Goal: Task Accomplishment & Management: Manage account settings

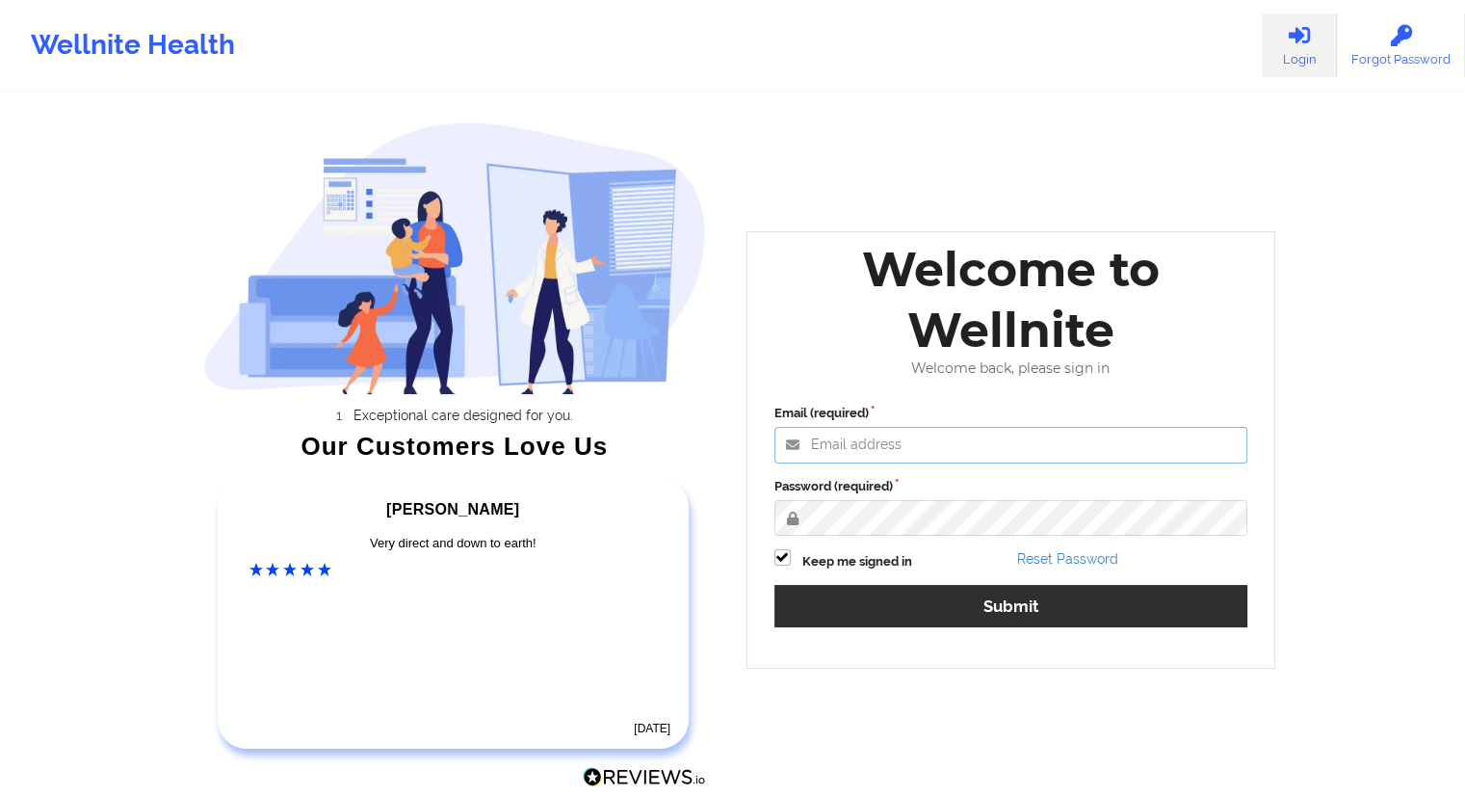
type input "[EMAIL_ADDRESS][DOMAIN_NAME]"
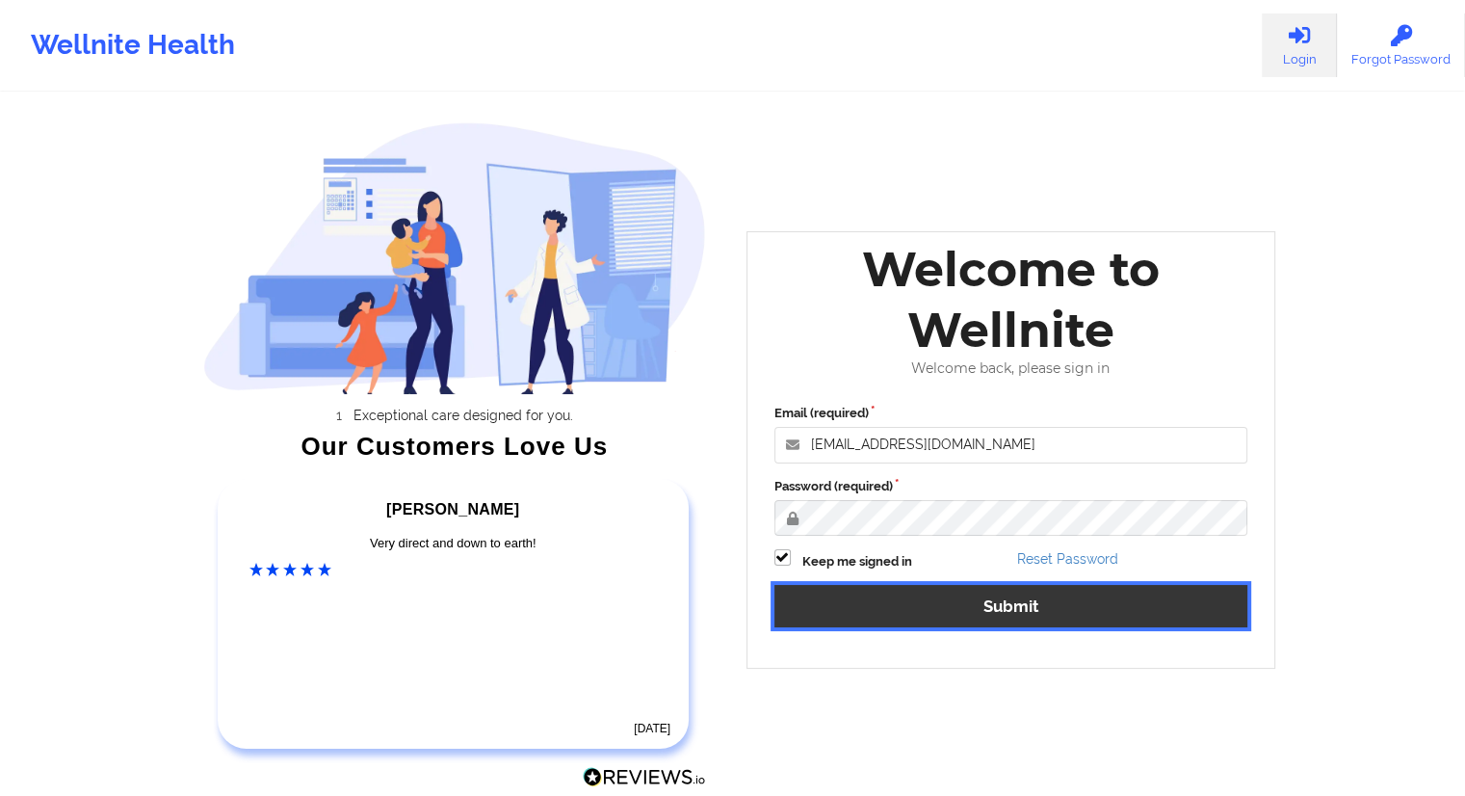
click at [1005, 604] on button "Submit" at bounding box center [1012, 605] width 474 height 41
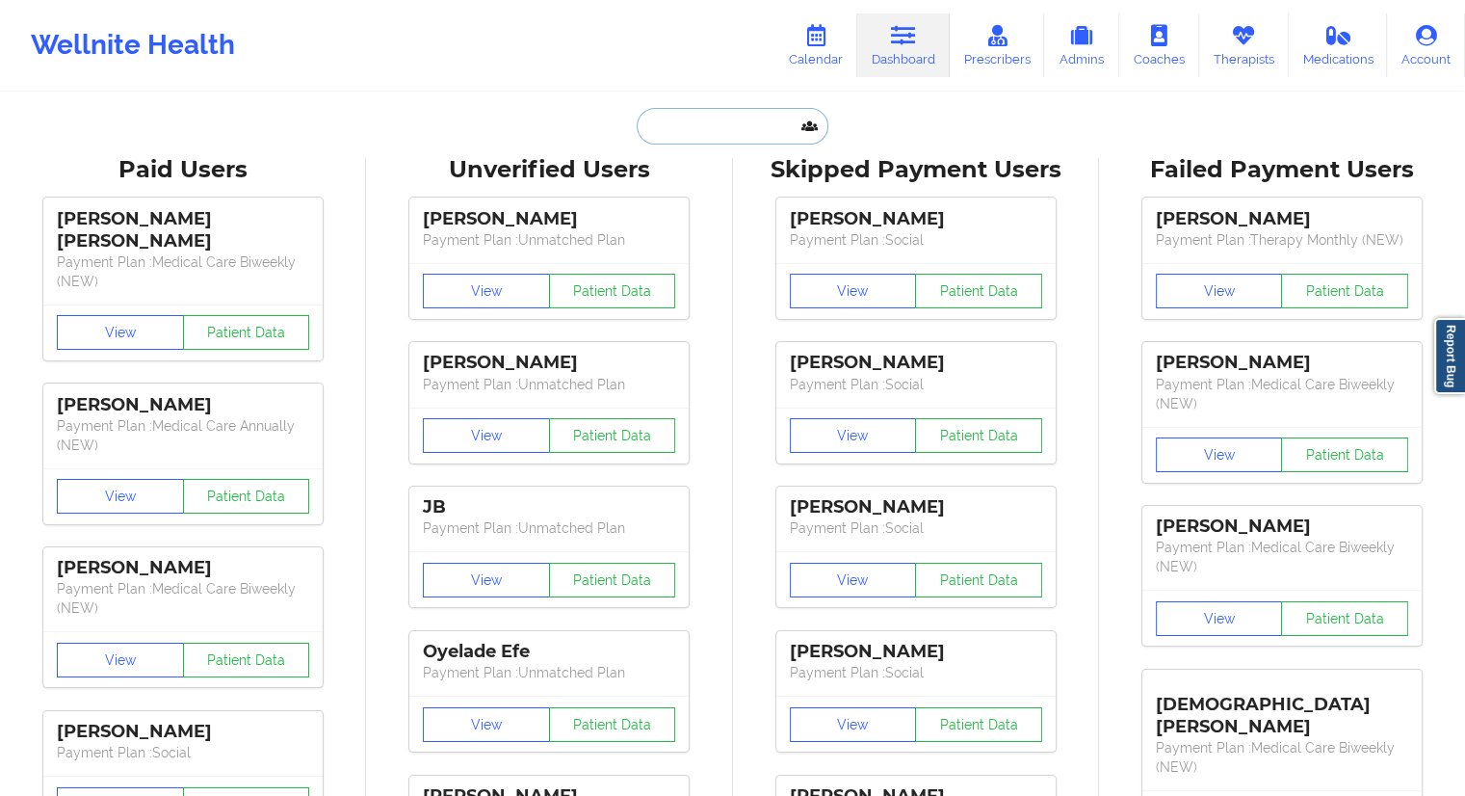
click at [637, 135] on input "text" at bounding box center [732, 126] width 191 height 37
click at [808, 65] on link "Calendar" at bounding box center [816, 45] width 83 height 64
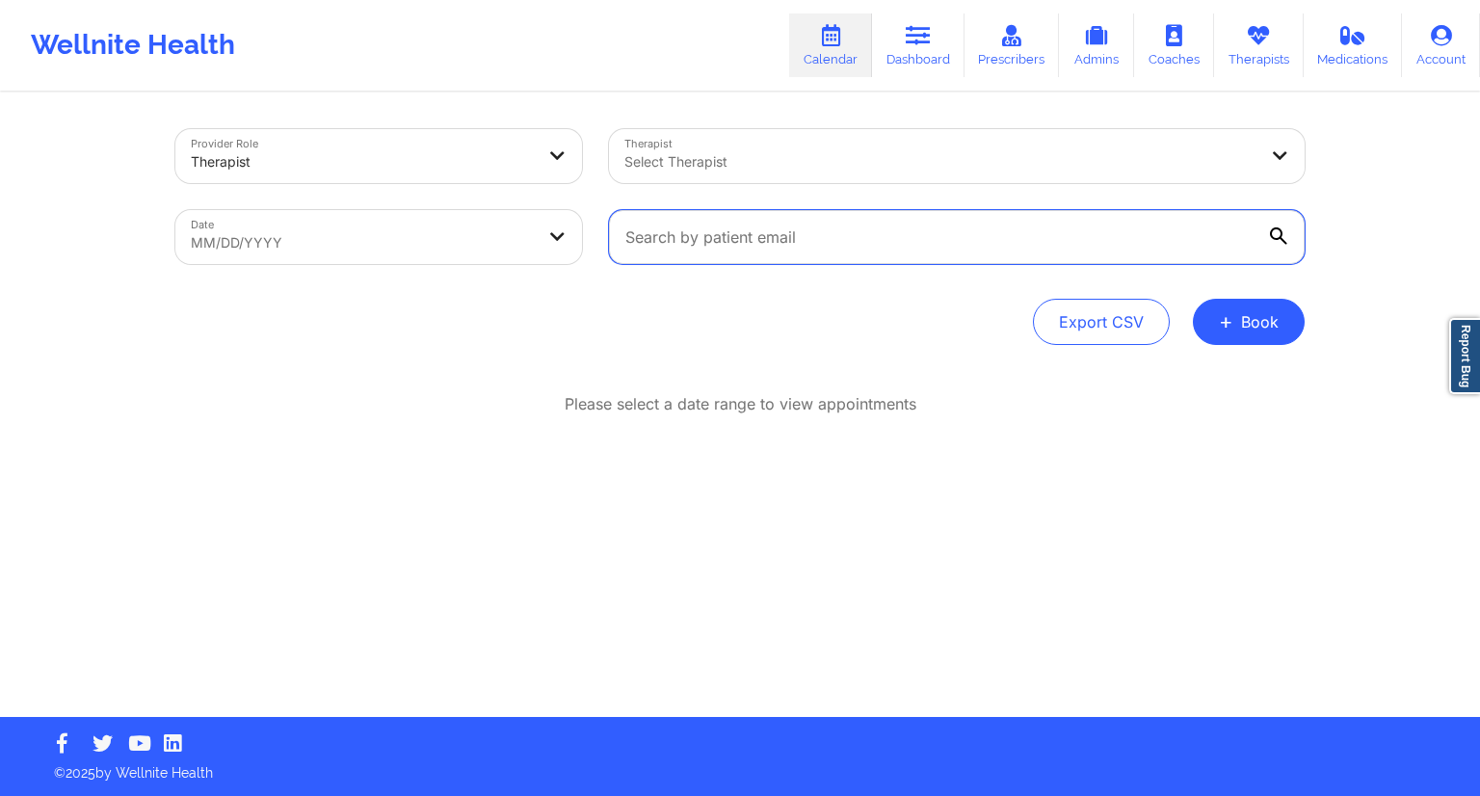
click at [703, 259] on input "text" at bounding box center [957, 237] width 696 height 54
paste input "[EMAIL_ADDRESS][DOMAIN_NAME]"
type input "[EMAIL_ADDRESS][DOMAIN_NAME]"
click at [1274, 228] on icon at bounding box center [1278, 235] width 17 height 17
click at [1274, 228] on input "[EMAIL_ADDRESS][DOMAIN_NAME]" at bounding box center [957, 237] width 696 height 54
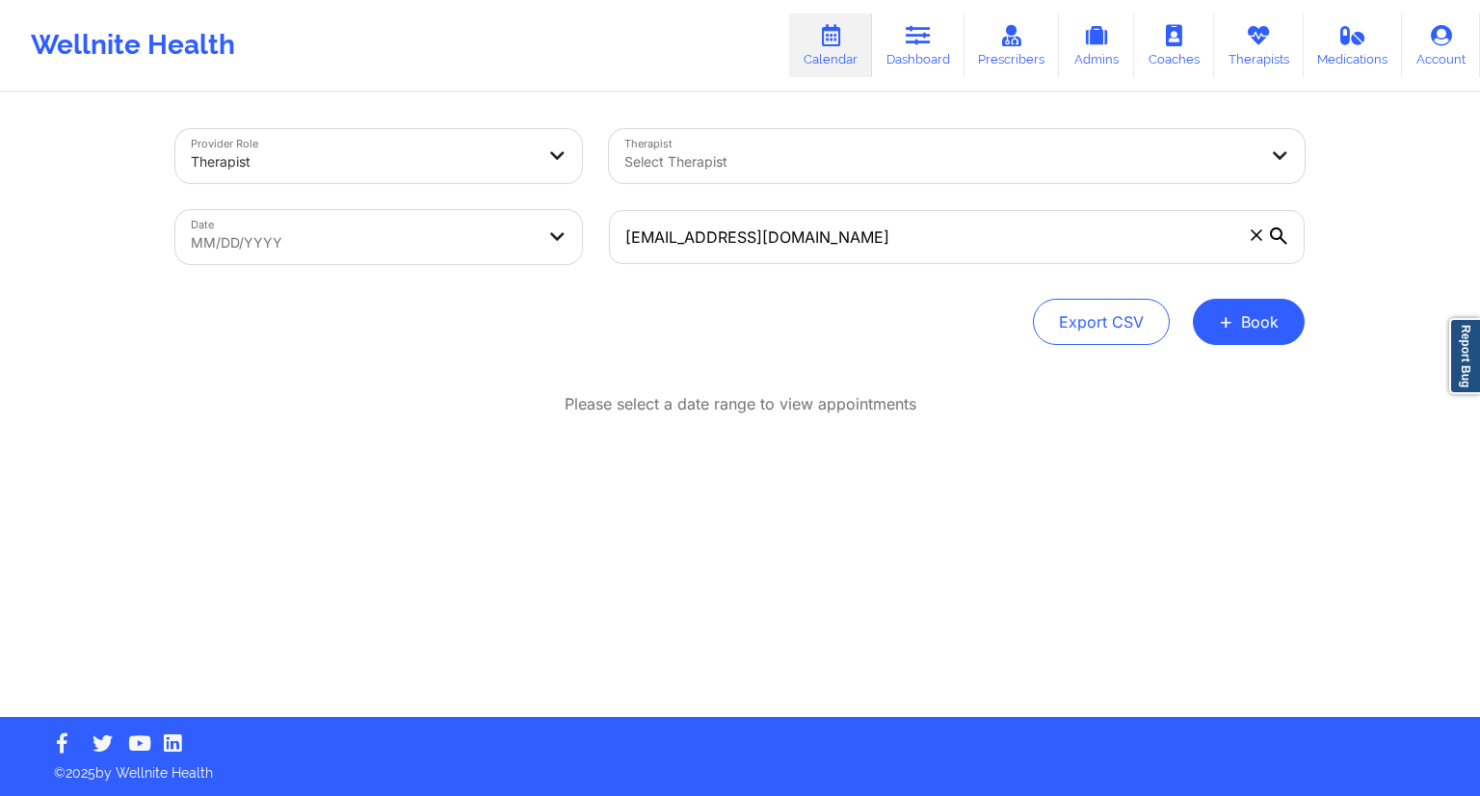
click at [387, 241] on body "Wellnite Health Calendar Dashboard Prescribers Admins Coaches Therapists Medica…" at bounding box center [740, 398] width 1480 height 796
select select "2025-8"
select select "2025-9"
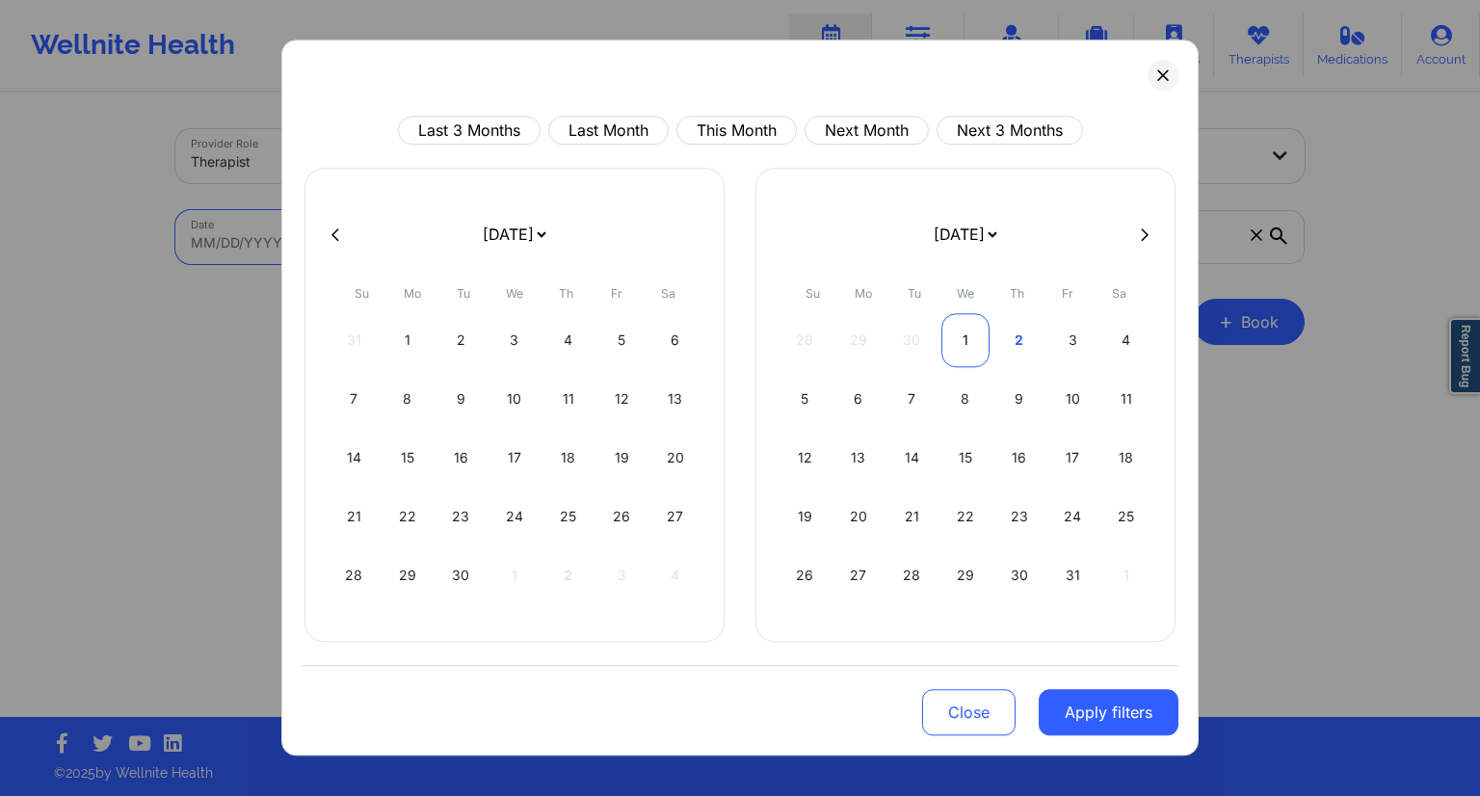
click at [959, 344] on div "1" at bounding box center [965, 340] width 49 height 54
select select "2025-9"
select select "2025-10"
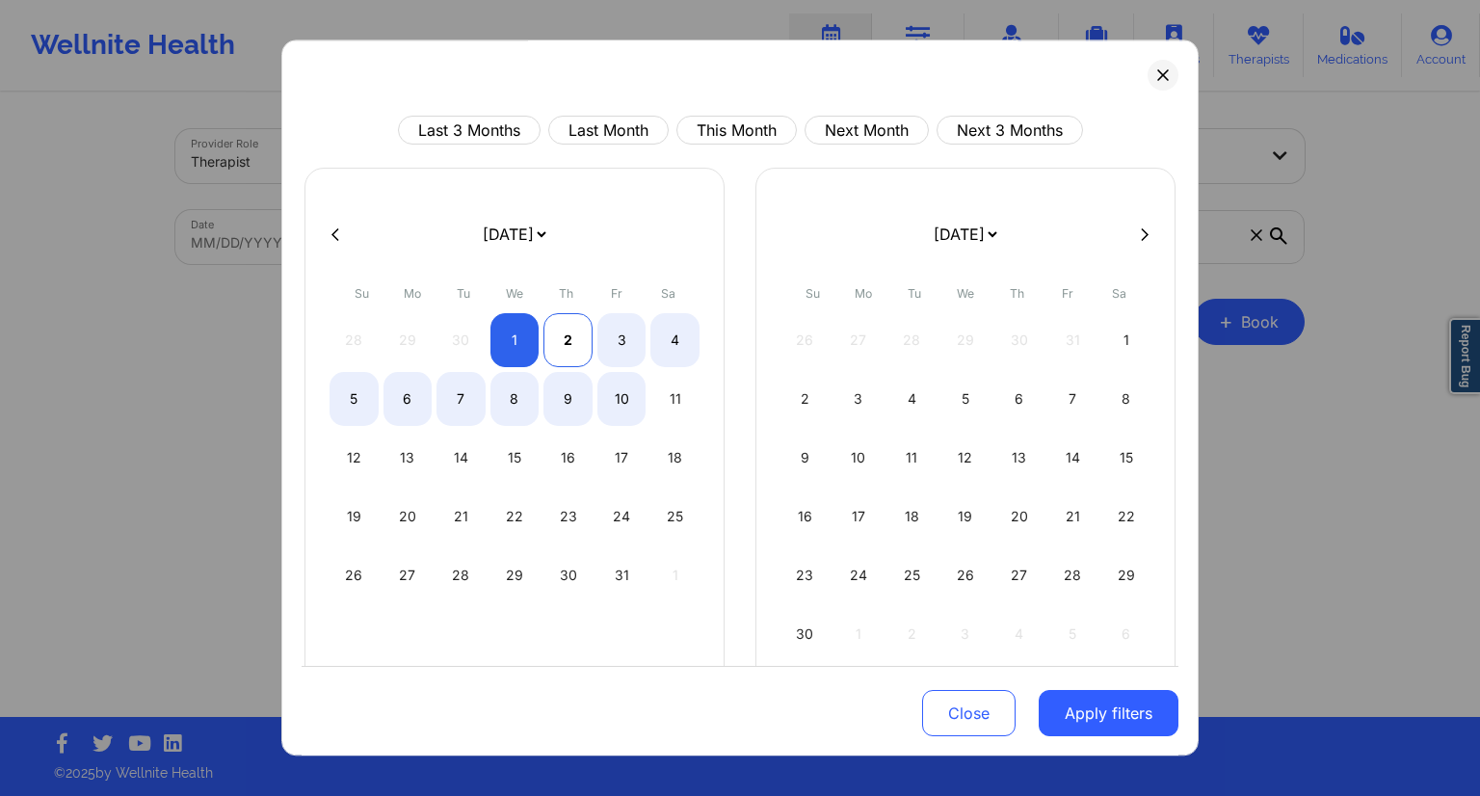
select select "2025-9"
select select "2025-10"
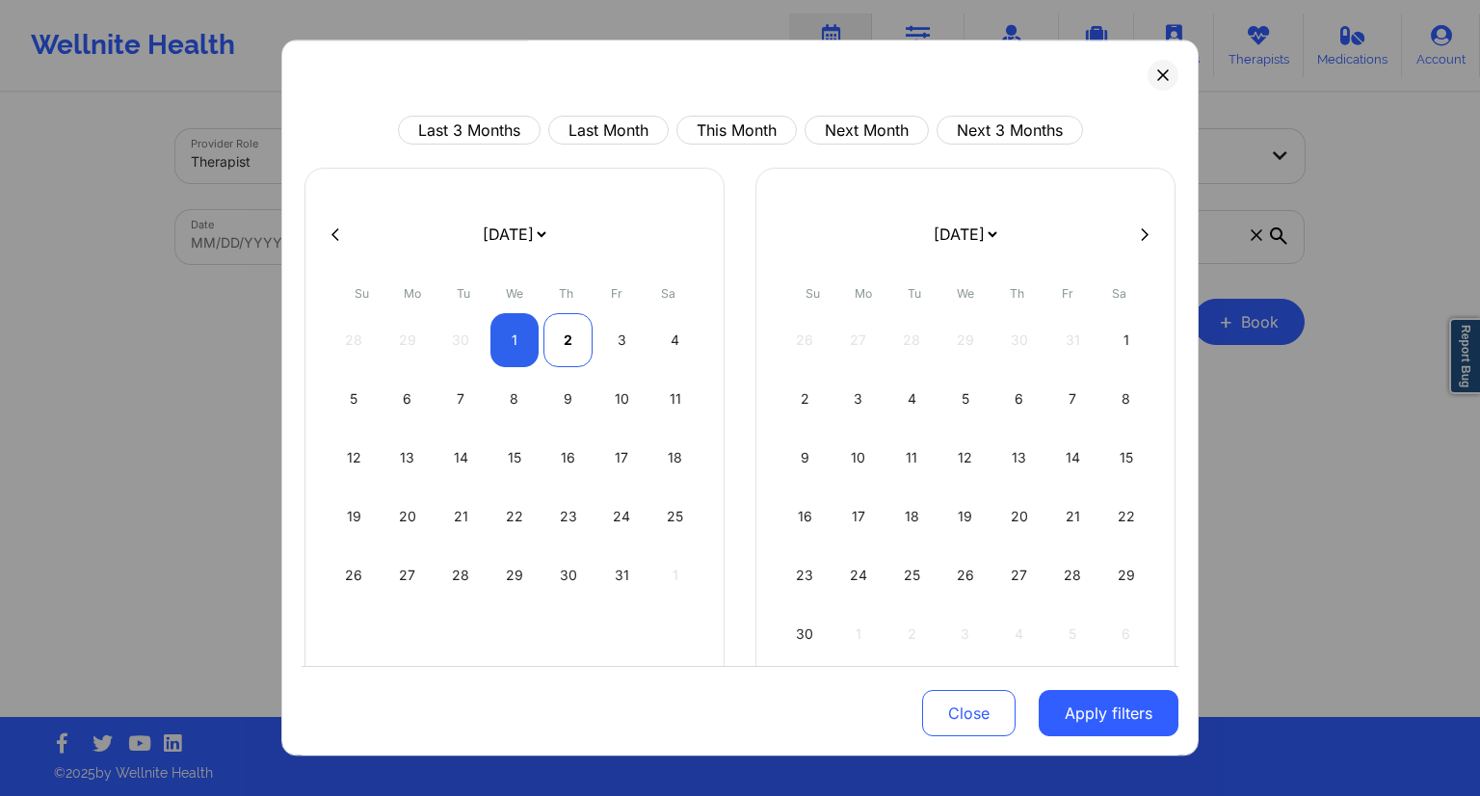
click at [560, 344] on div "2" at bounding box center [567, 340] width 49 height 54
select select "2025-9"
select select "2025-10"
click at [1114, 714] on button "Apply filters" at bounding box center [1108, 713] width 140 height 46
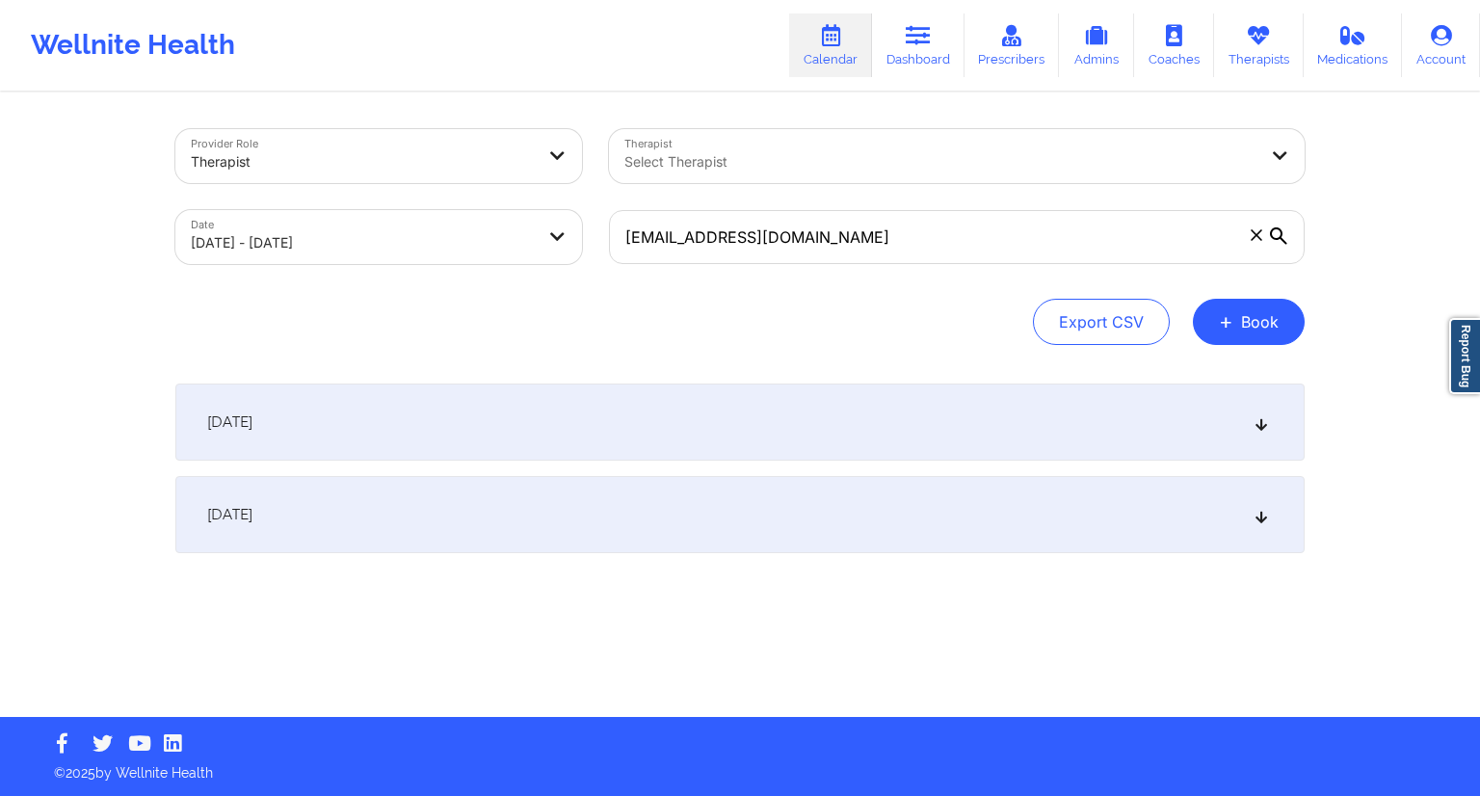
click at [1278, 235] on icon at bounding box center [1278, 235] width 17 height 17
click at [1278, 235] on input "[EMAIL_ADDRESS][DOMAIN_NAME]" at bounding box center [957, 237] width 696 height 54
click at [549, 510] on div "[DATE]" at bounding box center [739, 514] width 1129 height 77
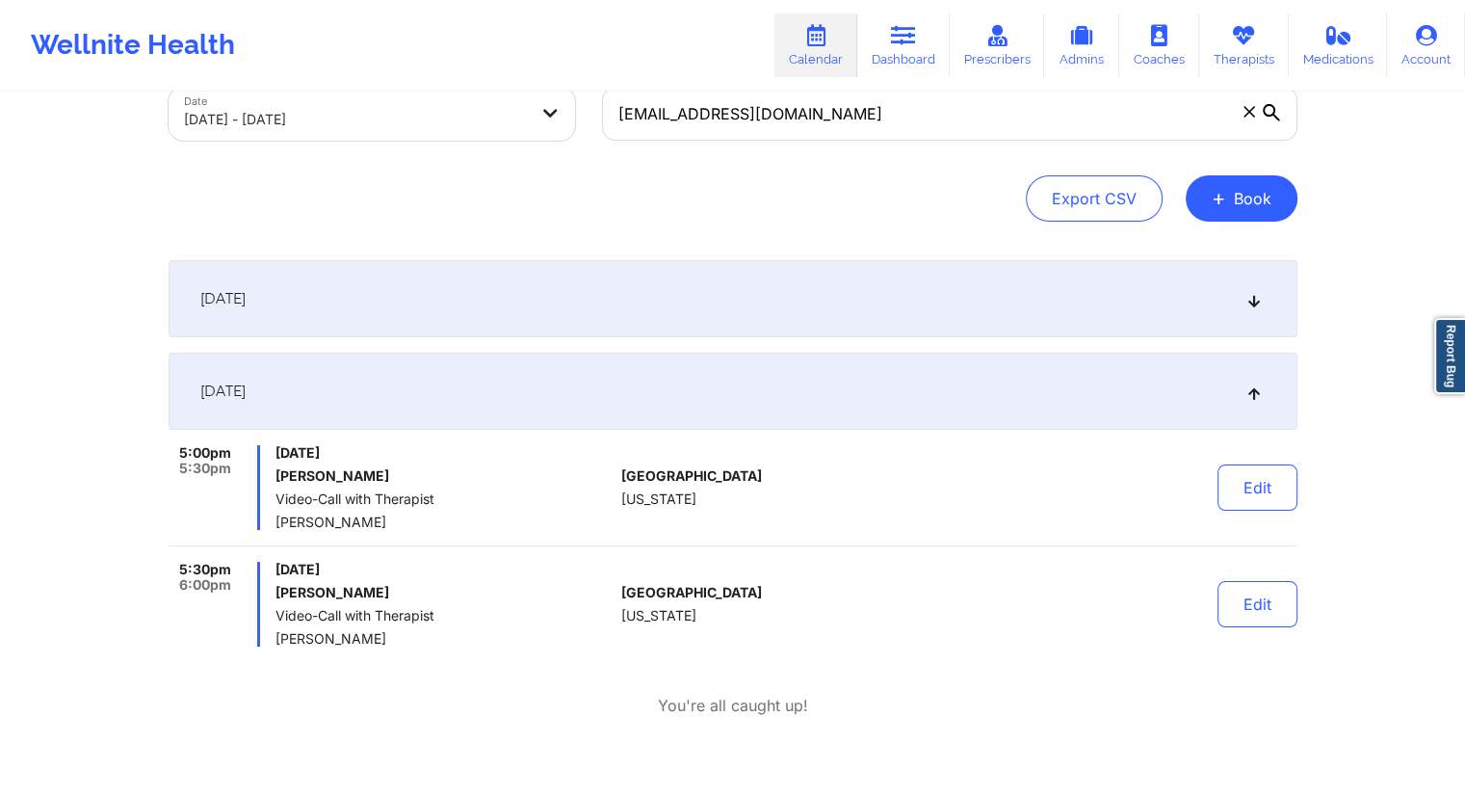
scroll to position [127, 0]
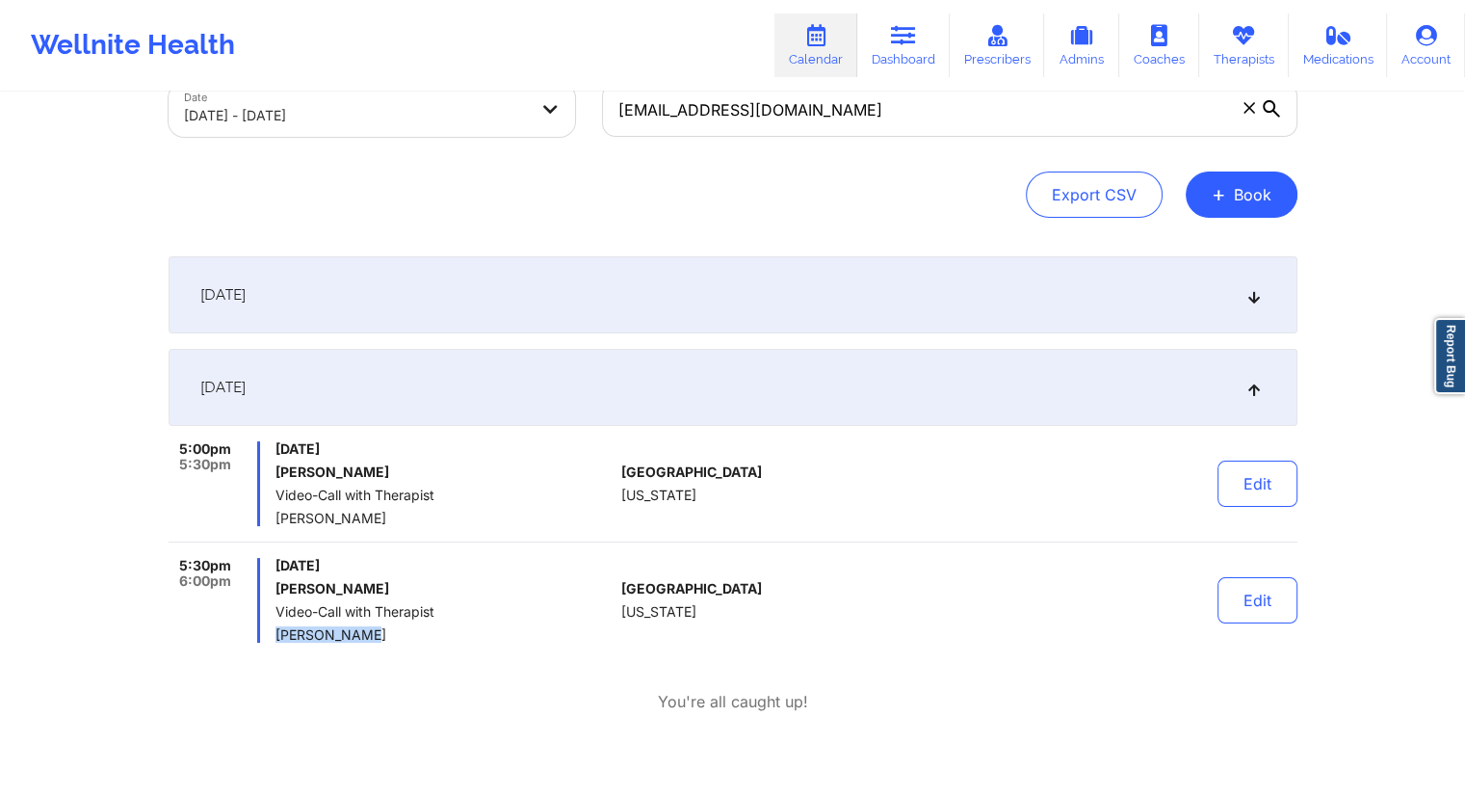
drag, startPoint x: 362, startPoint y: 638, endPoint x: 276, endPoint y: 639, distance: 86.7
click at [276, 639] on span "[PERSON_NAME]" at bounding box center [445, 634] width 338 height 15
copy span "[PERSON_NAME]"
drag, startPoint x: 421, startPoint y: 594, endPoint x: 279, endPoint y: 592, distance: 141.6
click at [279, 592] on h6 "[PERSON_NAME]" at bounding box center [445, 588] width 338 height 15
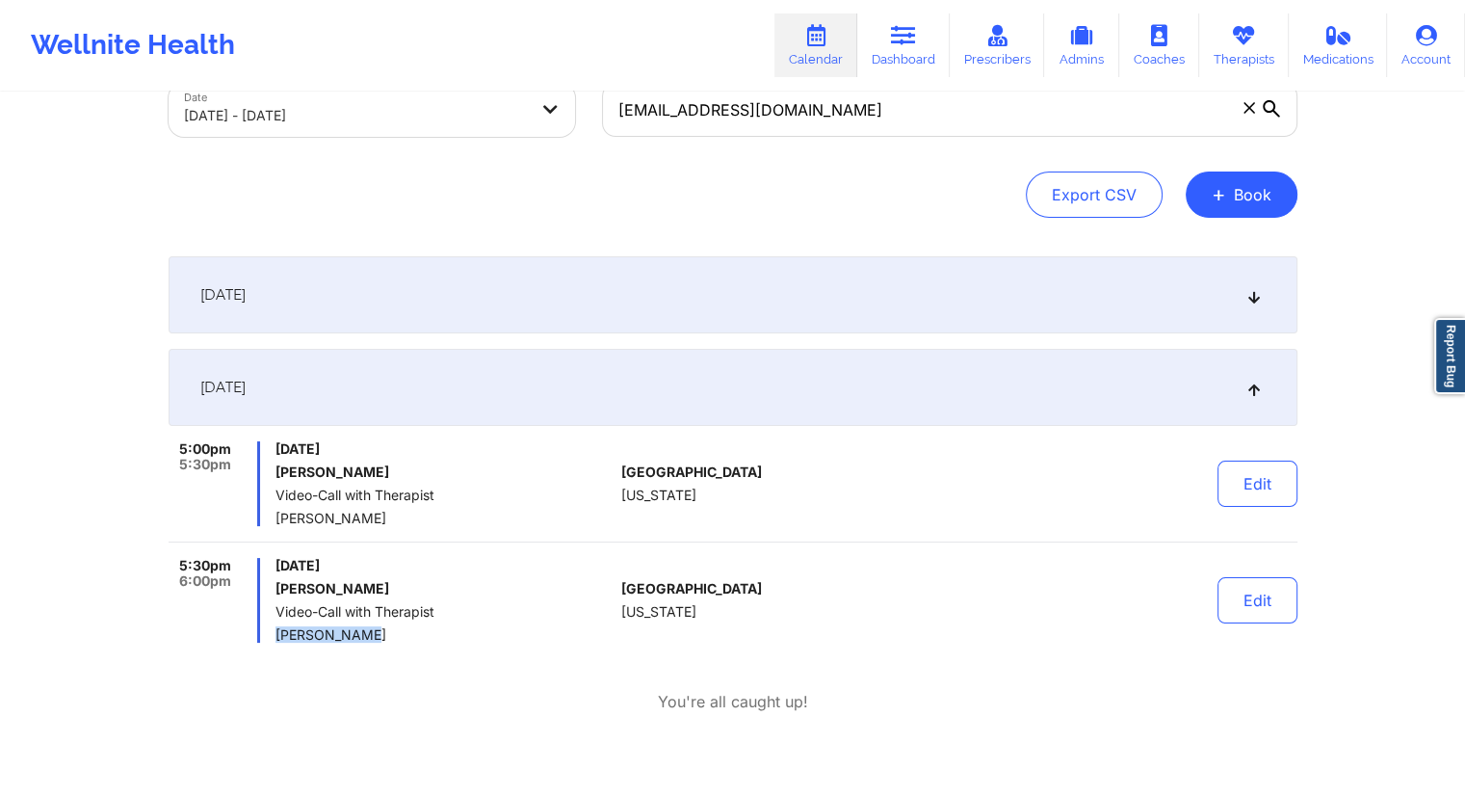
copy h6 "[PERSON_NAME]"
drag, startPoint x: 819, startPoint y: 119, endPoint x: 613, endPoint y: 120, distance: 206.2
click at [613, 120] on input "[EMAIL_ADDRESS][DOMAIN_NAME]" at bounding box center [950, 110] width 696 height 54
click at [877, 57] on link "Dashboard" at bounding box center [903, 45] width 92 height 64
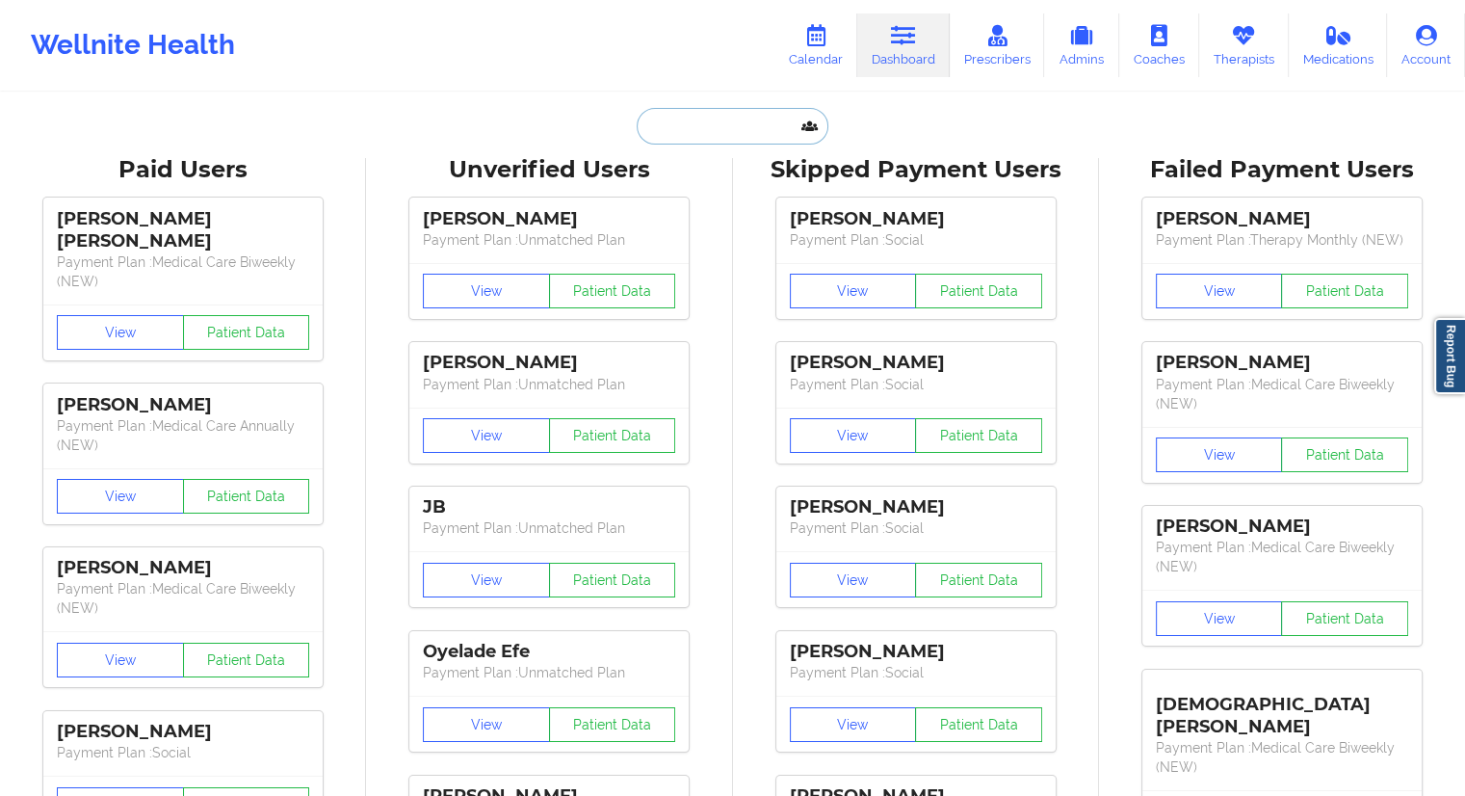
click at [664, 112] on input "text" at bounding box center [732, 126] width 191 height 37
paste input "[EMAIL_ADDRESS][DOMAIN_NAME]"
type input "[EMAIL_ADDRESS][DOMAIN_NAME]"
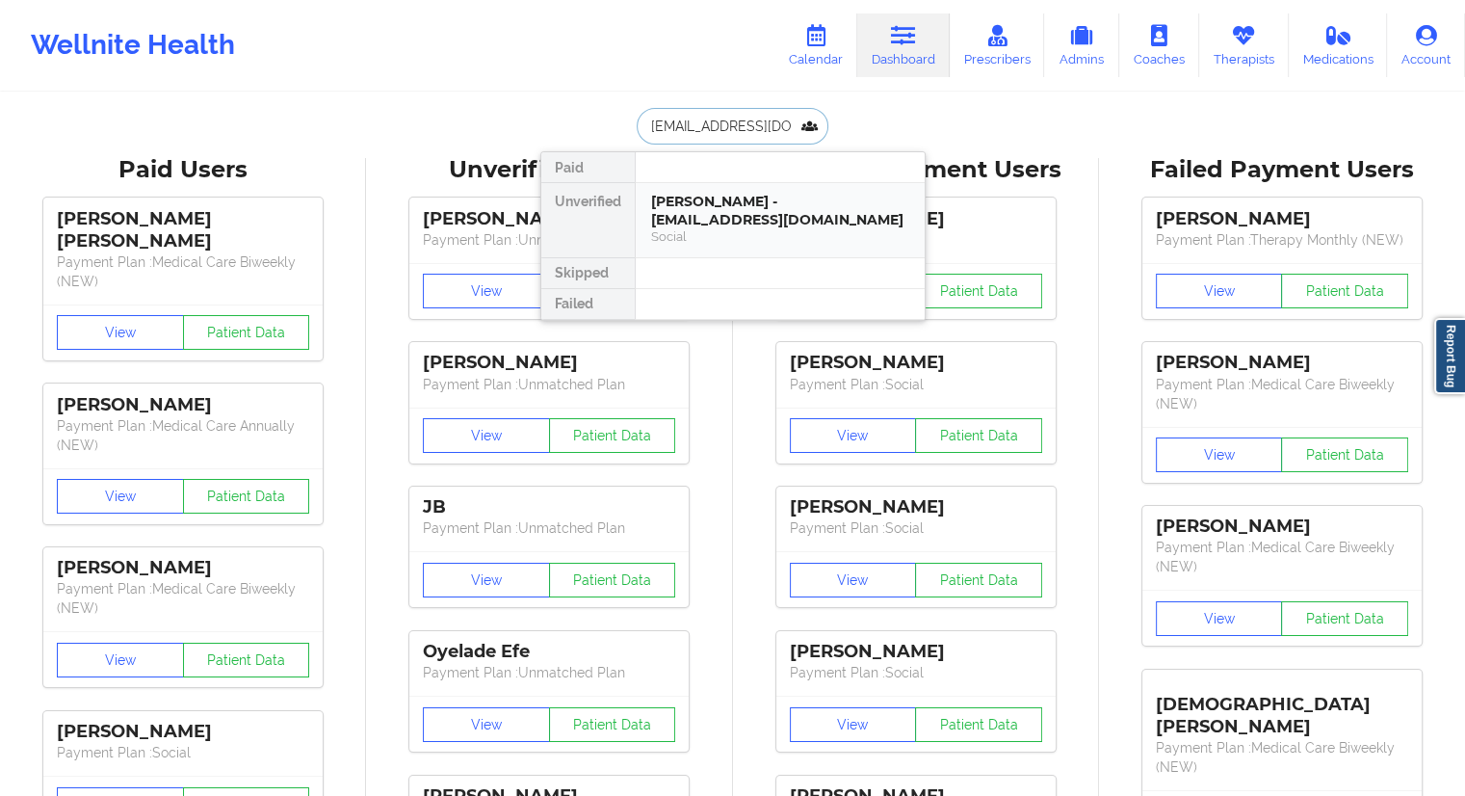
click at [704, 217] on div "[PERSON_NAME] - [EMAIL_ADDRESS][DOMAIN_NAME]" at bounding box center [780, 211] width 258 height 36
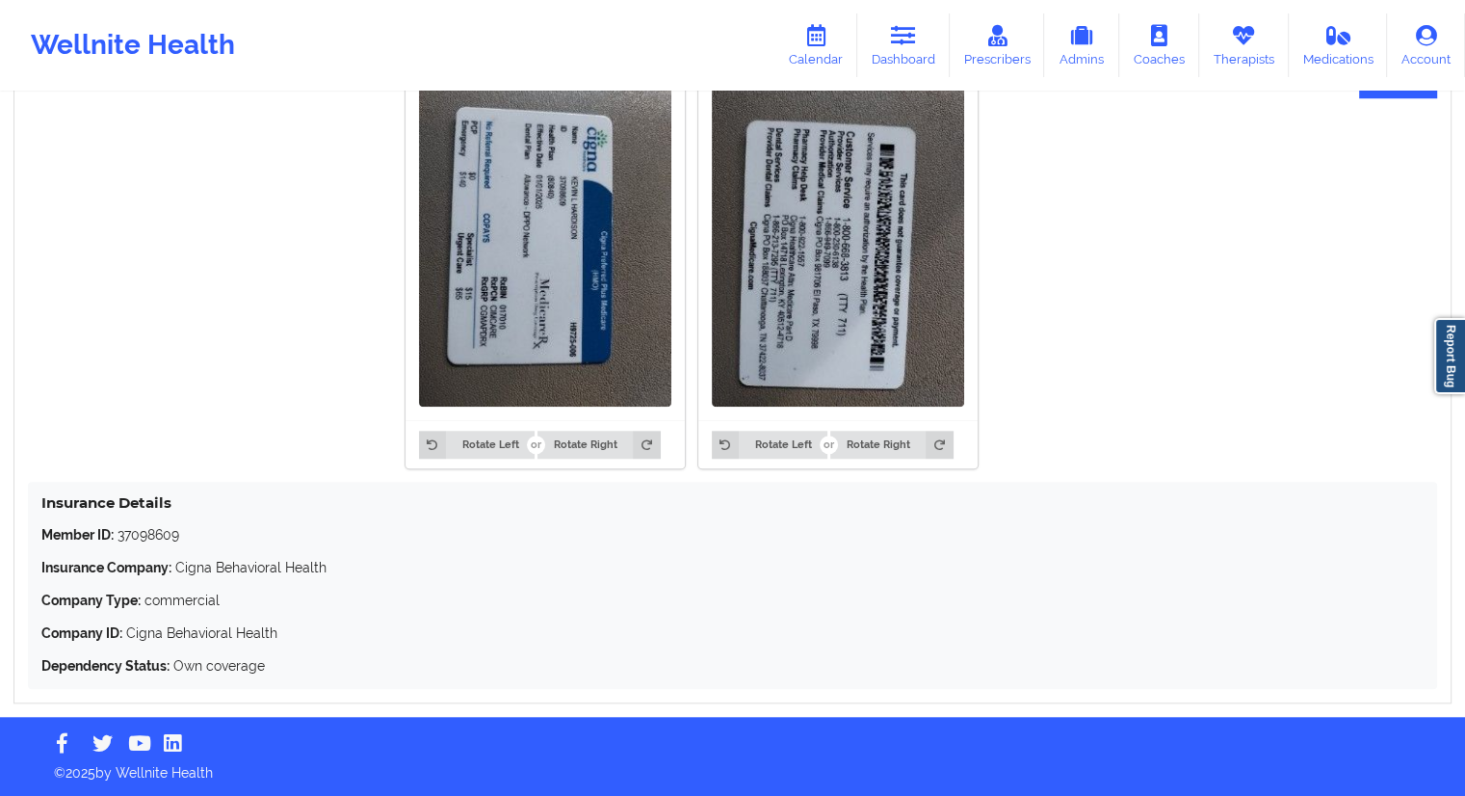
scroll to position [1523, 0]
drag, startPoint x: 185, startPoint y: 533, endPoint x: 118, endPoint y: 533, distance: 67.4
click at [118, 533] on p "Member ID: 37098609" at bounding box center [732, 534] width 1382 height 19
copy p "37098609"
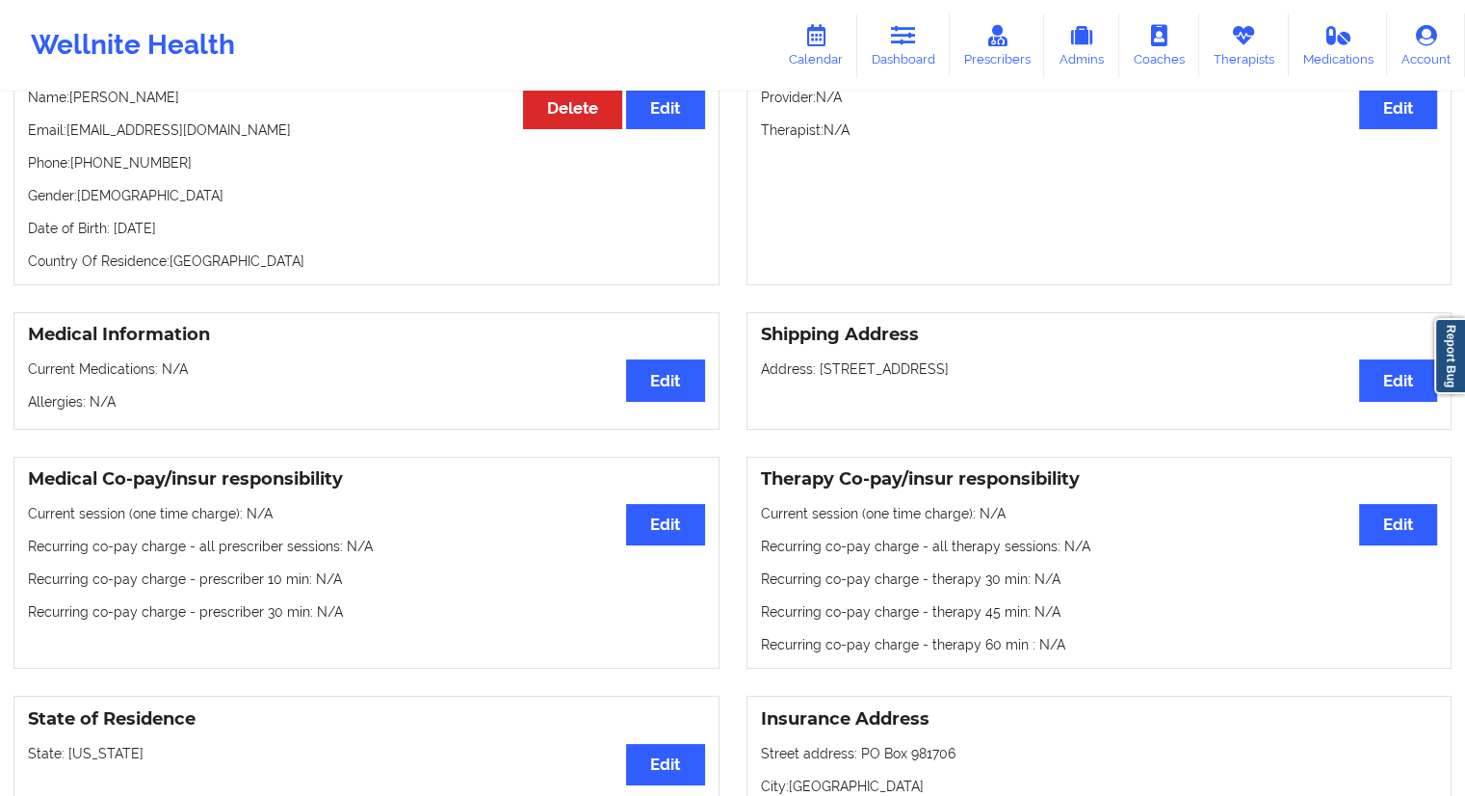
scroll to position [0, 0]
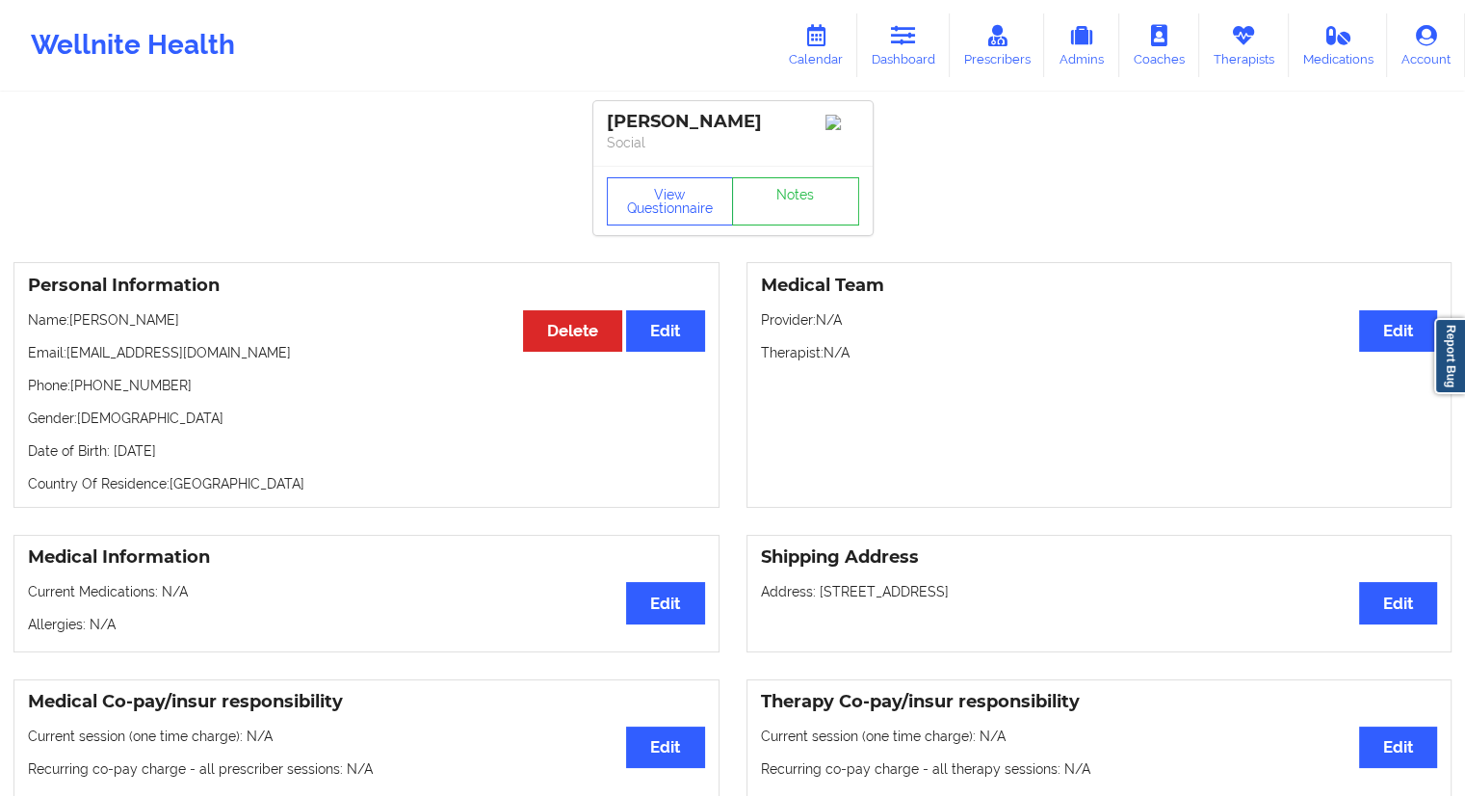
drag, startPoint x: 258, startPoint y: 451, endPoint x: 227, endPoint y: 453, distance: 30.9
click at [227, 453] on p "Date of Birth: [DEMOGRAPHIC_DATA]" at bounding box center [366, 450] width 677 height 19
copy p "1956"
drag, startPoint x: 219, startPoint y: 334, endPoint x: 73, endPoint y: 332, distance: 145.5
click at [73, 329] on p "Name: [PERSON_NAME]" at bounding box center [366, 319] width 677 height 19
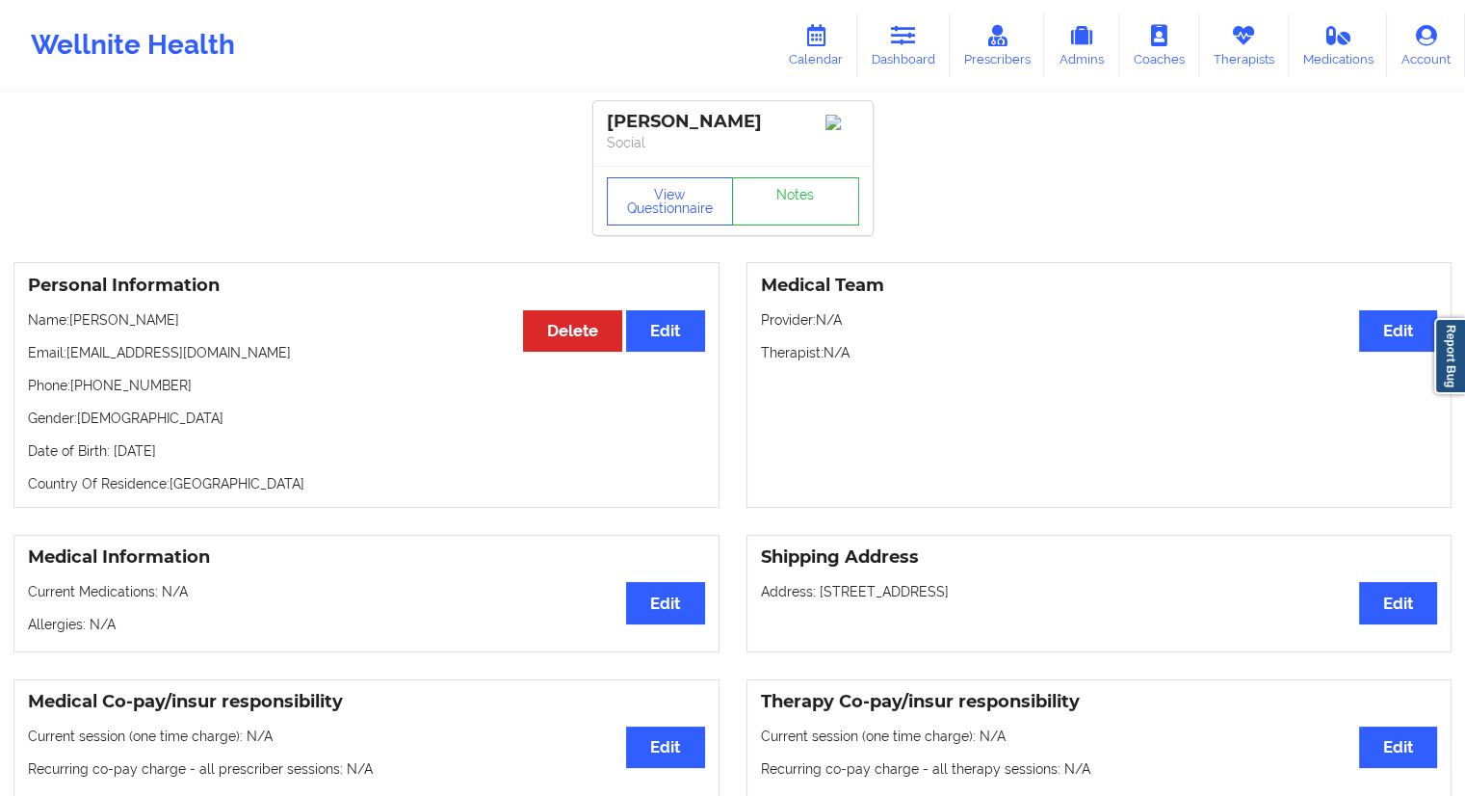
copy p "[PERSON_NAME]"
drag, startPoint x: 166, startPoint y: 390, endPoint x: 79, endPoint y: 387, distance: 86.7
click at [75, 389] on p "Phone: [PHONE_NUMBER]" at bounding box center [366, 385] width 677 height 19
copy p "[PHONE_NUMBER]"
drag, startPoint x: 216, startPoint y: 346, endPoint x: 67, endPoint y: 354, distance: 148.6
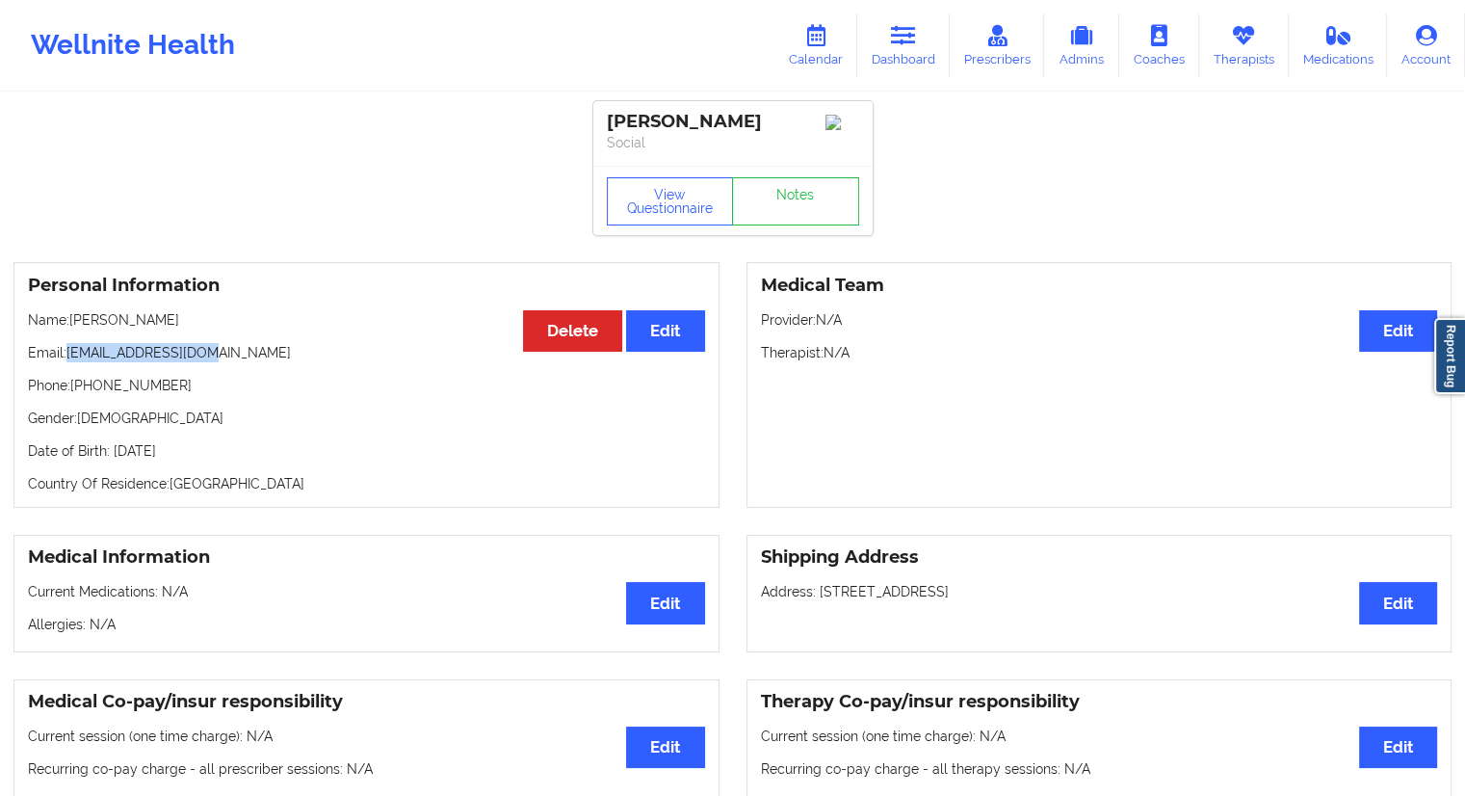
click at [67, 354] on div "Personal Information Edit Delete Name: [PERSON_NAME] Email: [EMAIL_ADDRESS][DOM…" at bounding box center [366, 385] width 706 height 246
copy p "[EMAIL_ADDRESS][DOMAIN_NAME]"
click at [321, 407] on div "Personal Information Edit Delete Name: [PERSON_NAME] Email: [EMAIL_ADDRESS][DOM…" at bounding box center [366, 385] width 706 height 246
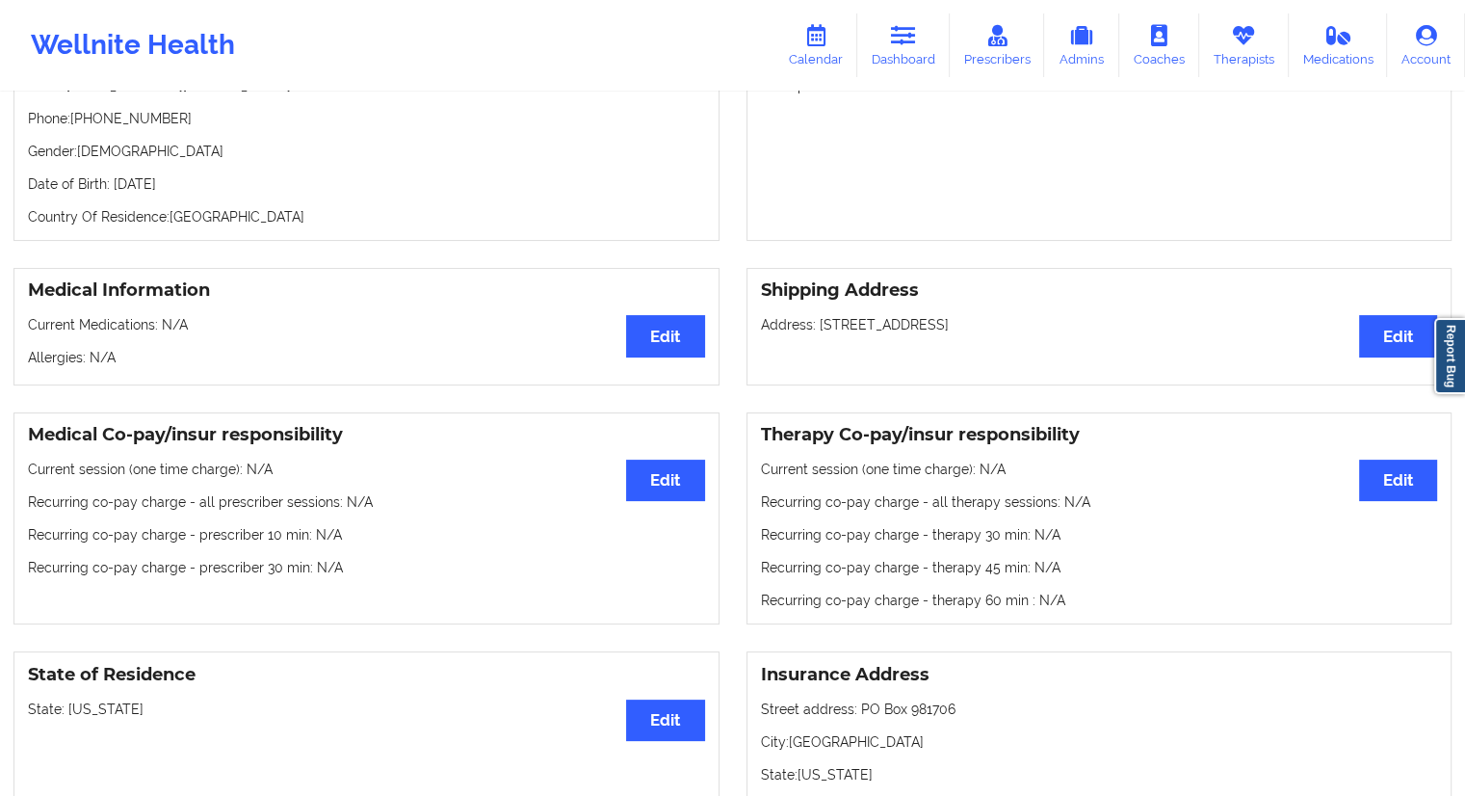
scroll to position [154, 0]
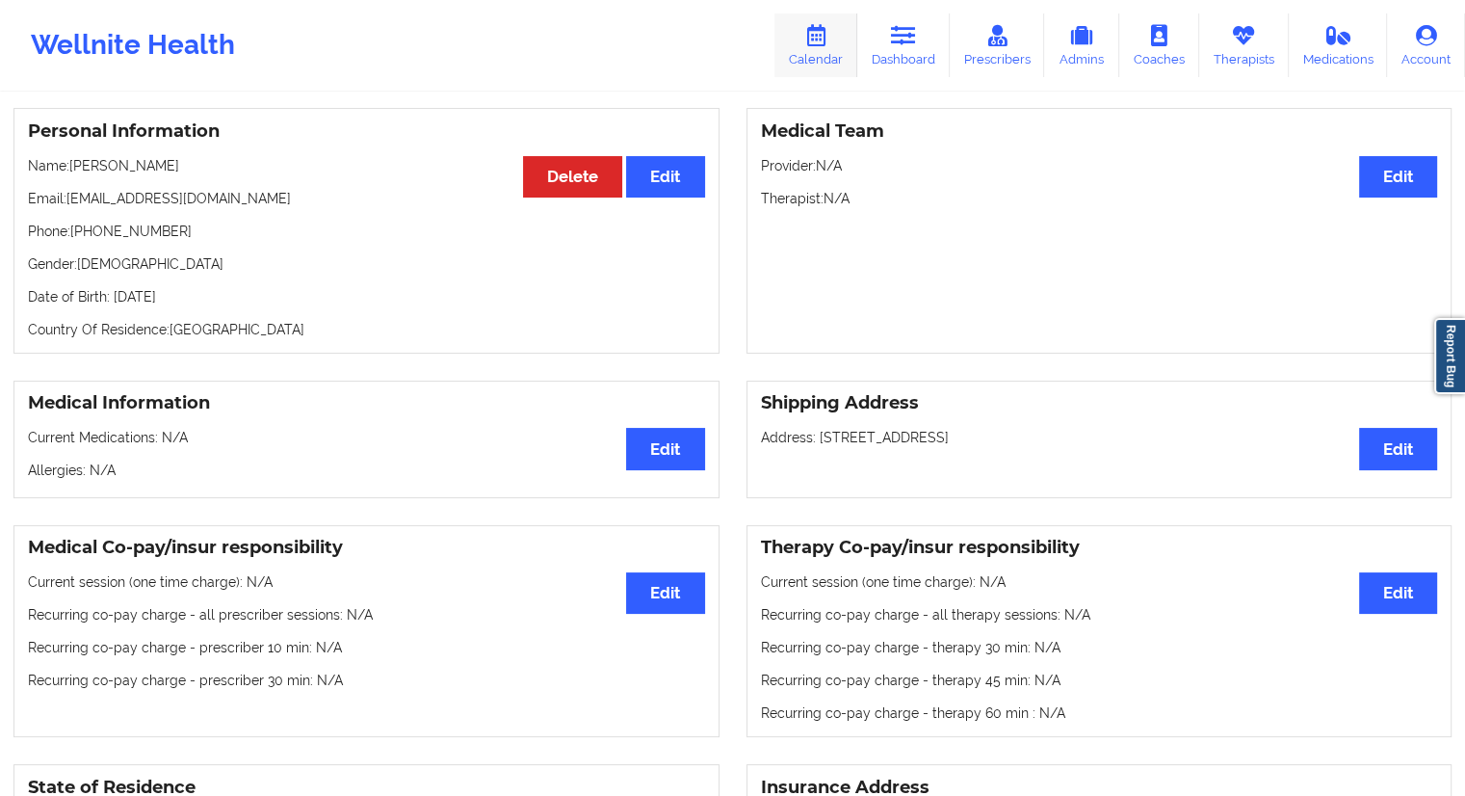
click at [836, 61] on link "Calendar" at bounding box center [816, 45] width 83 height 64
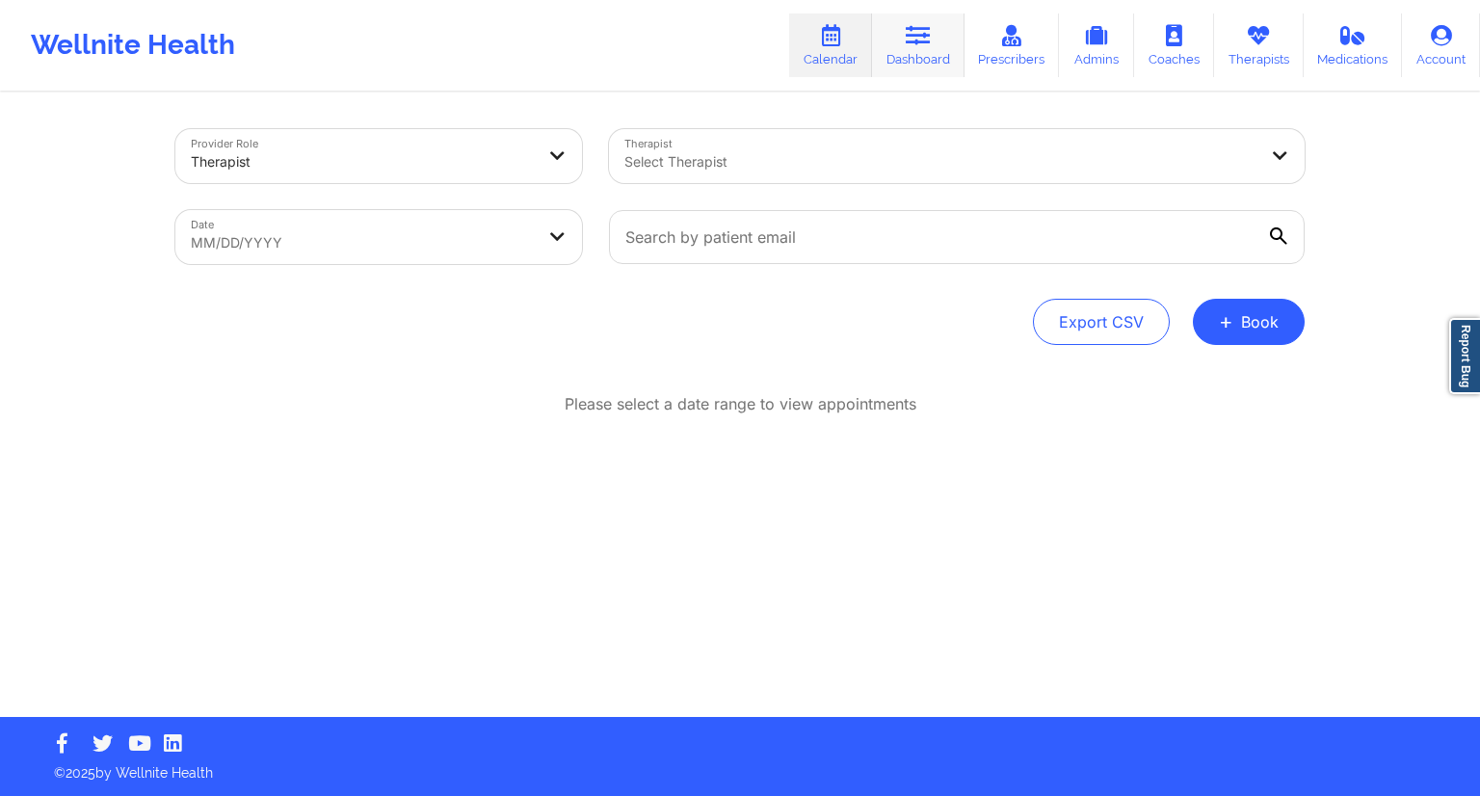
click at [904, 39] on link "Dashboard" at bounding box center [918, 45] width 92 height 64
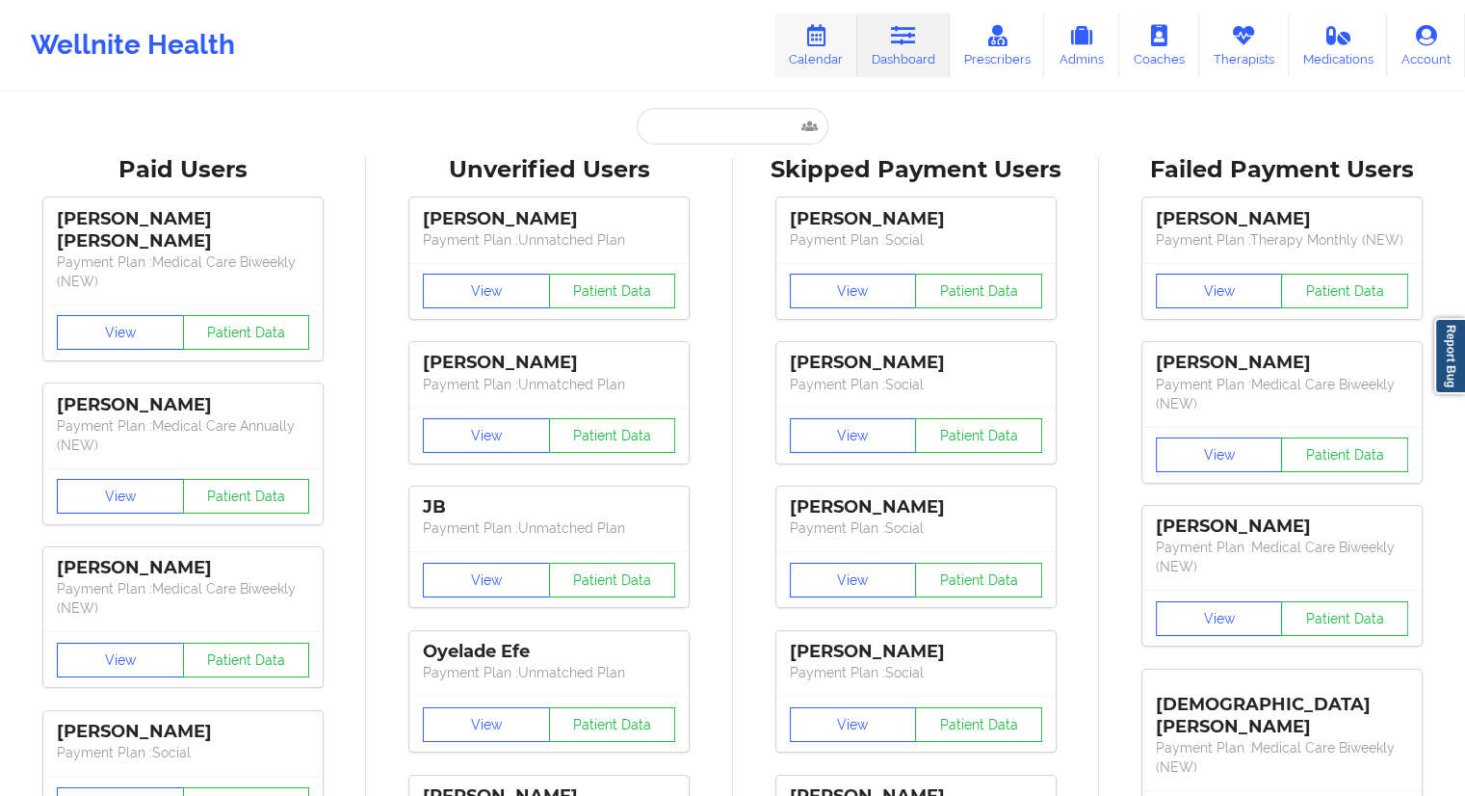
click at [827, 66] on link "Calendar" at bounding box center [816, 45] width 83 height 64
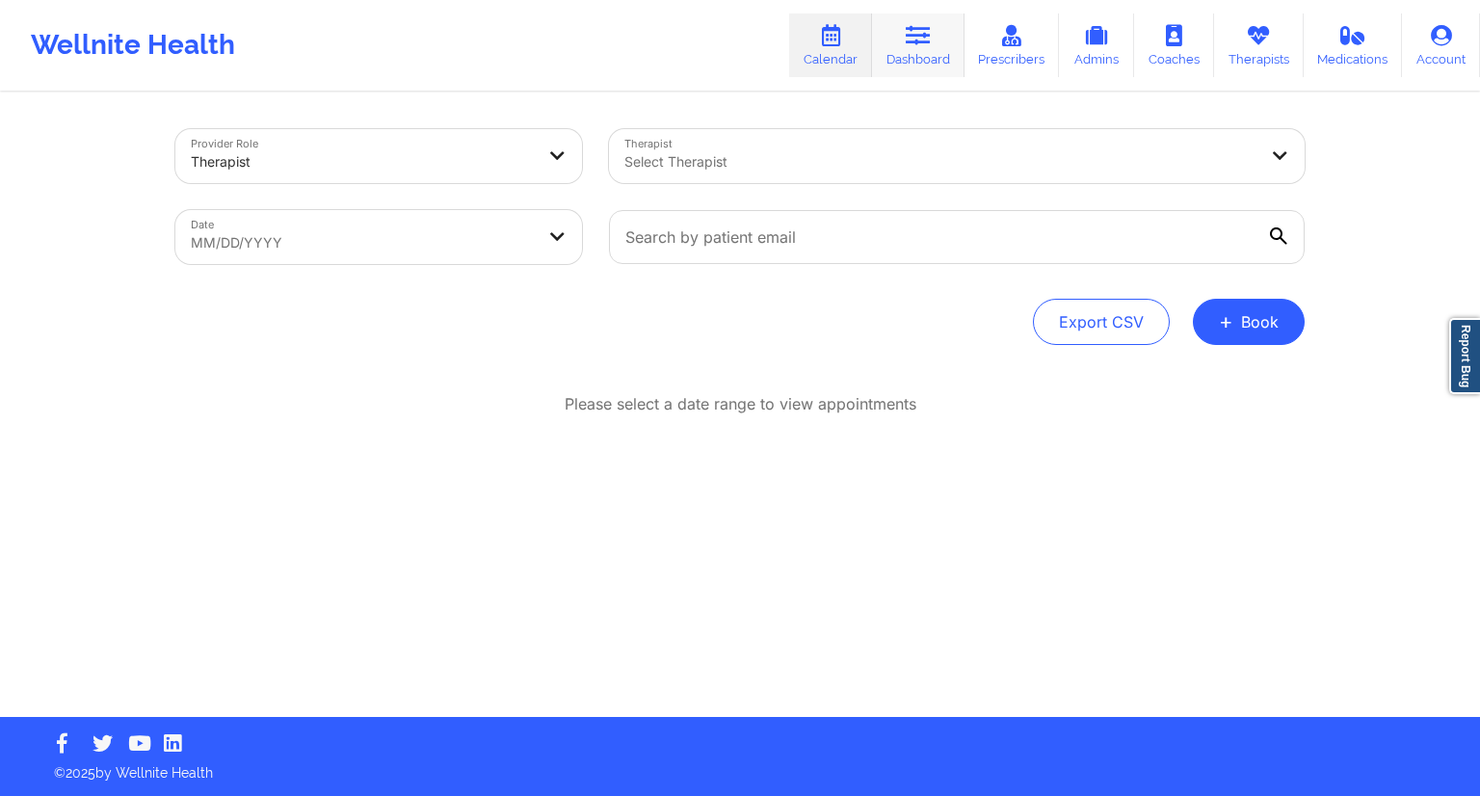
click at [910, 49] on link "Dashboard" at bounding box center [918, 45] width 92 height 64
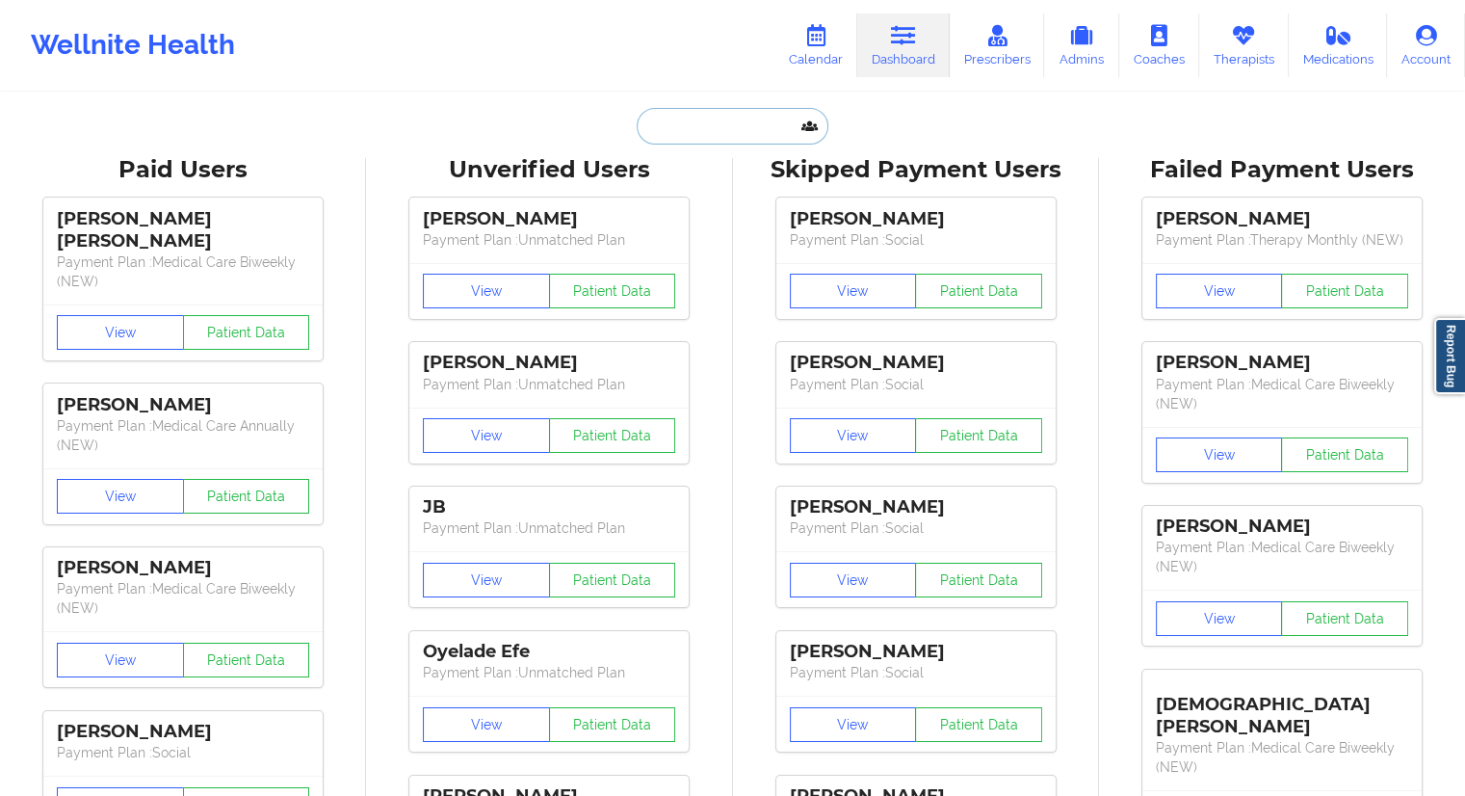
click at [705, 130] on input "text" at bounding box center [732, 126] width 191 height 37
click at [829, 58] on link "Calendar" at bounding box center [816, 45] width 83 height 64
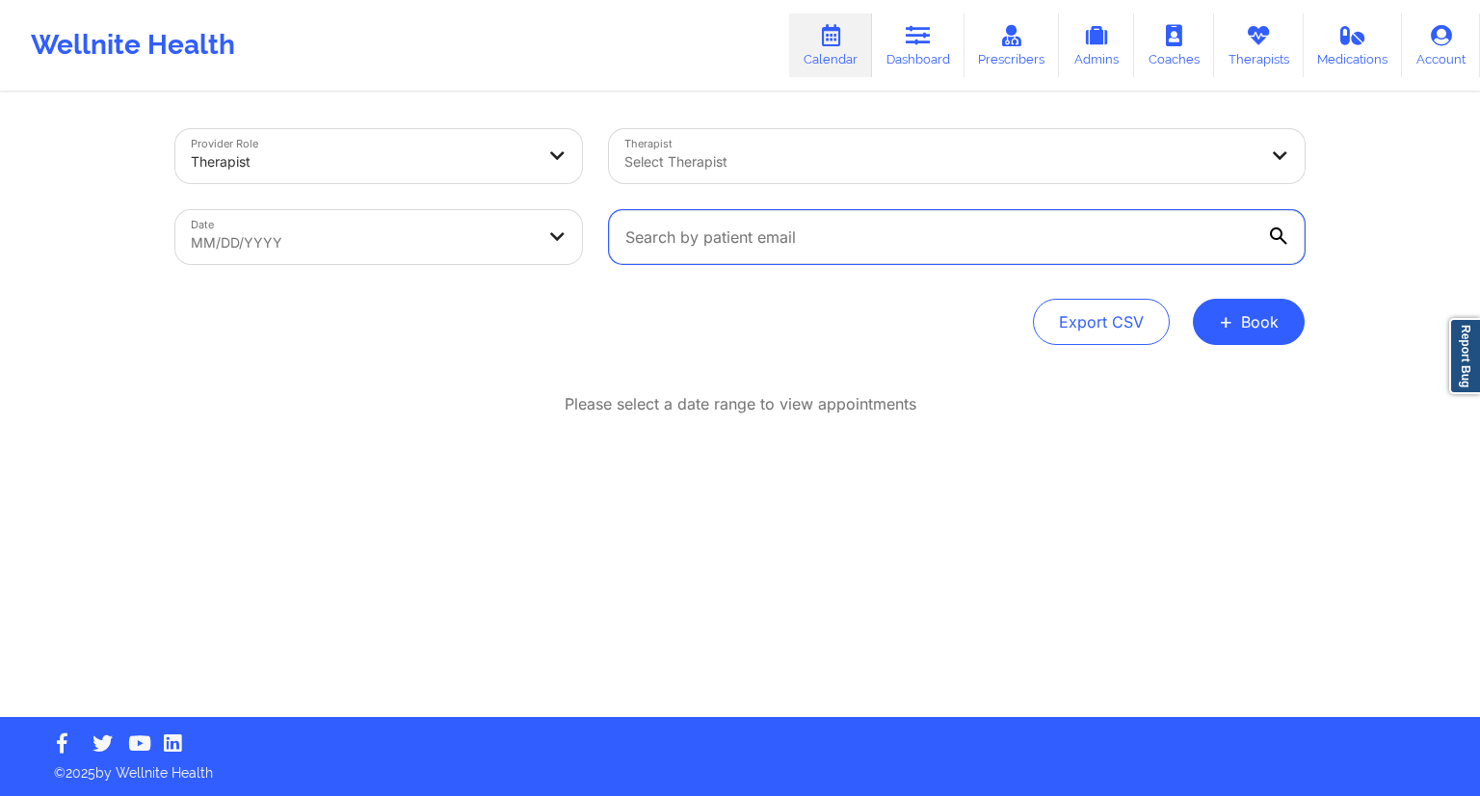
click at [722, 221] on input "text" at bounding box center [957, 237] width 696 height 54
paste input "[URL][DOMAIN_NAME]"
type input "[URL][DOMAIN_NAME]"
click at [915, 51] on link "Dashboard" at bounding box center [918, 45] width 92 height 64
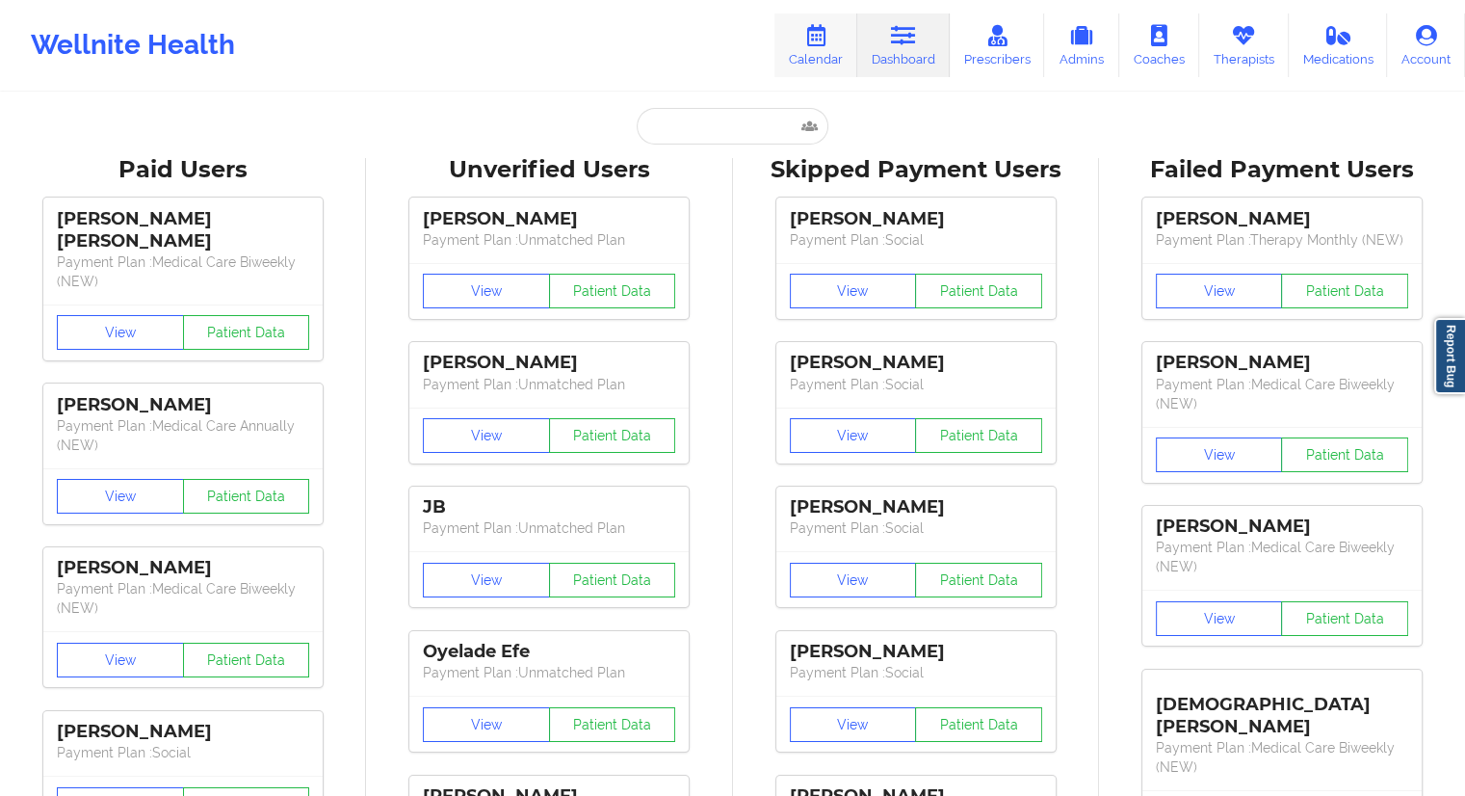
click at [813, 63] on link "Calendar" at bounding box center [816, 45] width 83 height 64
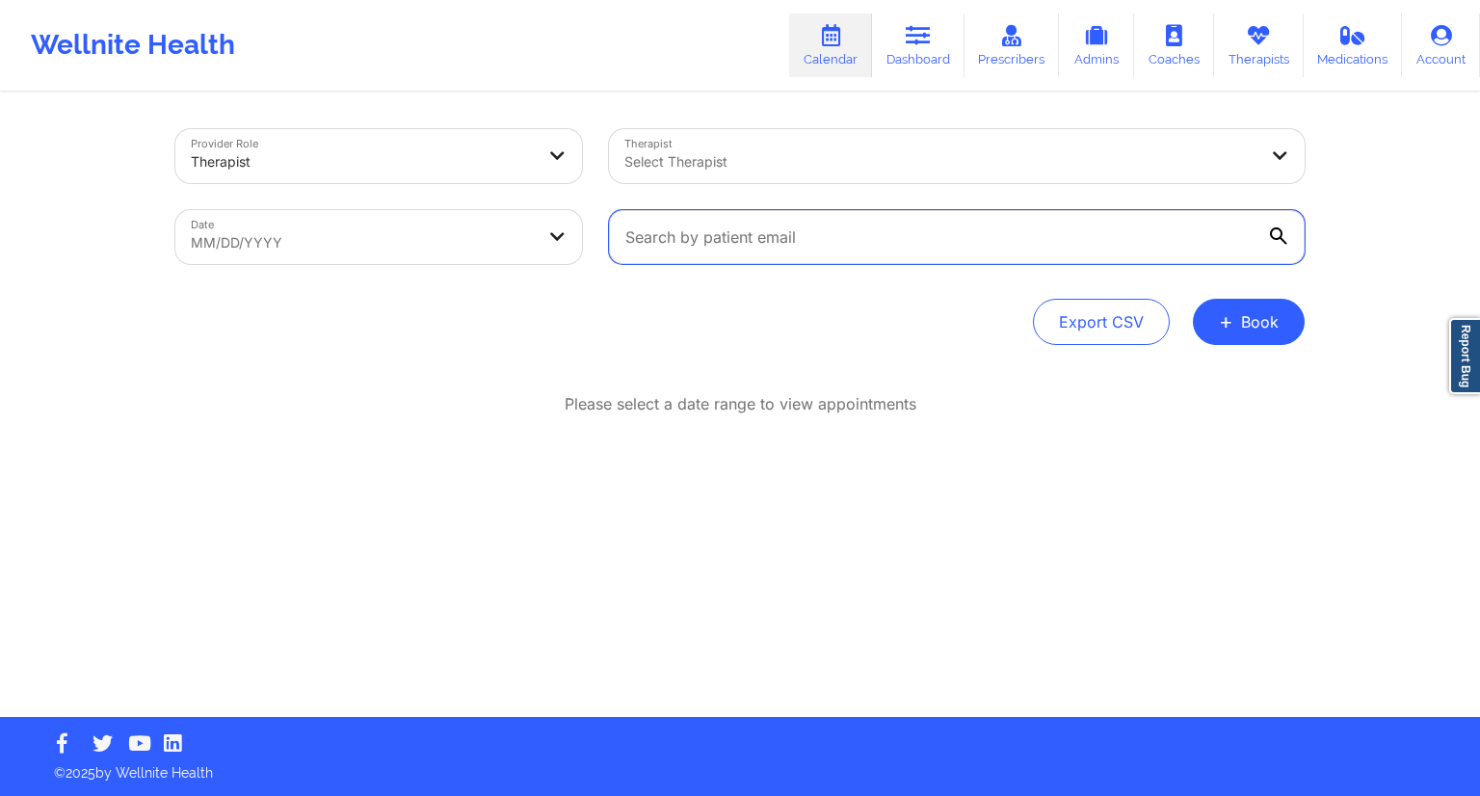
click at [759, 244] on input "text" at bounding box center [957, 237] width 696 height 54
paste input "[EMAIL_ADDRESS][DOMAIN_NAME]"
type input "[EMAIL_ADDRESS][DOMAIN_NAME]"
select select "2025-8"
select select "2025-9"
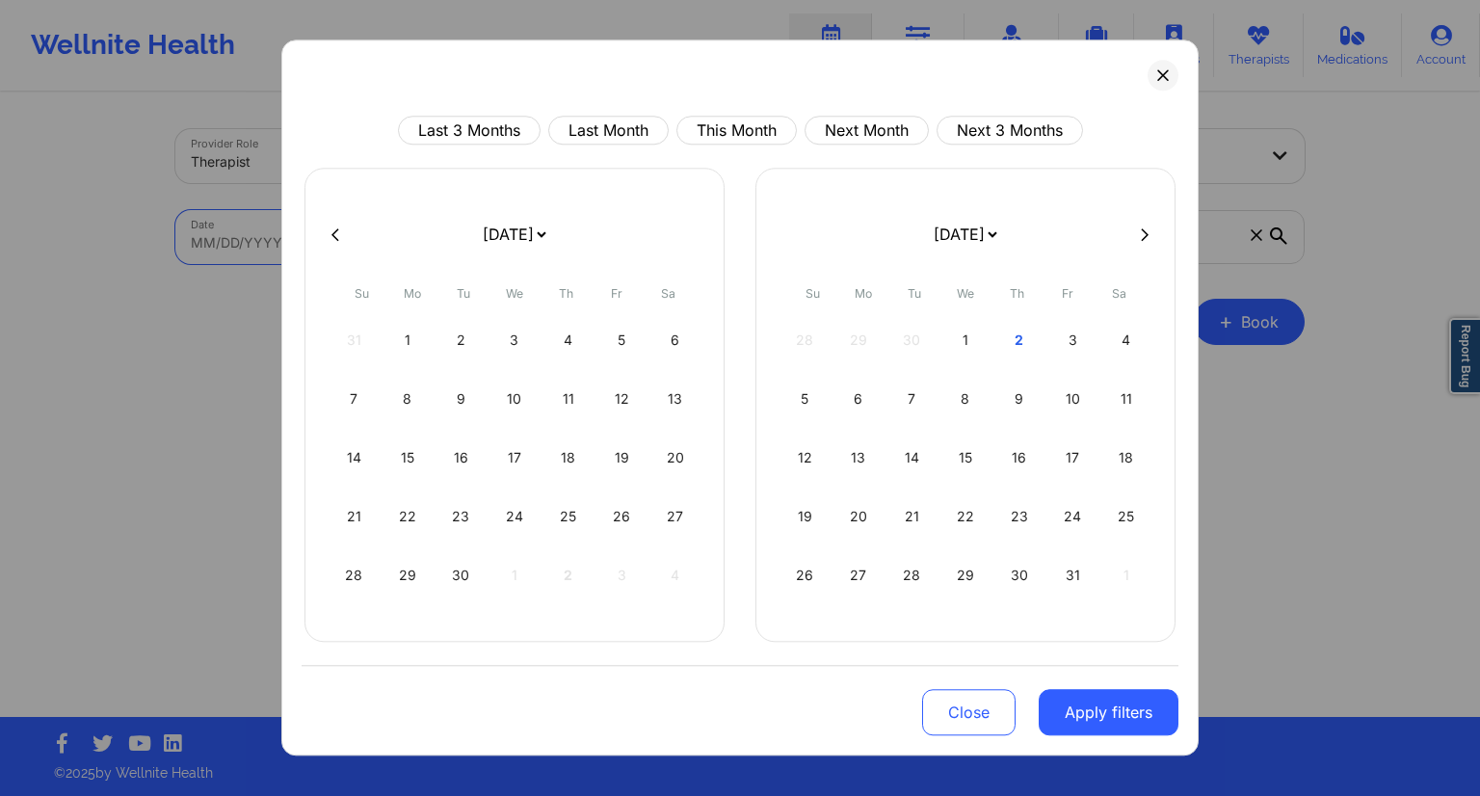
click at [529, 235] on body "Wellnite Health Calendar Dashboard Prescribers Admins Coaches Therapists Medica…" at bounding box center [740, 398] width 1480 height 796
click at [1014, 339] on div "2" at bounding box center [1018, 340] width 49 height 54
select select "2025-9"
select select "2025-10"
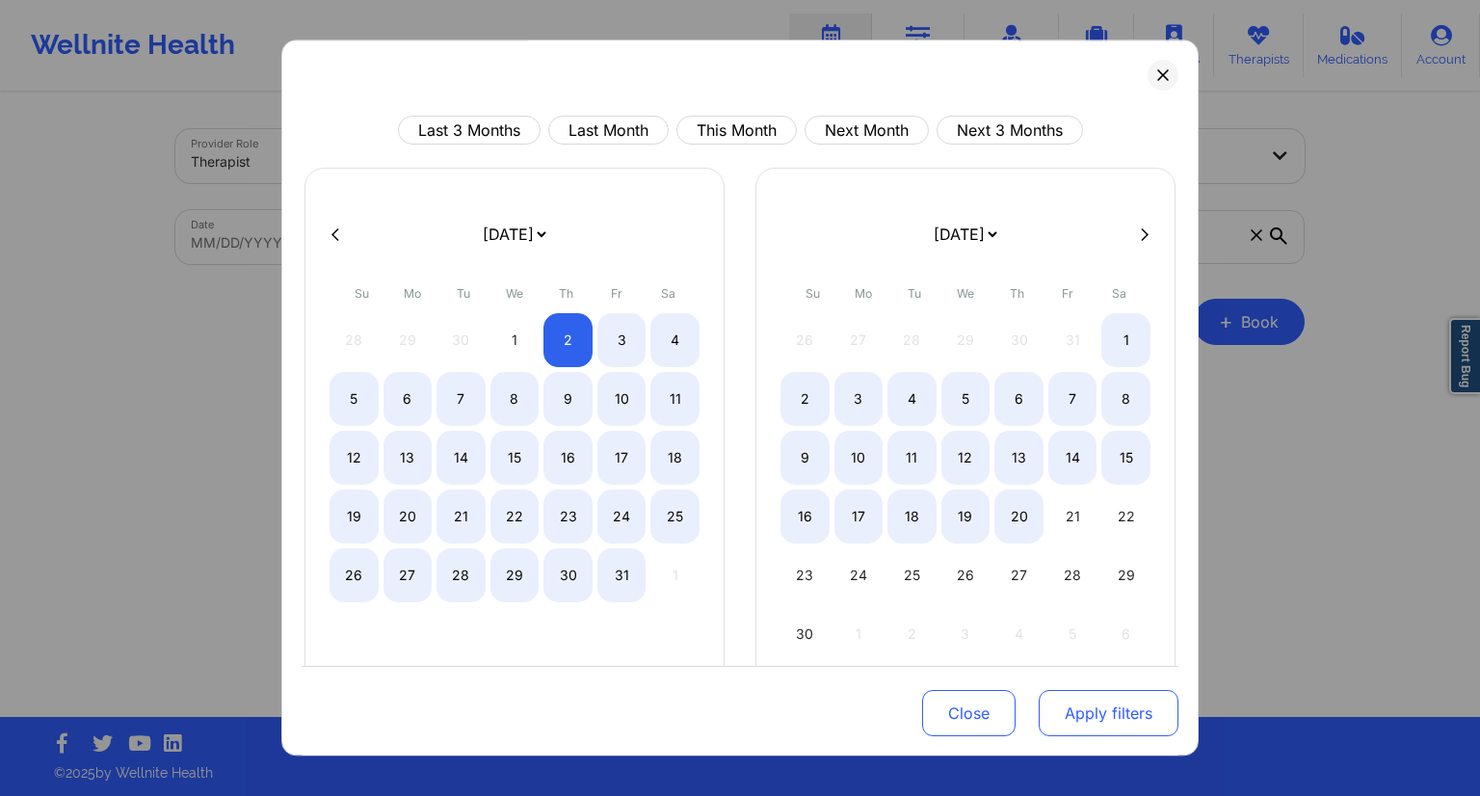
select select "2025-9"
select select "2025-10"
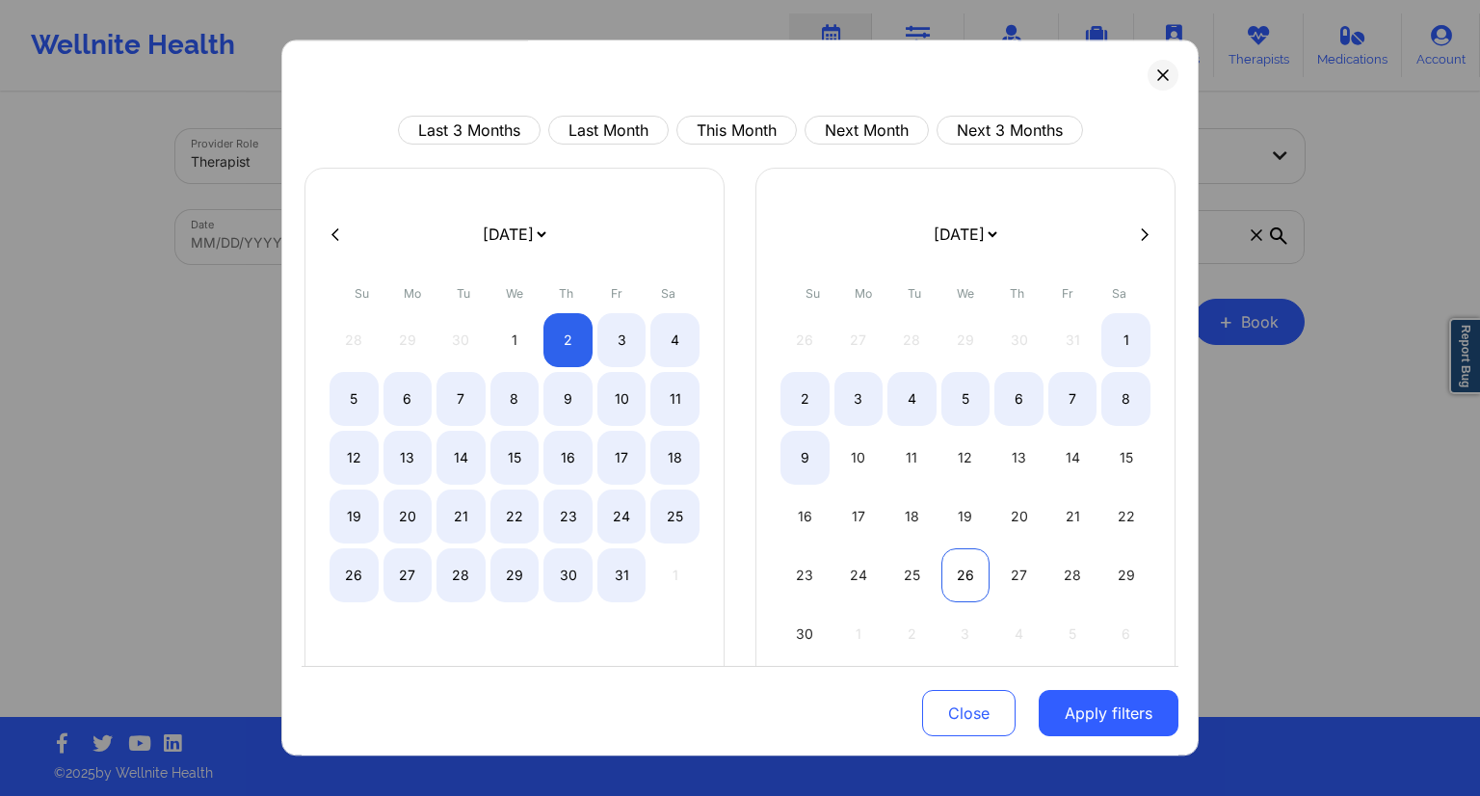
select select "2025-9"
select select "2025-10"
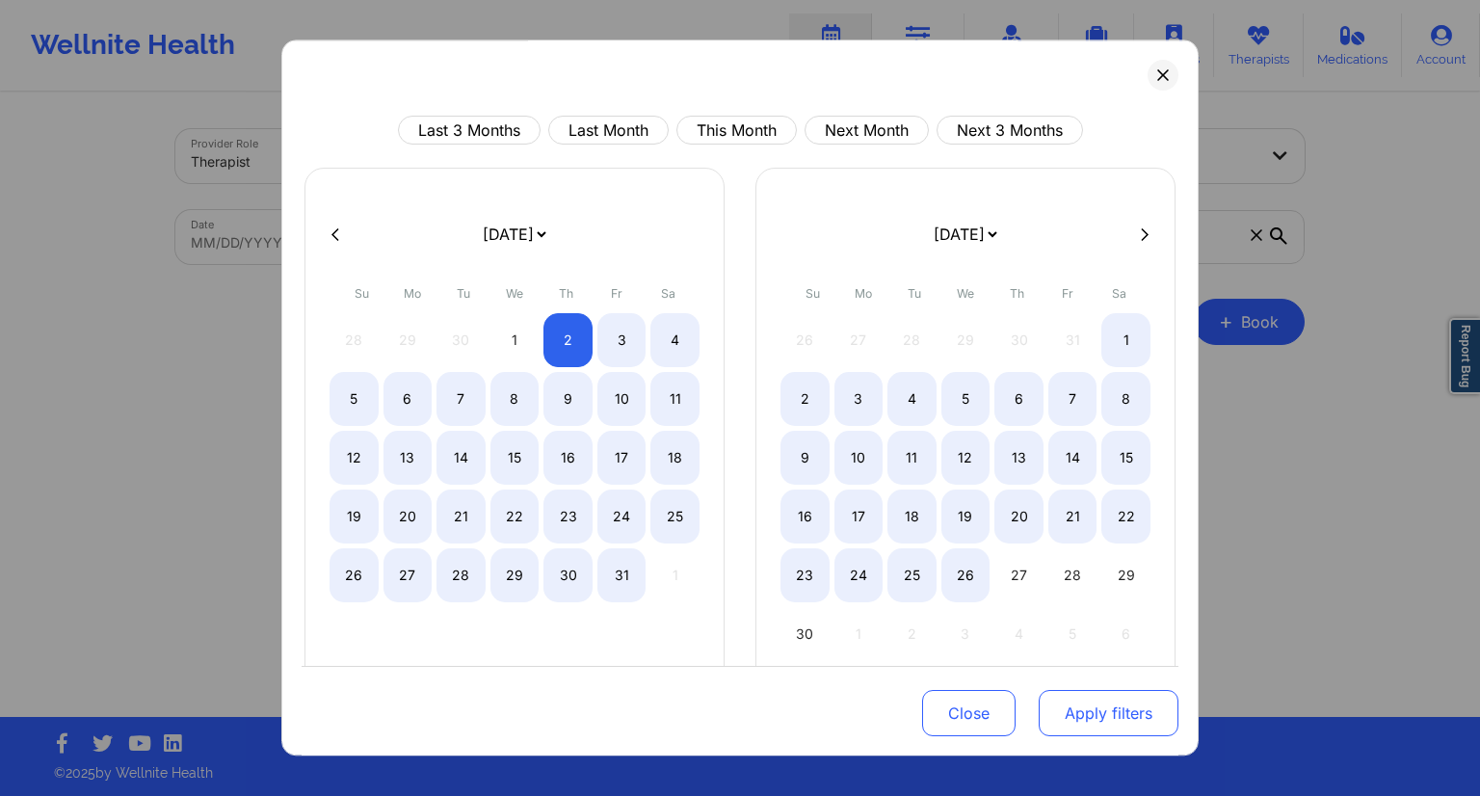
click at [1087, 710] on button "Apply filters" at bounding box center [1108, 713] width 140 height 46
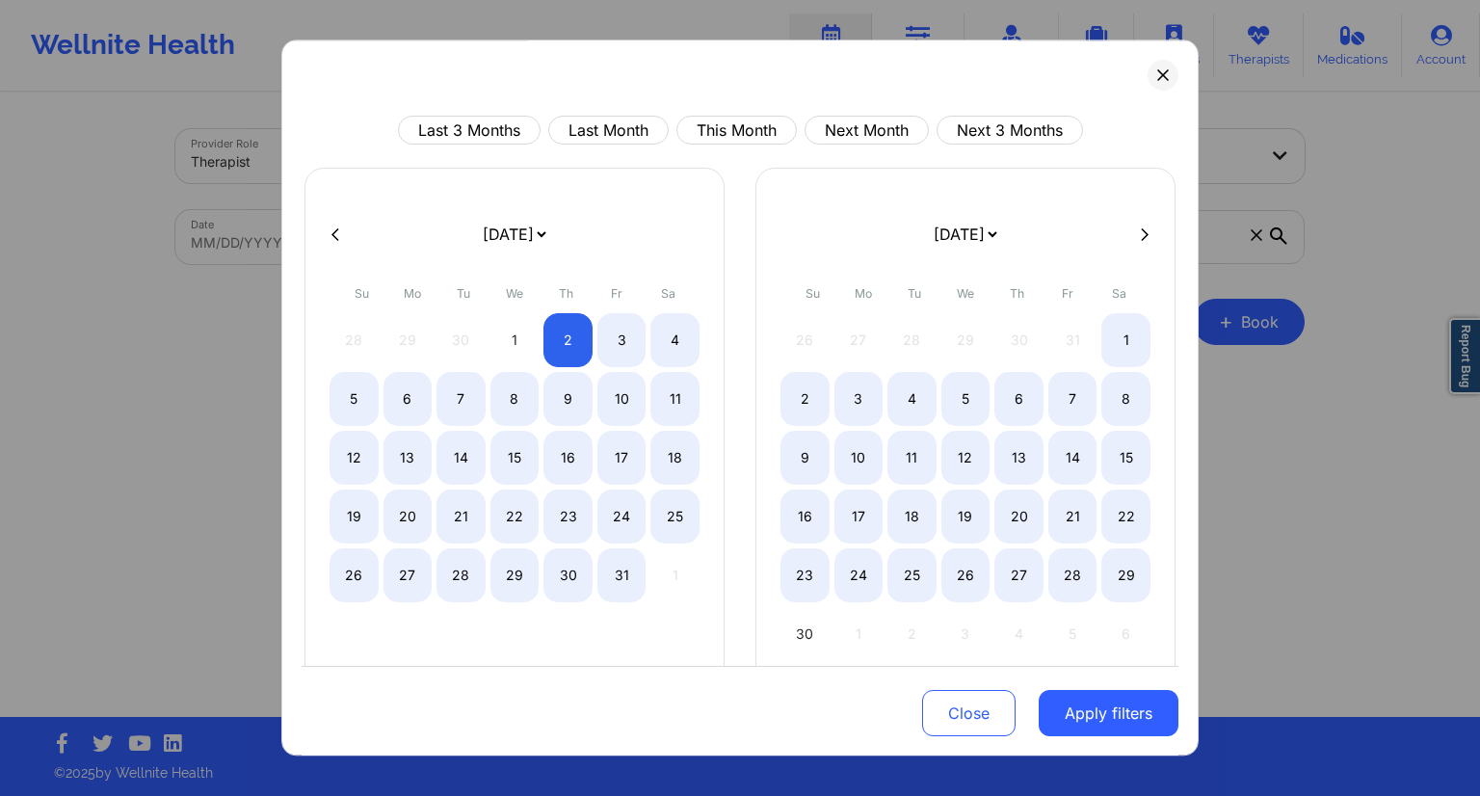
select select "2025-9"
select select "2025-10"
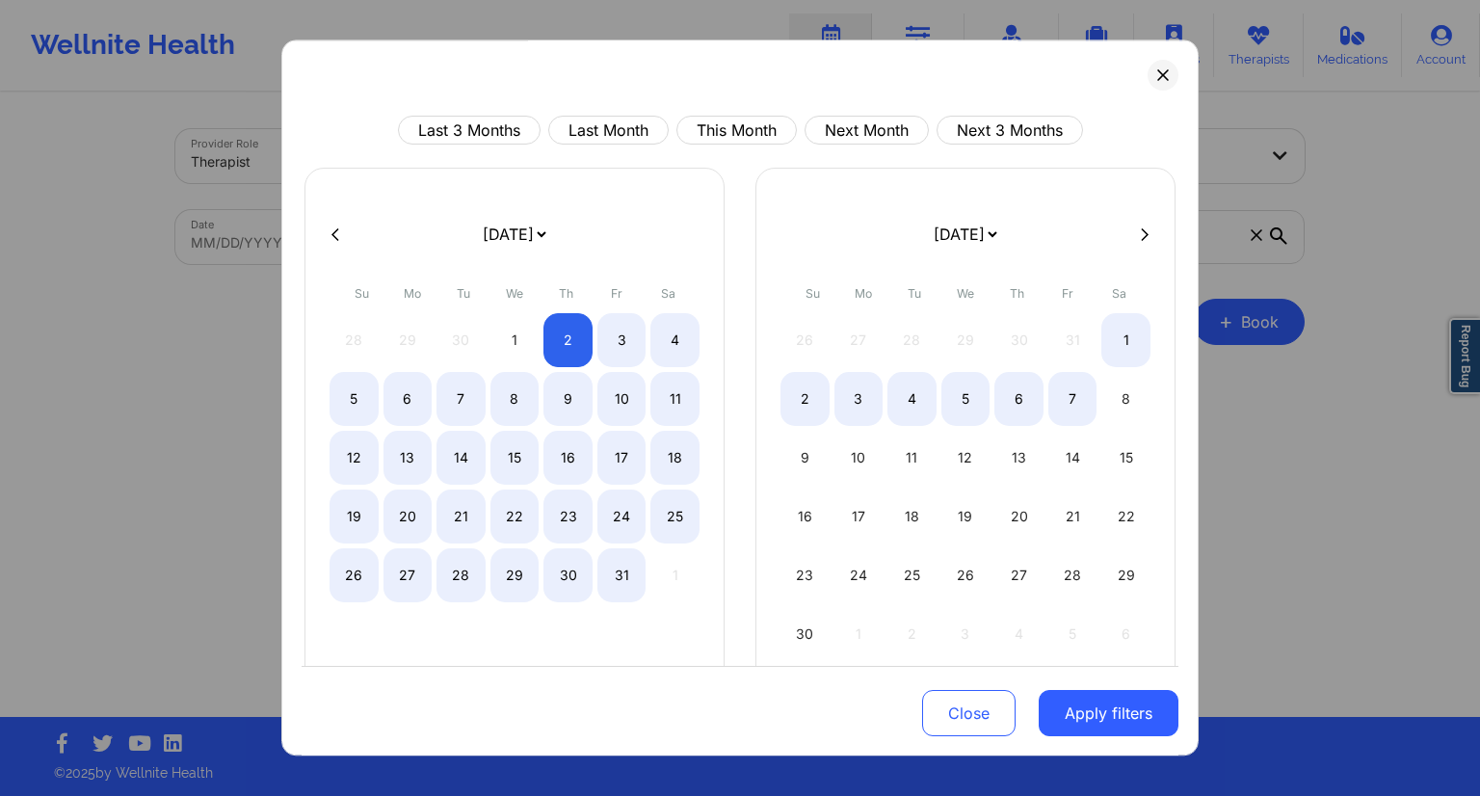
select select "2025-9"
select select "2025-10"
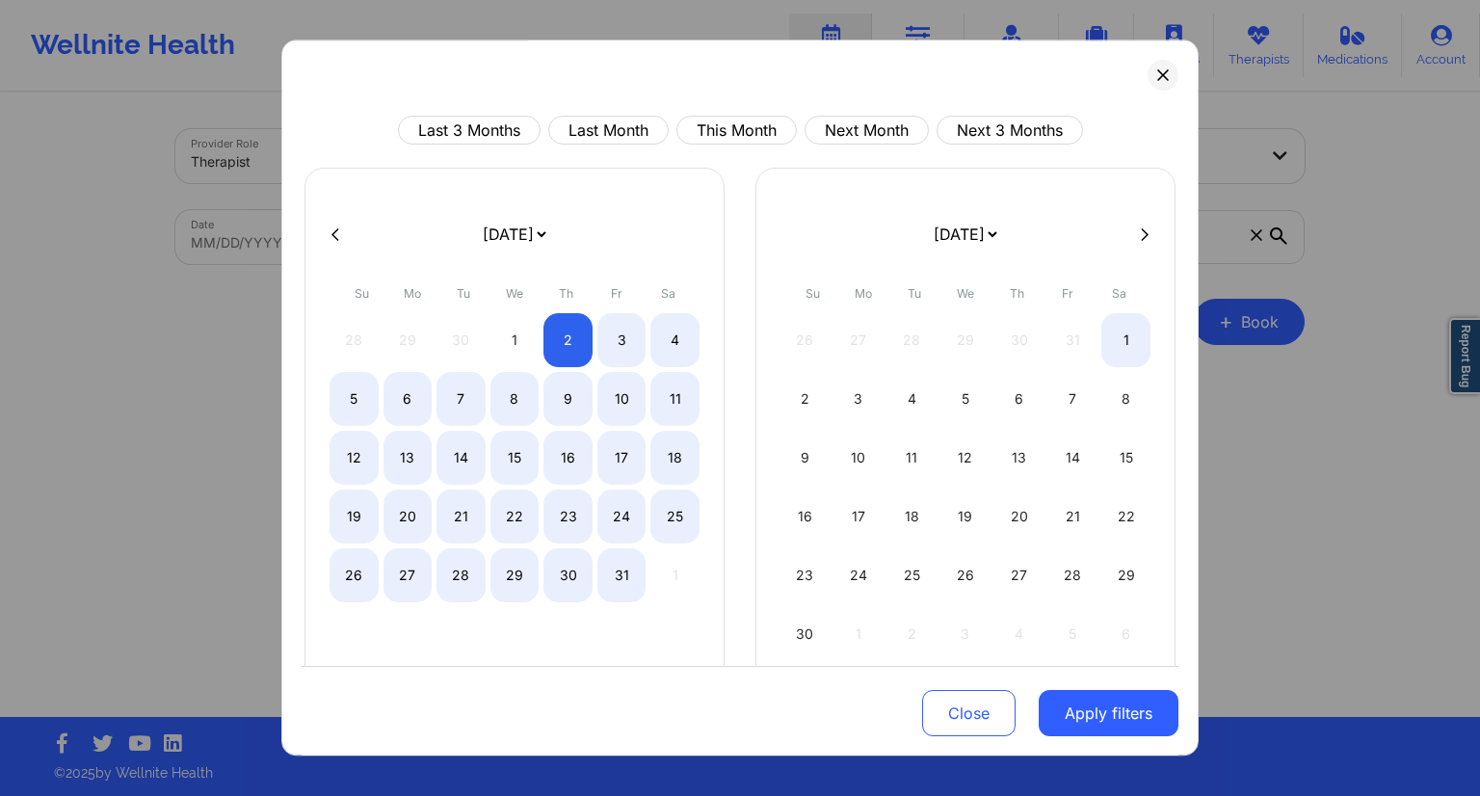
select select "2025-9"
select select "2025-10"
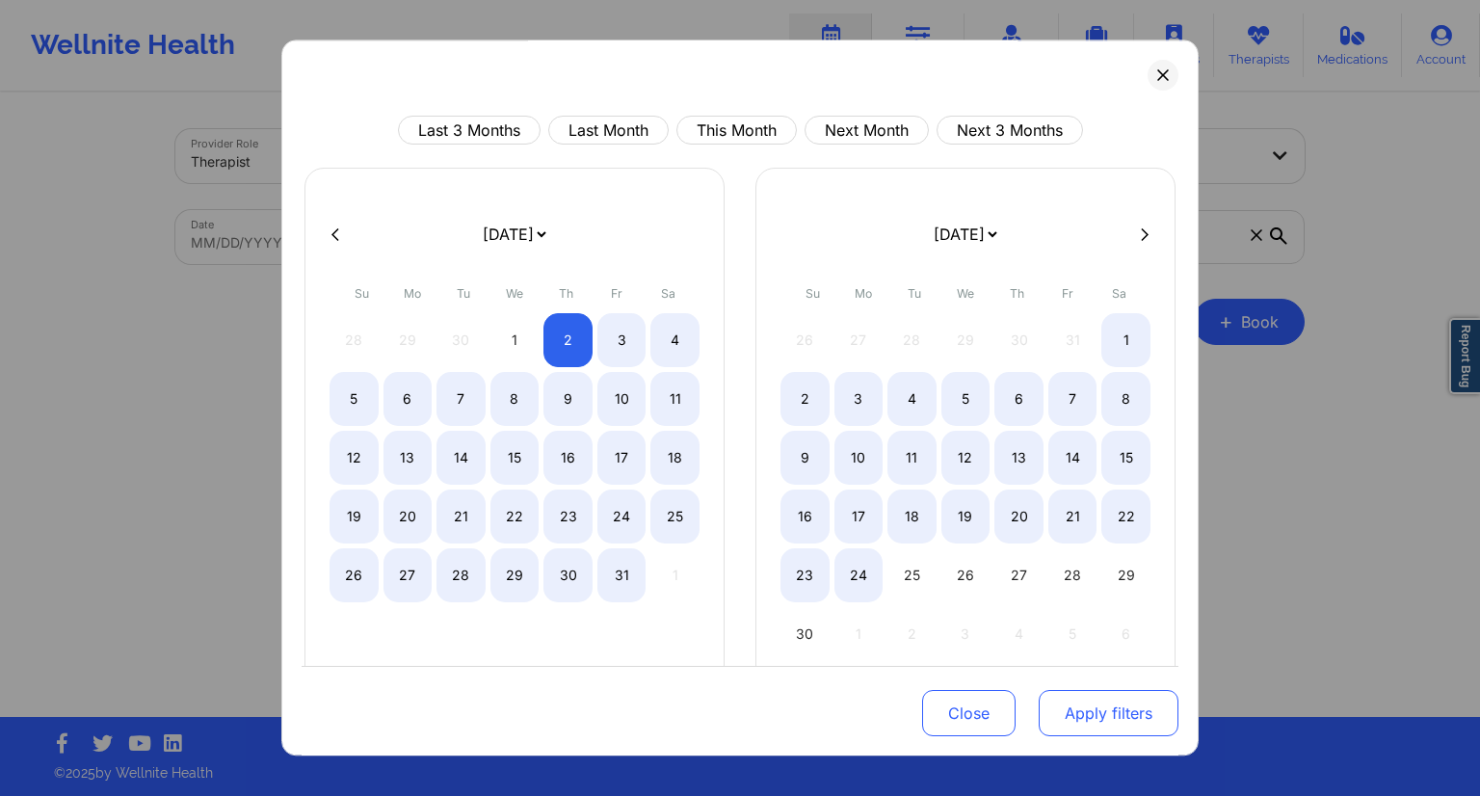
click at [1132, 719] on button "Apply filters" at bounding box center [1108, 713] width 140 height 46
click at [1157, 73] on icon at bounding box center [1163, 75] width 12 height 12
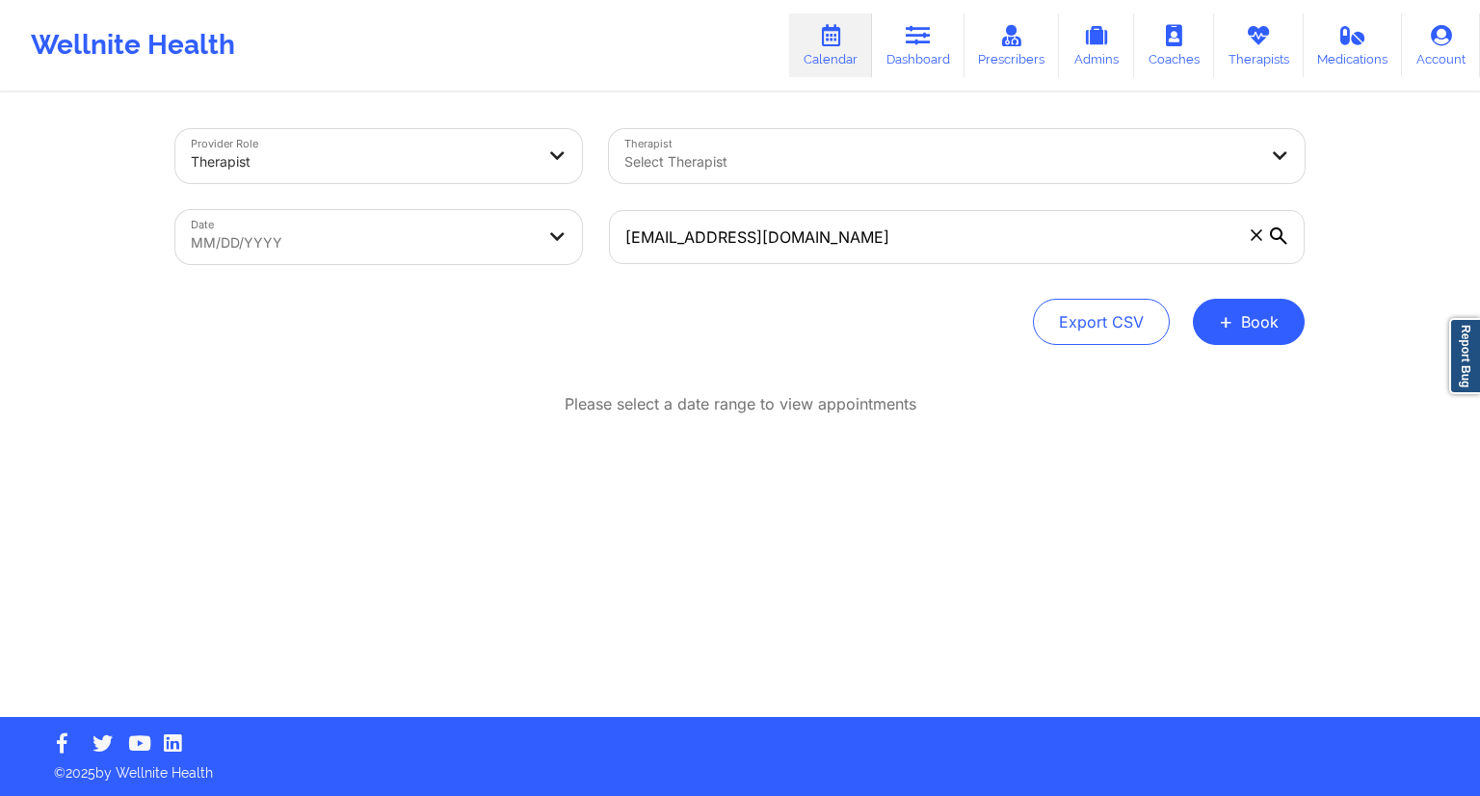
select select "2025-8"
select select "2025-9"
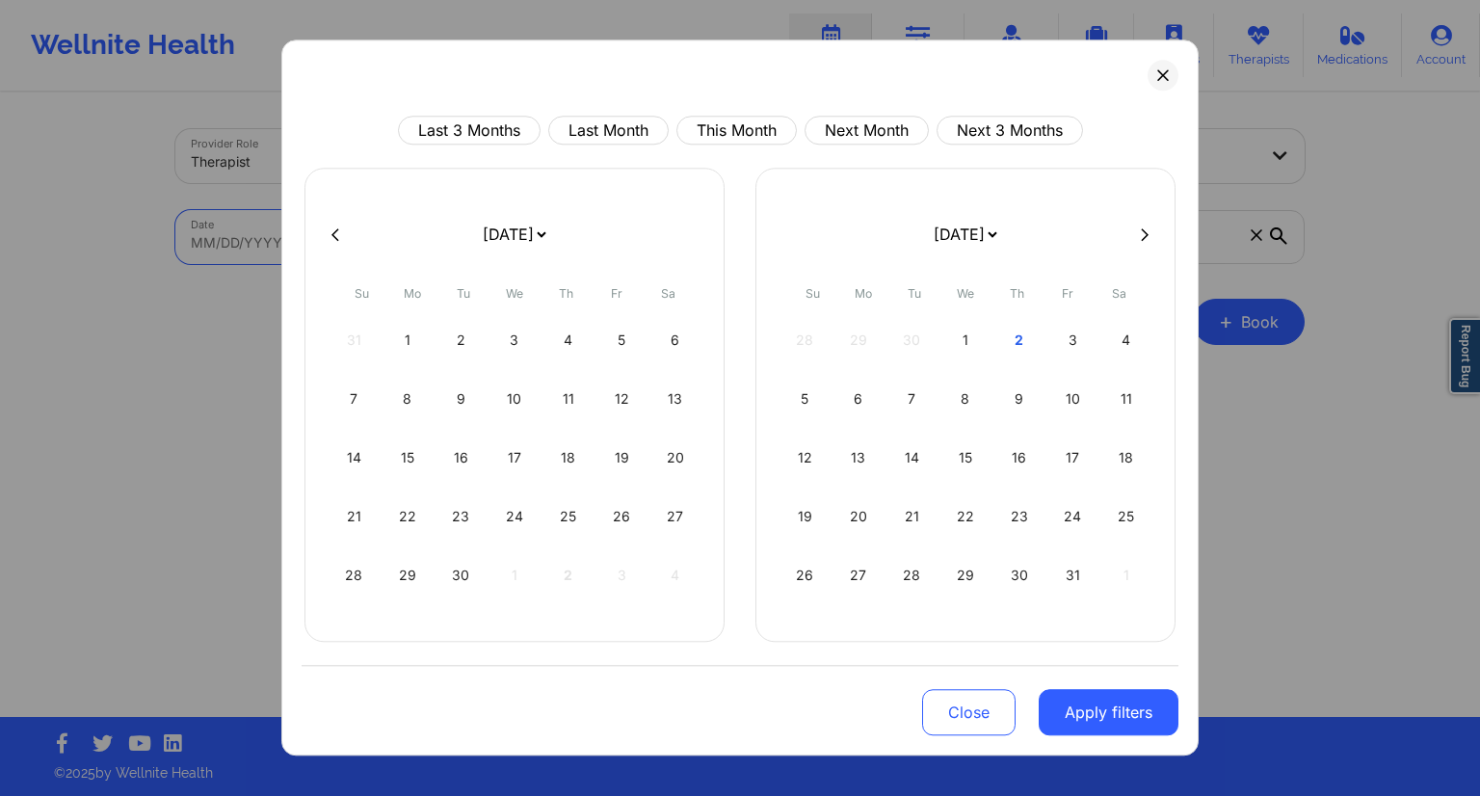
click at [503, 225] on body "Wellnite Health Calendar Dashboard Prescribers Admins Coaches Therapists Medica…" at bounding box center [740, 398] width 1480 height 796
click at [975, 338] on div "1" at bounding box center [965, 340] width 49 height 54
select select "2025-9"
select select "2025-10"
click at [996, 344] on div "26 27 28 29 30 31 1" at bounding box center [965, 340] width 370 height 54
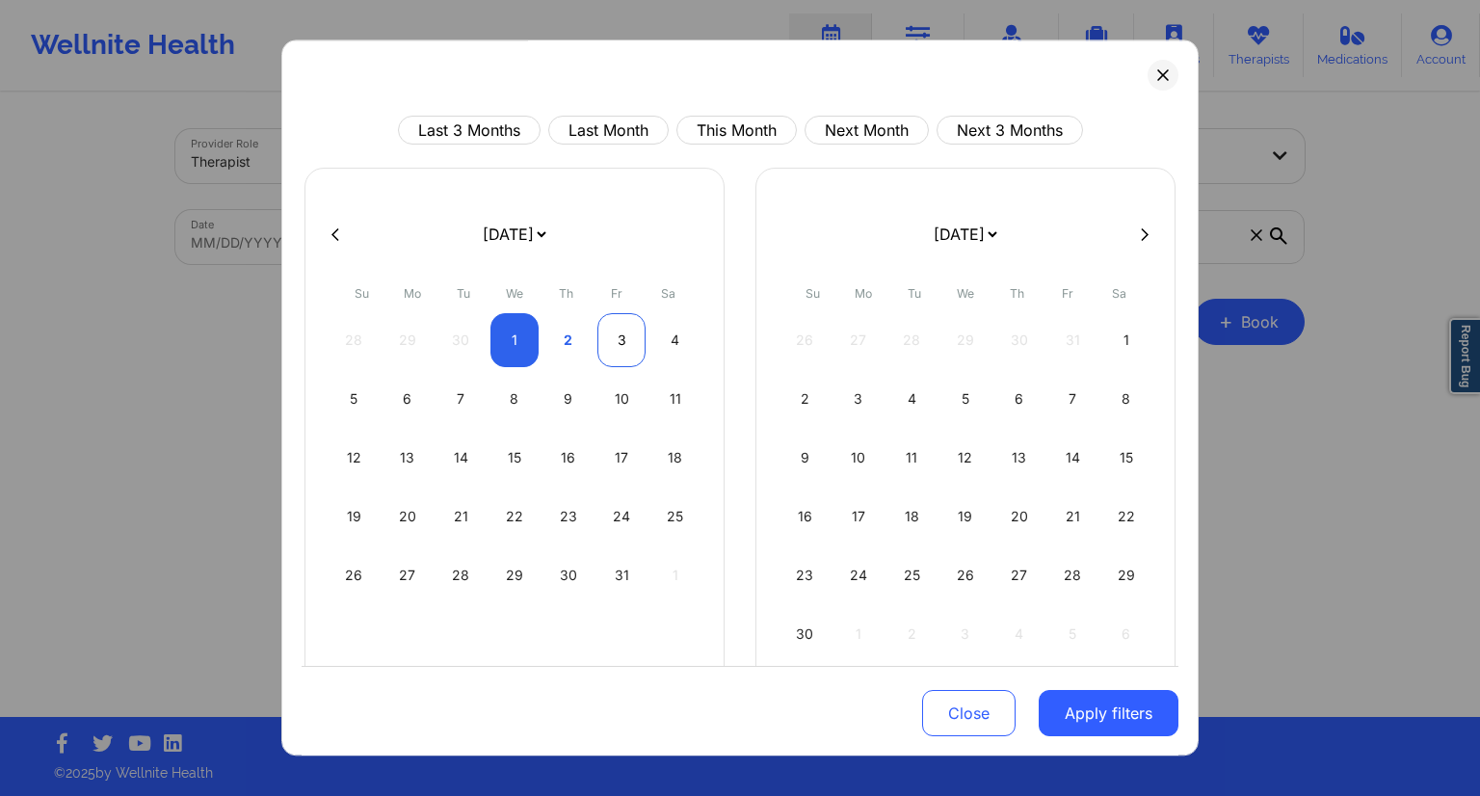
select select "2025-9"
select select "2025-10"
click at [563, 350] on div "2" at bounding box center [567, 340] width 49 height 54
select select "2025-9"
select select "2025-10"
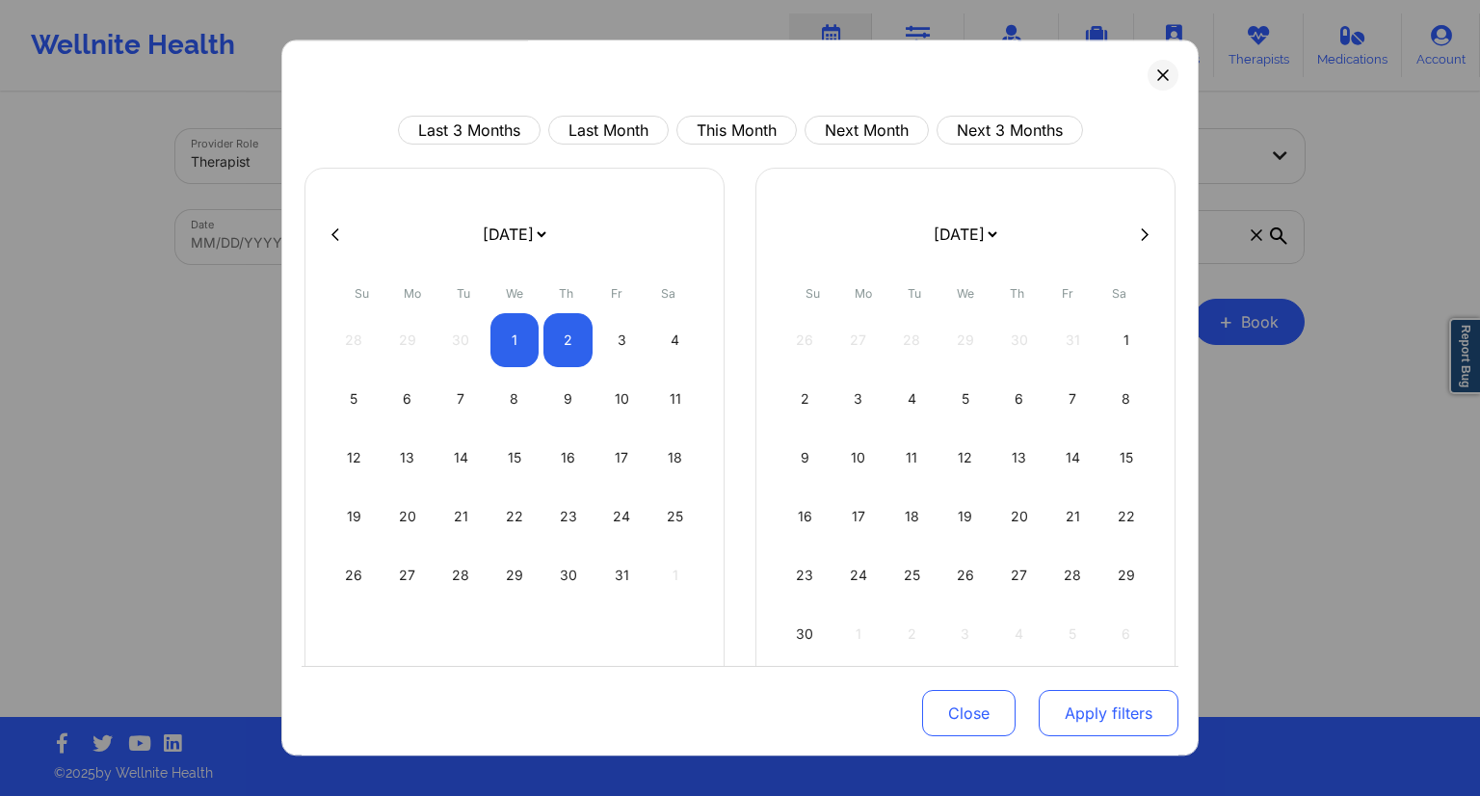
click at [1130, 714] on button "Apply filters" at bounding box center [1108, 713] width 140 height 46
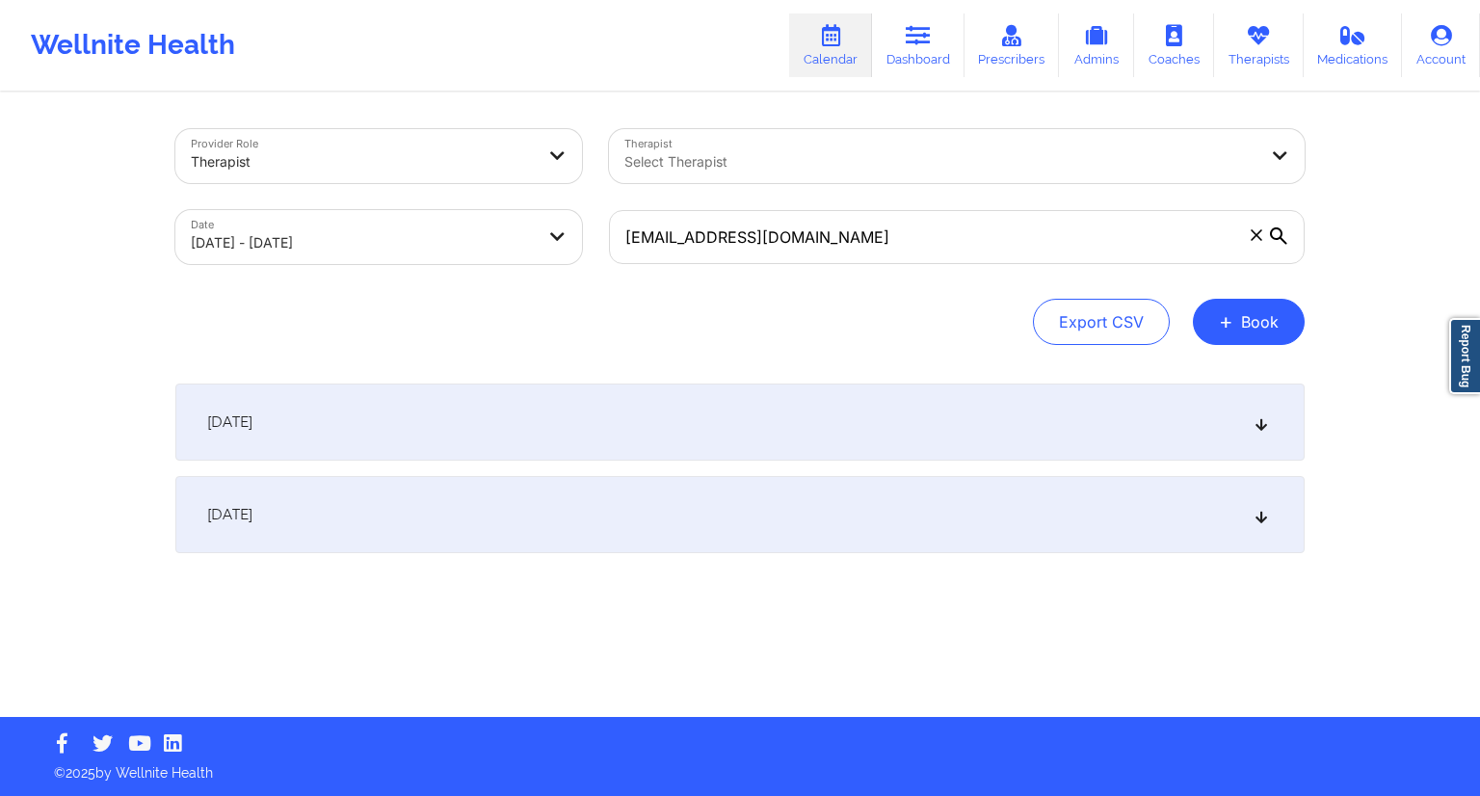
click at [632, 447] on div "[DATE]" at bounding box center [739, 421] width 1129 height 77
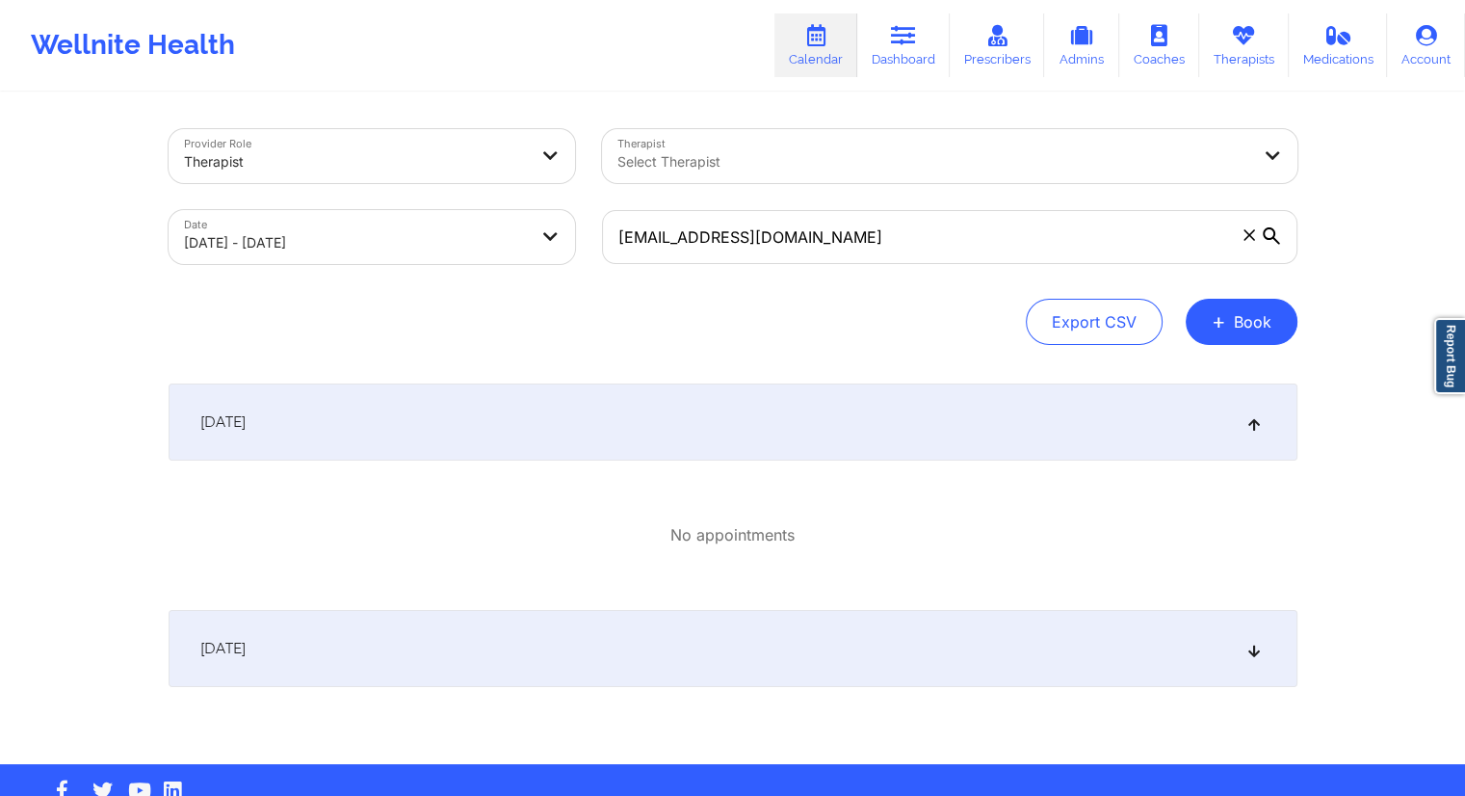
click at [519, 637] on div "[DATE]" at bounding box center [733, 648] width 1129 height 77
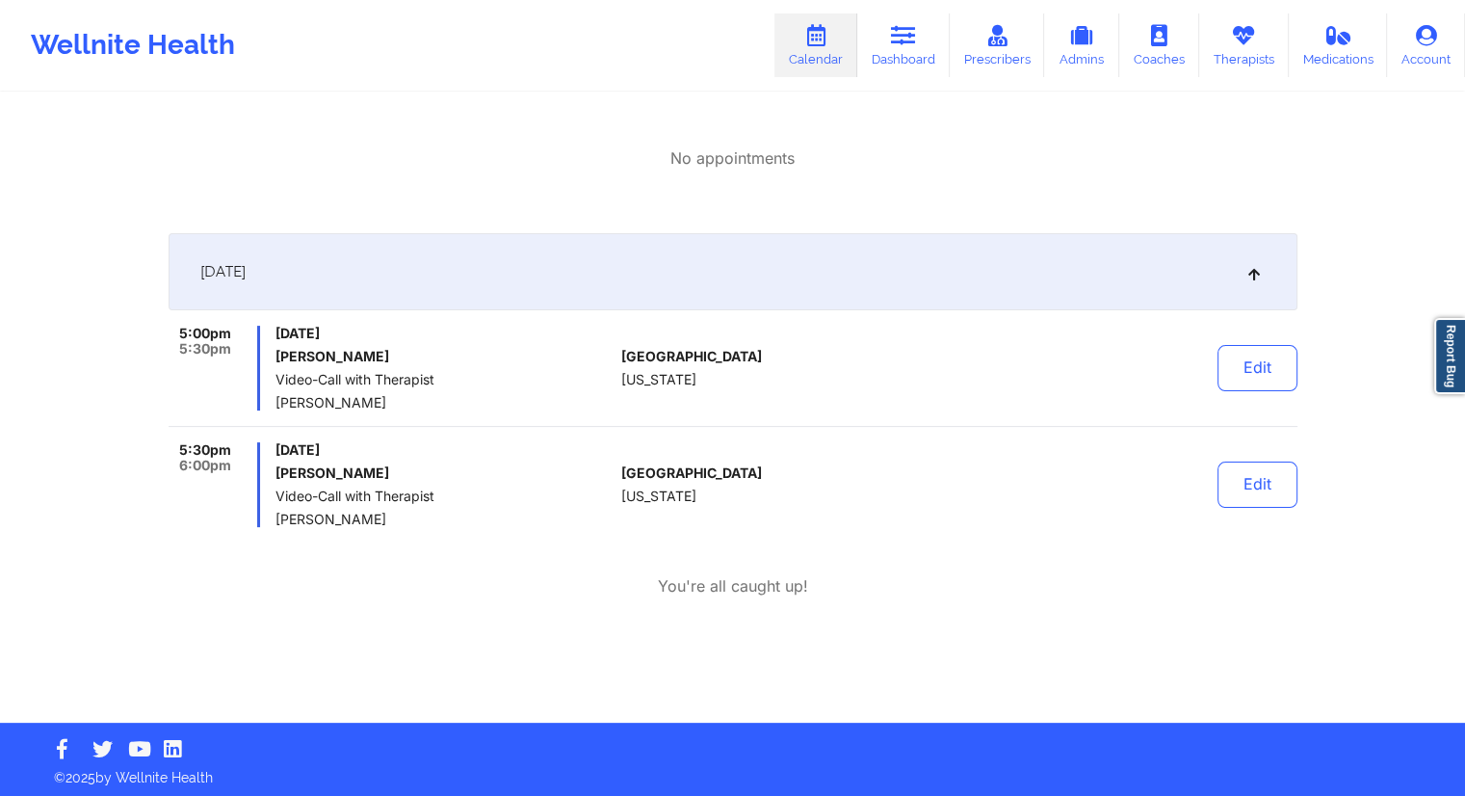
scroll to position [380, 0]
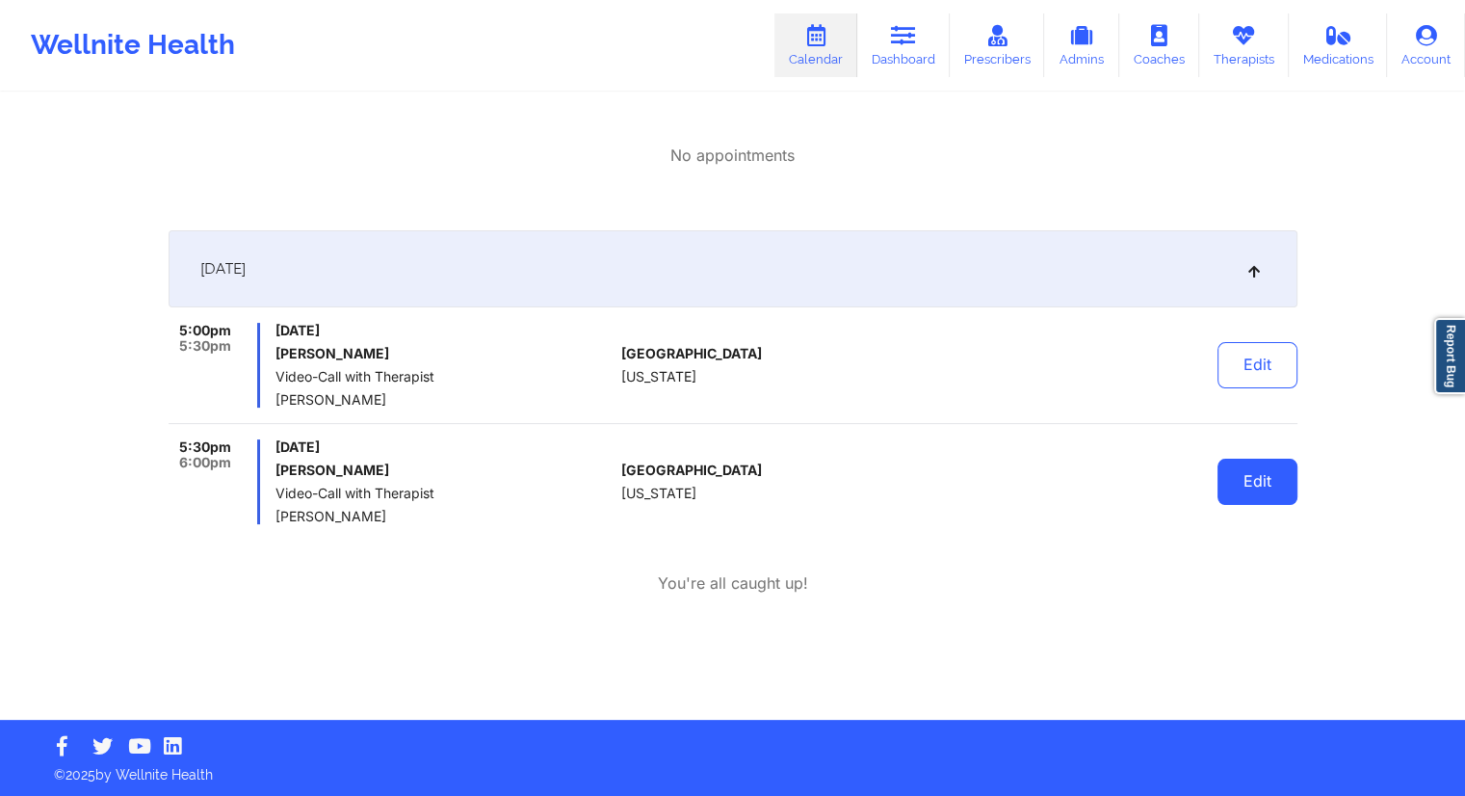
click at [1289, 494] on button "Edit" at bounding box center [1258, 482] width 80 height 46
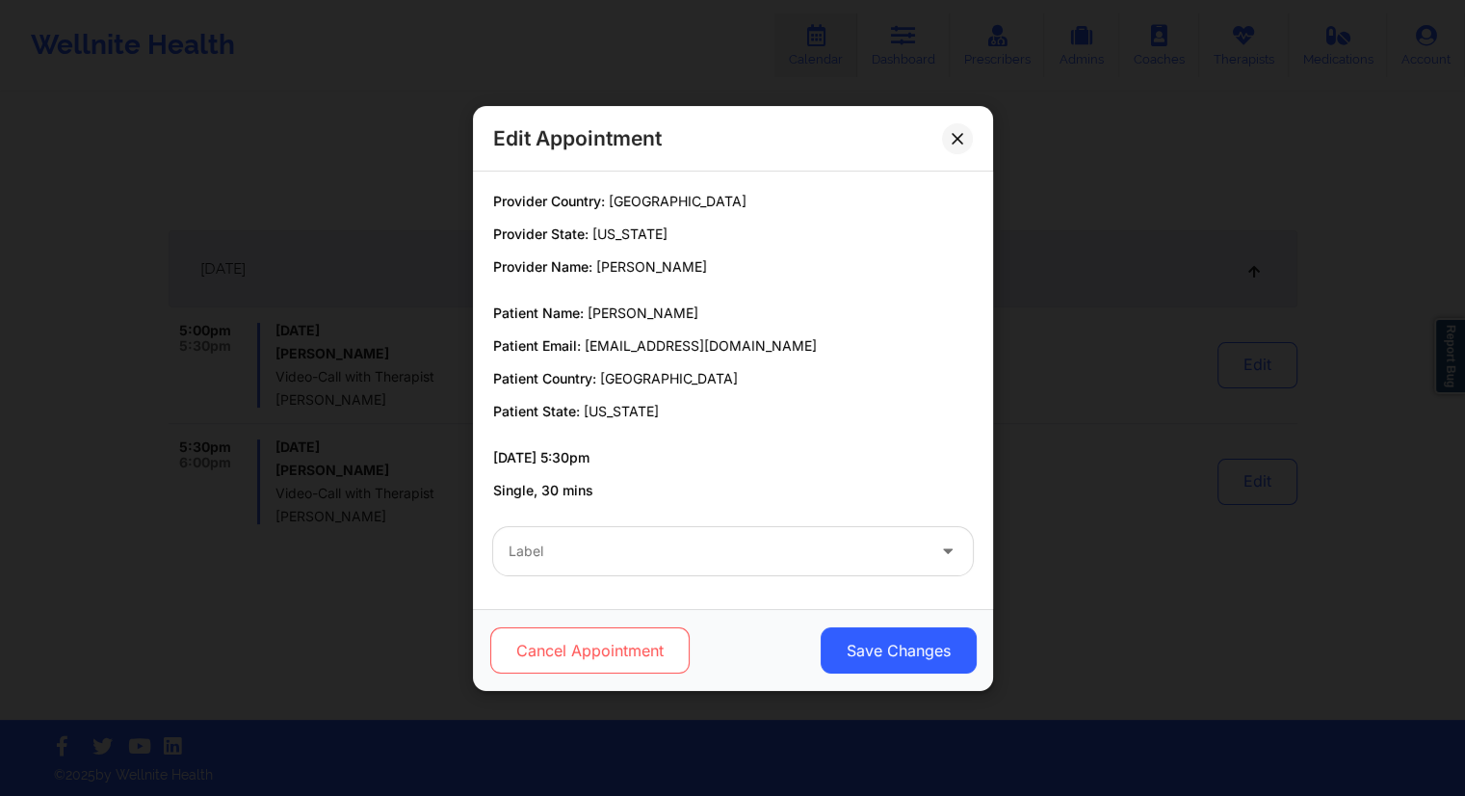
click at [600, 660] on button "Cancel Appointment" at bounding box center [588, 650] width 199 height 46
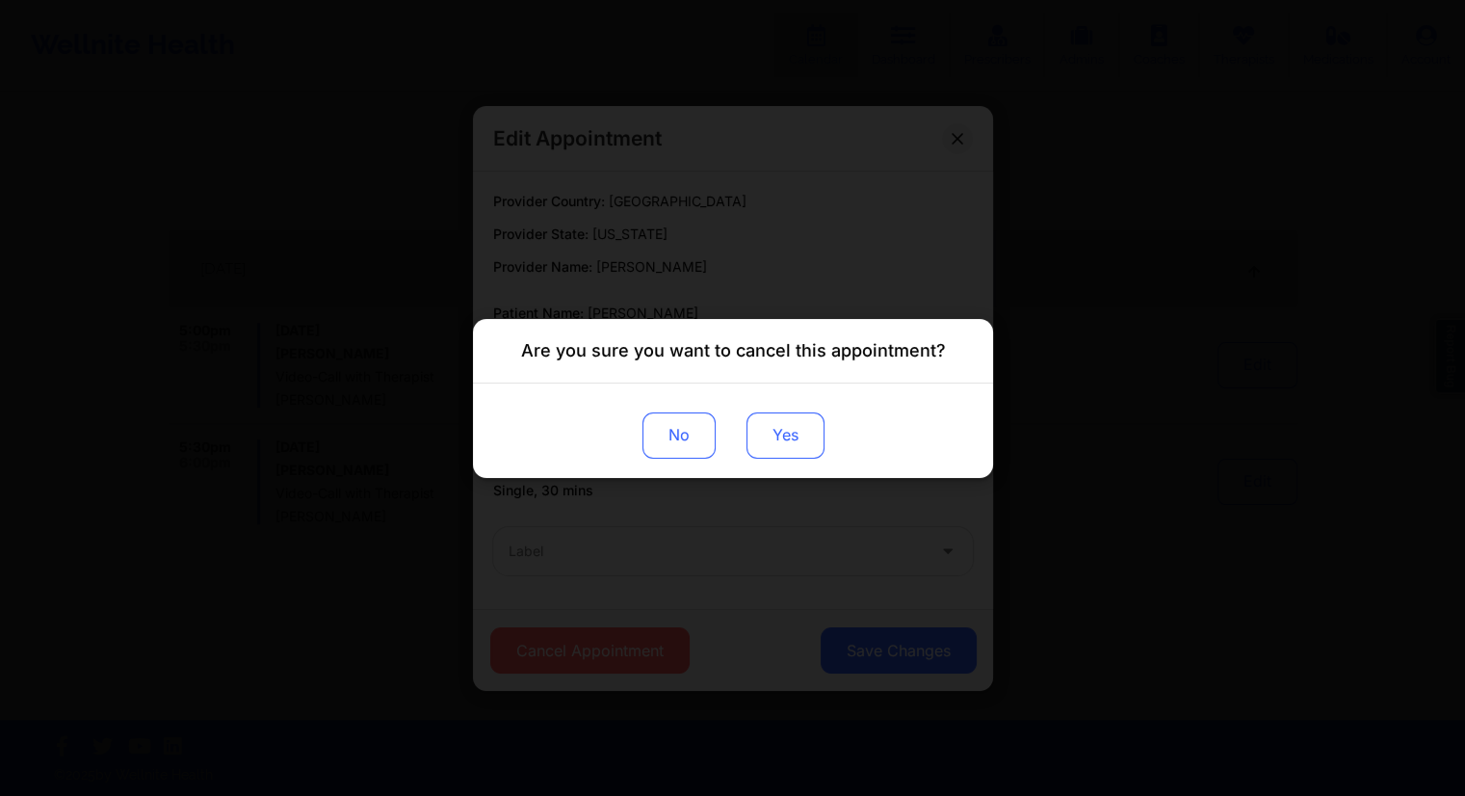
click at [785, 448] on button "Yes" at bounding box center [785, 434] width 78 height 46
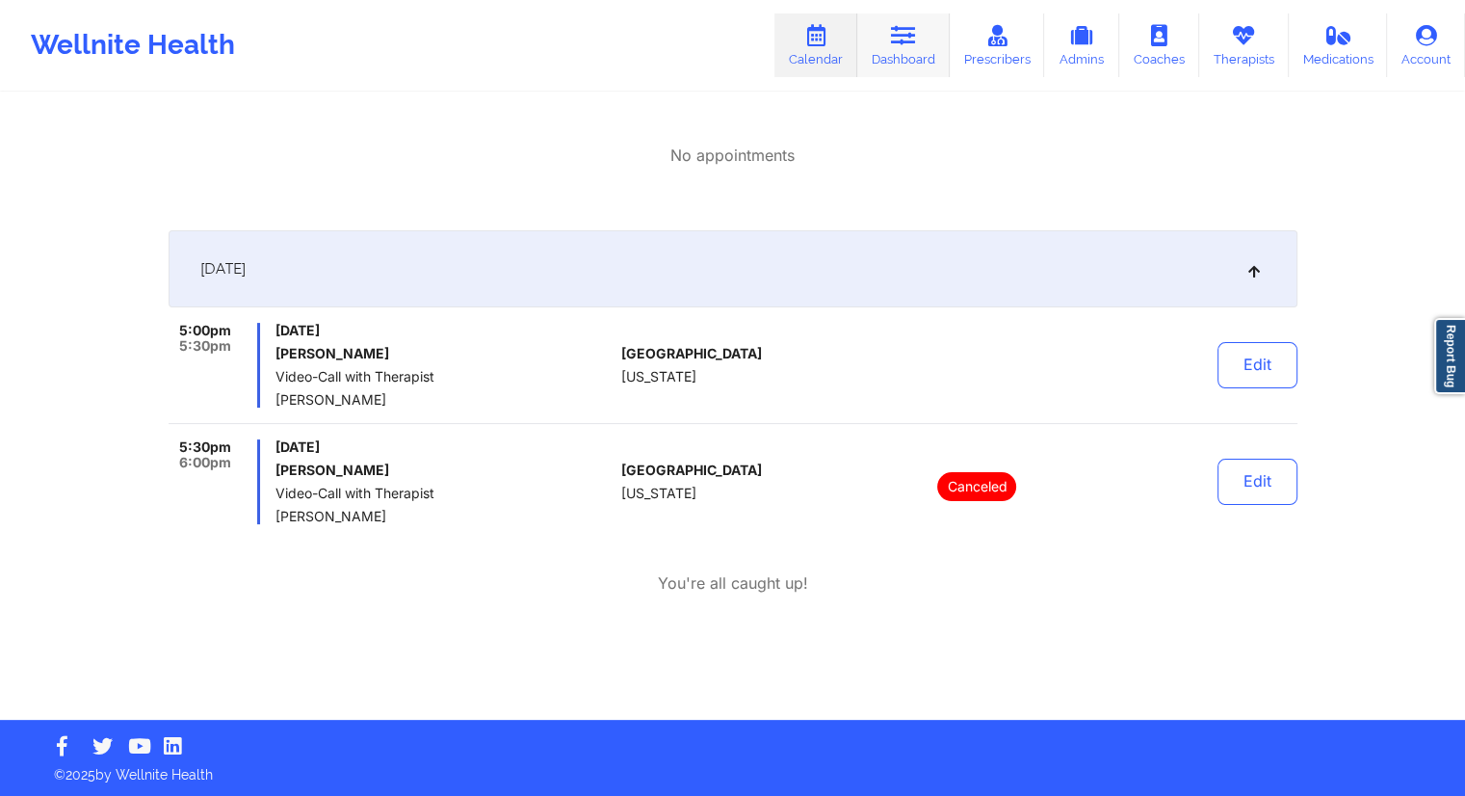
click at [909, 58] on link "Dashboard" at bounding box center [903, 45] width 92 height 64
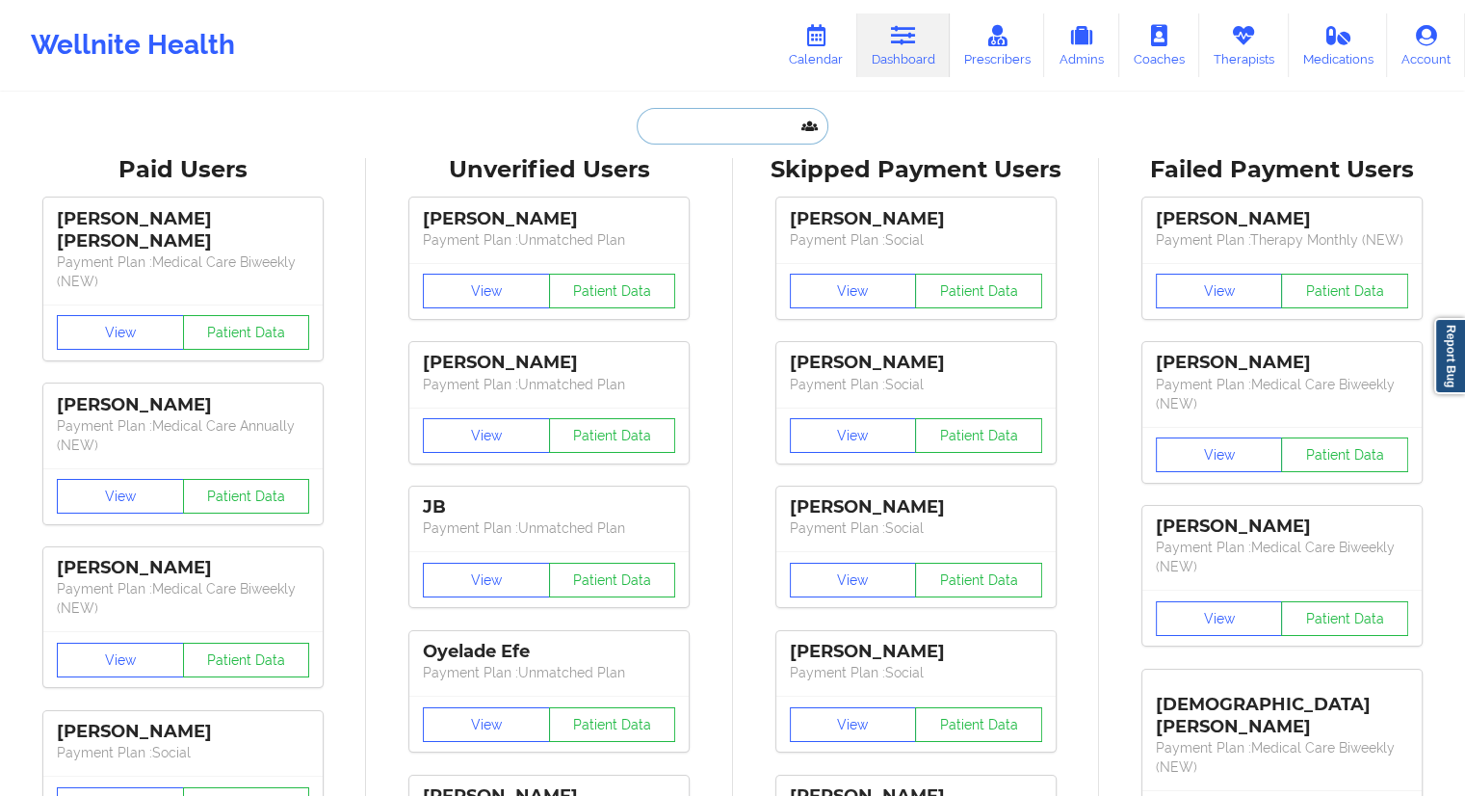
click at [712, 133] on input "text" at bounding box center [732, 126] width 191 height 37
paste input "[EMAIL_ADDRESS][DOMAIN_NAME]"
type input "[EMAIL_ADDRESS][DOMAIN_NAME]"
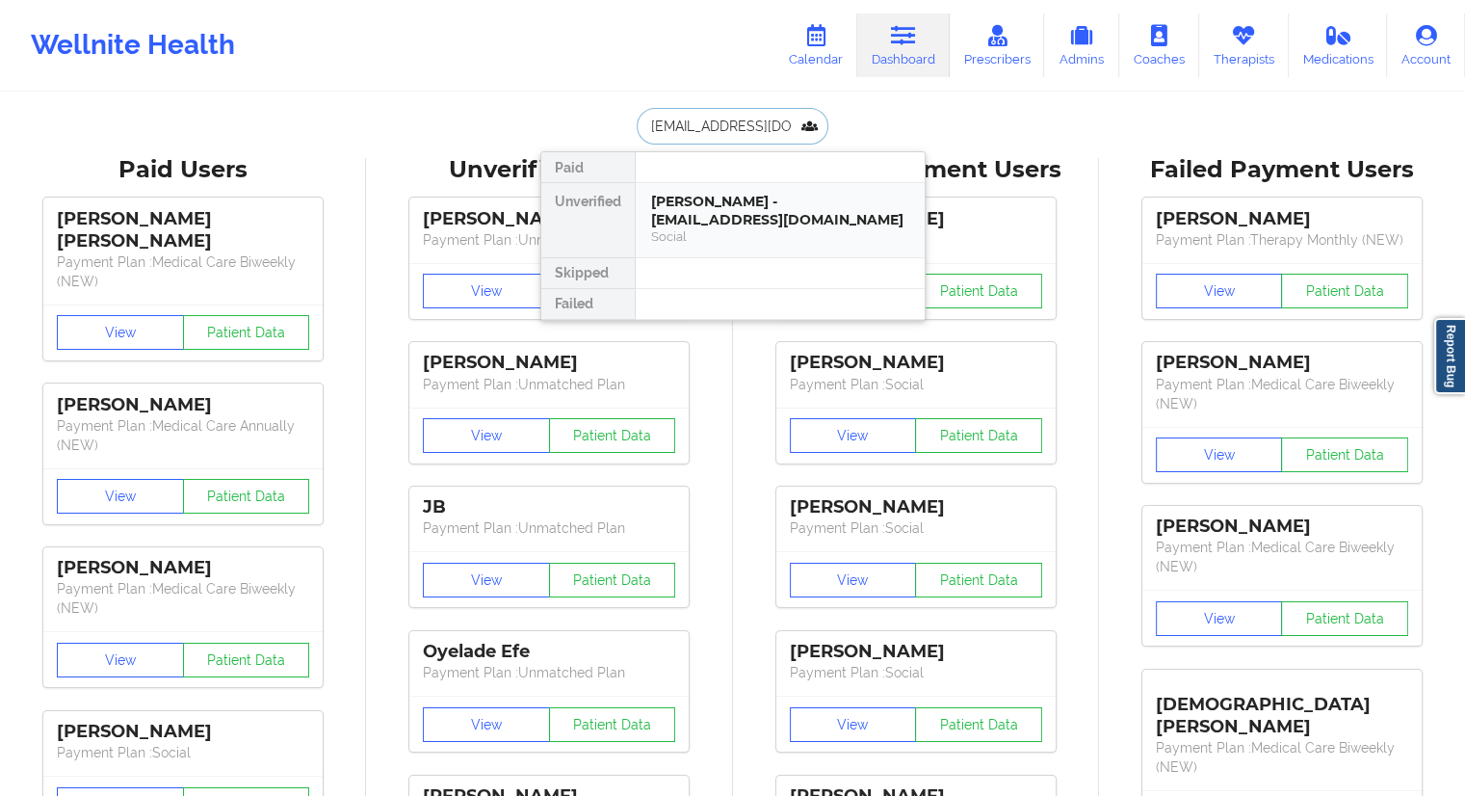
scroll to position [0, 13]
click at [664, 221] on div "[PERSON_NAME] - [EMAIL_ADDRESS][DOMAIN_NAME]" at bounding box center [780, 211] width 258 height 36
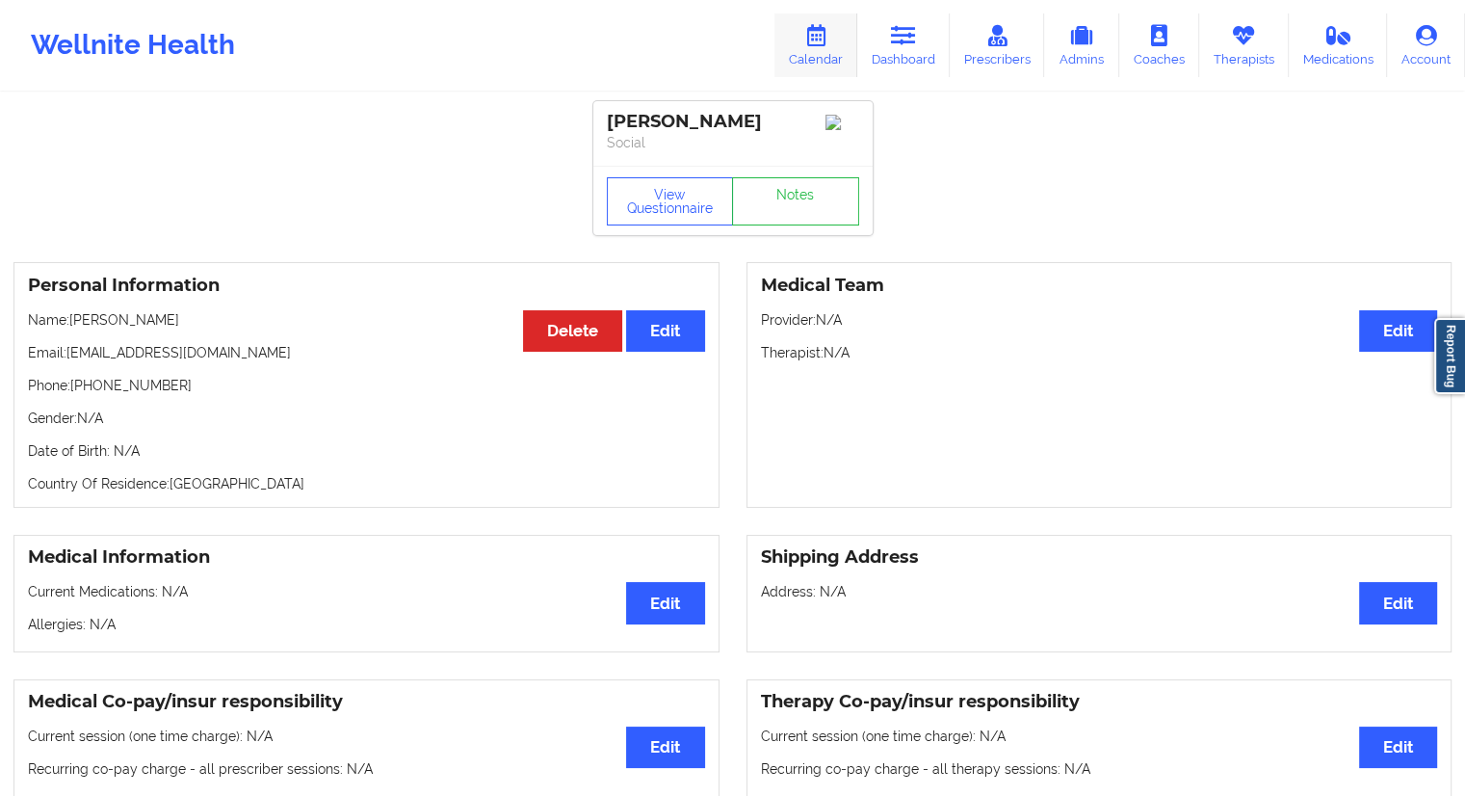
drag, startPoint x: 825, startPoint y: 52, endPoint x: 822, endPoint y: 66, distance: 14.7
click at [825, 52] on link "Calendar" at bounding box center [816, 45] width 83 height 64
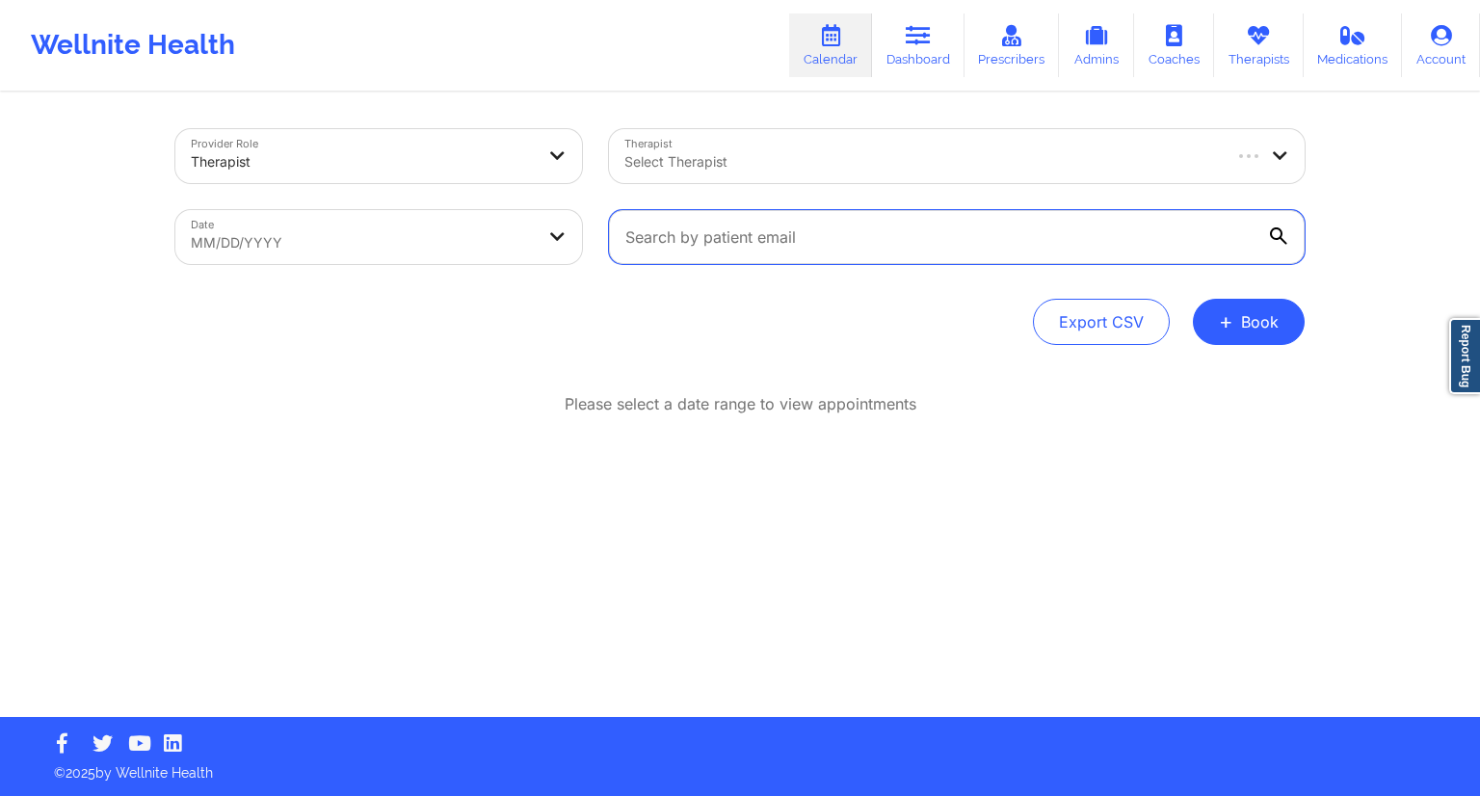
click at [735, 230] on input "text" at bounding box center [957, 237] width 696 height 54
paste input "[EMAIL_ADDRESS][DOMAIN_NAME]"
type input "[EMAIL_ADDRESS][DOMAIN_NAME]"
click at [1282, 236] on icon at bounding box center [1278, 235] width 17 height 17
click at [1282, 236] on input "[EMAIL_ADDRESS][DOMAIN_NAME]" at bounding box center [957, 237] width 696 height 54
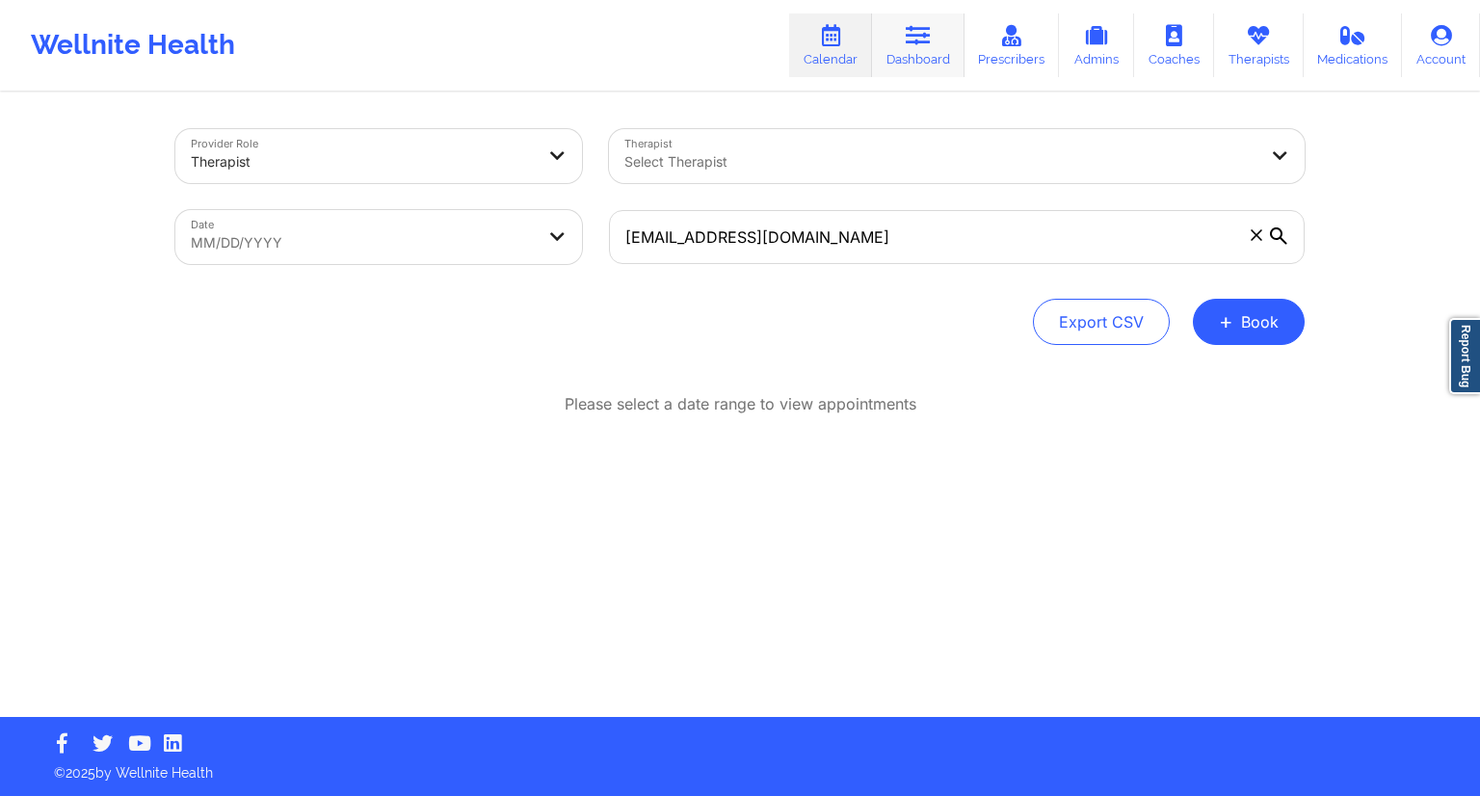
click at [922, 44] on icon at bounding box center [918, 35] width 25 height 21
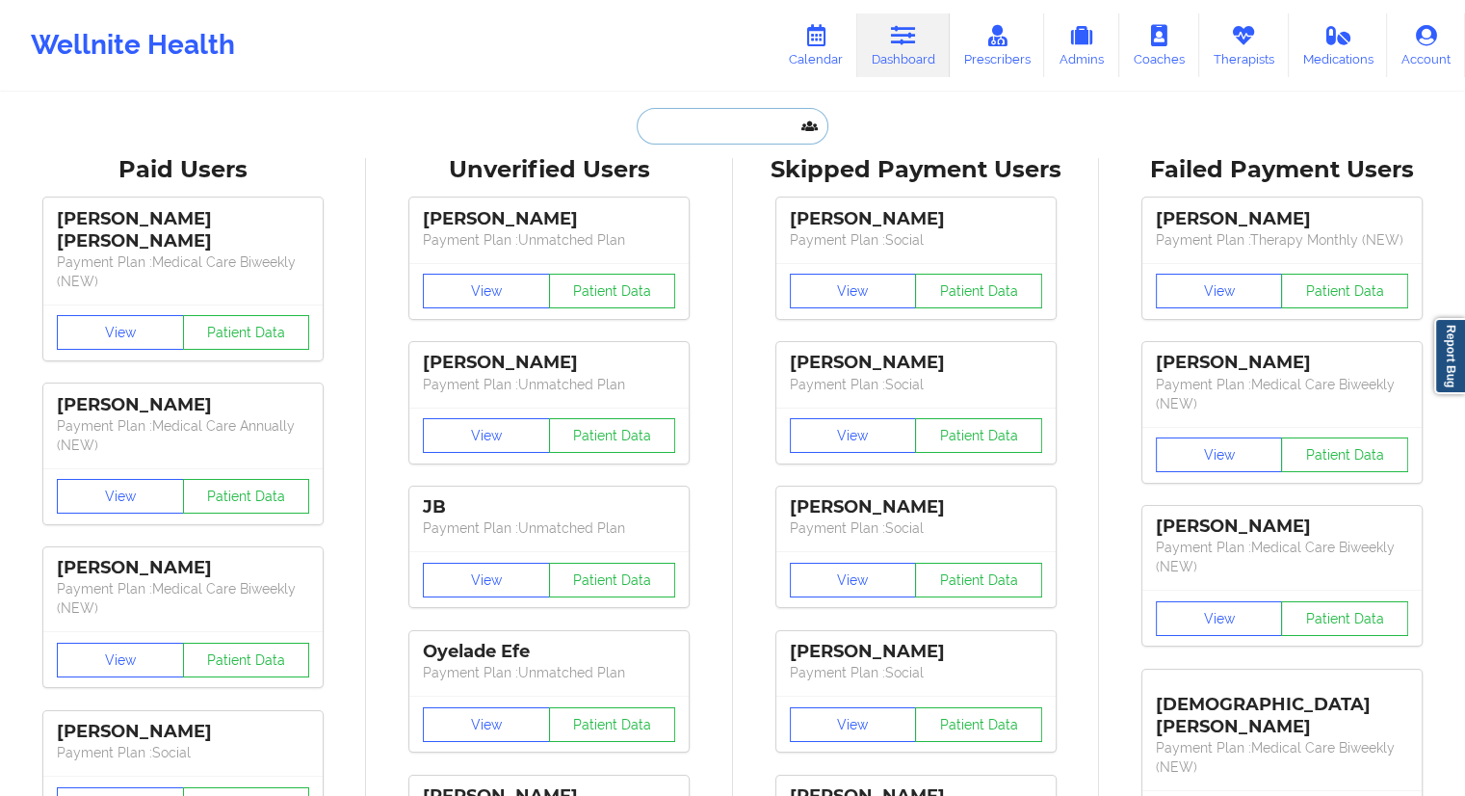
click at [688, 140] on input "text" at bounding box center [732, 126] width 191 height 37
paste input "[EMAIL_ADDRESS][DOMAIN_NAME]"
type input "[EMAIL_ADDRESS][DOMAIN_NAME]"
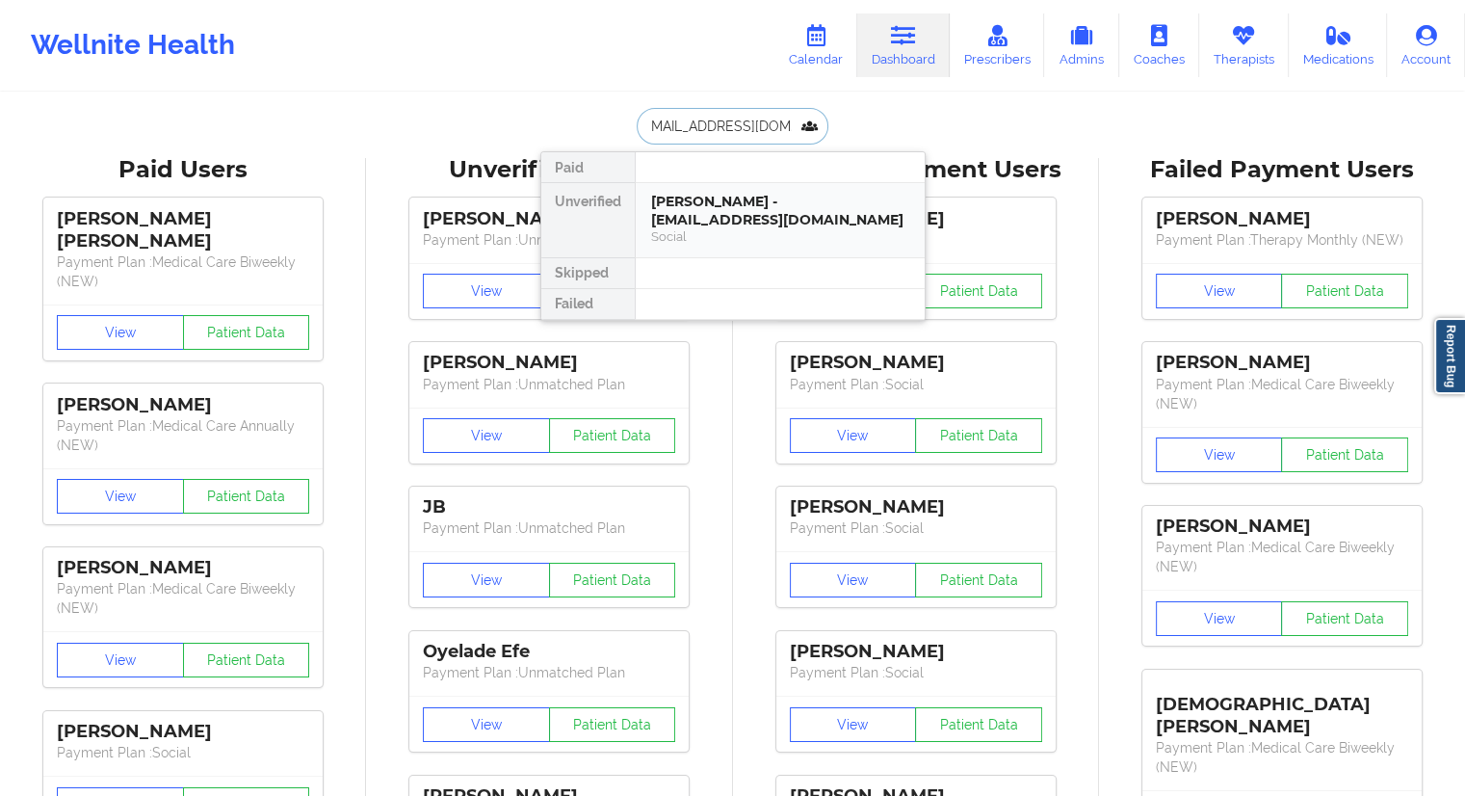
click at [717, 213] on div "[PERSON_NAME] - [EMAIL_ADDRESS][DOMAIN_NAME]" at bounding box center [780, 211] width 258 height 36
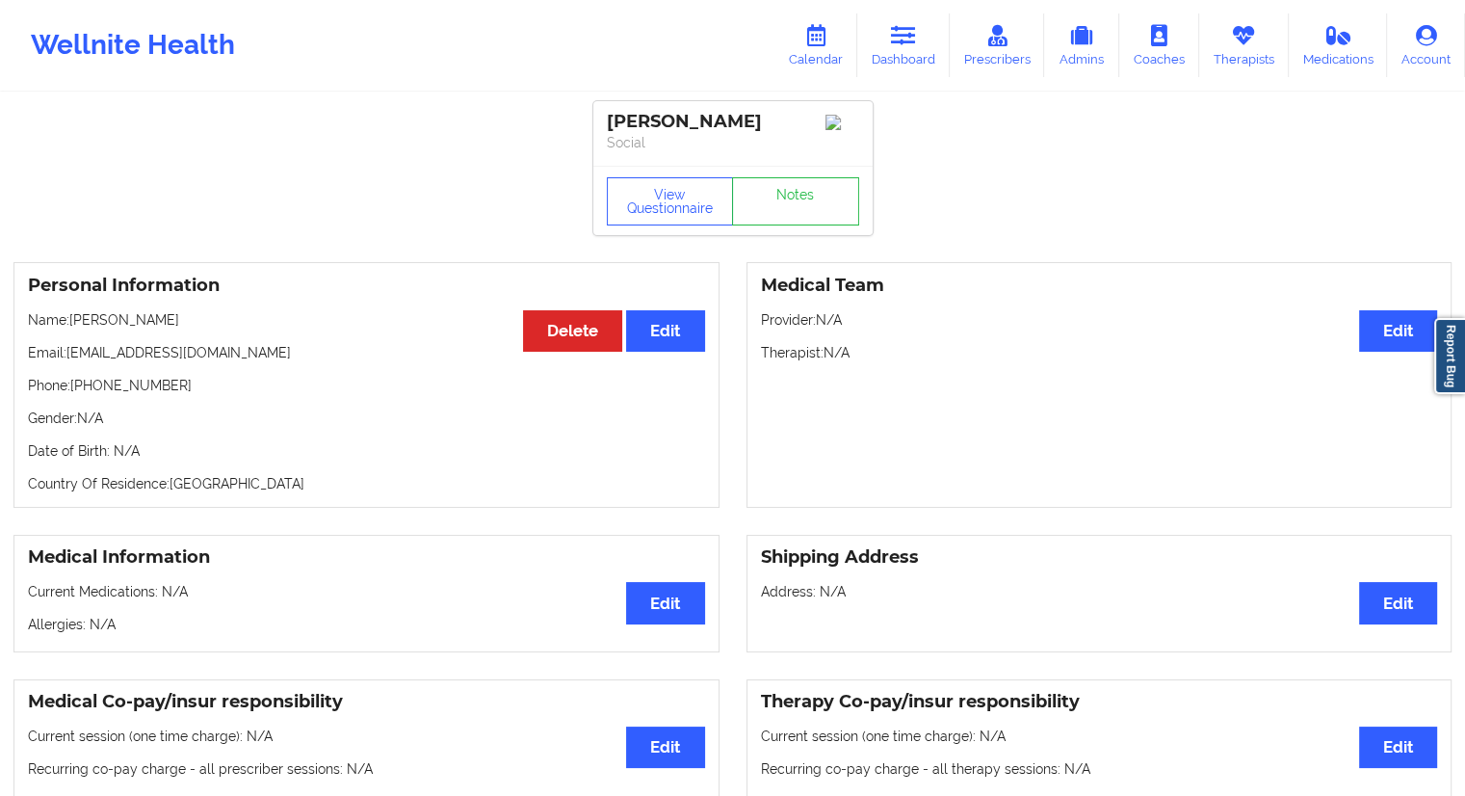
drag, startPoint x: 177, startPoint y: 318, endPoint x: 71, endPoint y: 317, distance: 106.0
click at [71, 317] on p "Name: [PERSON_NAME]" at bounding box center [366, 319] width 677 height 19
copy p "[PERSON_NAME]"
drag, startPoint x: 163, startPoint y: 388, endPoint x: 75, endPoint y: 388, distance: 87.7
click at [75, 388] on p "Phone: [PHONE_NUMBER]" at bounding box center [366, 385] width 677 height 19
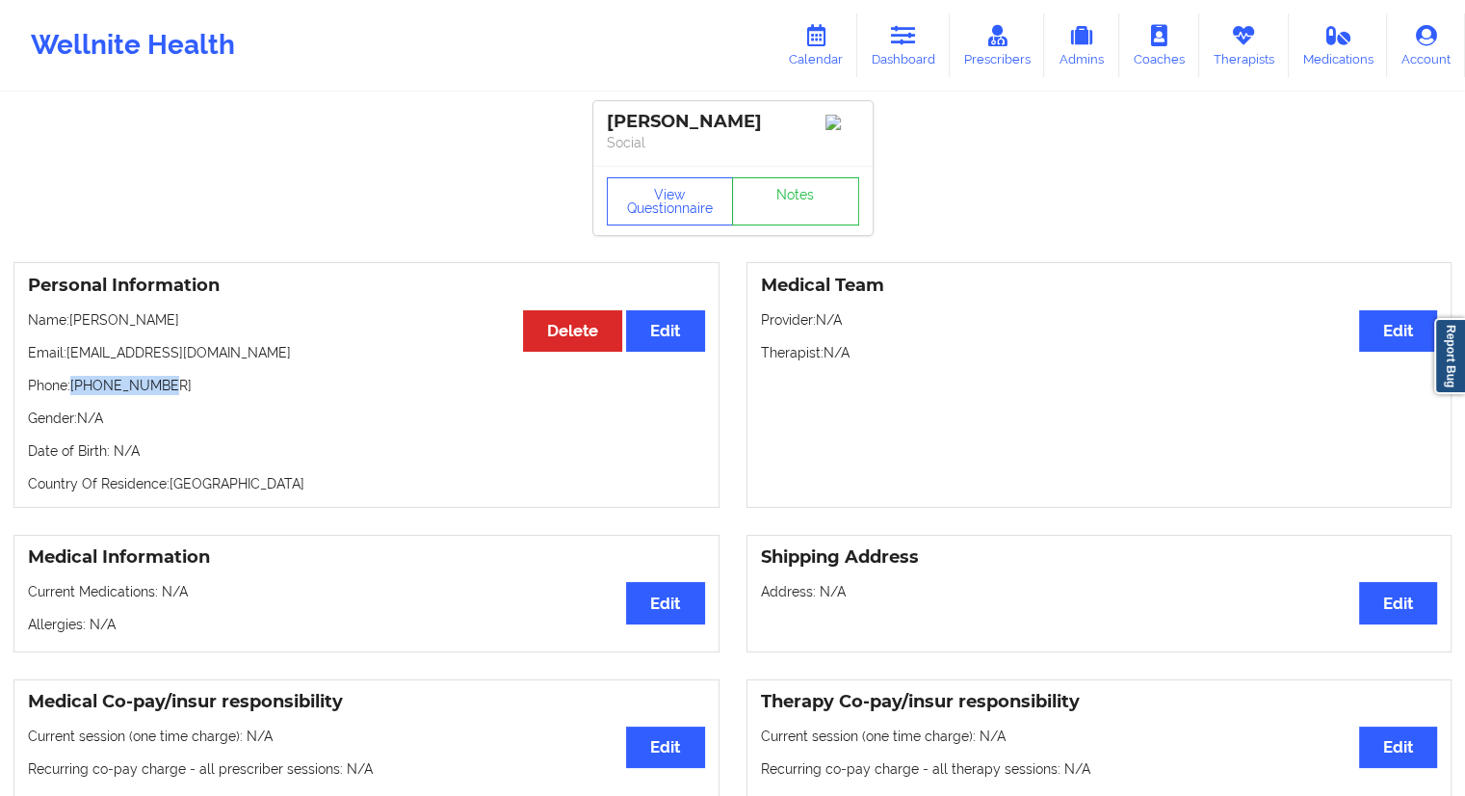
copy p "[PHONE_NUMBER]"
drag, startPoint x: 176, startPoint y: 317, endPoint x: 72, endPoint y: 321, distance: 104.1
click at [72, 321] on p "Name: [PERSON_NAME]" at bounding box center [366, 319] width 677 height 19
click at [825, 69] on link "Calendar" at bounding box center [816, 45] width 83 height 64
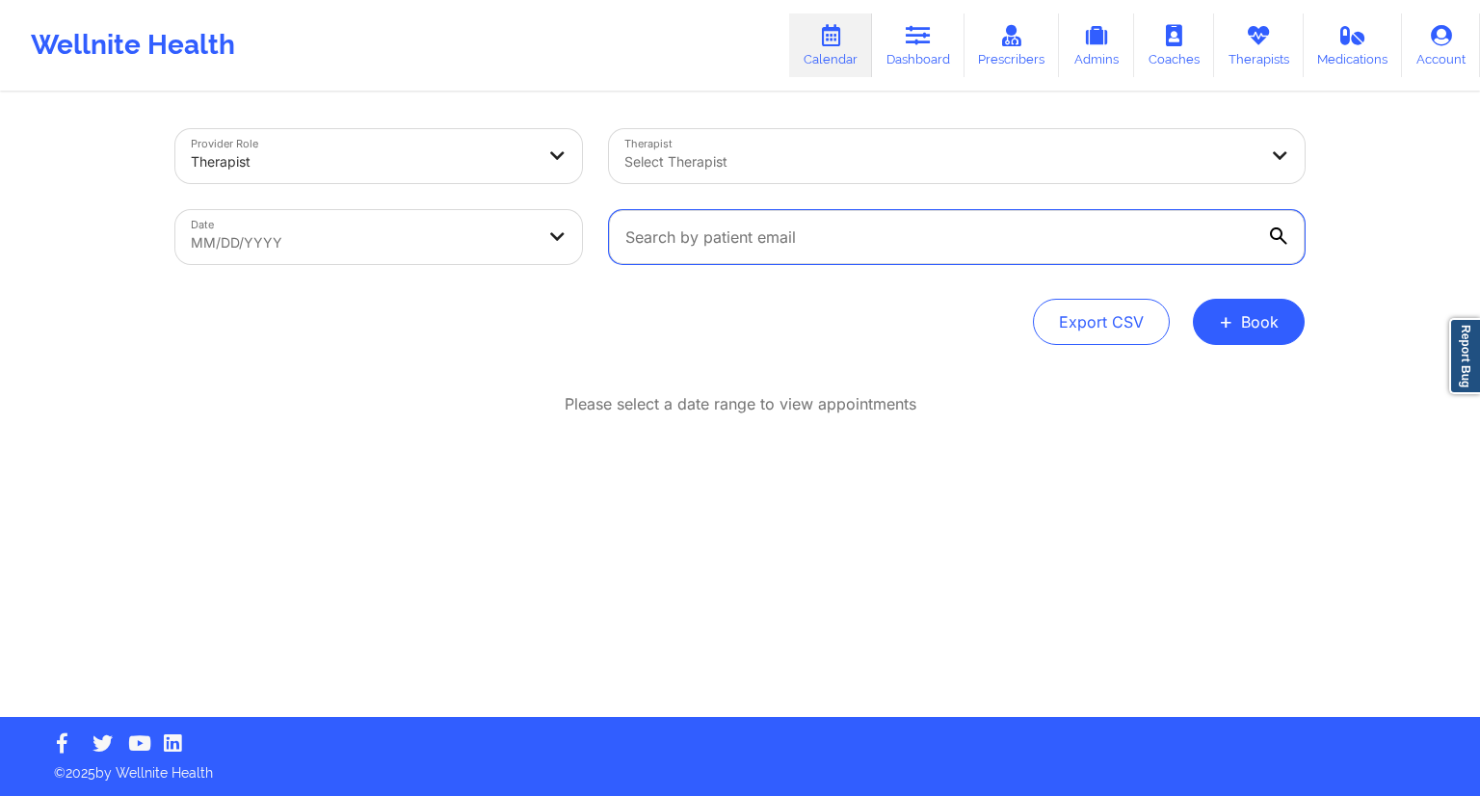
click at [780, 242] on input "text" at bounding box center [957, 237] width 696 height 54
paste input "[EMAIL_ADDRESS][DOMAIN_NAME]"
type input "[EMAIL_ADDRESS][DOMAIN_NAME]"
click at [1274, 234] on icon at bounding box center [1278, 235] width 17 height 17
click at [1274, 234] on input "[EMAIL_ADDRESS][DOMAIN_NAME]" at bounding box center [957, 237] width 696 height 54
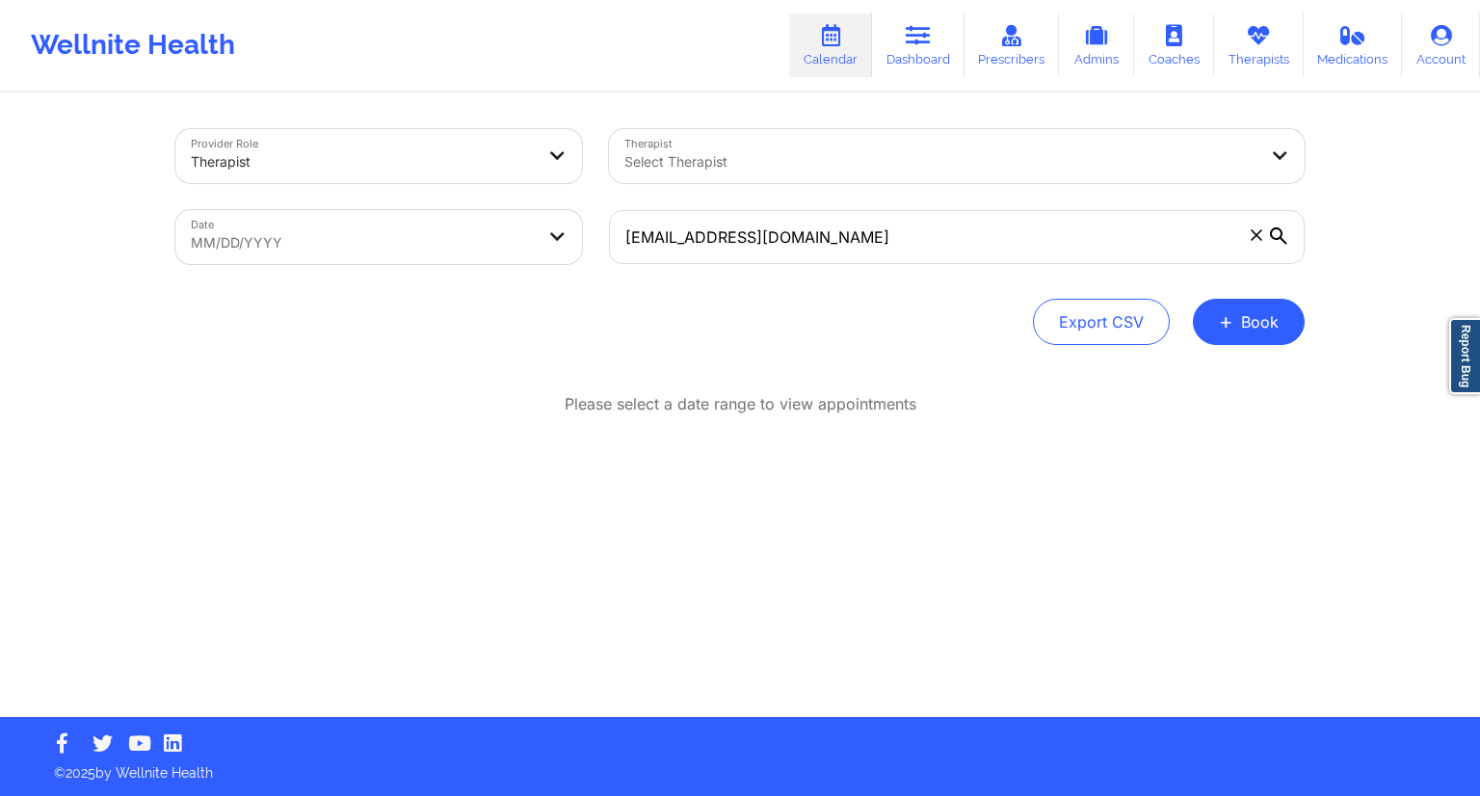
click at [418, 250] on body "Wellnite Health Calendar Dashboard Prescribers Admins Coaches Therapists Medica…" at bounding box center [740, 398] width 1480 height 796
select select "2025-8"
select select "2025-9"
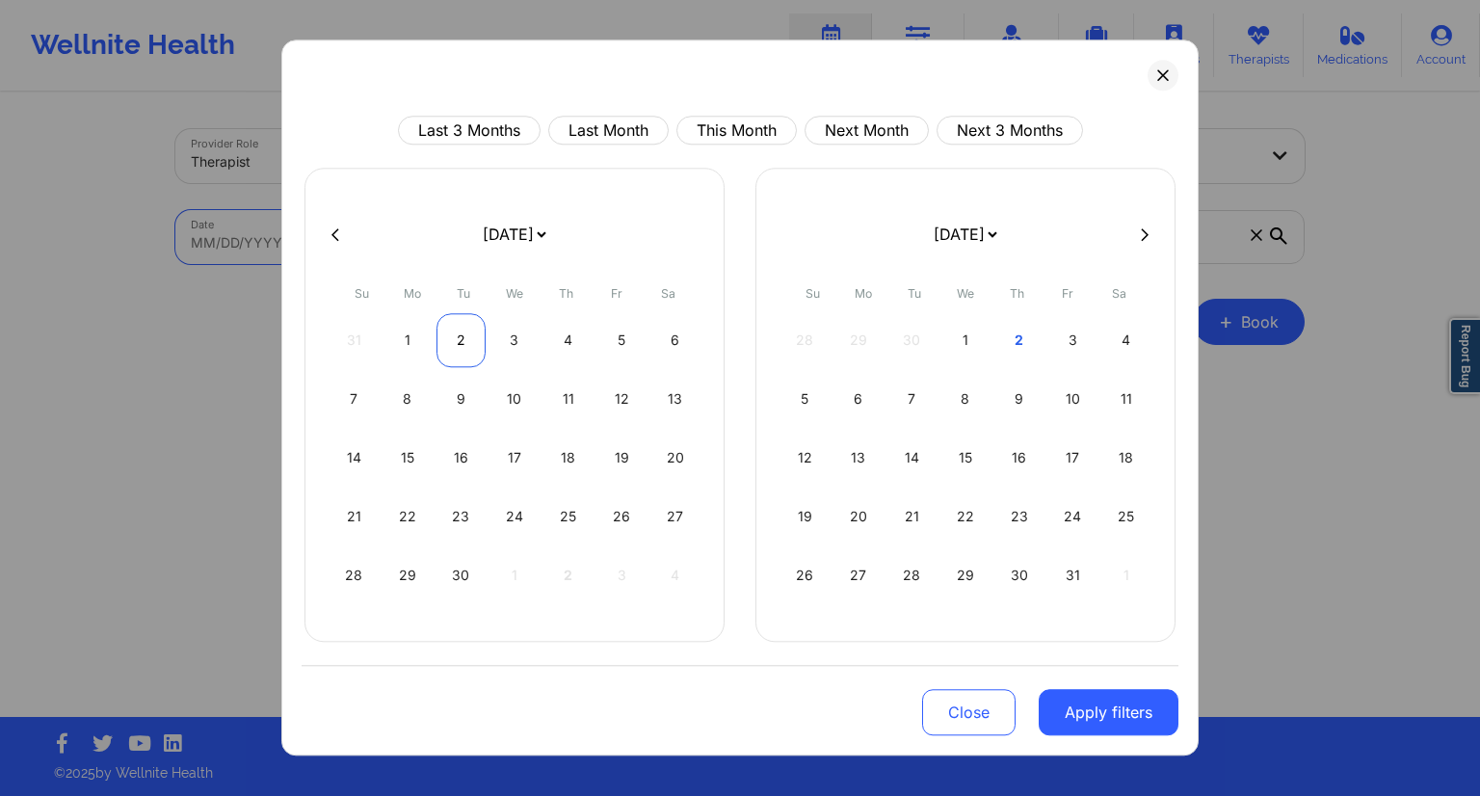
click at [459, 334] on div "2" at bounding box center [460, 340] width 49 height 54
select select "2025-8"
select select "2025-9"
select select "2025-8"
select select "2025-9"
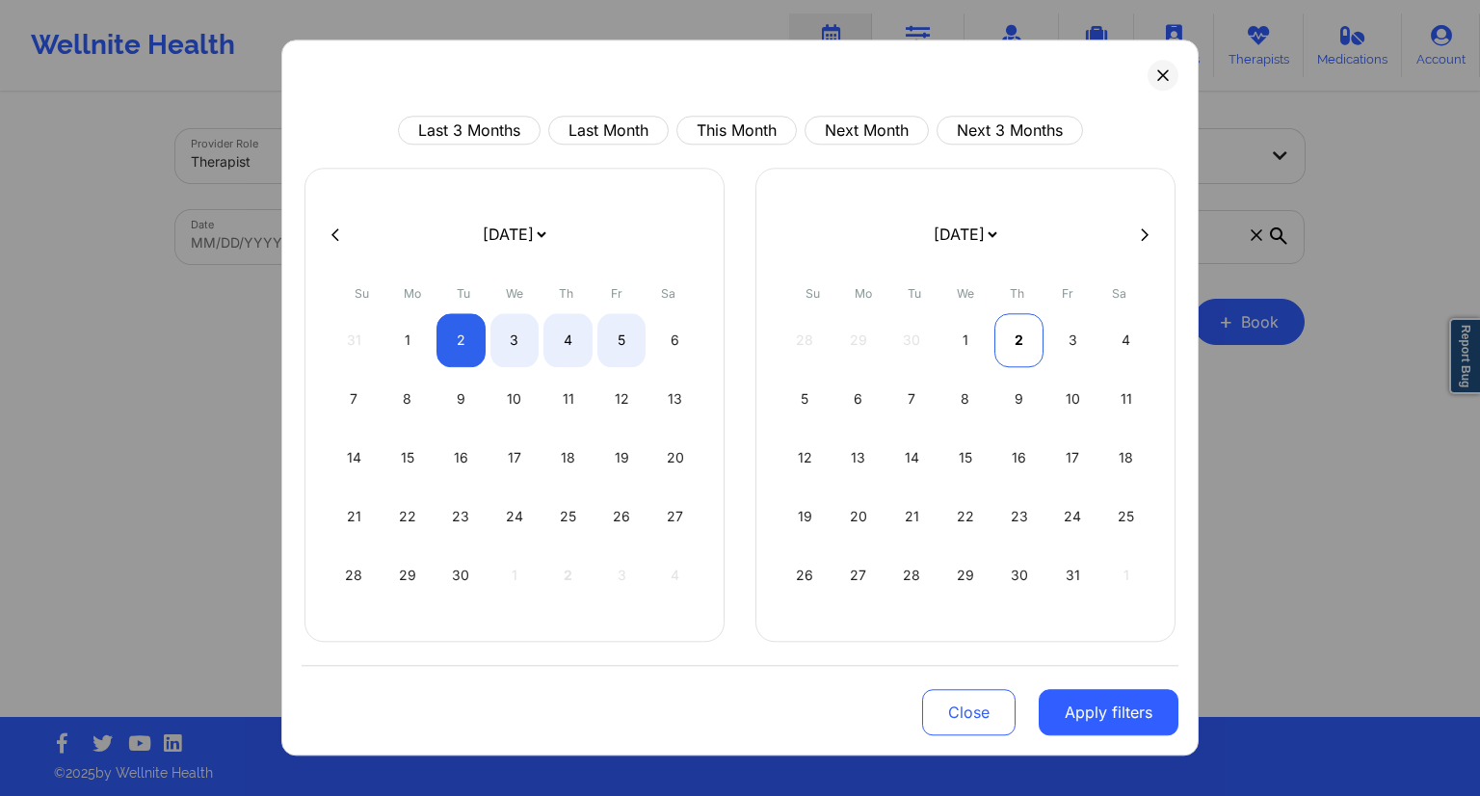
select select "2025-8"
select select "2025-9"
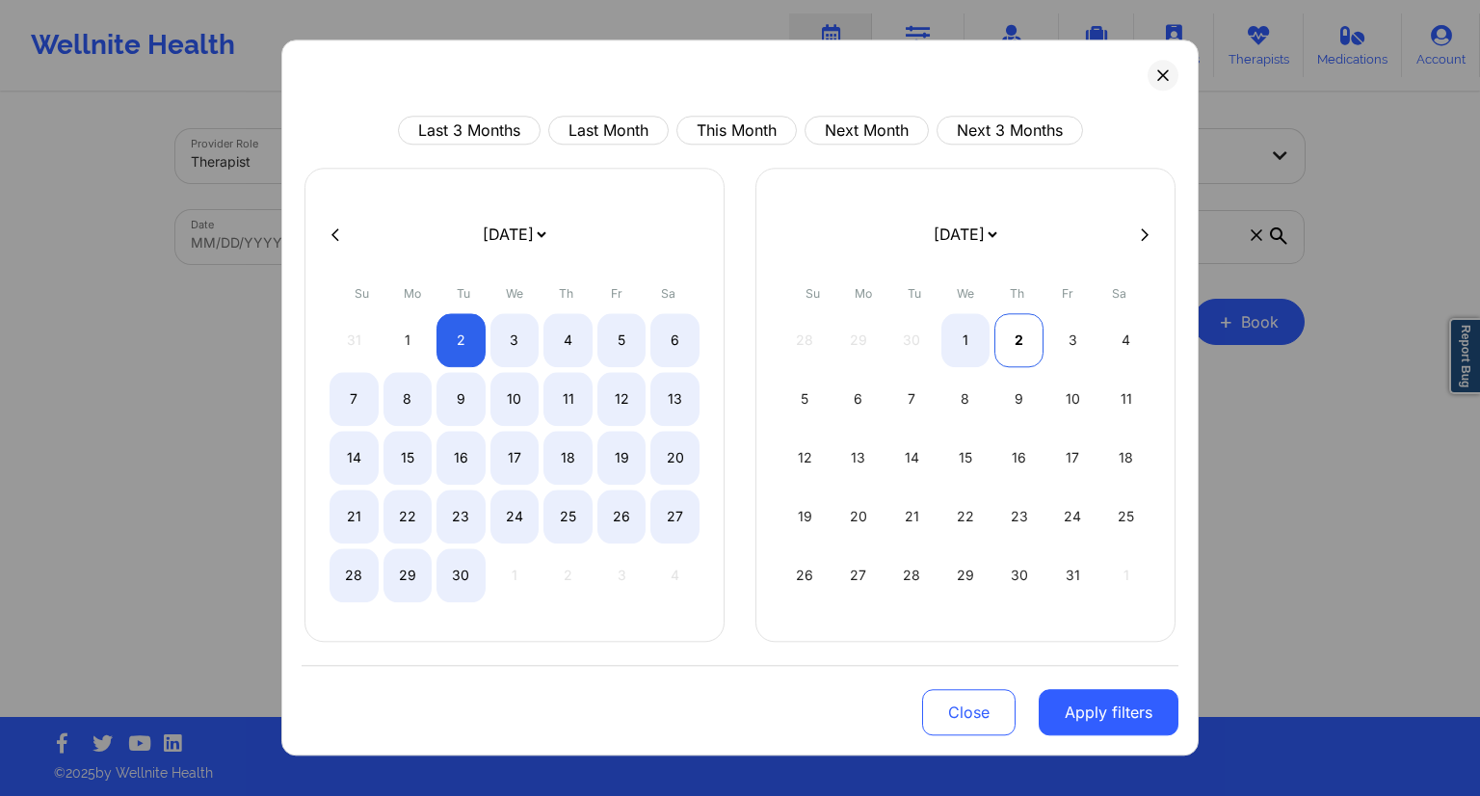
click at [1023, 340] on div "2" at bounding box center [1018, 340] width 49 height 54
select select "2025-8"
select select "2025-9"
click at [979, 333] on div "1" at bounding box center [965, 340] width 49 height 54
select select "2025-9"
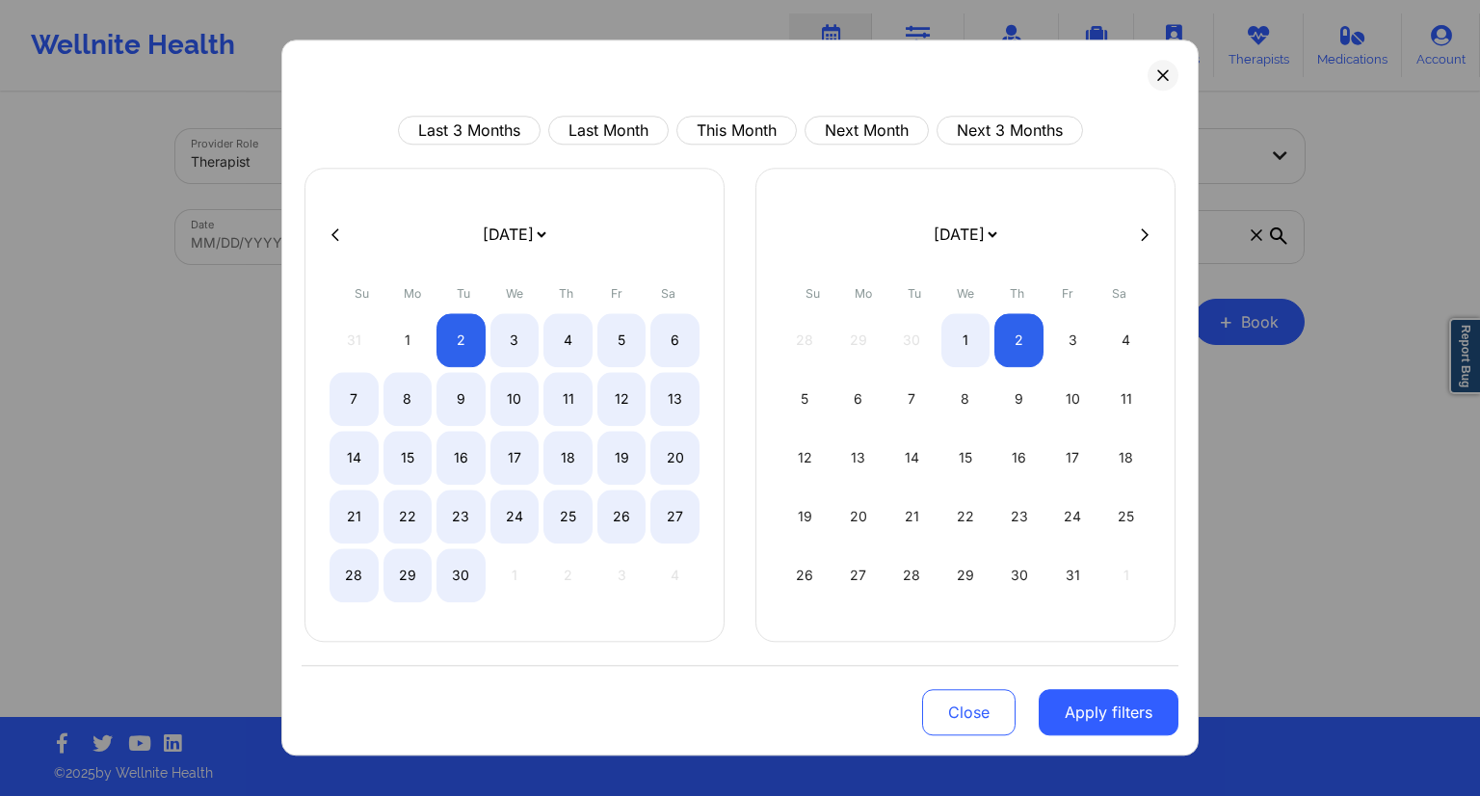
select select "2025-10"
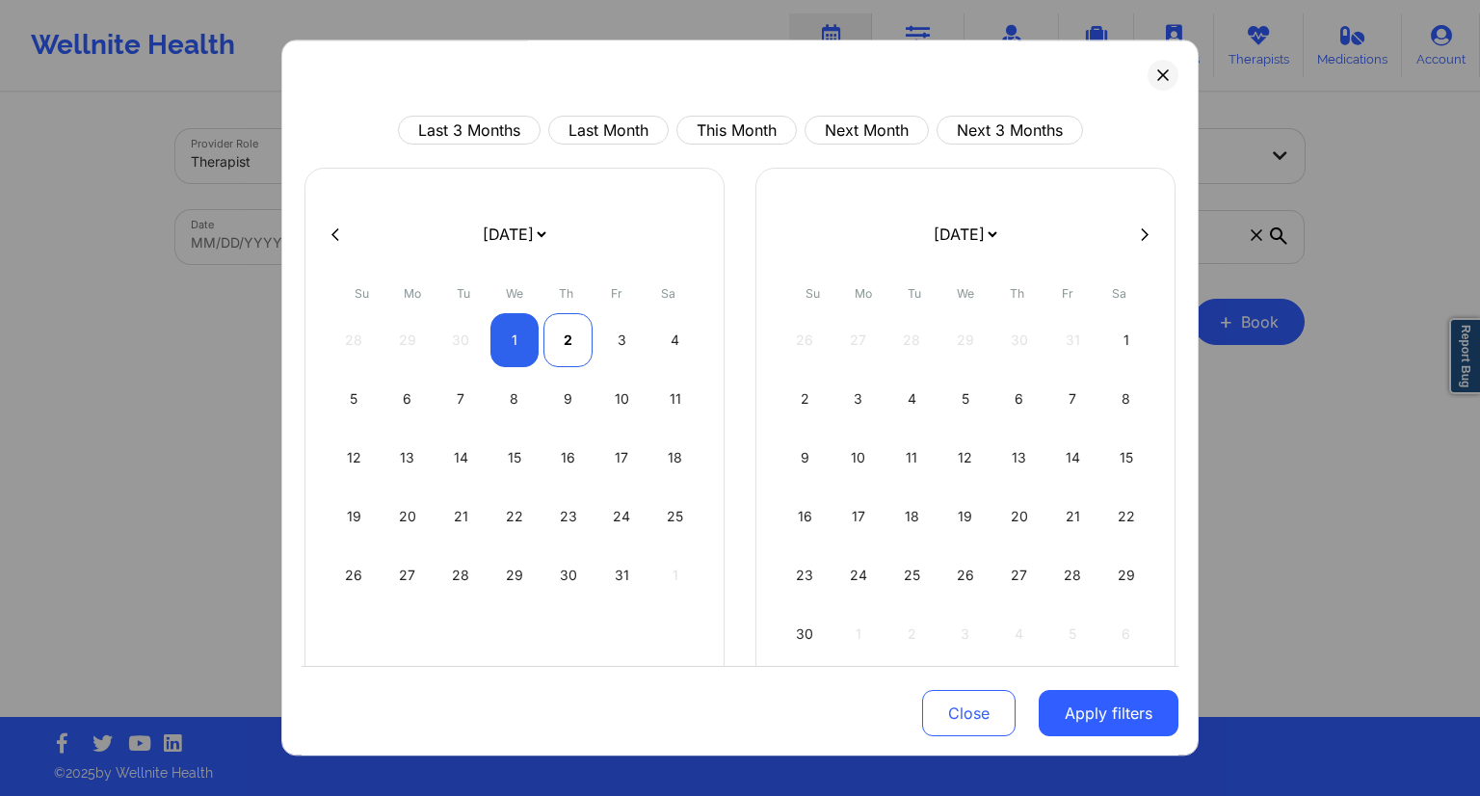
select select "2025-9"
select select "2025-10"
click at [568, 336] on div "2" at bounding box center [567, 340] width 49 height 54
select select "2025-9"
select select "2025-10"
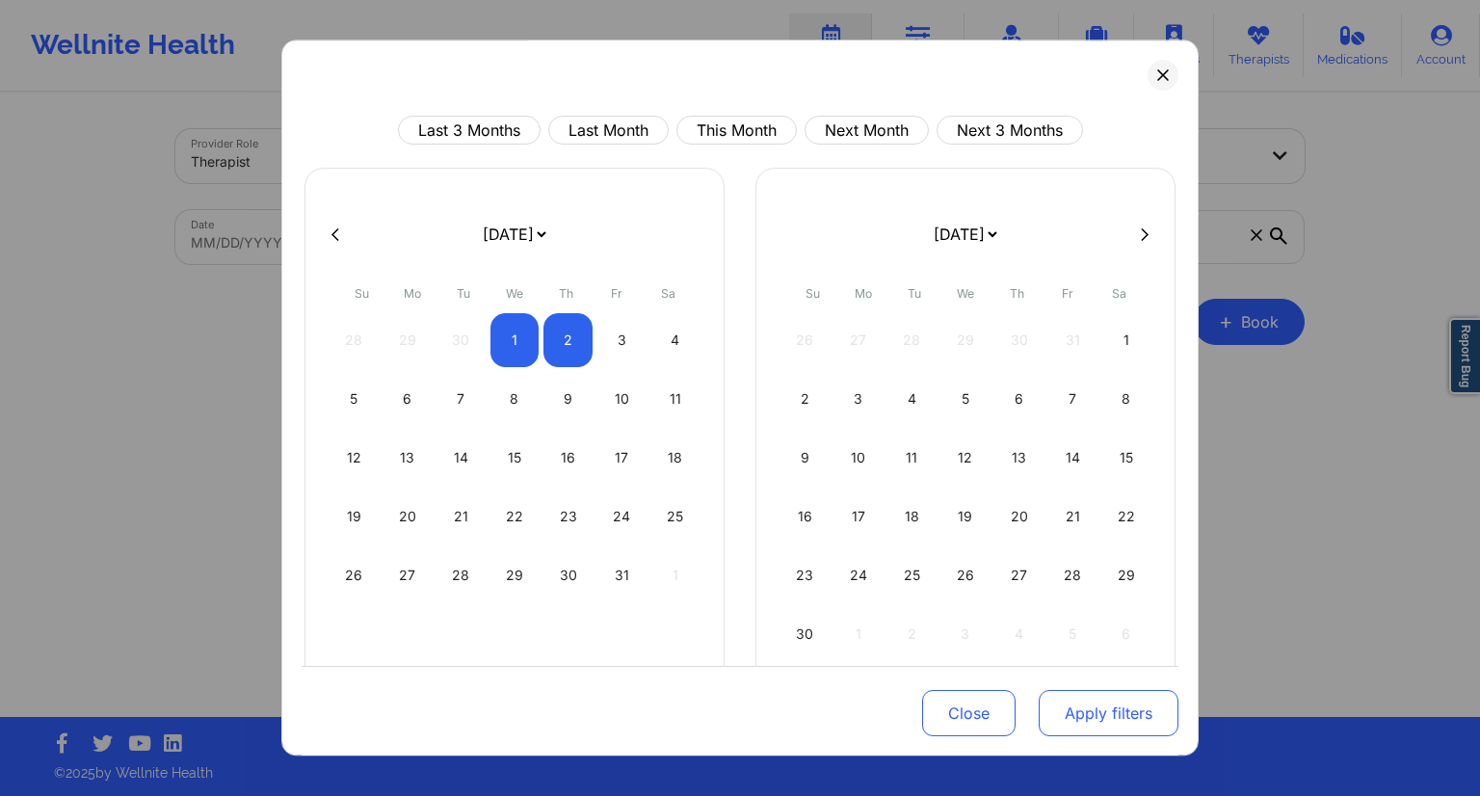
click at [1090, 706] on button "Apply filters" at bounding box center [1108, 713] width 140 height 46
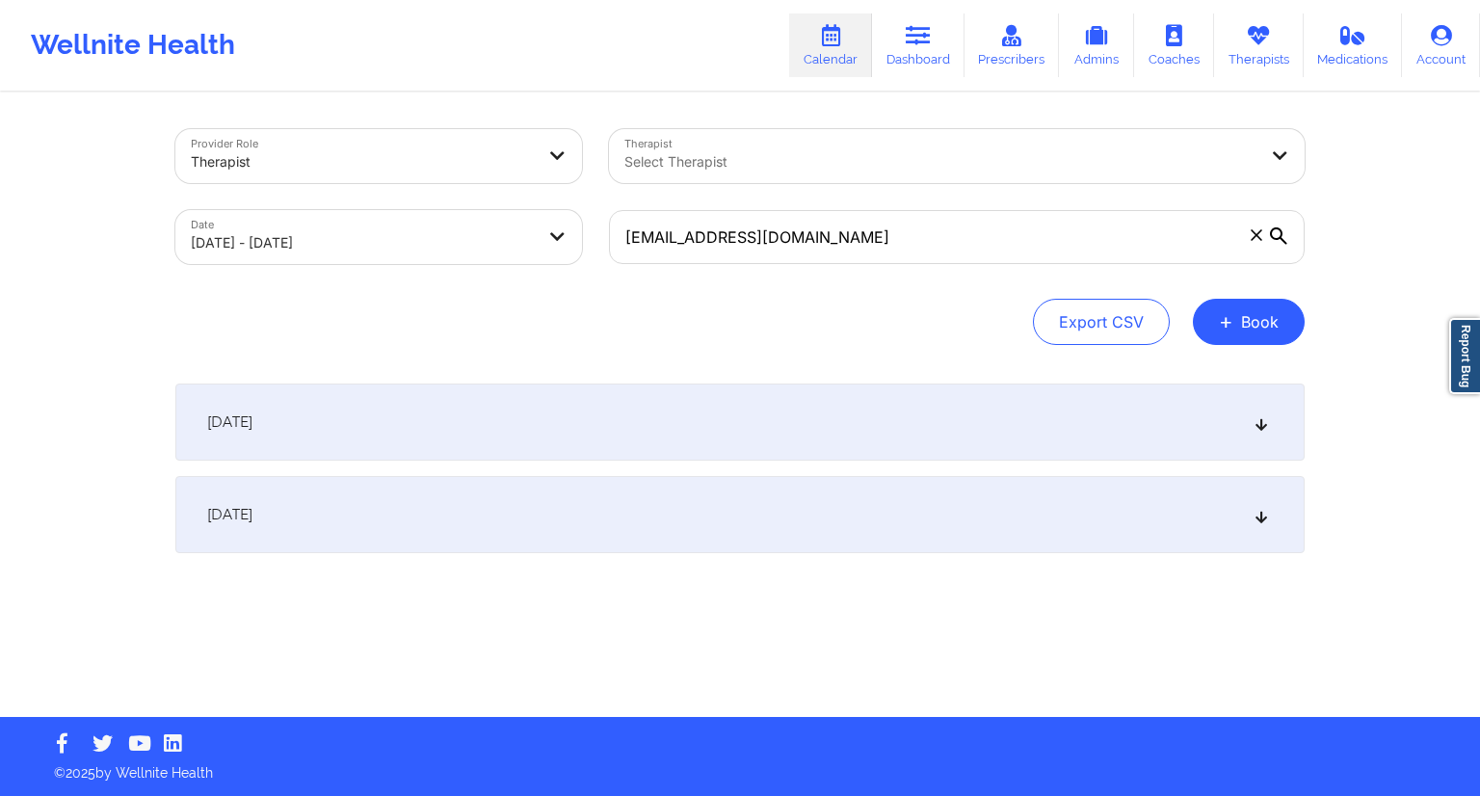
click at [593, 437] on div "[DATE]" at bounding box center [739, 421] width 1129 height 77
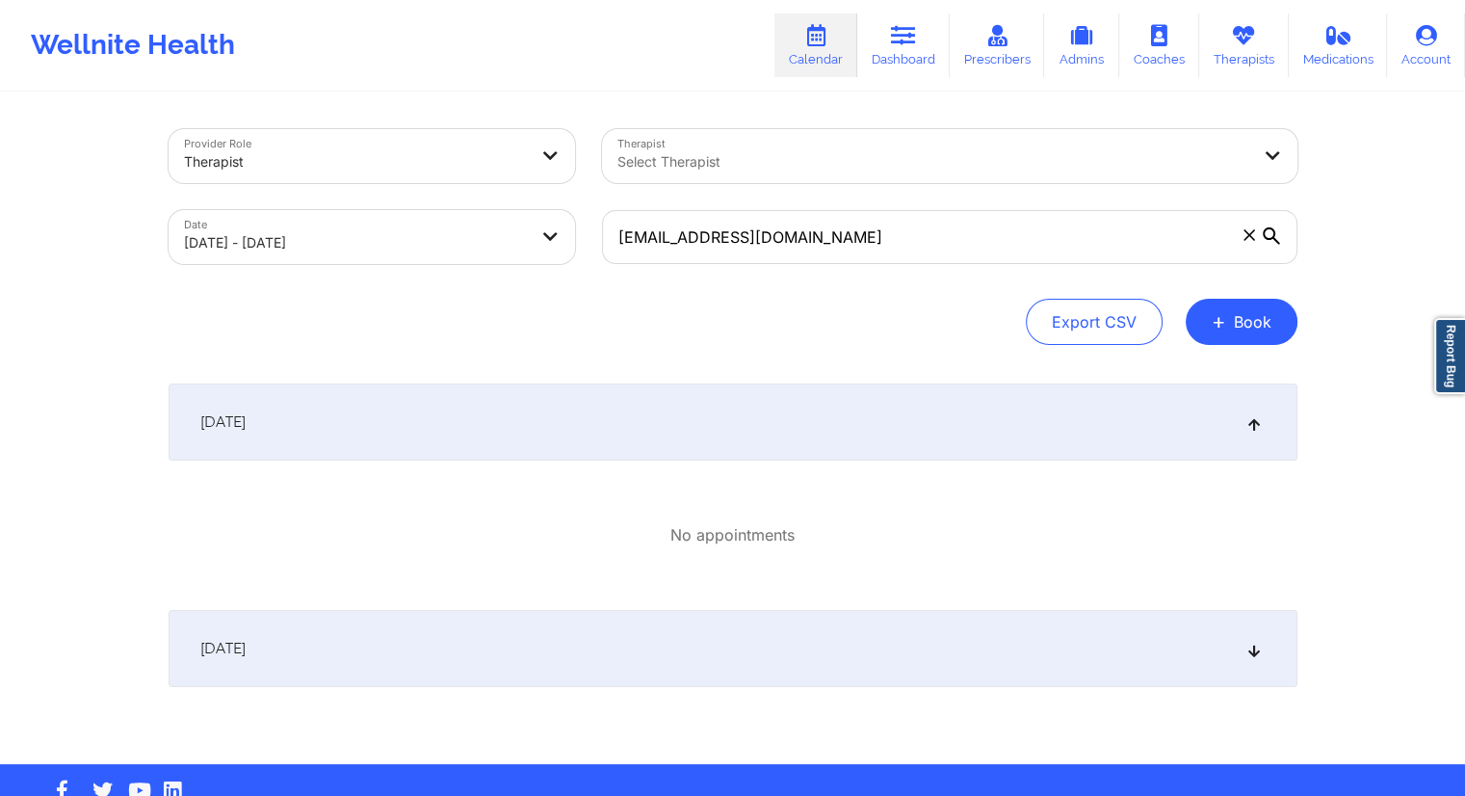
click at [560, 664] on div "[DATE]" at bounding box center [733, 648] width 1129 height 77
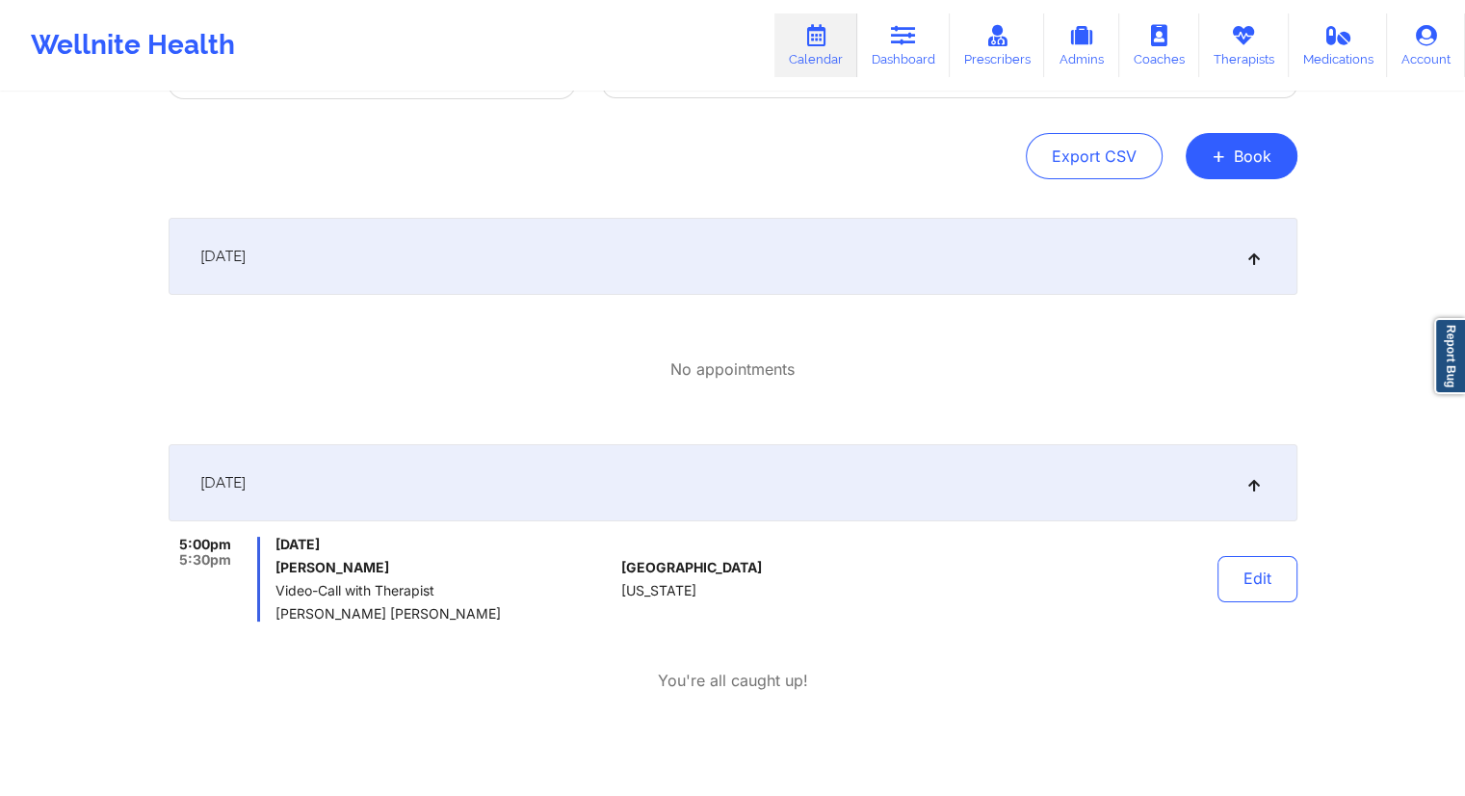
scroll to position [194, 0]
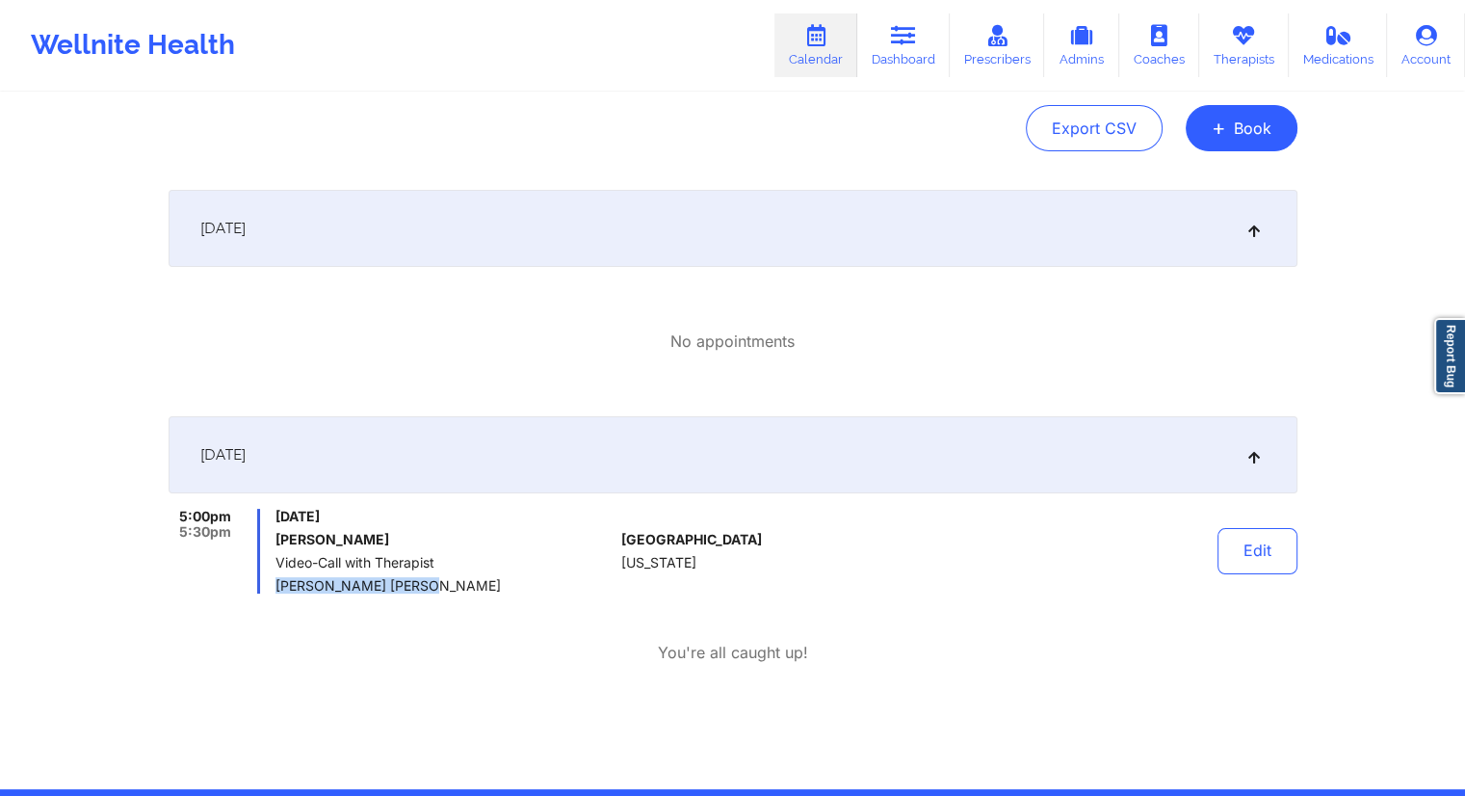
drag, startPoint x: 470, startPoint y: 582, endPoint x: 277, endPoint y: 591, distance: 192.9
click at [277, 591] on span "[PERSON_NAME] [PERSON_NAME]" at bounding box center [445, 585] width 338 height 15
click at [662, 62] on div "Wellnite Health Calendar Dashboard Prescribers Admins Coaches Therapists Medica…" at bounding box center [732, 45] width 1465 height 77
click at [1228, 50] on link "Therapists" at bounding box center [1244, 45] width 90 height 64
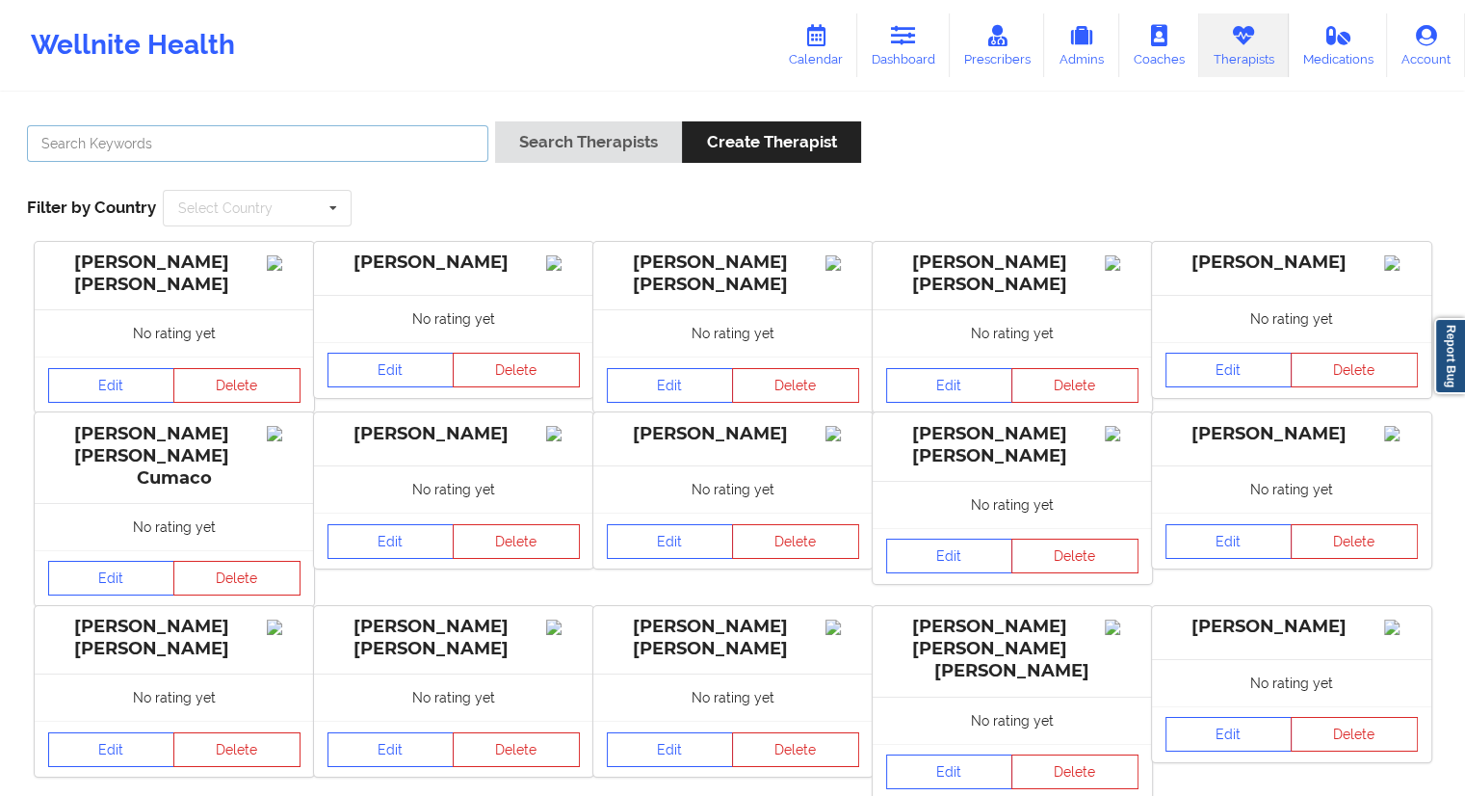
click at [81, 143] on input "text" at bounding box center [257, 143] width 461 height 37
paste input "[PERSON_NAME] [PERSON_NAME]"
type input "[PERSON_NAME] [PERSON_NAME]"
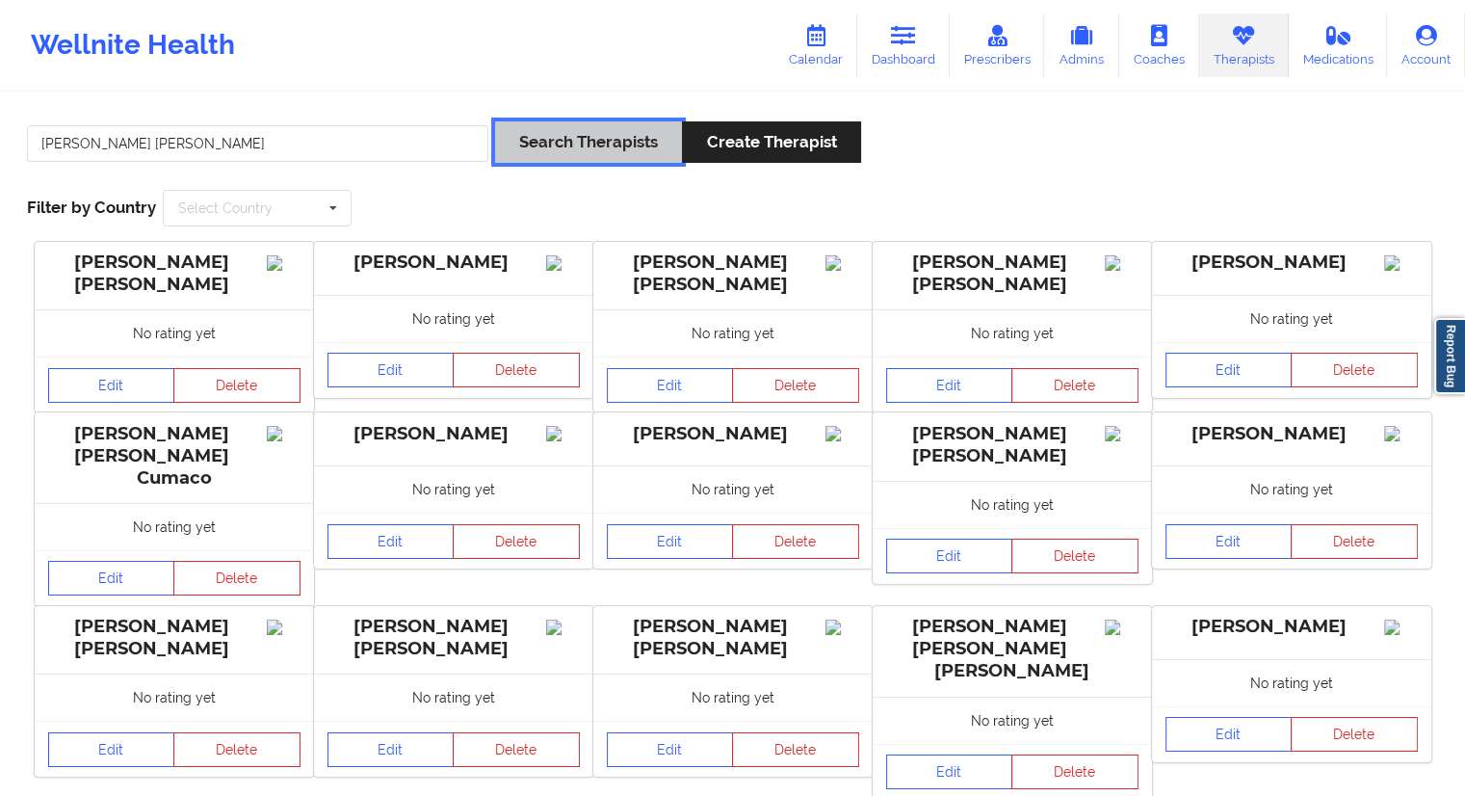
click at [541, 130] on button "Search Therapists" at bounding box center [588, 141] width 187 height 41
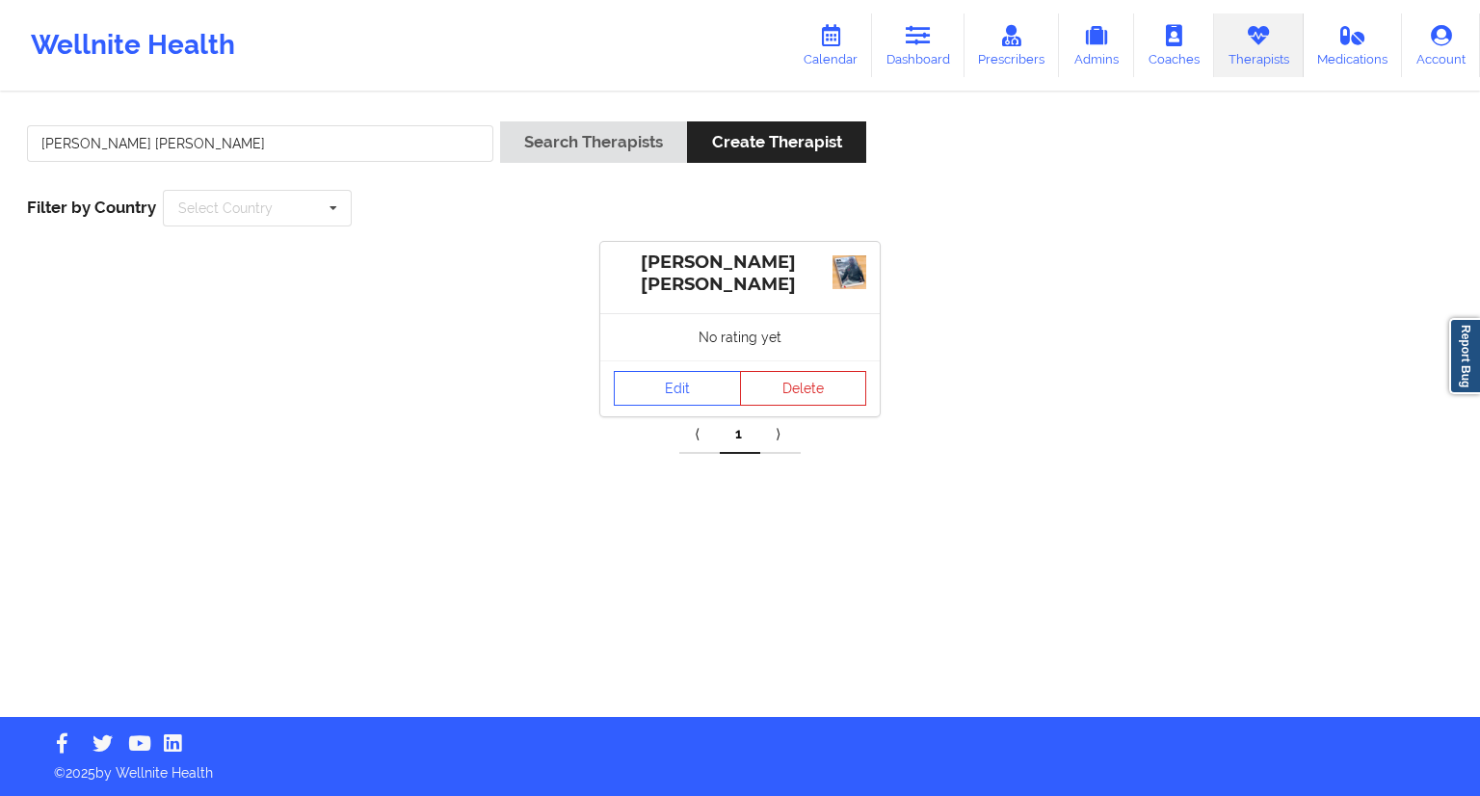
click at [684, 352] on div "No rating yet" at bounding box center [739, 336] width 279 height 47
click at [686, 381] on link "Edit" at bounding box center [677, 388] width 127 height 35
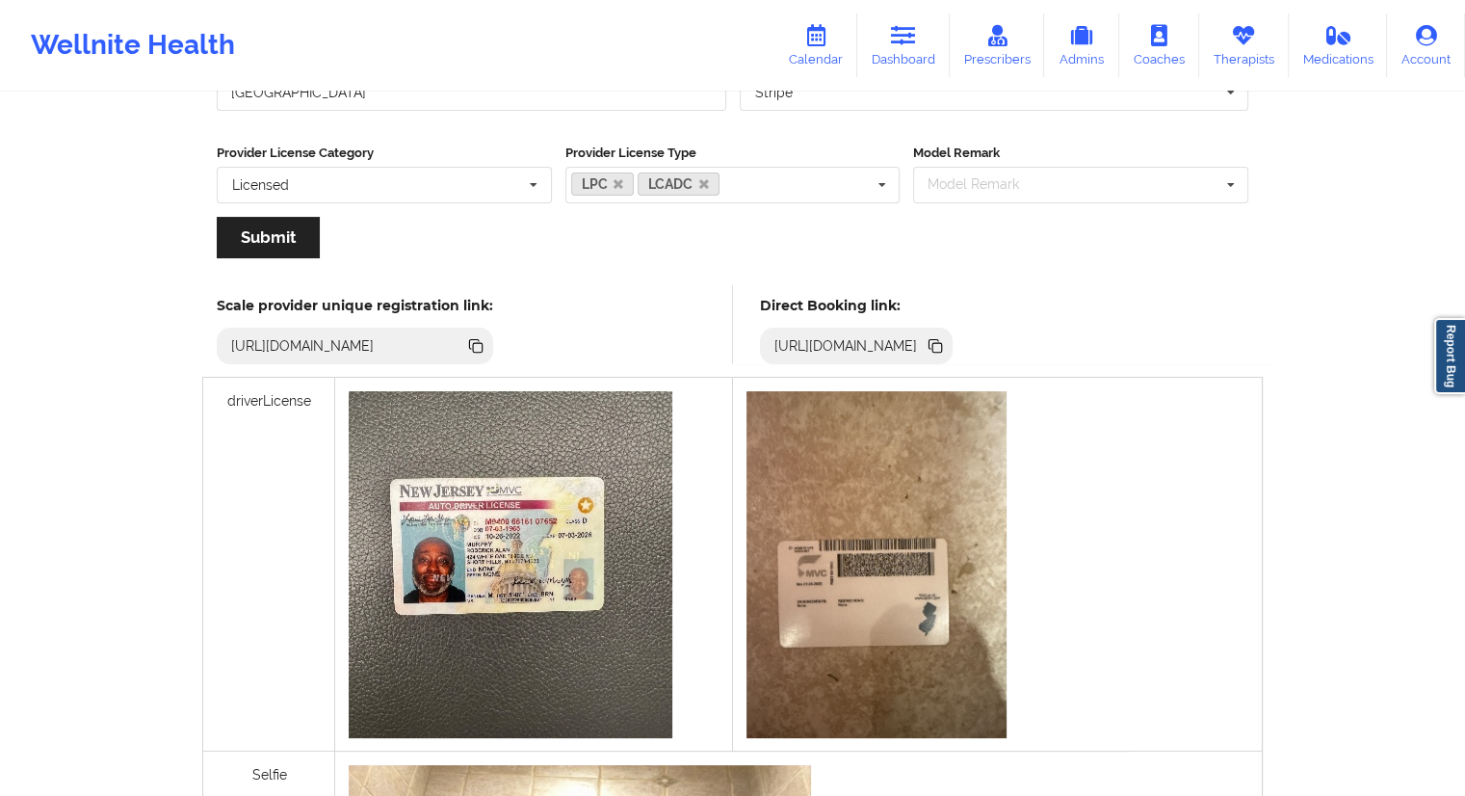
scroll to position [375, 0]
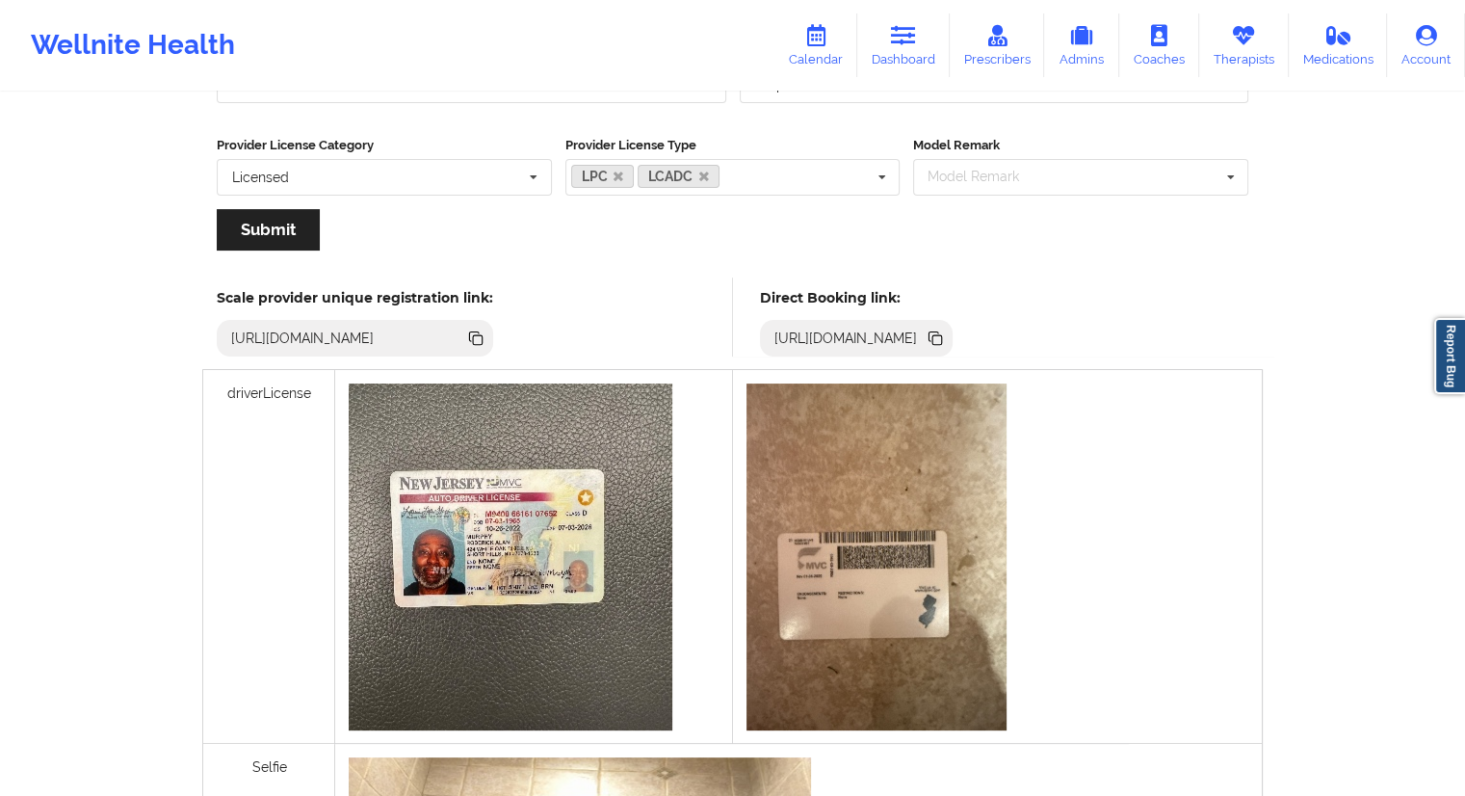
click at [942, 340] on icon at bounding box center [938, 340] width 10 height 10
click at [85, 362] on div "Wellnite Health Calendar Dashboard Prescribers Admins Coaches Therapists Medica…" at bounding box center [732, 391] width 1465 height 1533
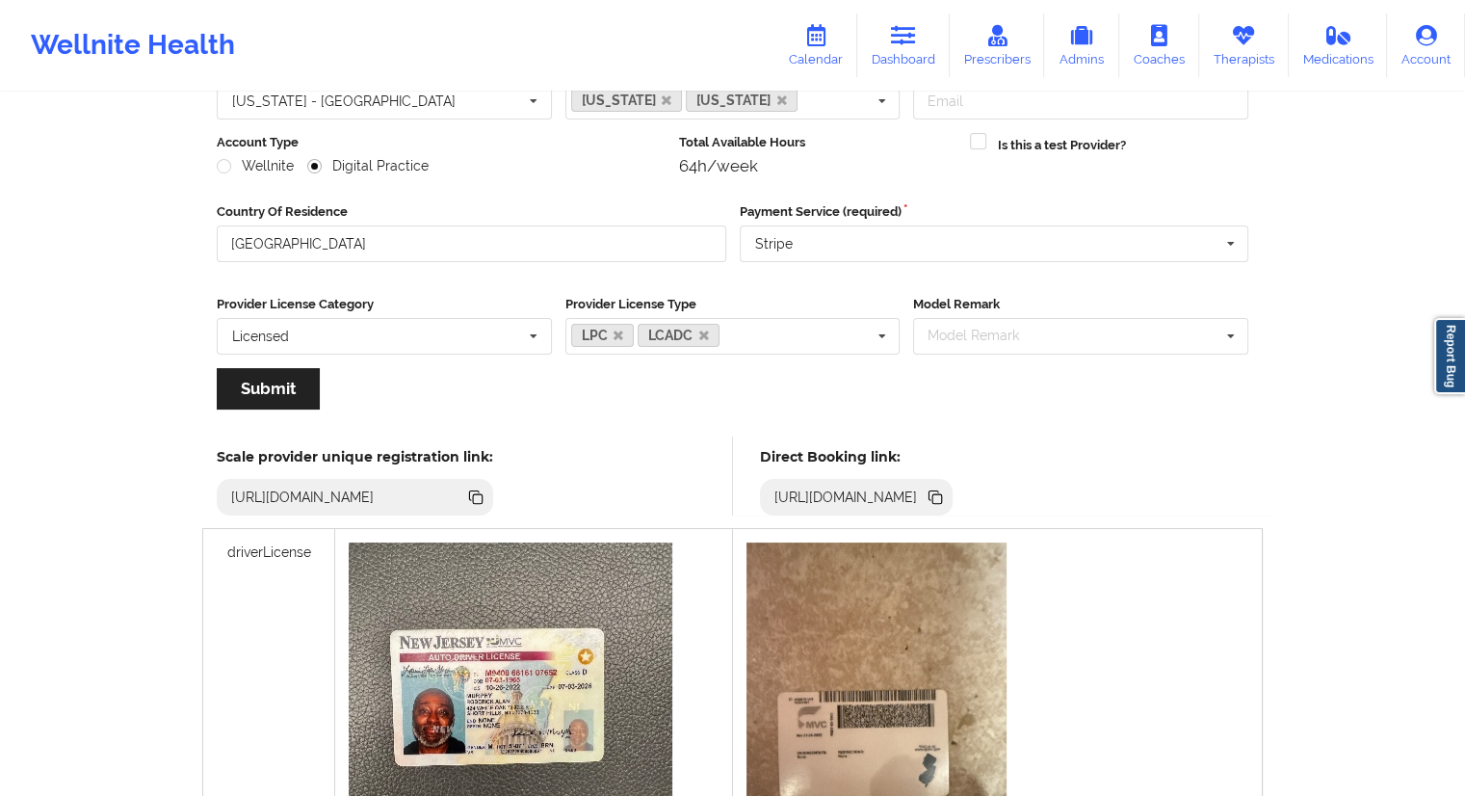
scroll to position [0, 0]
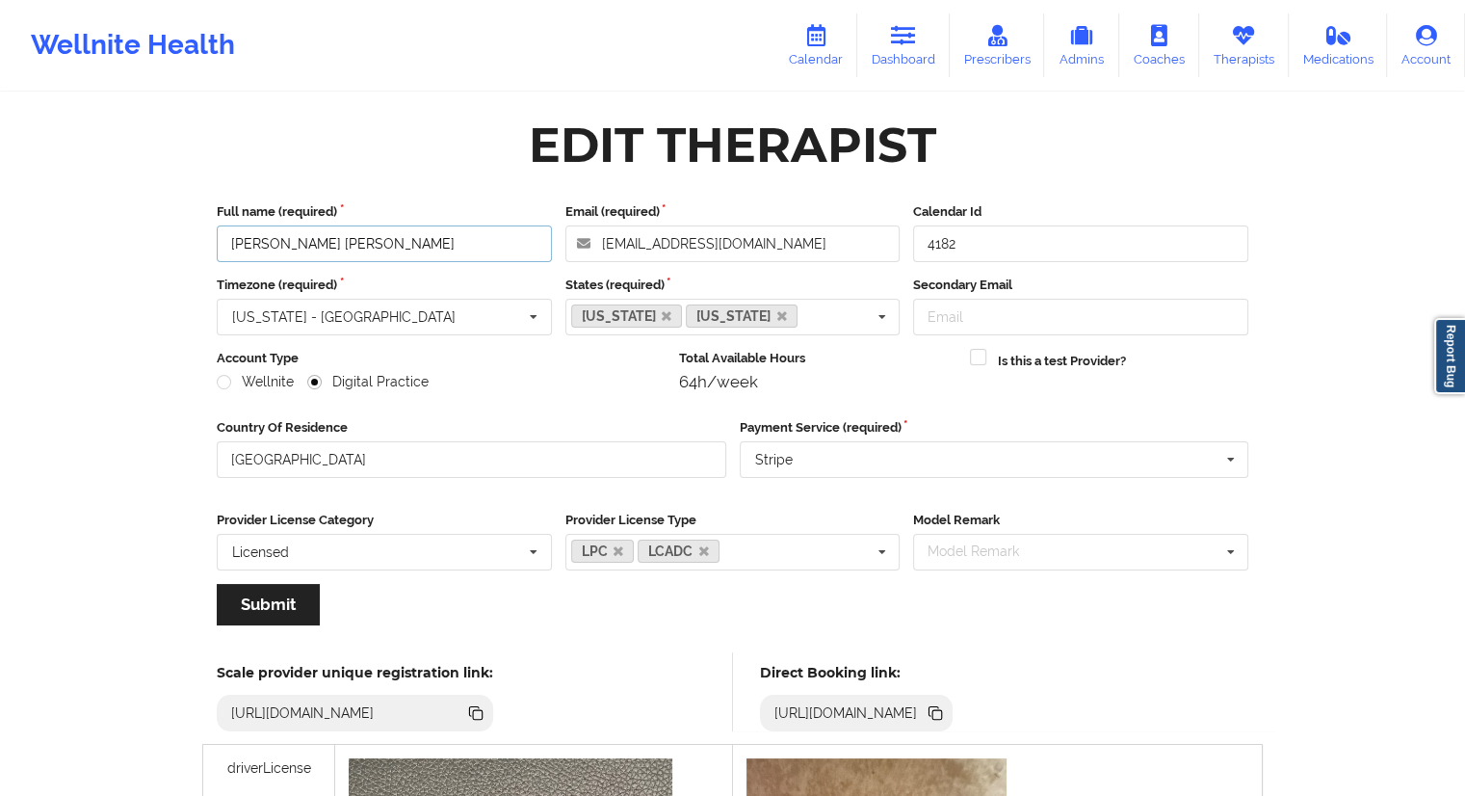
drag, startPoint x: 408, startPoint y: 240, endPoint x: 185, endPoint y: 239, distance: 223.5
click at [911, 57] on link "Dashboard" at bounding box center [903, 45] width 92 height 64
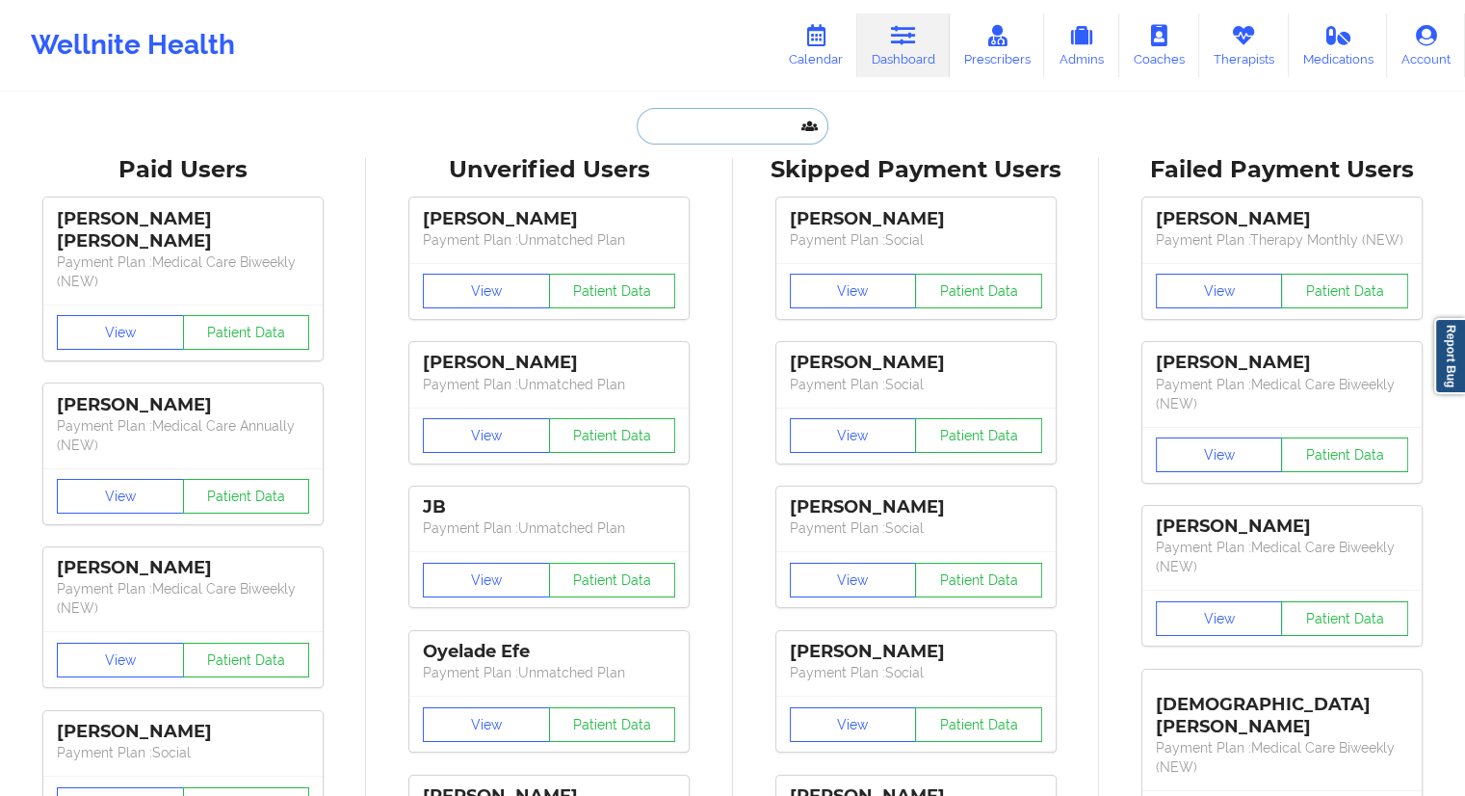
click at [716, 132] on input "text" at bounding box center [732, 126] width 191 height 37
paste input "[EMAIL_ADDRESS][DOMAIN_NAME]"
type input "[EMAIL_ADDRESS][DOMAIN_NAME]"
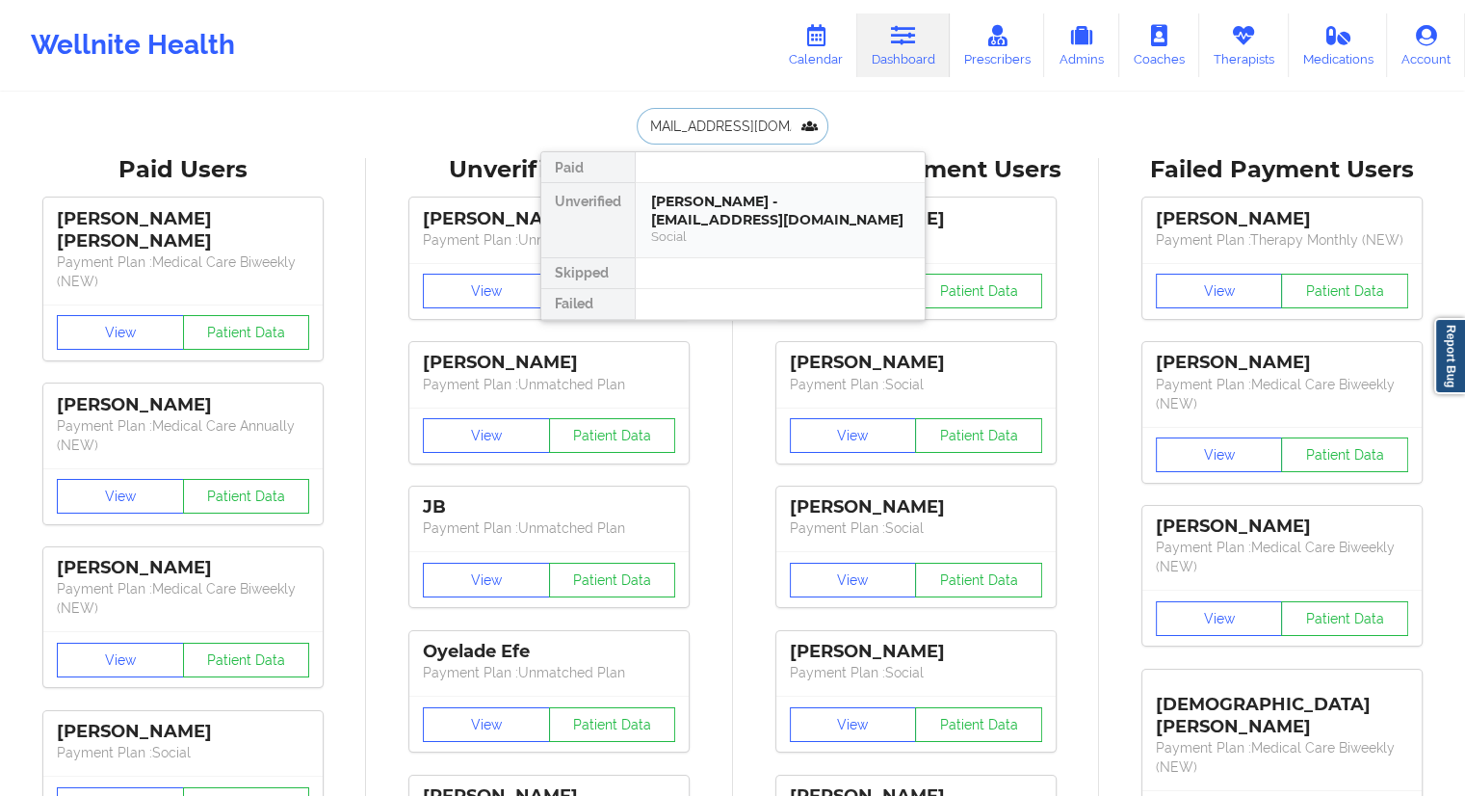
click at [694, 218] on div "[PERSON_NAME] - [EMAIL_ADDRESS][DOMAIN_NAME]" at bounding box center [780, 211] width 258 height 36
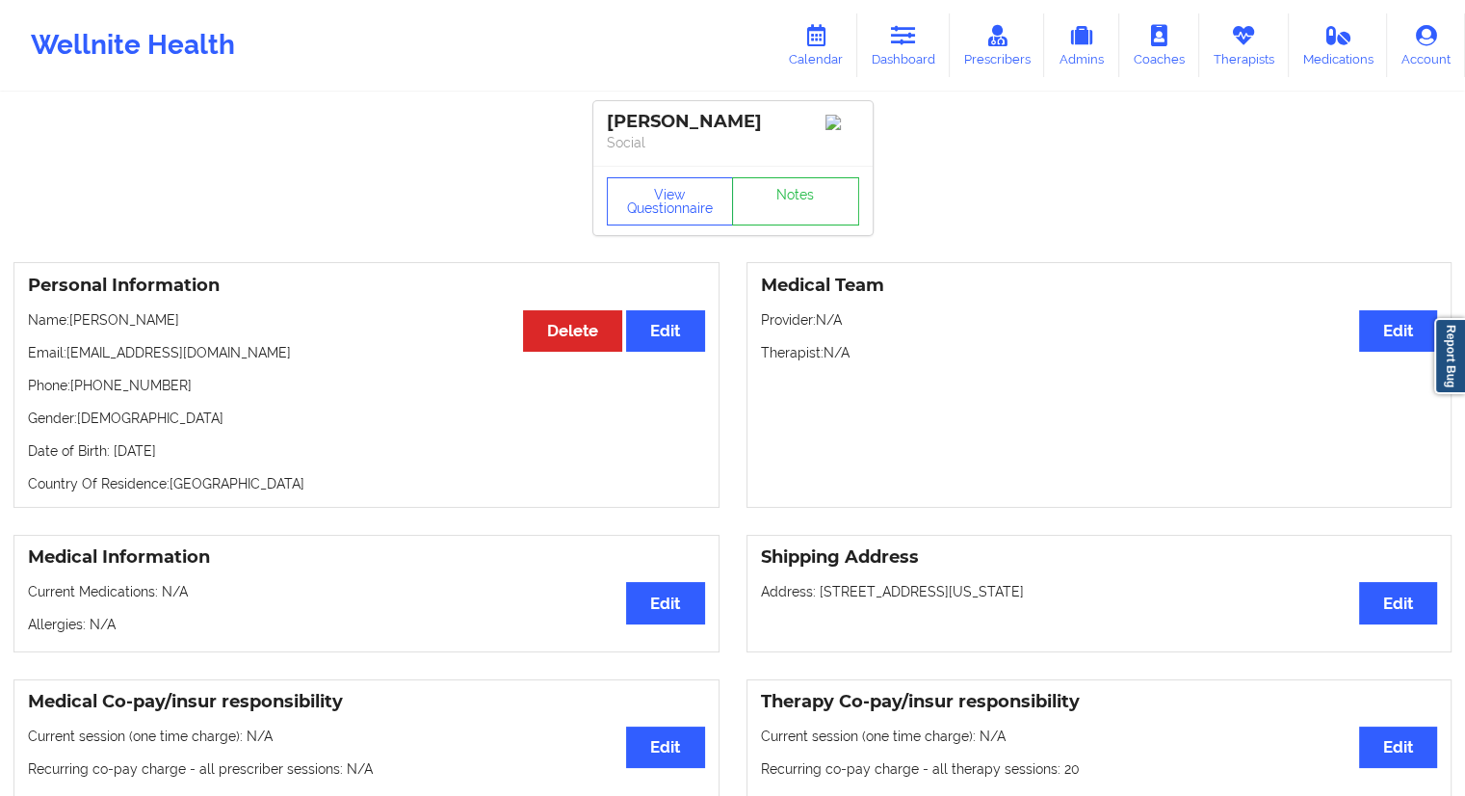
scroll to position [104, 0]
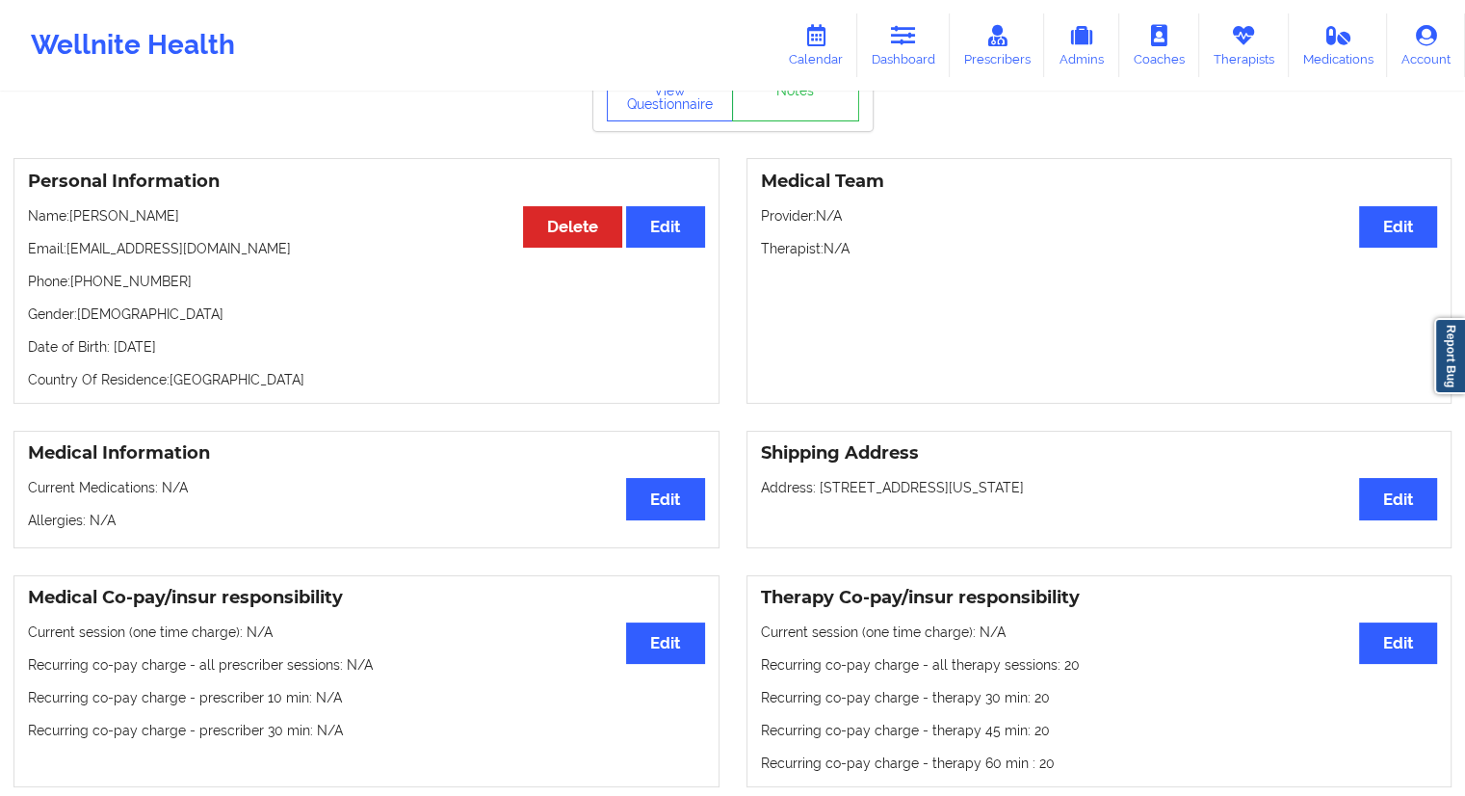
drag, startPoint x: 212, startPoint y: 214, endPoint x: 70, endPoint y: 202, distance: 142.1
click at [70, 202] on div "Personal Information Edit Delete Name: [PERSON_NAME] Email: [EMAIL_ADDRESS][DOM…" at bounding box center [366, 281] width 706 height 246
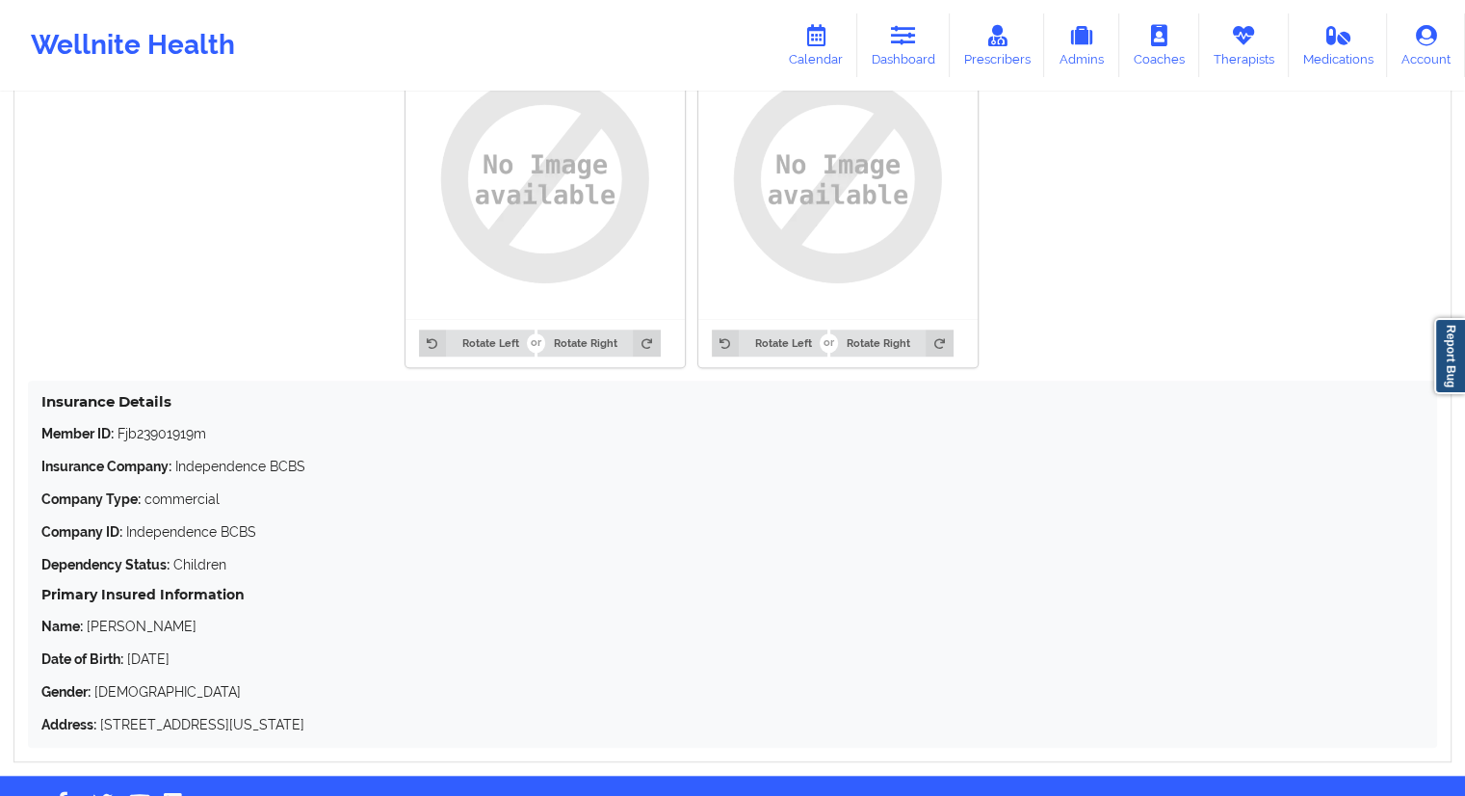
scroll to position [1557, 0]
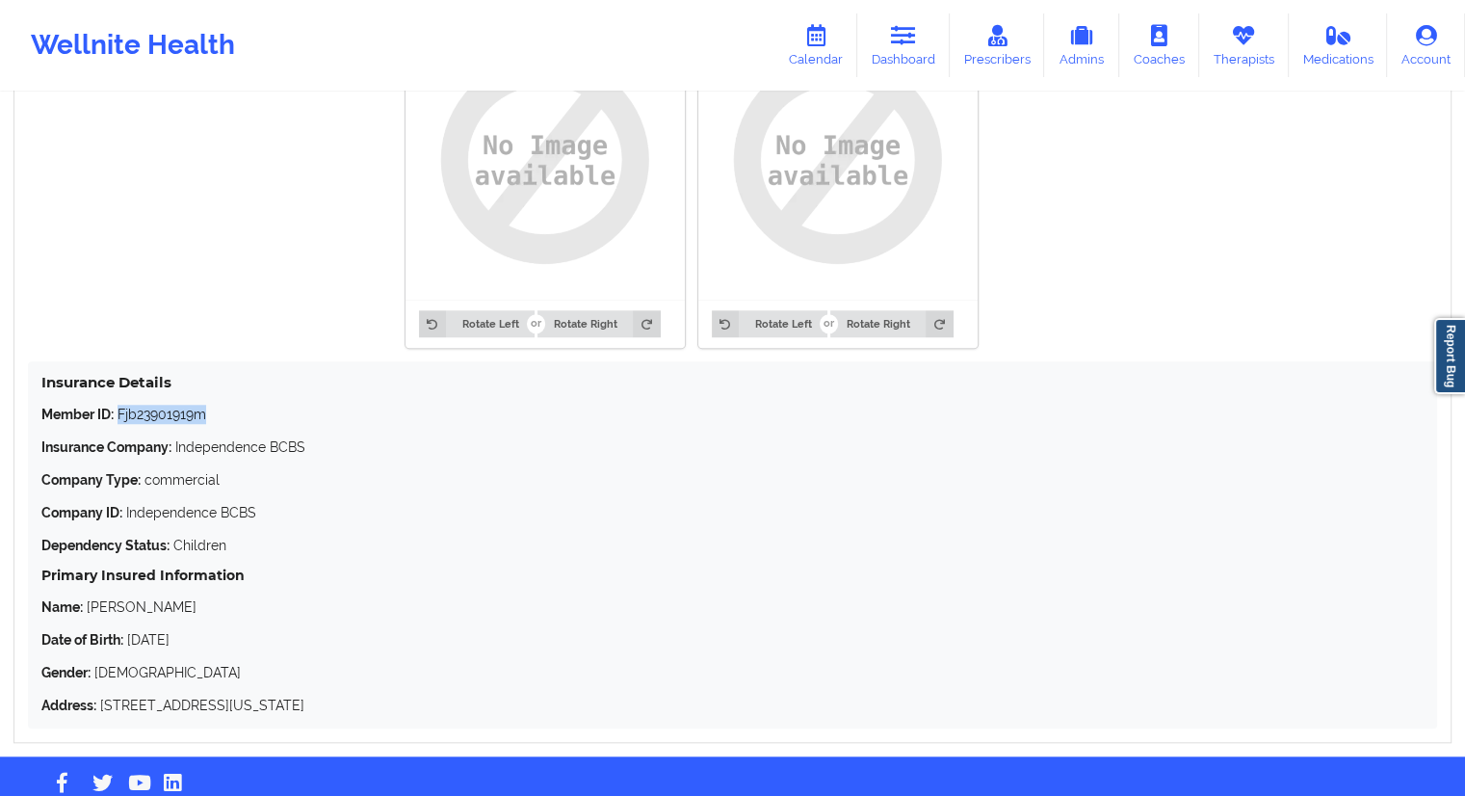
drag, startPoint x: 216, startPoint y: 418, endPoint x: 139, endPoint y: 419, distance: 77.1
click at [119, 417] on p "Member ID: Fjb23901919m" at bounding box center [732, 414] width 1382 height 19
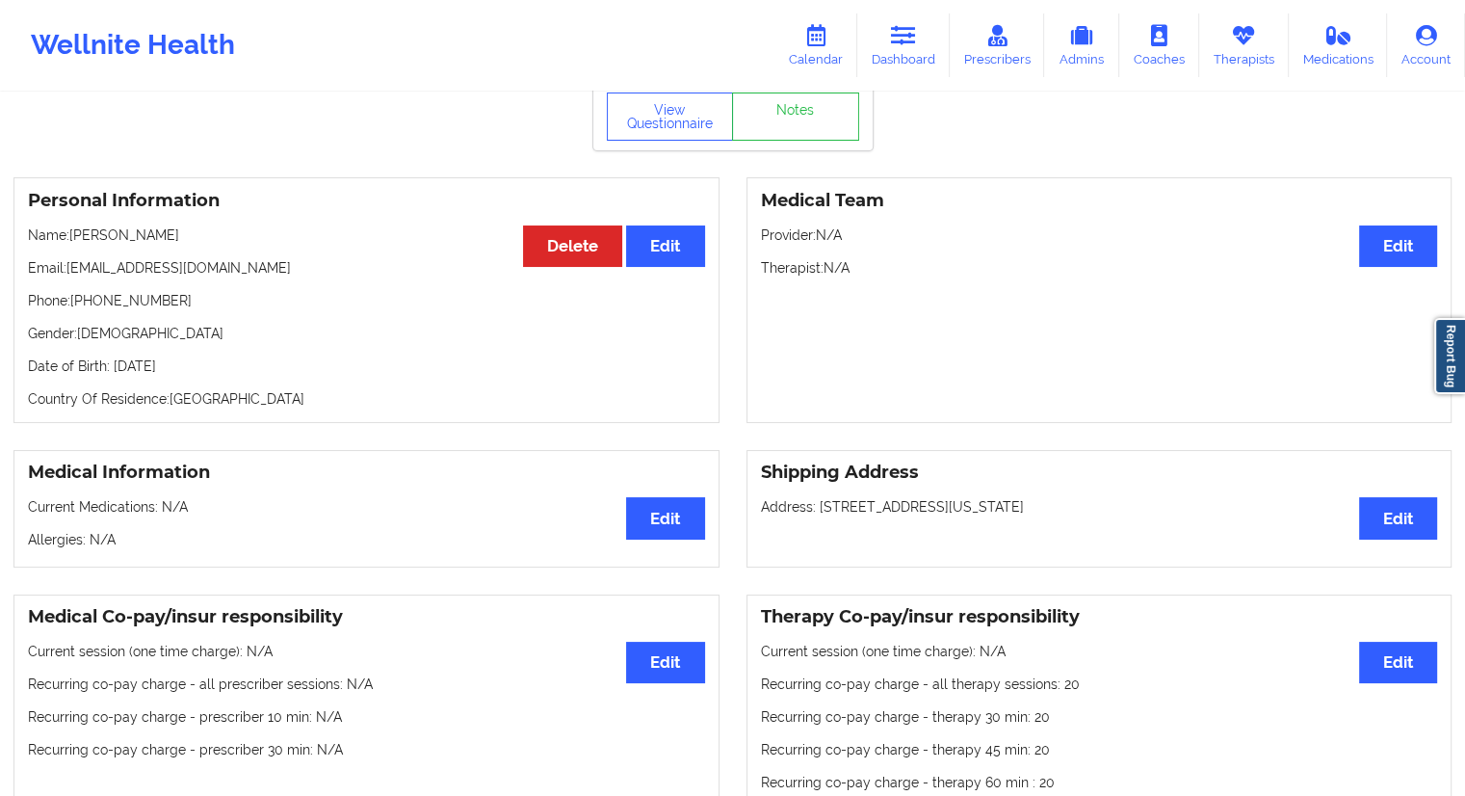
scroll to position [24, 0]
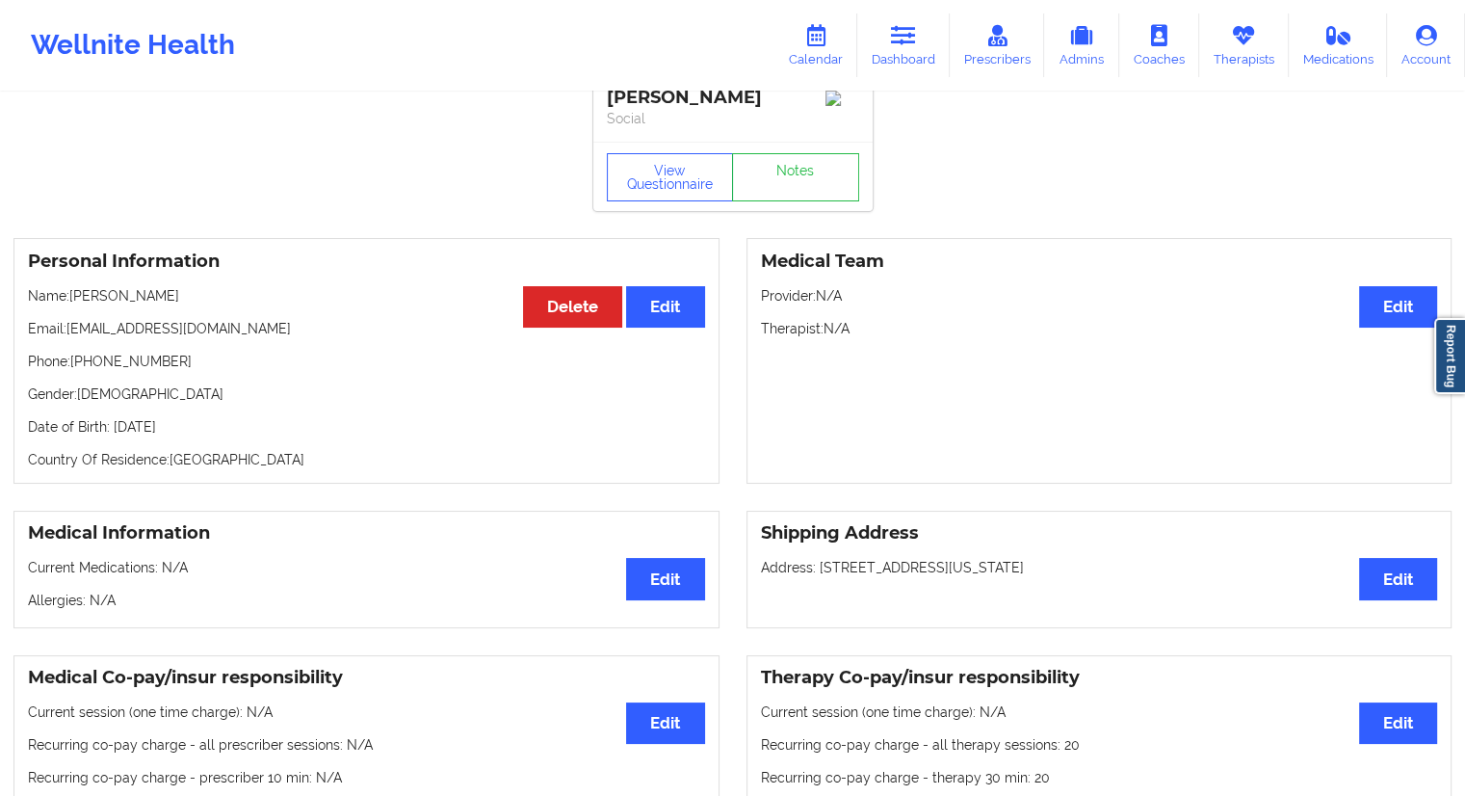
drag, startPoint x: 272, startPoint y: 428, endPoint x: 231, endPoint y: 429, distance: 40.5
click at [231, 429] on p "Date of Birth: [DEMOGRAPHIC_DATA]" at bounding box center [366, 426] width 677 height 19
click at [259, 480] on div "Personal Information Edit Delete Name: [PERSON_NAME] Email: [EMAIL_ADDRESS][DOM…" at bounding box center [366, 361] width 706 height 246
click at [166, 353] on div "Personal Information Edit Delete Name: [PERSON_NAME] Email: [EMAIL_ADDRESS][DOM…" at bounding box center [366, 361] width 706 height 246
drag, startPoint x: 149, startPoint y: 355, endPoint x: 108, endPoint y: 359, distance: 41.6
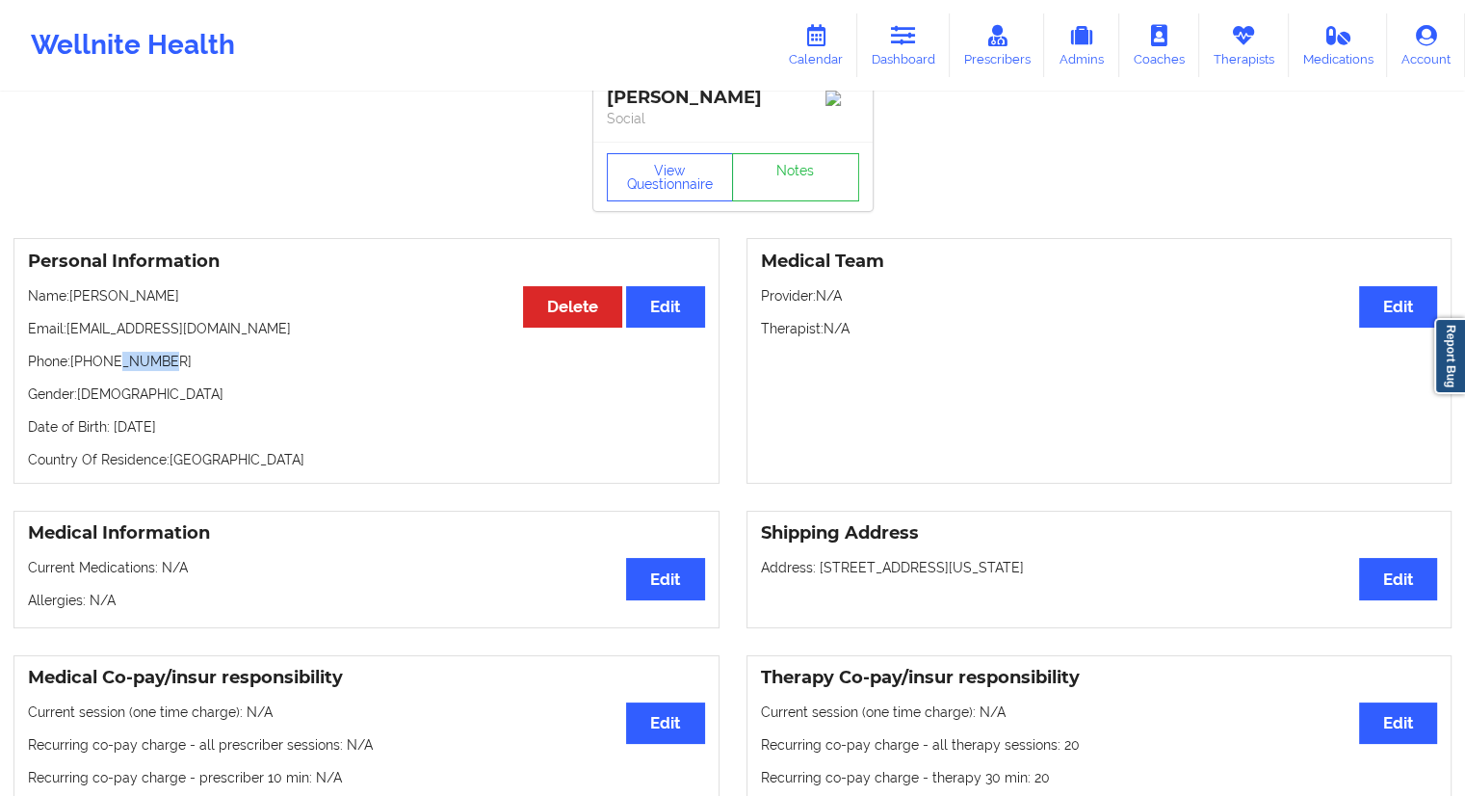
click at [111, 359] on div "Personal Information Edit Delete Name: [PERSON_NAME] Email: [EMAIL_ADDRESS][DOM…" at bounding box center [366, 361] width 706 height 246
drag, startPoint x: 89, startPoint y: 359, endPoint x: 76, endPoint y: 362, distance: 12.9
click at [76, 362] on p "Phone: [PHONE_NUMBER]" at bounding box center [366, 361] width 677 height 19
click at [108, 365] on p "Phone: [PHONE_NUMBER]" at bounding box center [366, 361] width 677 height 19
drag, startPoint x: 164, startPoint y: 359, endPoint x: 70, endPoint y: 369, distance: 93.9
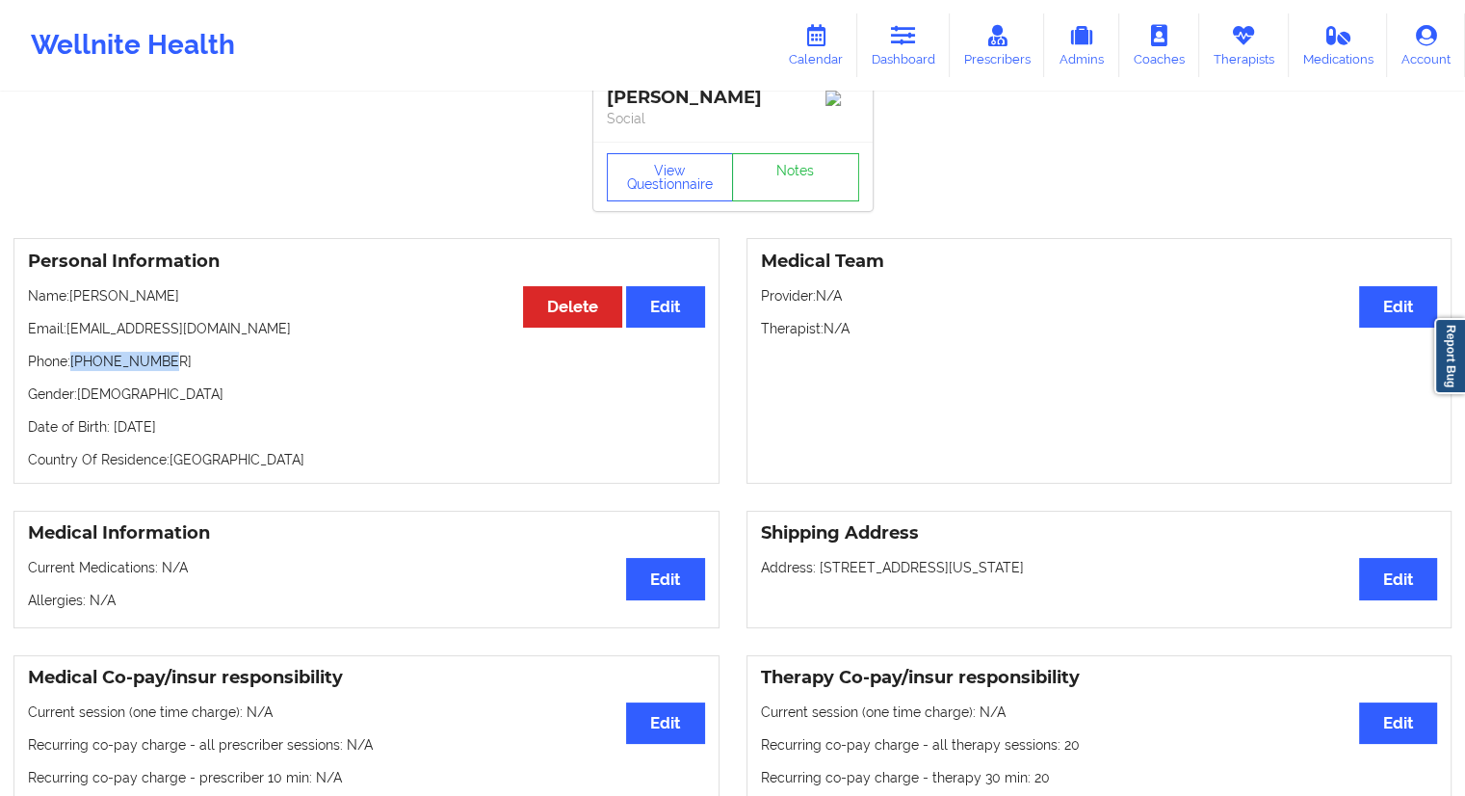
click at [70, 369] on p "Phone: [PHONE_NUMBER]" at bounding box center [366, 361] width 677 height 19
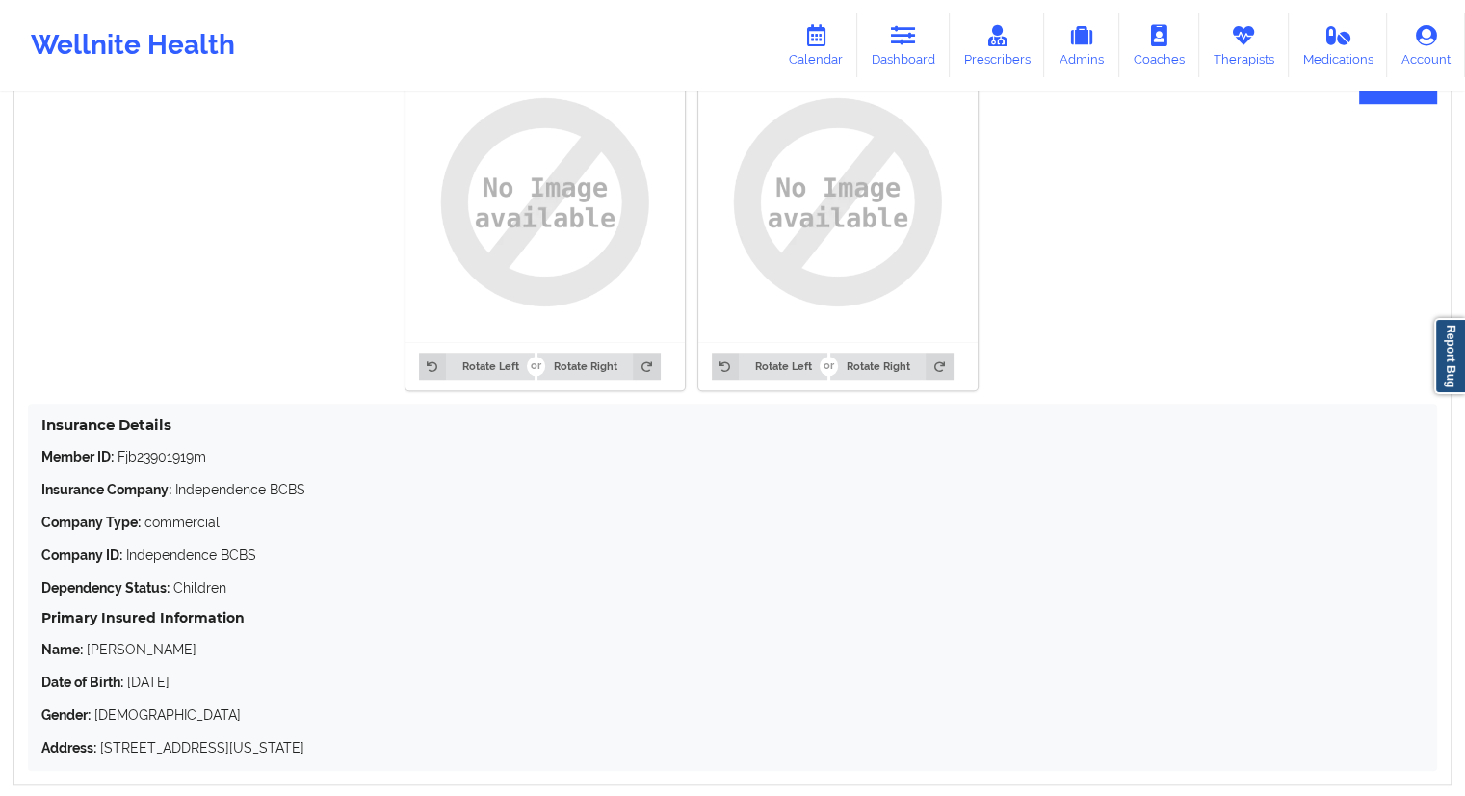
scroll to position [1556, 0]
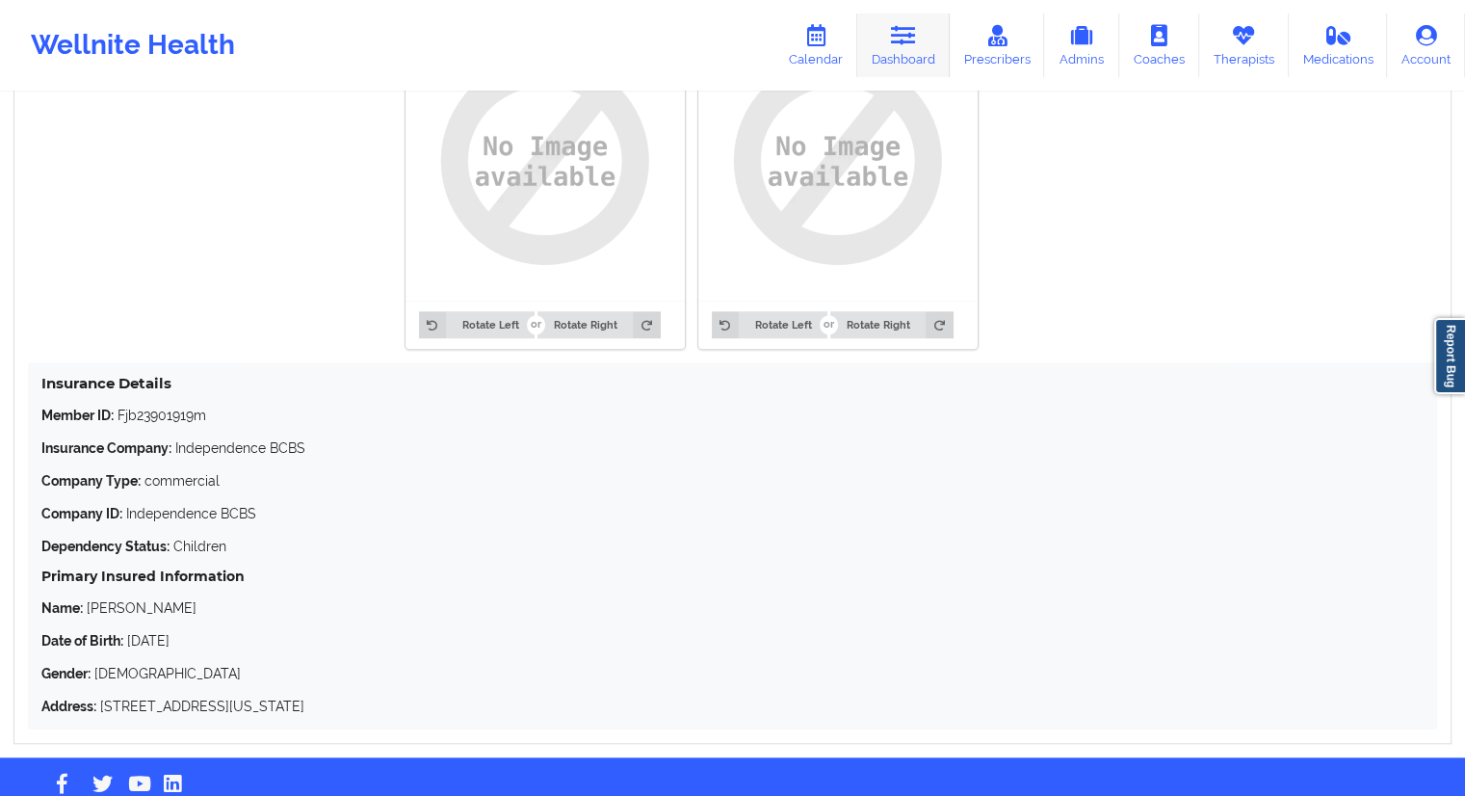
drag, startPoint x: 906, startPoint y: 53, endPoint x: 886, endPoint y: 71, distance: 26.6
click at [906, 53] on link "Dashboard" at bounding box center [903, 45] width 92 height 64
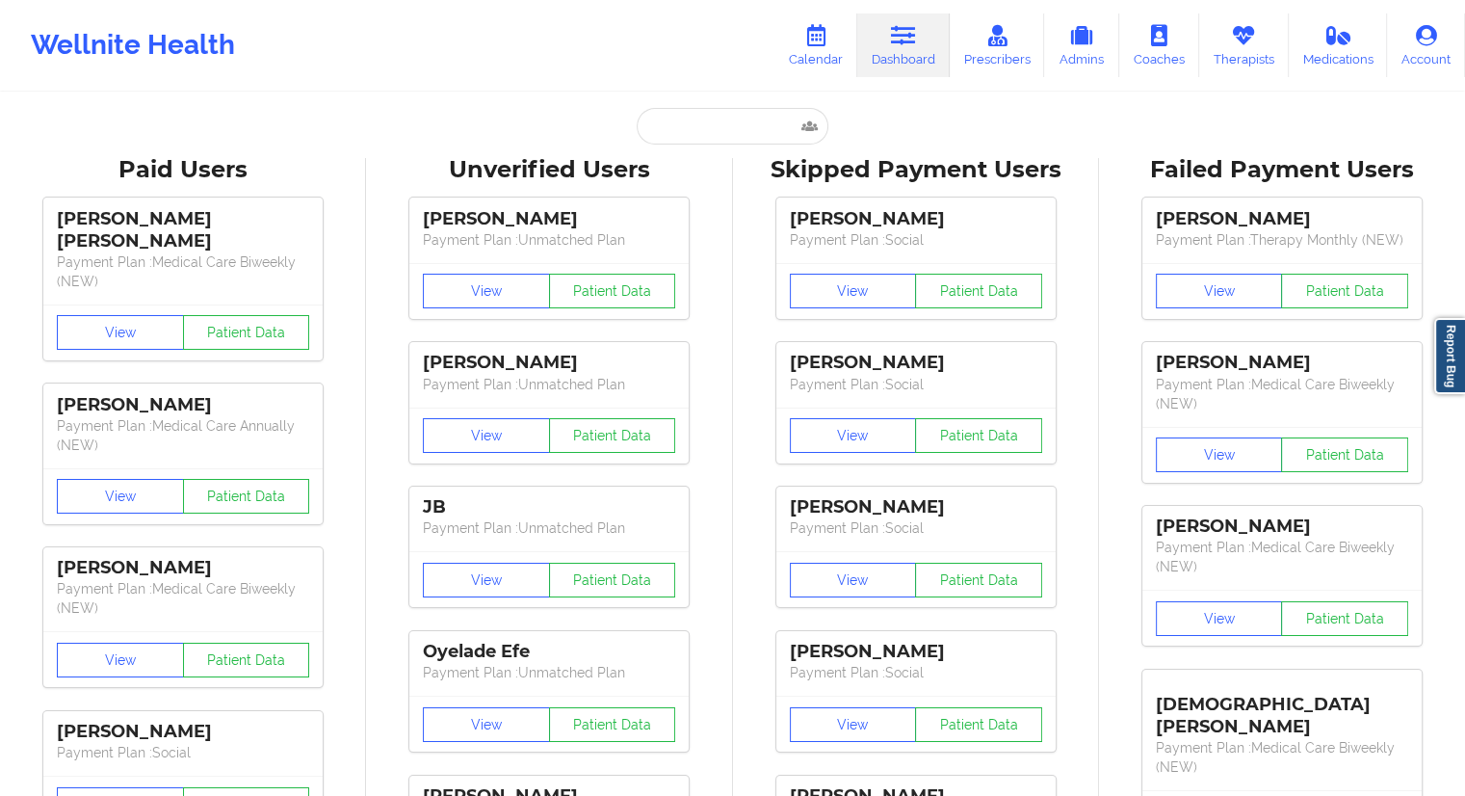
click at [685, 128] on input "text" at bounding box center [732, 126] width 191 height 37
paste input "[EMAIL_ADDRESS][DOMAIN_NAME]"
type input "[EMAIL_ADDRESS][DOMAIN_NAME]"
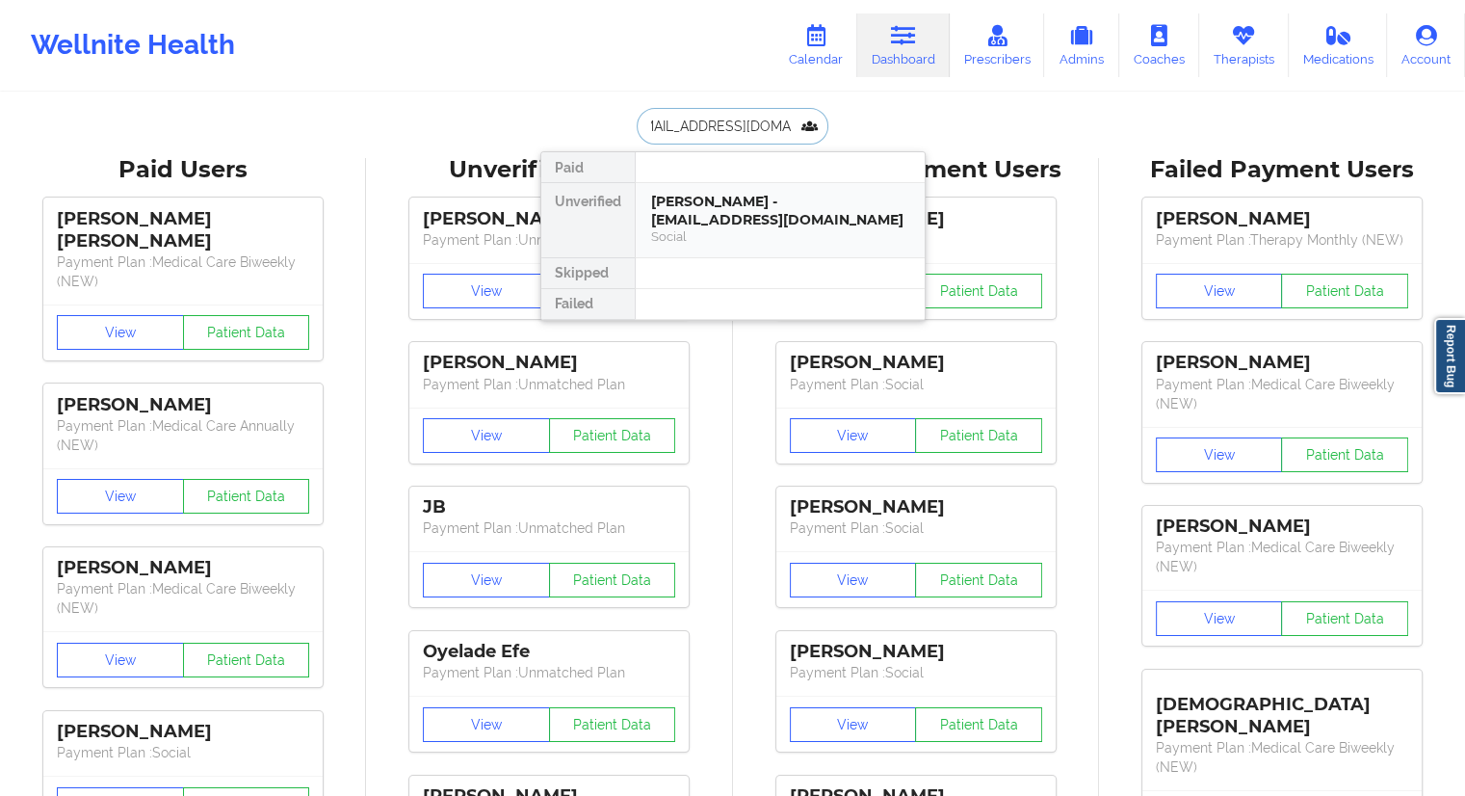
click at [750, 224] on div "[PERSON_NAME] - [EMAIL_ADDRESS][DOMAIN_NAME]" at bounding box center [780, 211] width 258 height 36
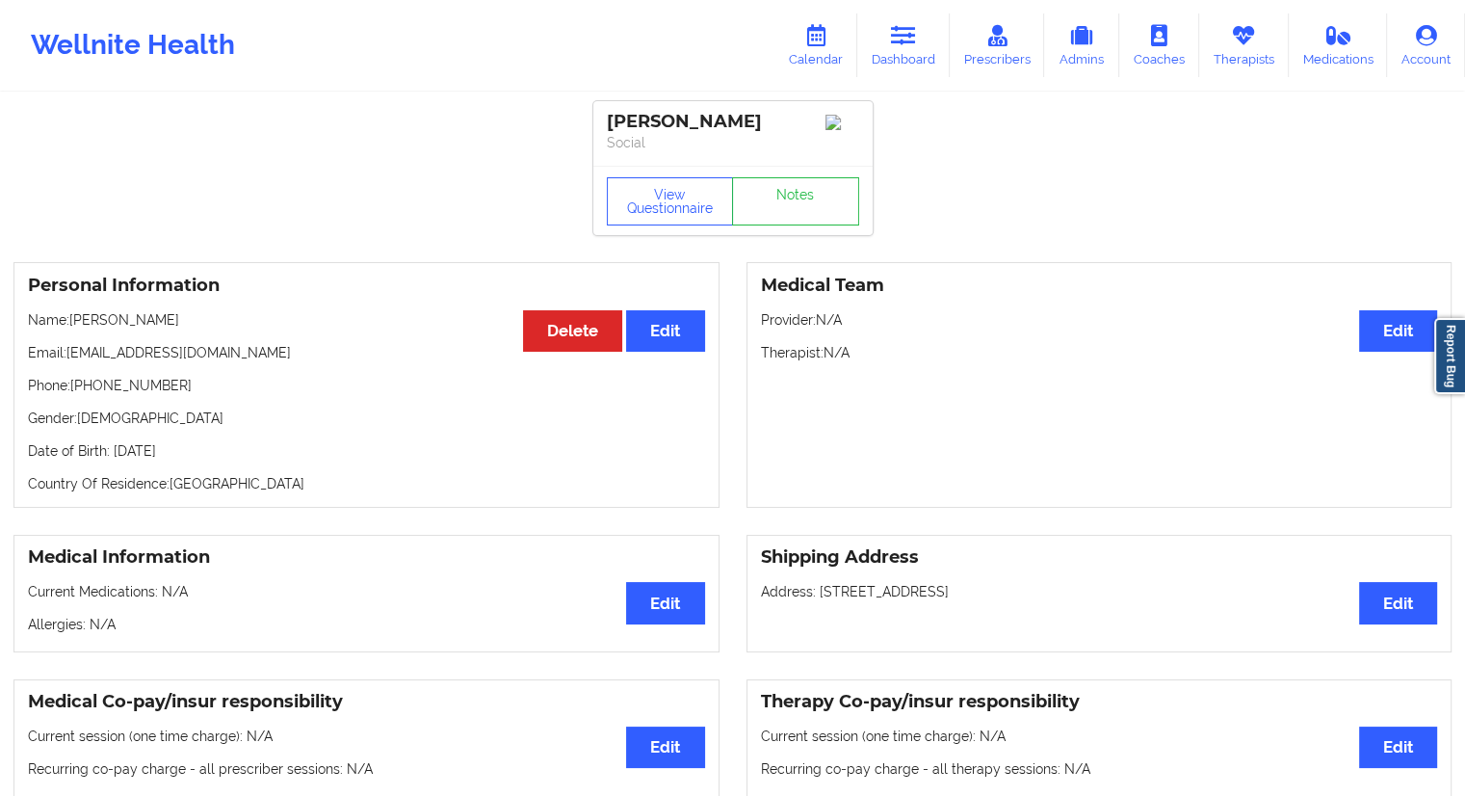
drag, startPoint x: 227, startPoint y: 306, endPoint x: 72, endPoint y: 322, distance: 155.9
click at [72, 322] on div "Personal Information Edit Delete Name: [PERSON_NAME] Email: [EMAIL_ADDRESS][DOM…" at bounding box center [366, 385] width 706 height 246
drag, startPoint x: 266, startPoint y: 358, endPoint x: 72, endPoint y: 344, distance: 194.2
click at [72, 344] on div "Personal Information Edit Delete Name: [PERSON_NAME] Email: [EMAIL_ADDRESS][DOM…" at bounding box center [366, 385] width 706 height 246
click at [827, 55] on link "Calendar" at bounding box center [816, 45] width 83 height 64
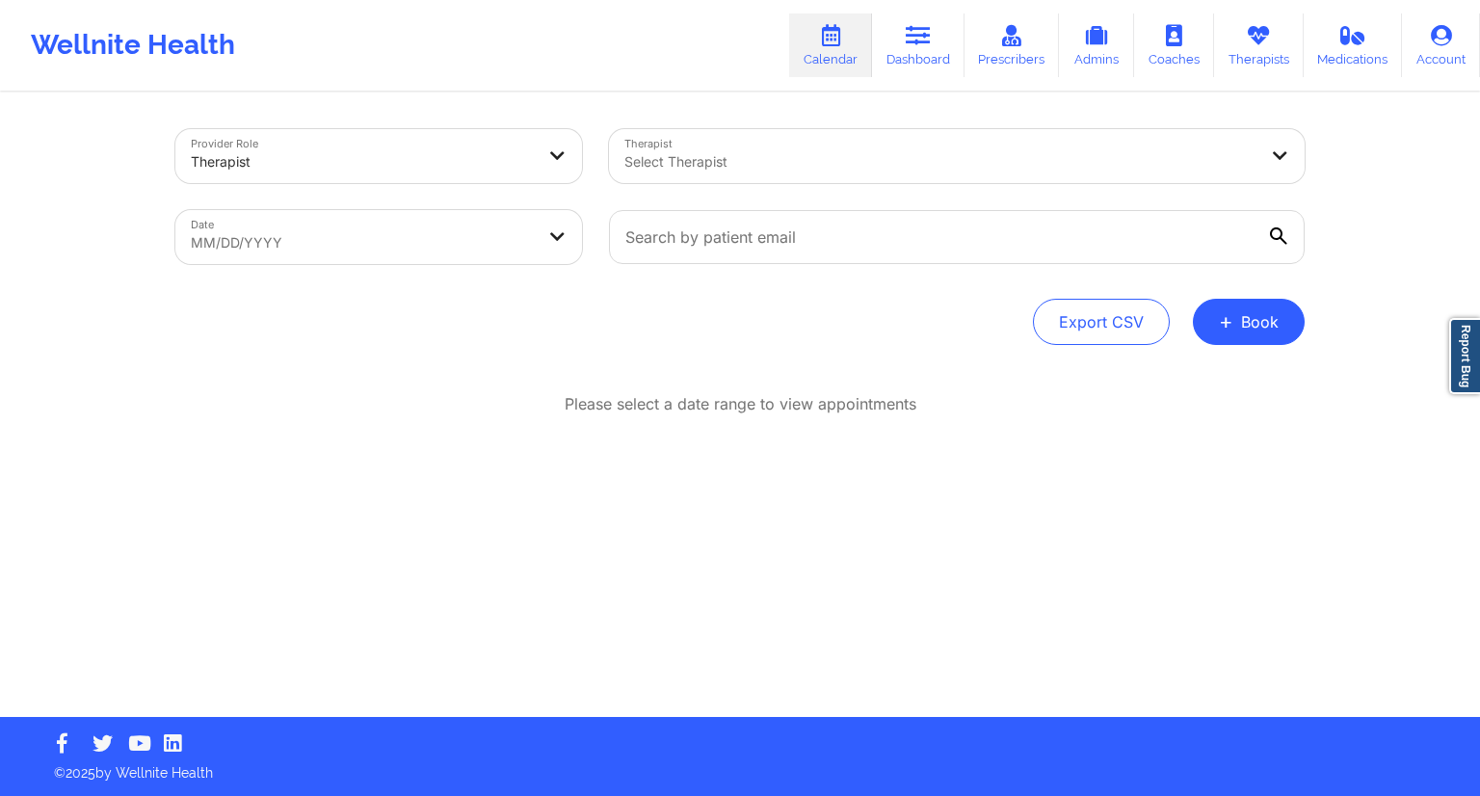
select select "2025-8"
select select "2025-9"
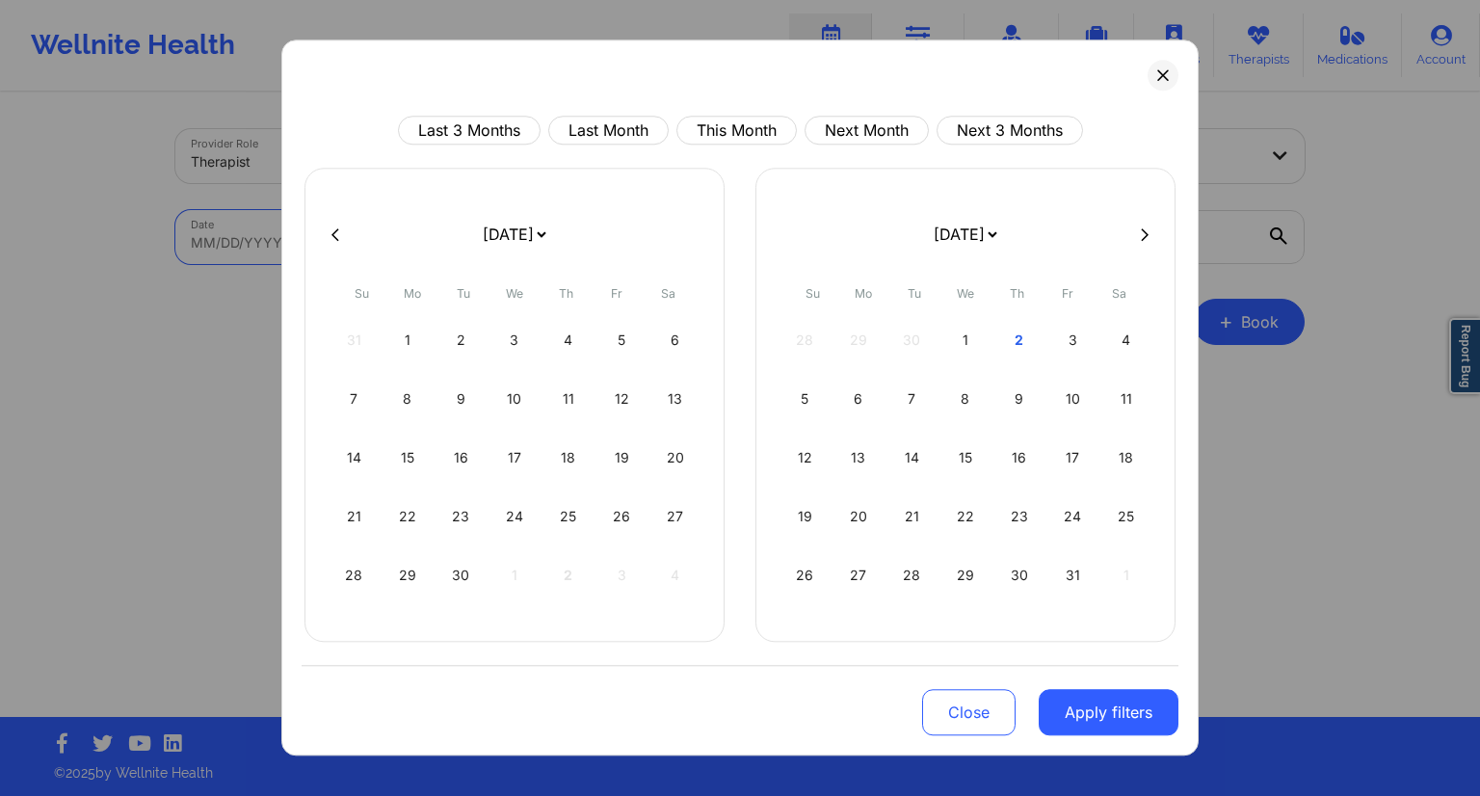
click at [430, 254] on body "Wellnite Health Calendar Dashboard Prescribers Admins Coaches Therapists Medica…" at bounding box center [740, 398] width 1480 height 796
click at [1012, 346] on div "2" at bounding box center [1018, 340] width 49 height 54
select select "2025-9"
select select "2025-10"
select select "2025-9"
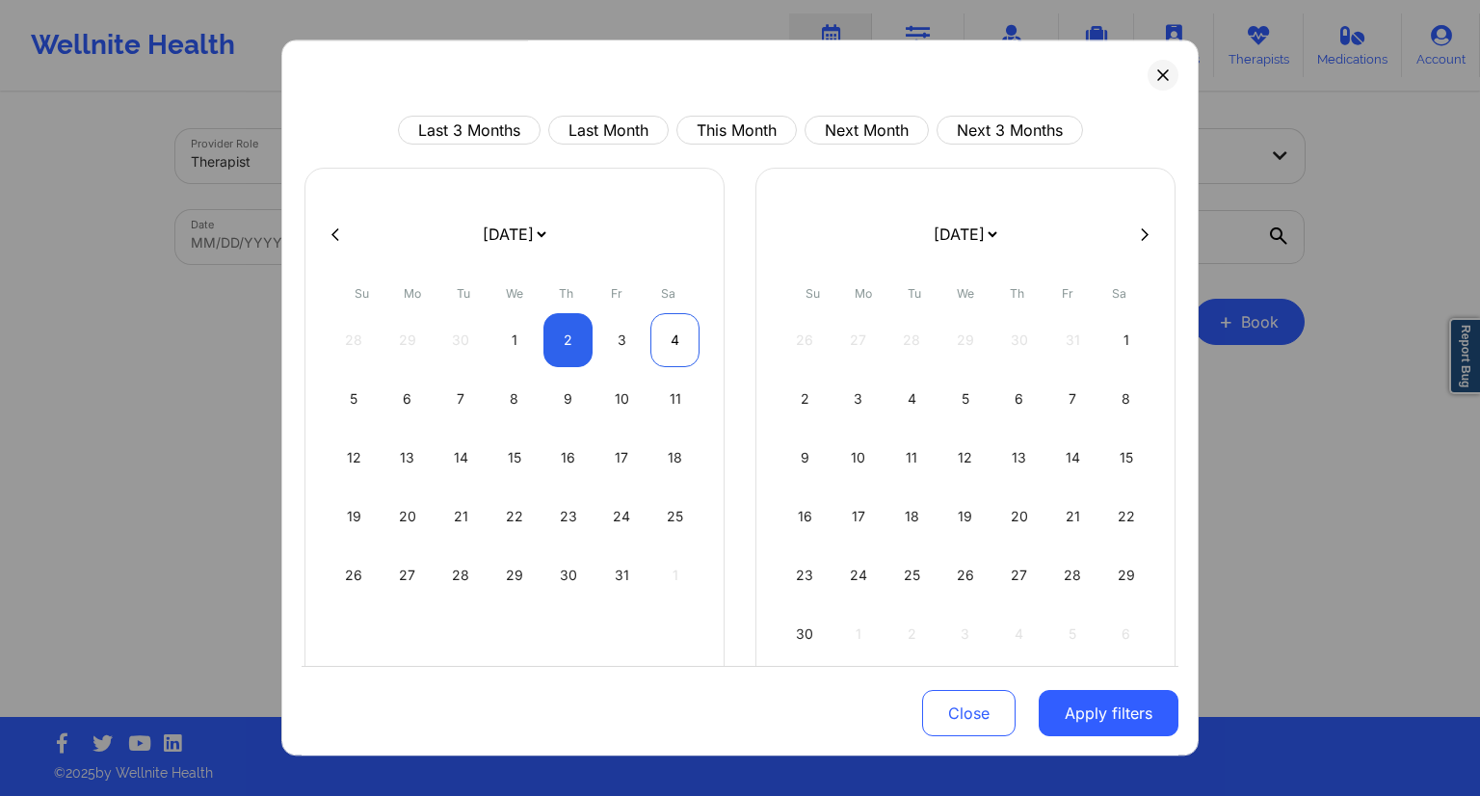
select select "2025-10"
select select "2025-9"
select select "2025-10"
click at [624, 346] on div "3" at bounding box center [621, 340] width 49 height 54
select select "2025-9"
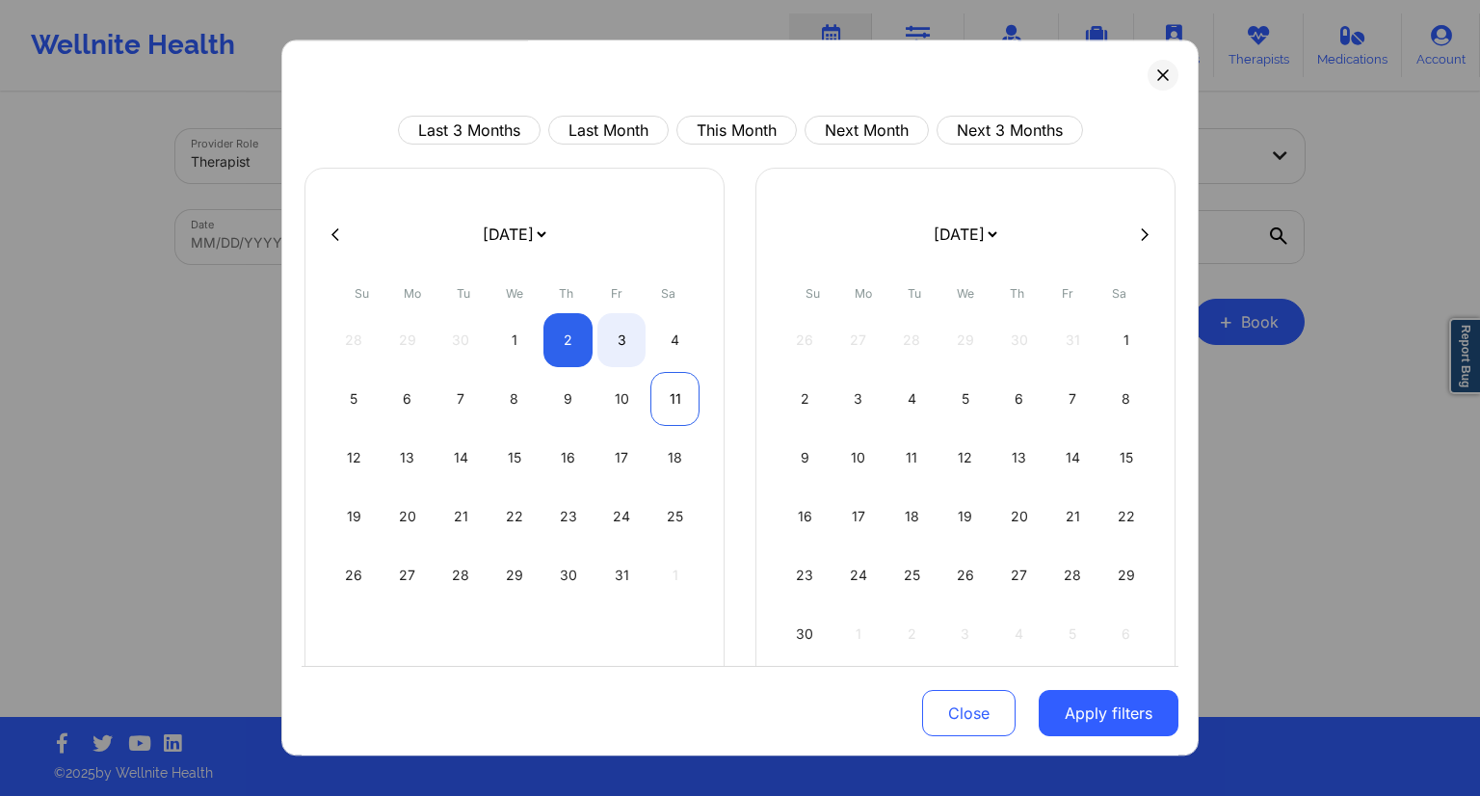
select select "2025-10"
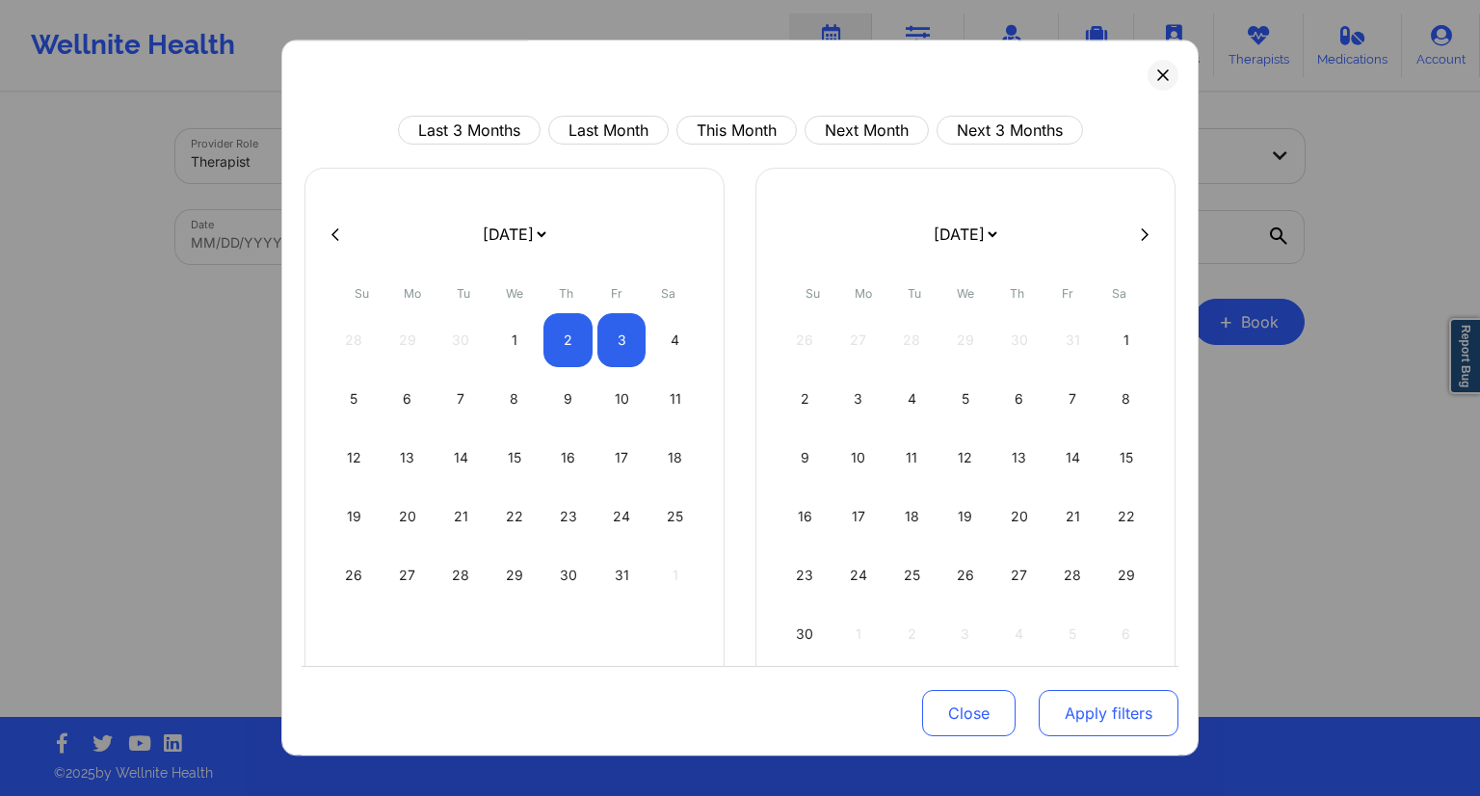
click at [1075, 702] on button "Apply filters" at bounding box center [1108, 713] width 140 height 46
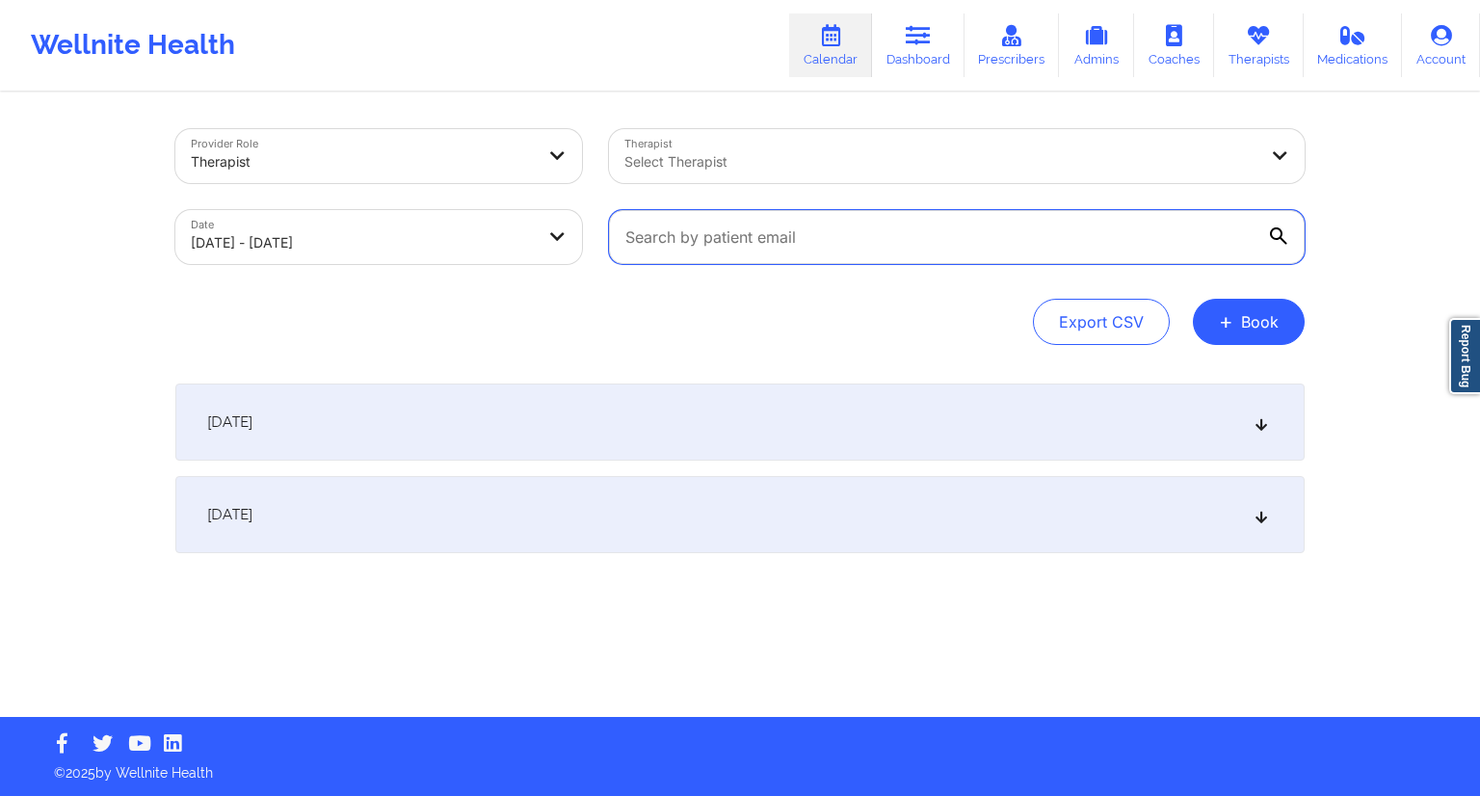
click at [911, 244] on input "text" at bounding box center [957, 237] width 696 height 54
paste input "[EMAIL_ADDRESS][DOMAIN_NAME]"
type input "[EMAIL_ADDRESS][DOMAIN_NAME]"
click at [513, 506] on div "[DATE]" at bounding box center [739, 514] width 1129 height 77
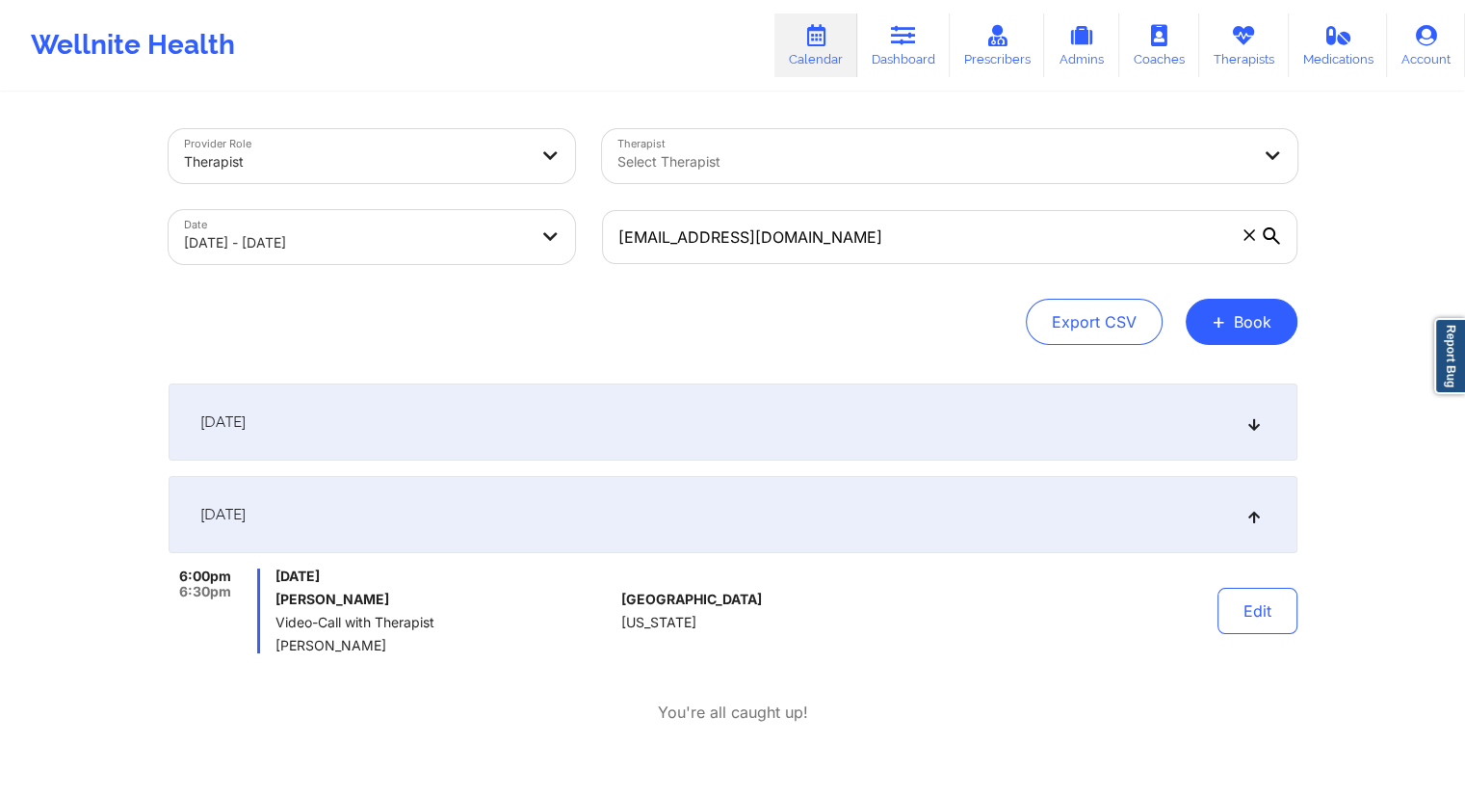
click at [656, 432] on div "[DATE]" at bounding box center [733, 421] width 1129 height 77
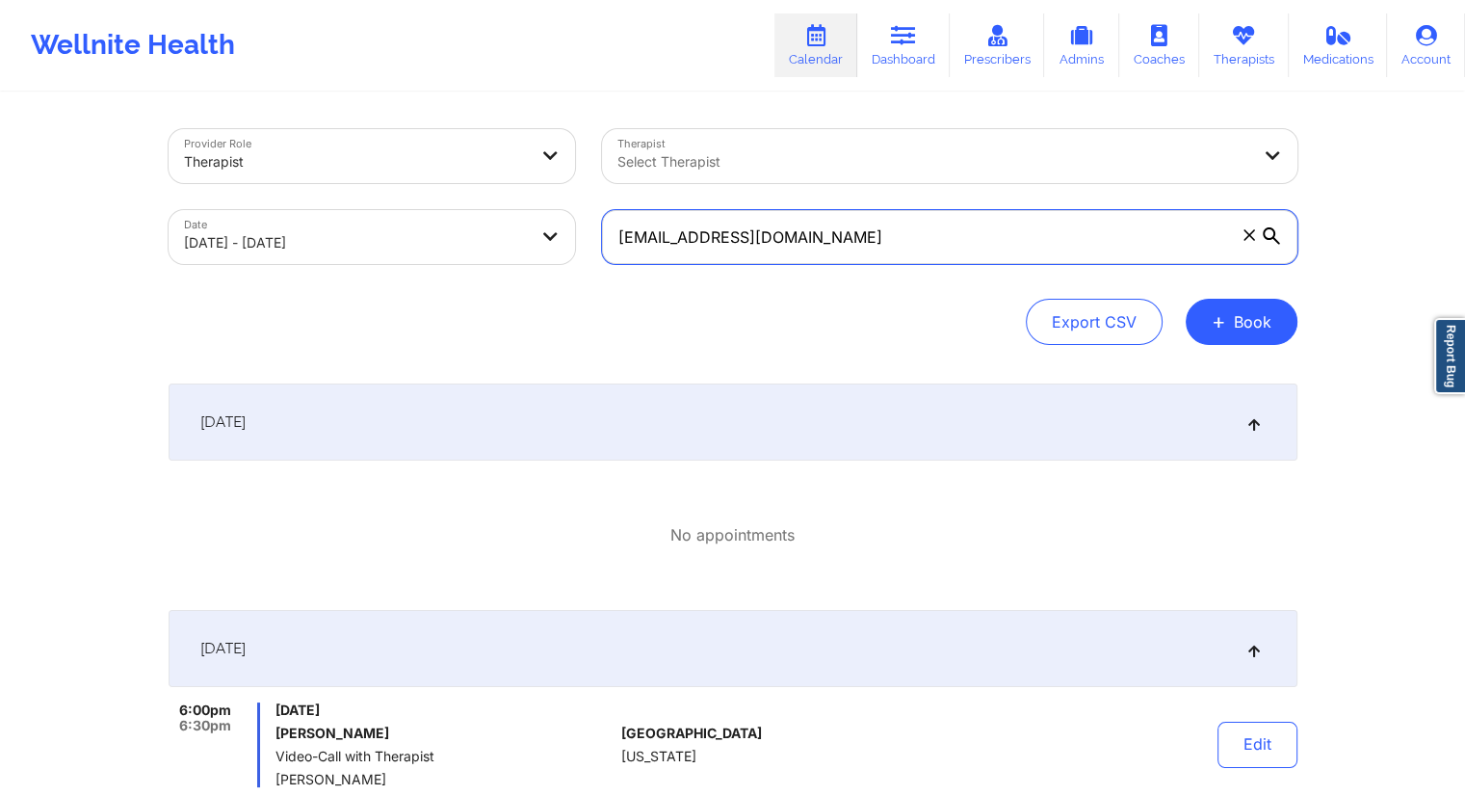
drag, startPoint x: 722, startPoint y: 250, endPoint x: 603, endPoint y: 276, distance: 122.1
click at [620, 259] on input "[EMAIL_ADDRESS][DOMAIN_NAME]" at bounding box center [950, 237] width 696 height 54
click at [887, 36] on link "Dashboard" at bounding box center [903, 45] width 92 height 64
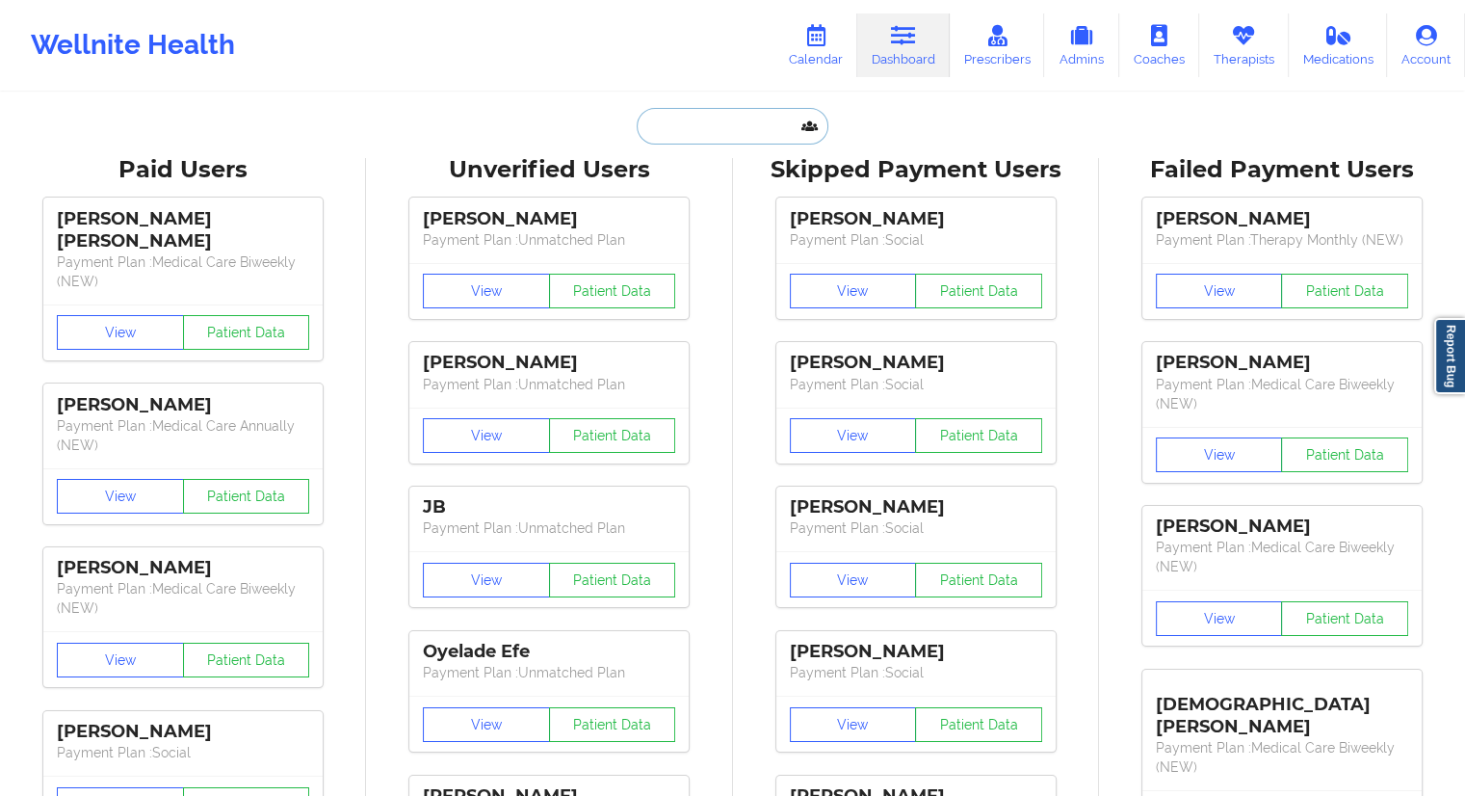
click at [724, 114] on input "text" at bounding box center [732, 126] width 191 height 37
paste input "[EMAIL_ADDRESS][DOMAIN_NAME]"
type input "[EMAIL_ADDRESS][DOMAIN_NAME]"
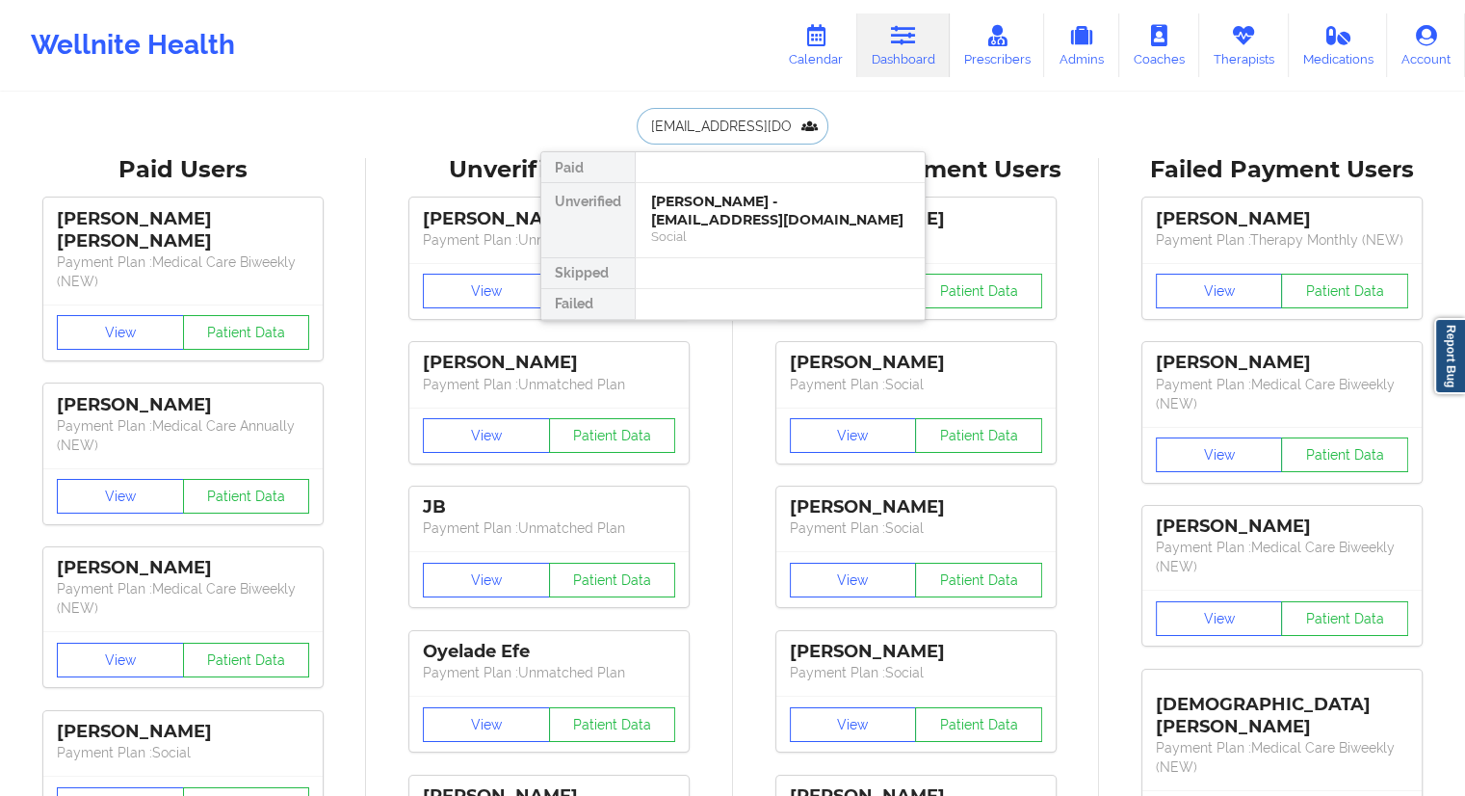
scroll to position [0, 21]
click at [690, 211] on div "[PERSON_NAME] - [EMAIL_ADDRESS][DOMAIN_NAME]" at bounding box center [780, 211] width 258 height 36
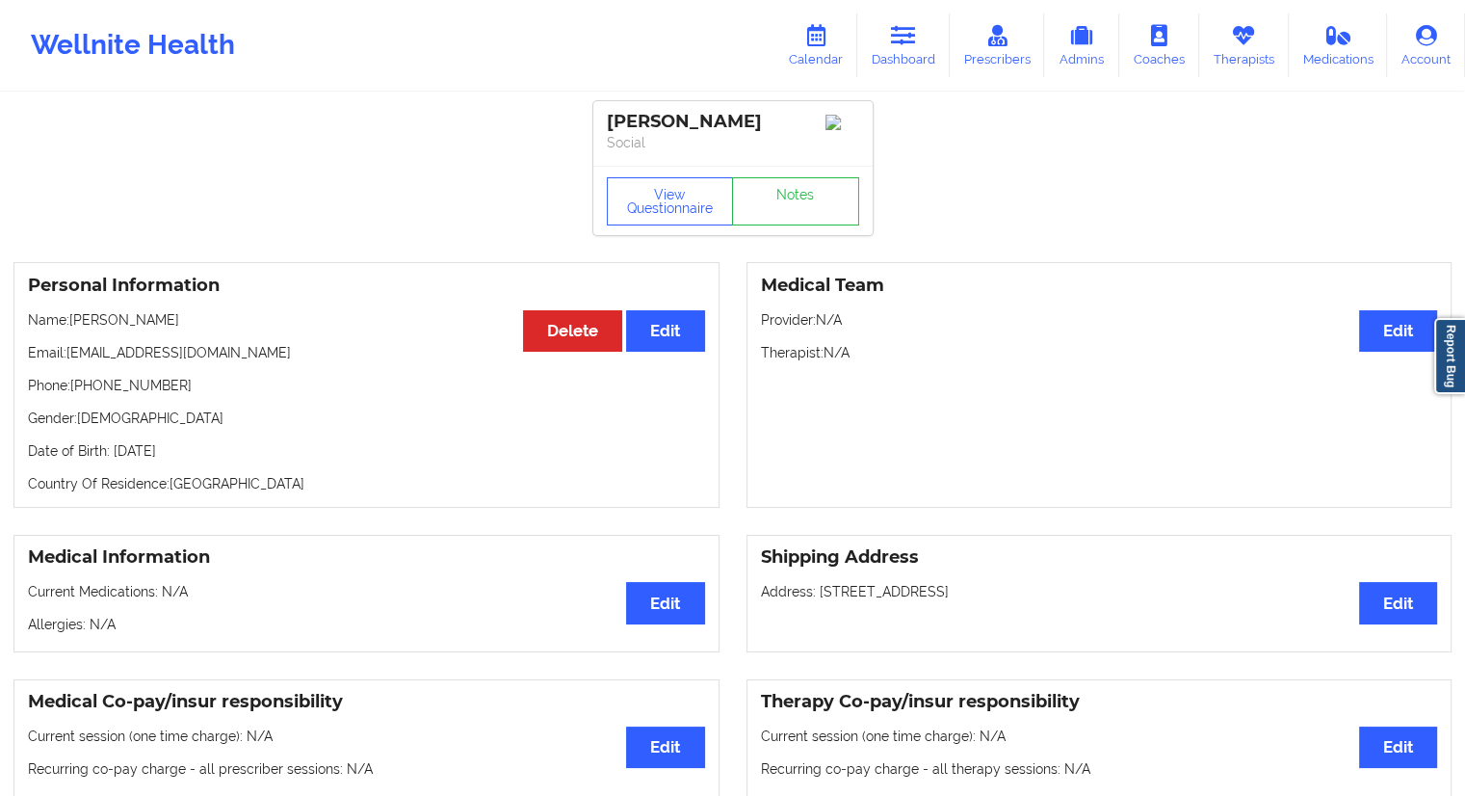
drag, startPoint x: 226, startPoint y: 326, endPoint x: 71, endPoint y: 325, distance: 155.1
click at [71, 325] on p "Name: [PERSON_NAME]" at bounding box center [366, 319] width 677 height 19
drag, startPoint x: 173, startPoint y: 390, endPoint x: 75, endPoint y: 390, distance: 98.3
click at [75, 390] on p "Phone: [PHONE_NUMBER]" at bounding box center [366, 385] width 677 height 19
drag, startPoint x: 252, startPoint y: 355, endPoint x: 83, endPoint y: 363, distance: 169.7
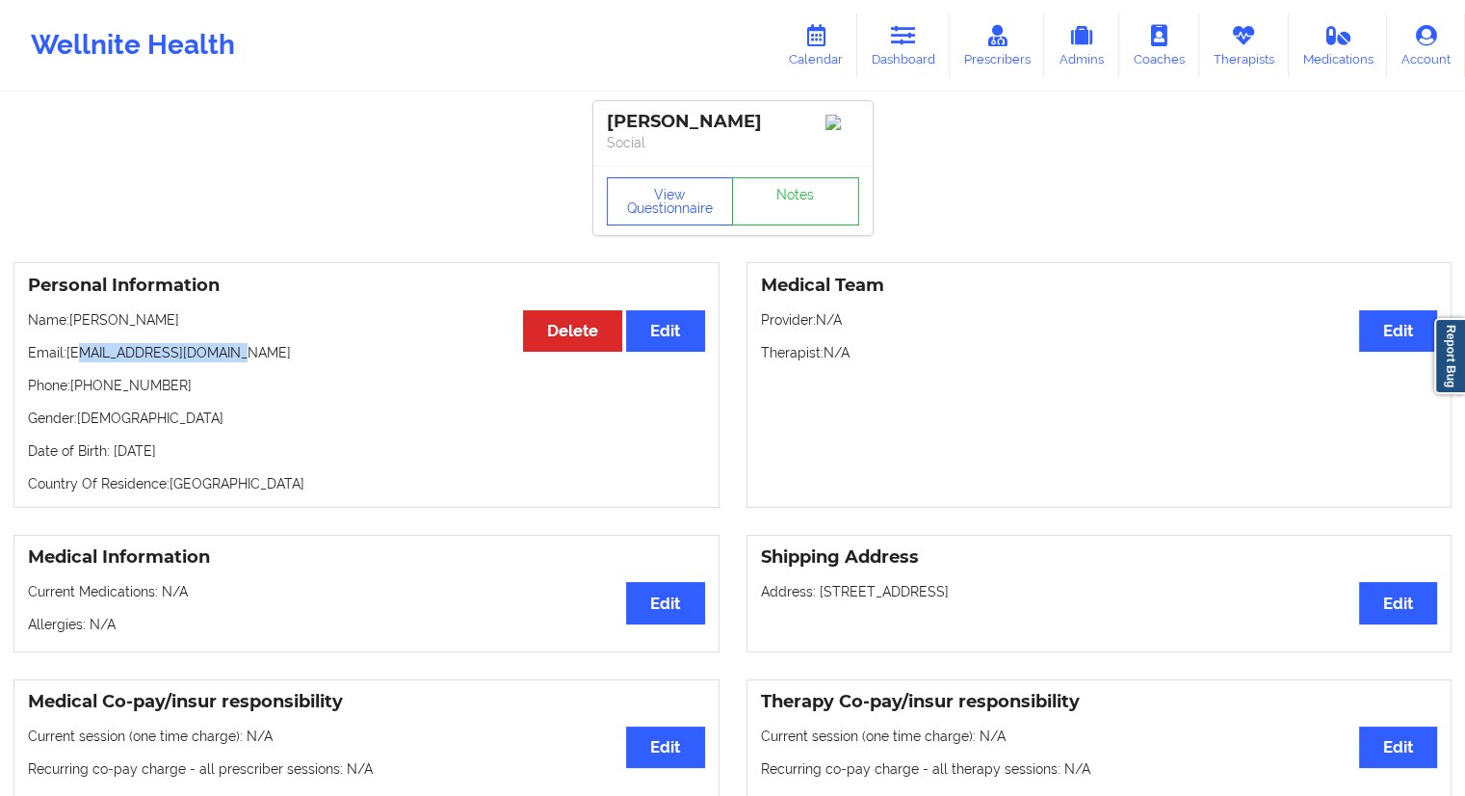
click at [83, 362] on p "Email: [EMAIL_ADDRESS][DOMAIN_NAME]" at bounding box center [366, 352] width 677 height 19
click at [887, 59] on link "Dashboard" at bounding box center [903, 45] width 92 height 64
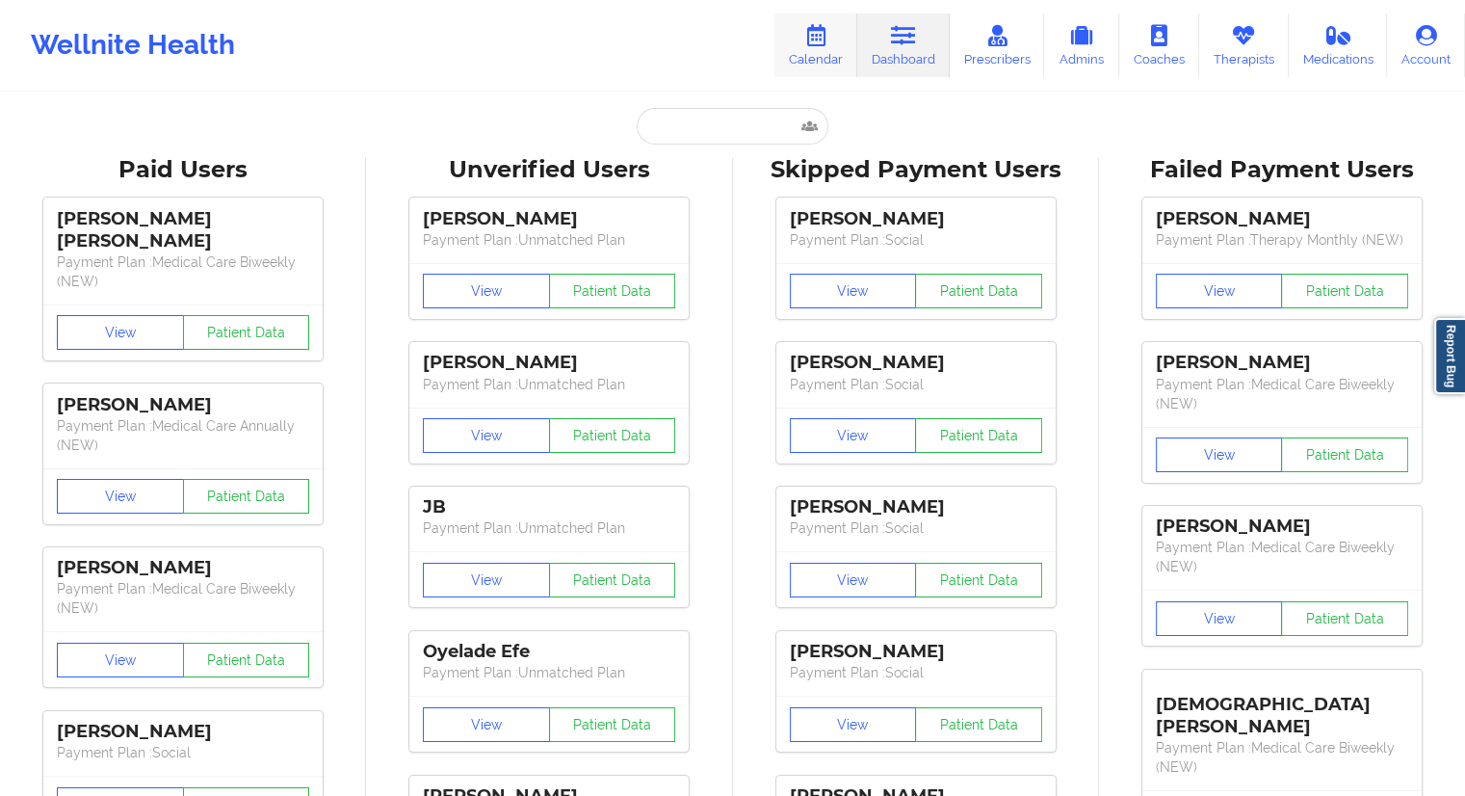
click at [820, 61] on link "Calendar" at bounding box center [816, 45] width 83 height 64
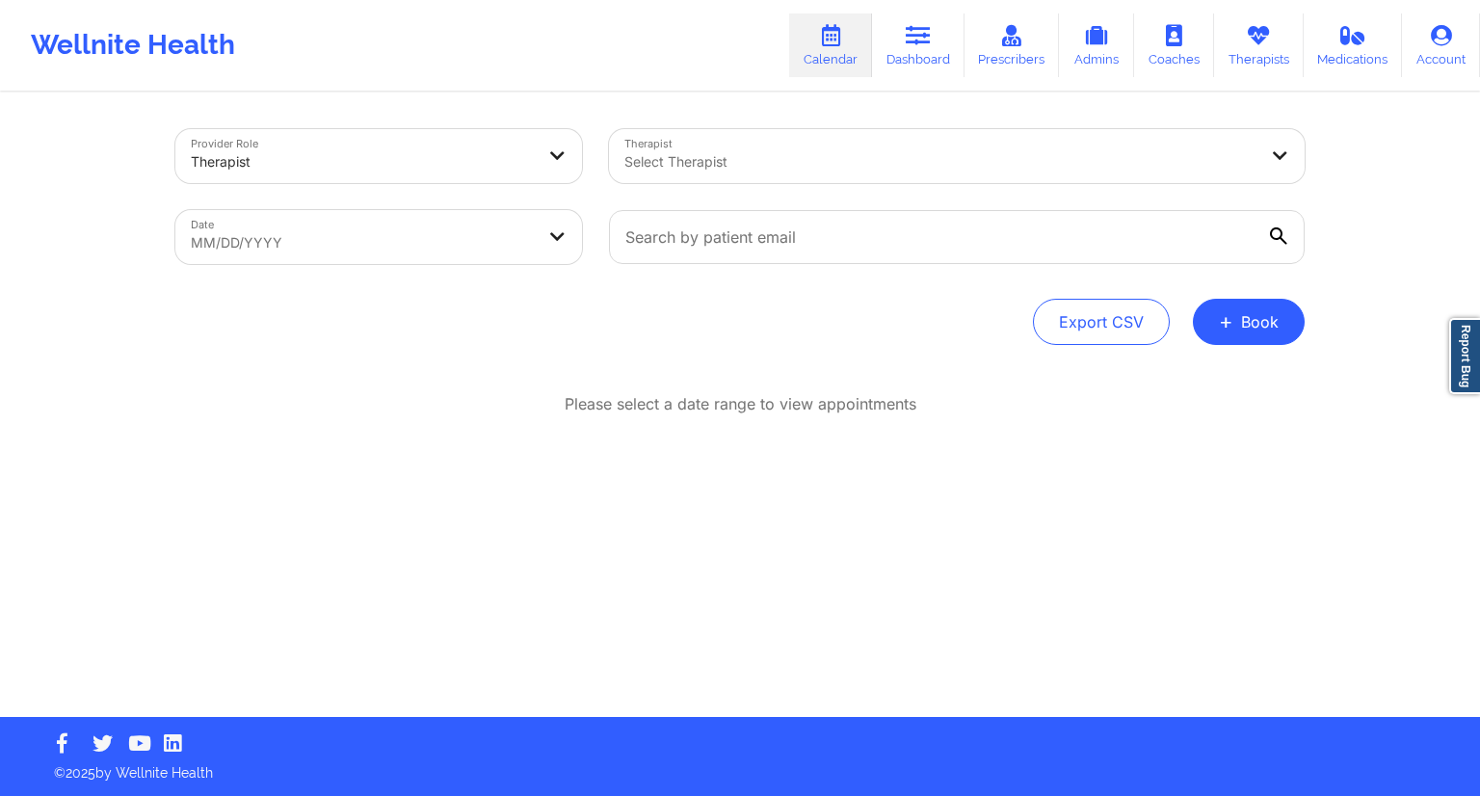
click at [482, 240] on body "Wellnite Health Calendar Dashboard Prescribers Admins Coaches Therapists Medica…" at bounding box center [740, 398] width 1480 height 796
select select "2025-8"
select select "2025-9"
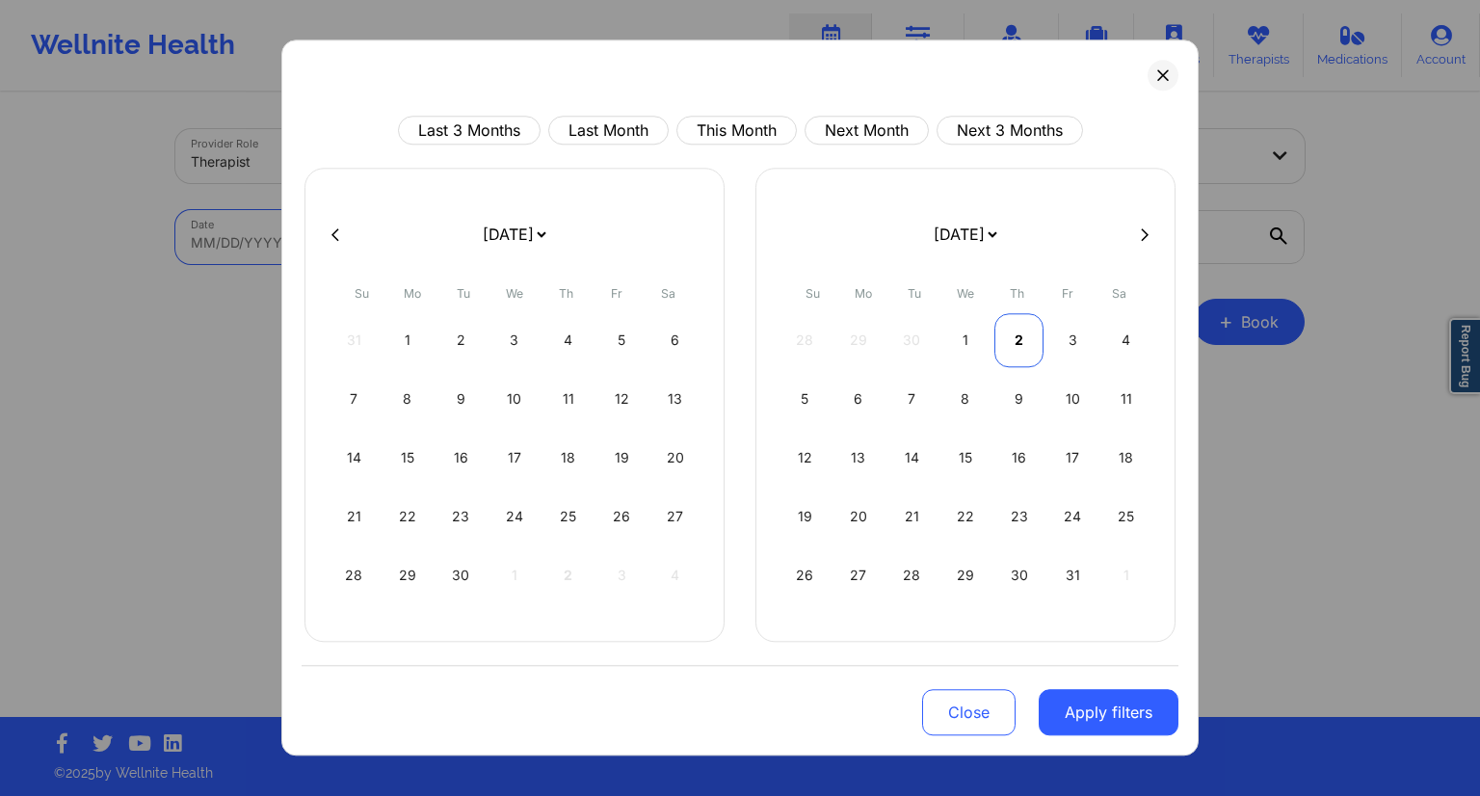
click at [1020, 346] on div "2" at bounding box center [1018, 340] width 49 height 54
select select "2025-9"
select select "2025-10"
select select "2025-9"
select select "2025-10"
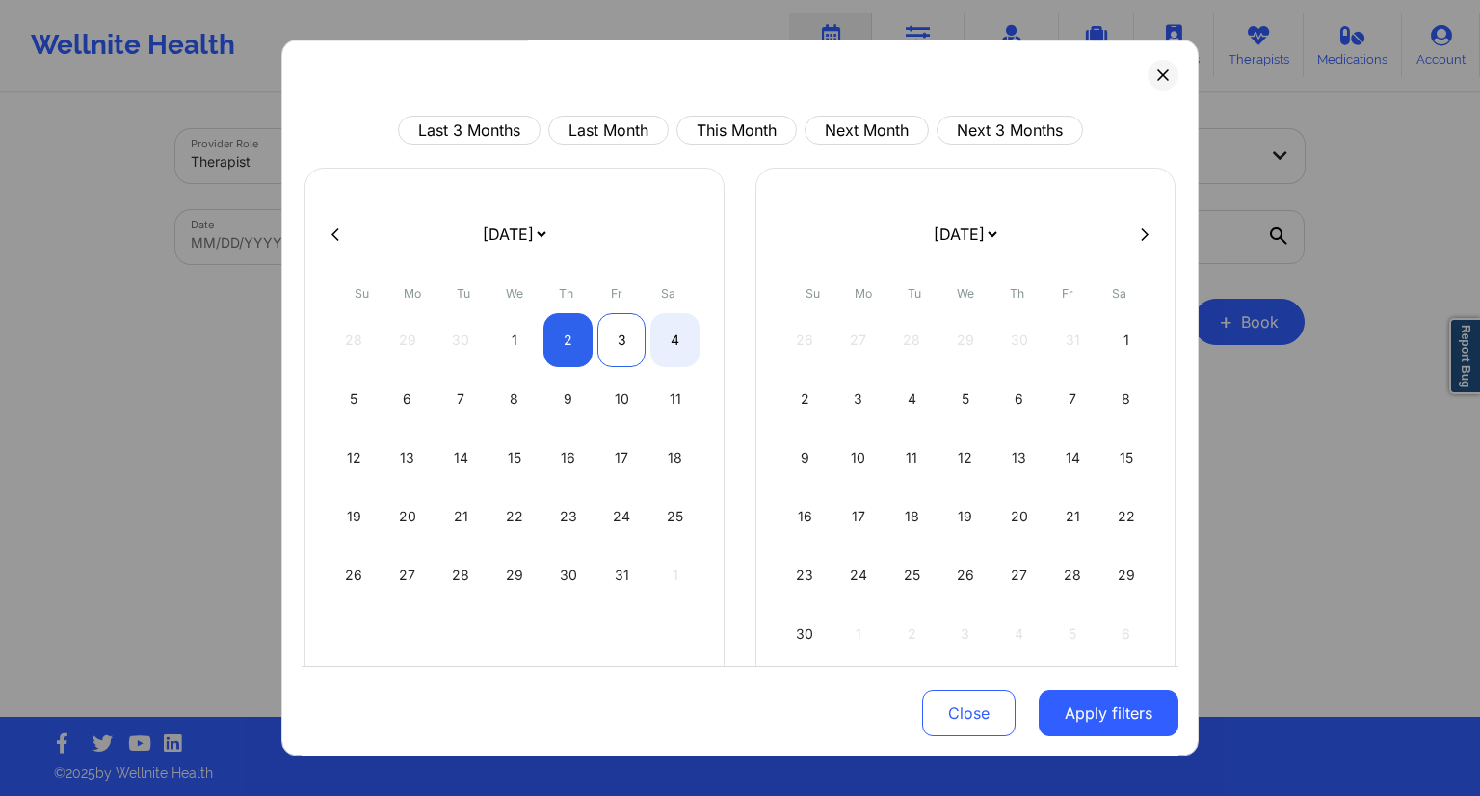
select select "2025-9"
select select "2025-10"
click at [627, 345] on div "3" at bounding box center [621, 340] width 49 height 54
select select "2025-9"
select select "2025-10"
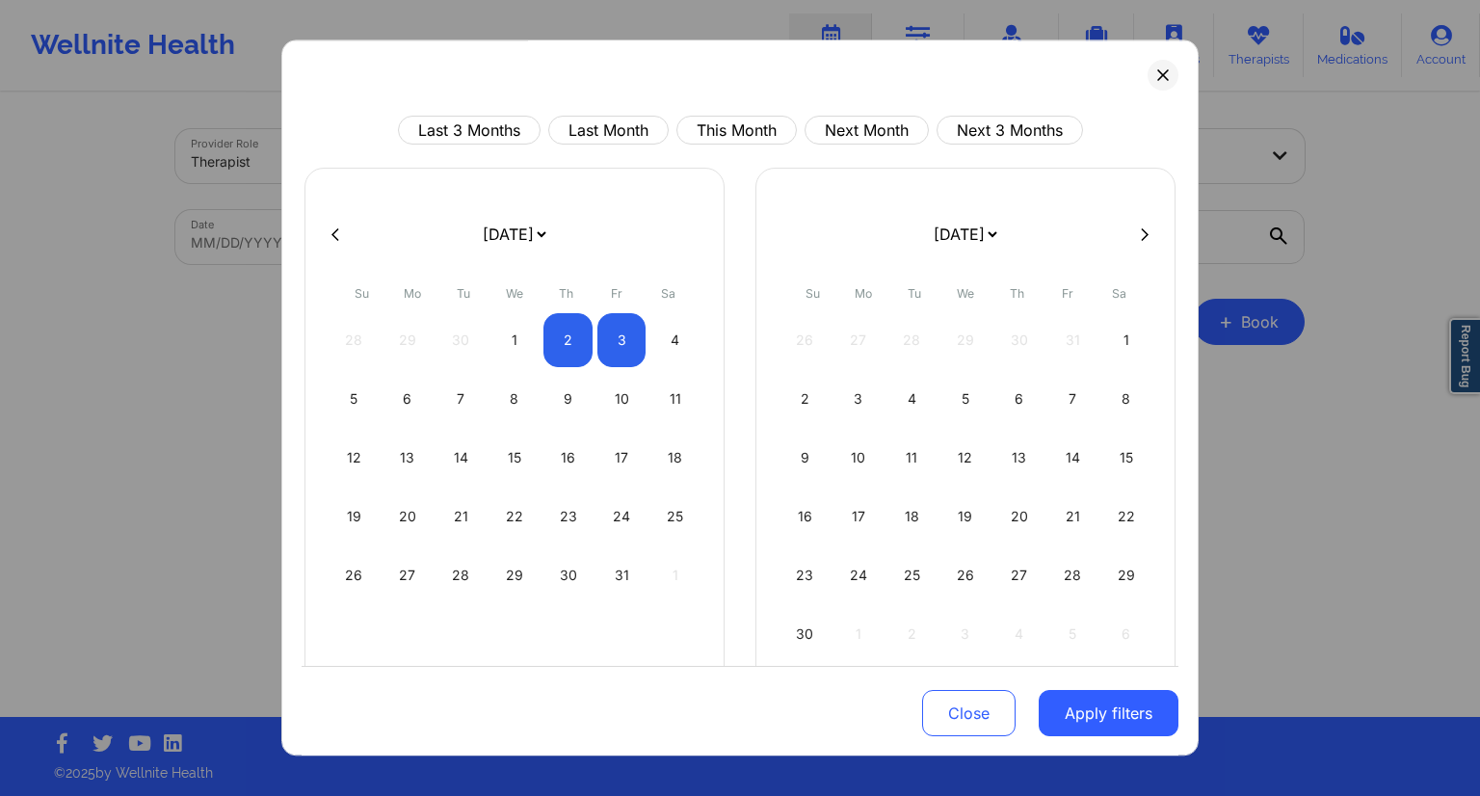
click at [1081, 701] on button "Apply filters" at bounding box center [1108, 713] width 140 height 46
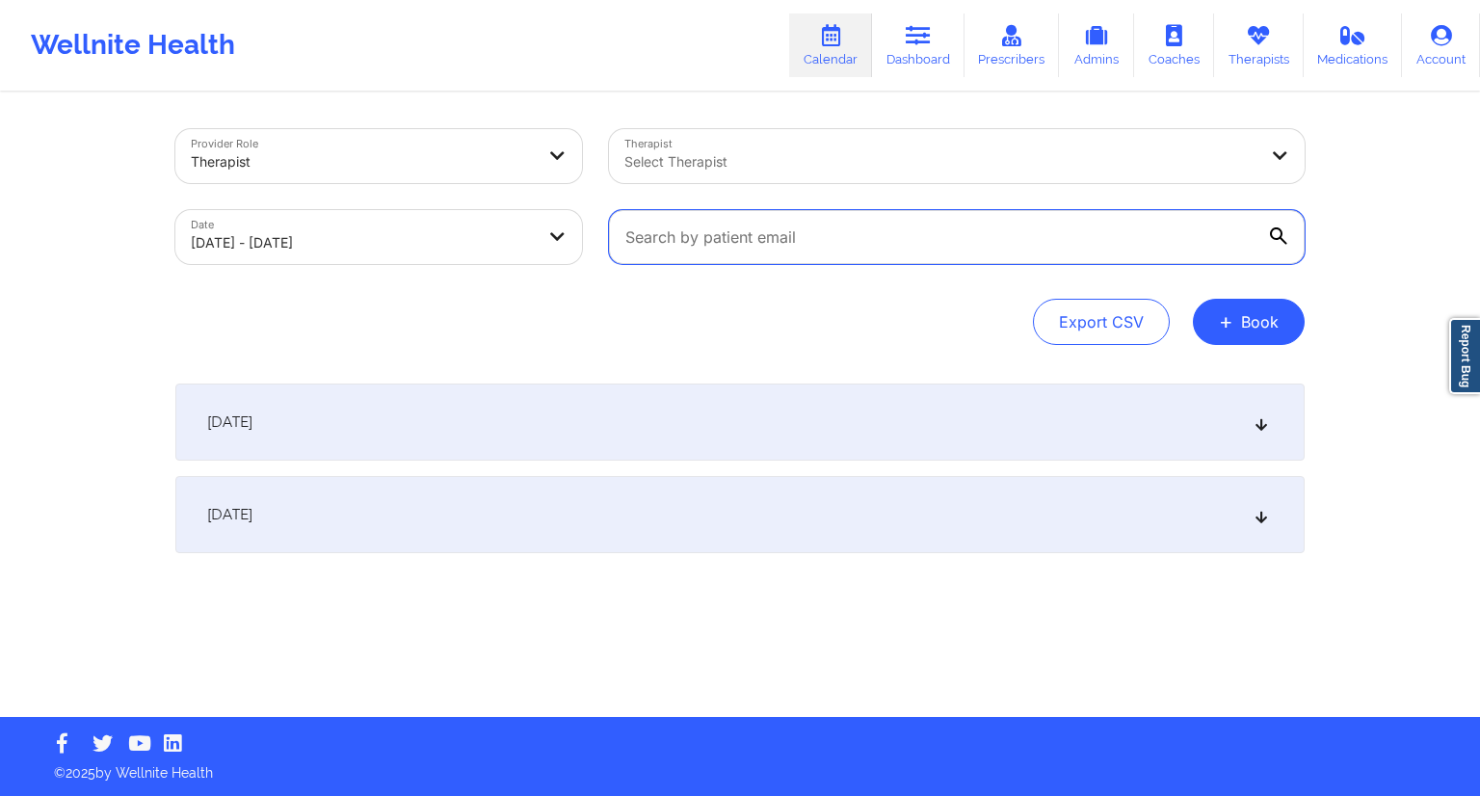
click at [769, 250] on input "text" at bounding box center [957, 237] width 696 height 54
paste input "[PERSON_NAME][EMAIL_ADDRESS][DOMAIN_NAME]"
type input "[PERSON_NAME][EMAIL_ADDRESS][DOMAIN_NAME]"
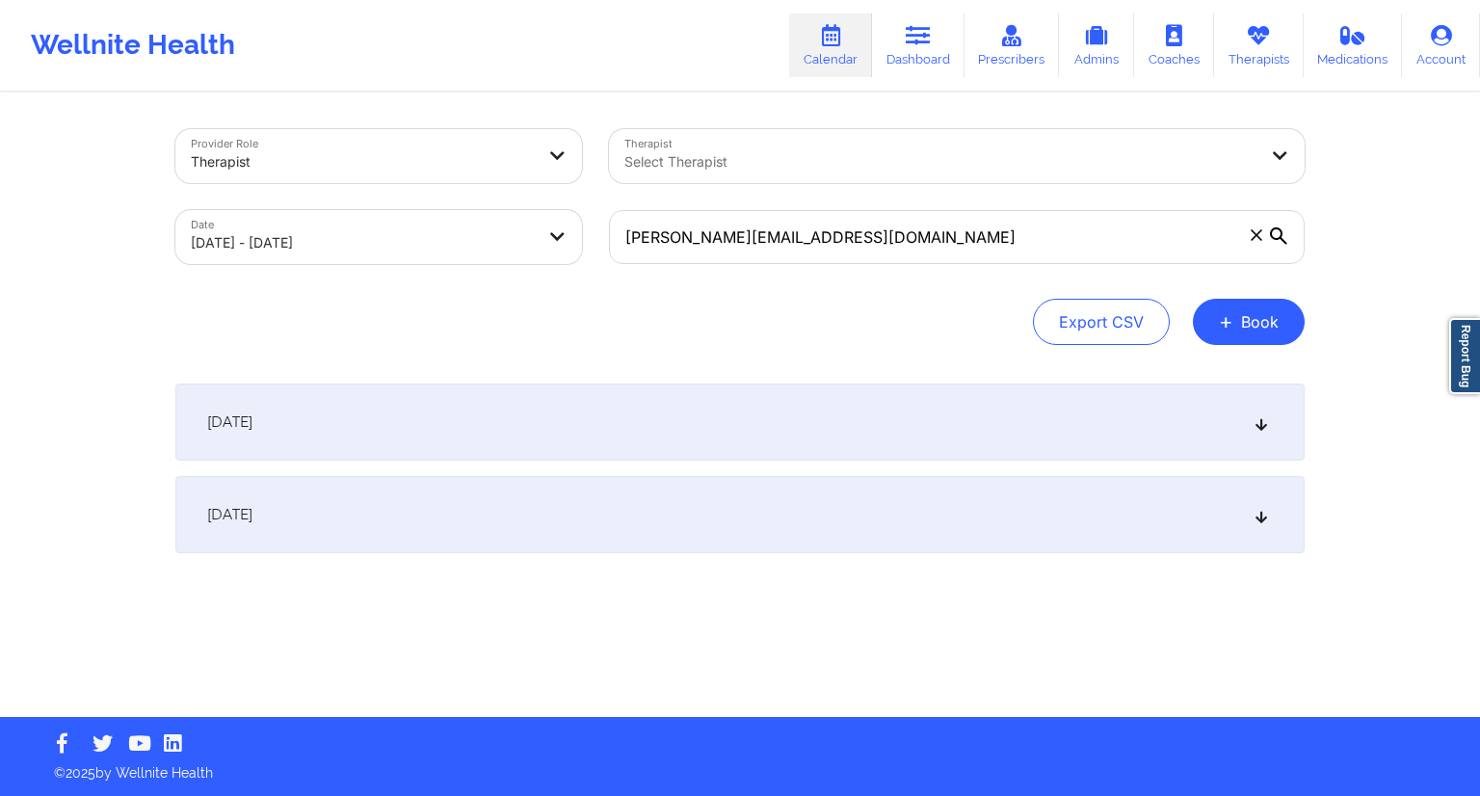
click at [563, 314] on div "Export CSV + Book" at bounding box center [739, 322] width 1129 height 46
click at [474, 490] on div "[DATE]" at bounding box center [739, 514] width 1129 height 77
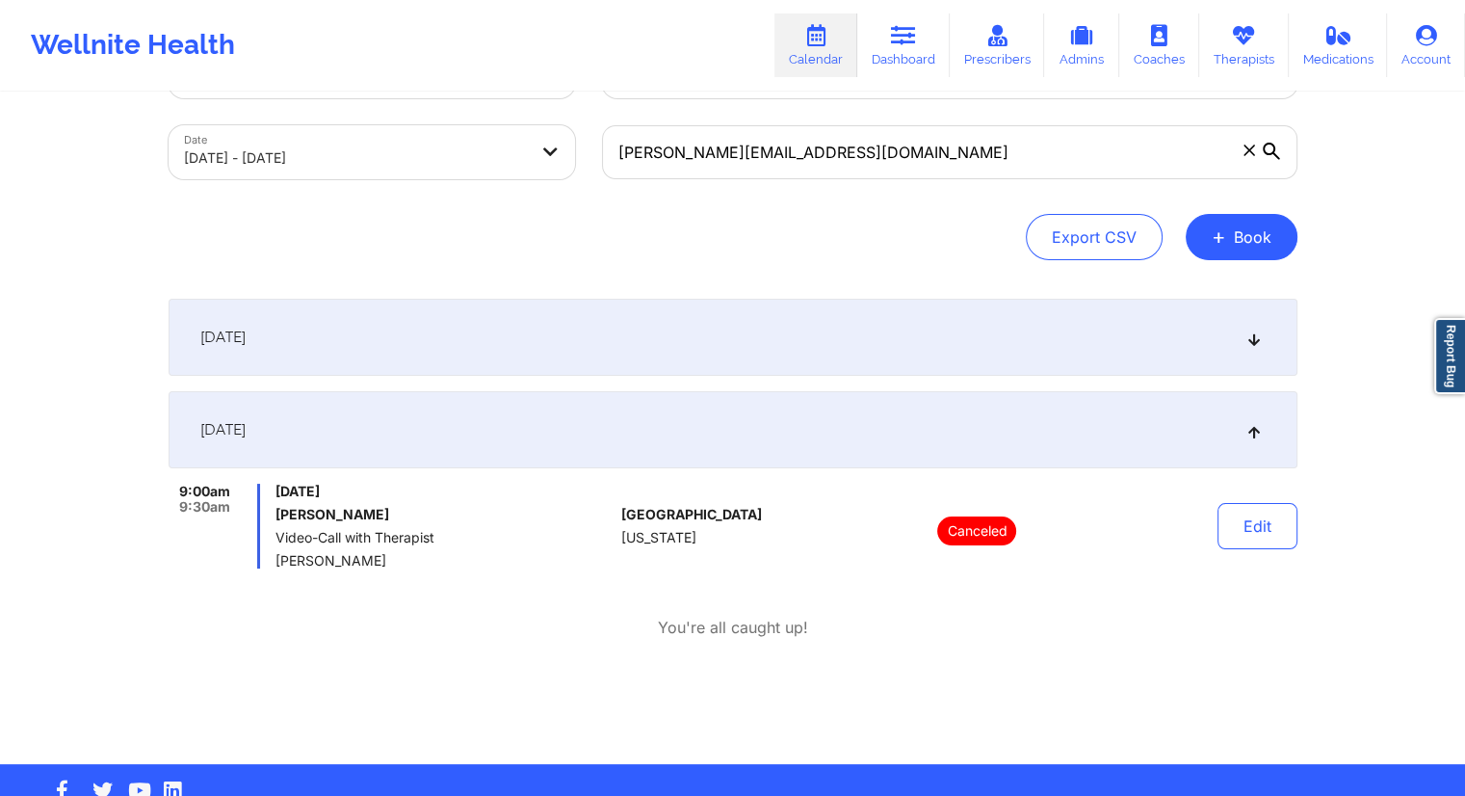
scroll to position [131, 0]
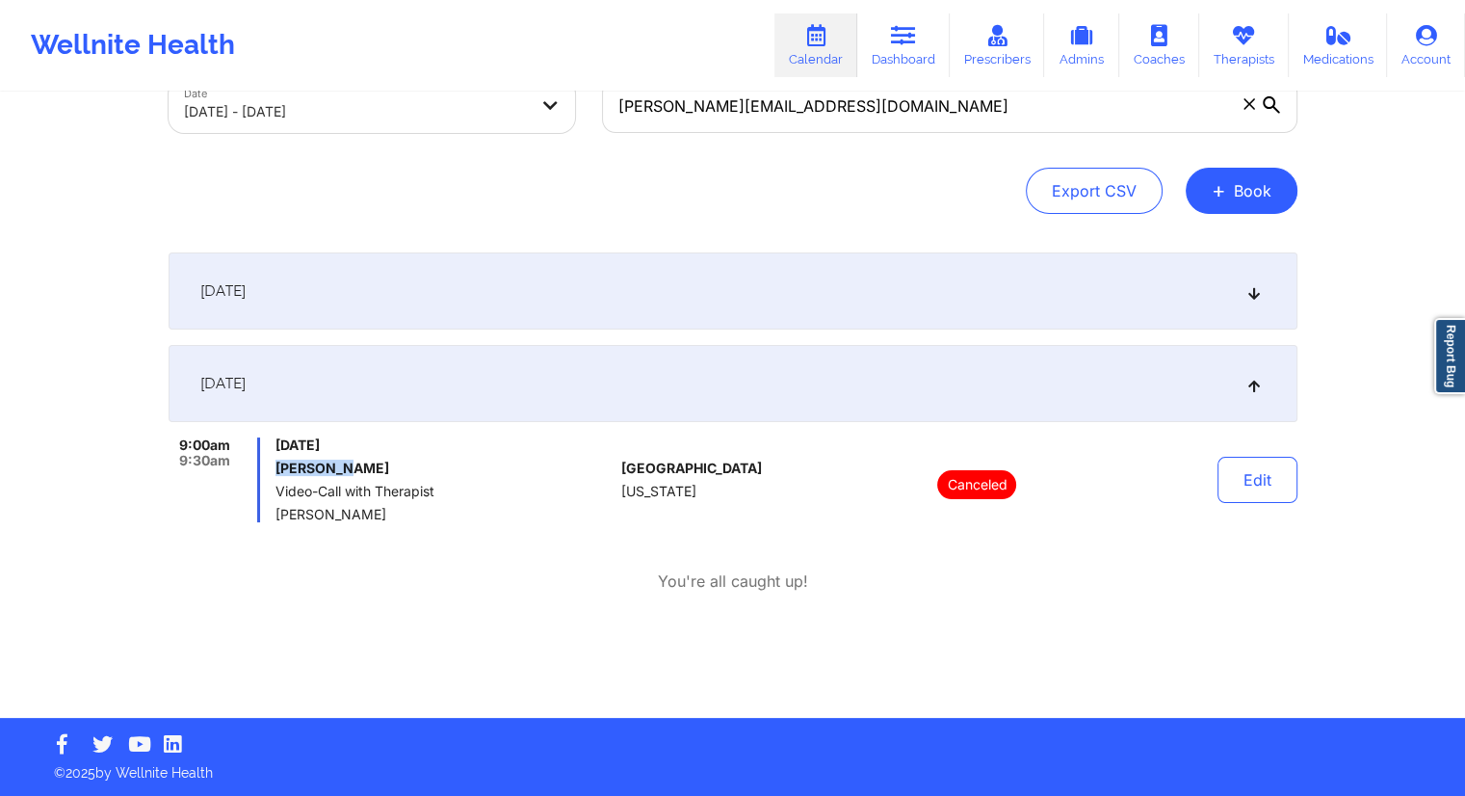
drag, startPoint x: 384, startPoint y: 460, endPoint x: 274, endPoint y: 467, distance: 111.0
click at [274, 467] on div "9:00am 9:30am [DATE] [PERSON_NAME] Video-Call with Therapist [PERSON_NAME]" at bounding box center [392, 479] width 446 height 85
drag, startPoint x: 421, startPoint y: 520, endPoint x: 277, endPoint y: 516, distance: 143.6
click at [277, 516] on span "[PERSON_NAME]" at bounding box center [445, 514] width 338 height 15
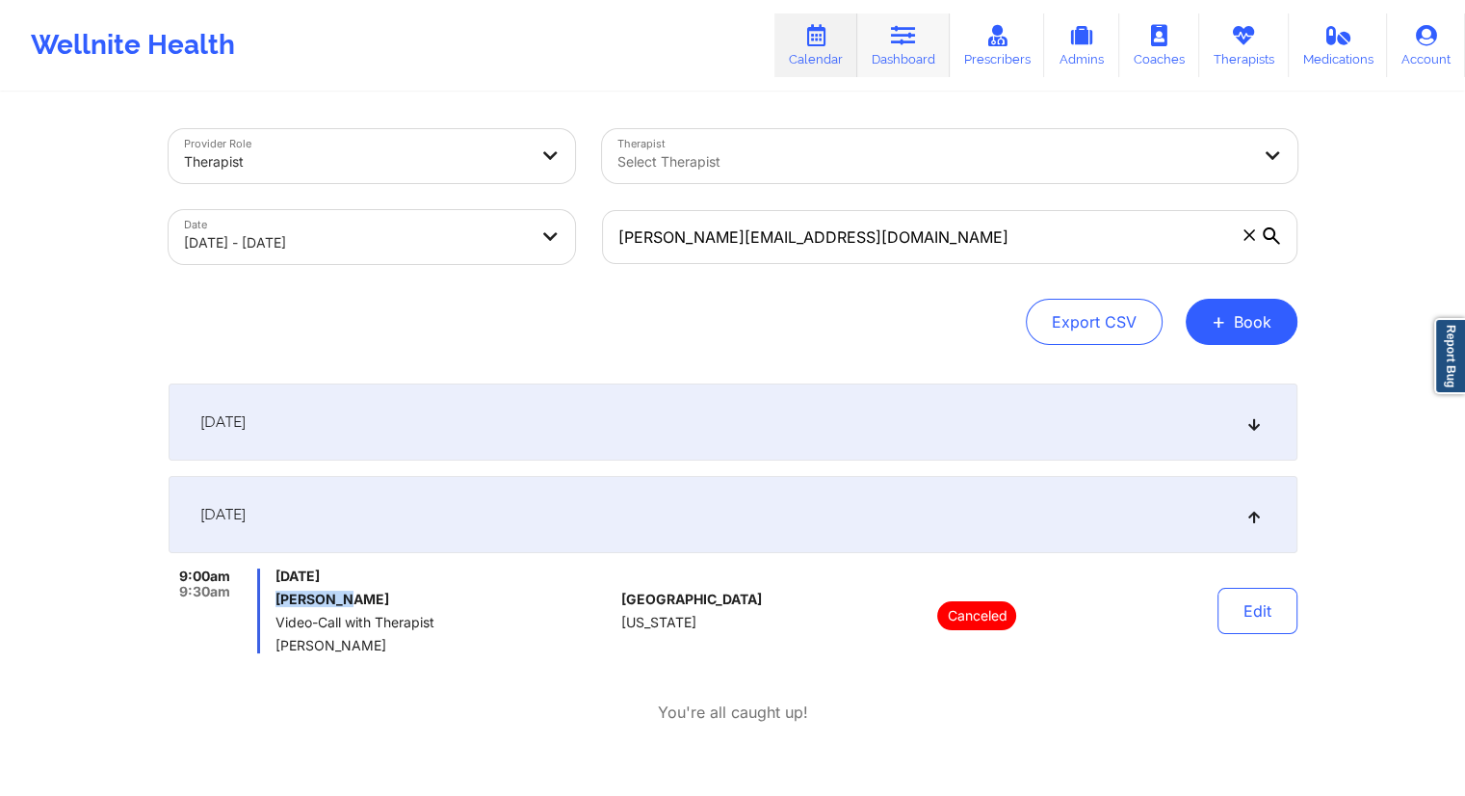
click at [934, 43] on link "Dashboard" at bounding box center [903, 45] width 92 height 64
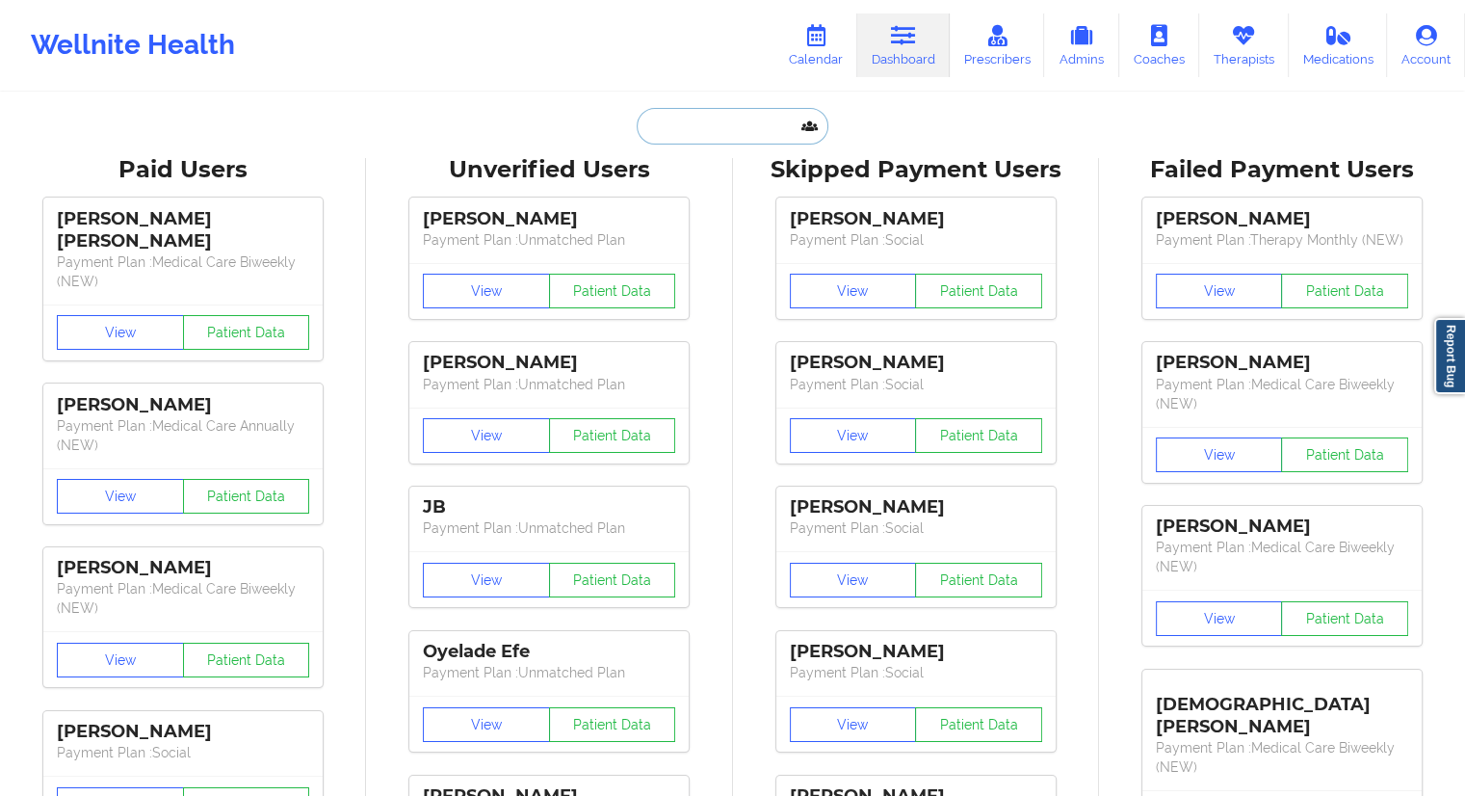
click at [686, 141] on input "text" at bounding box center [732, 126] width 191 height 37
paste input "[PERSON_NAME]"
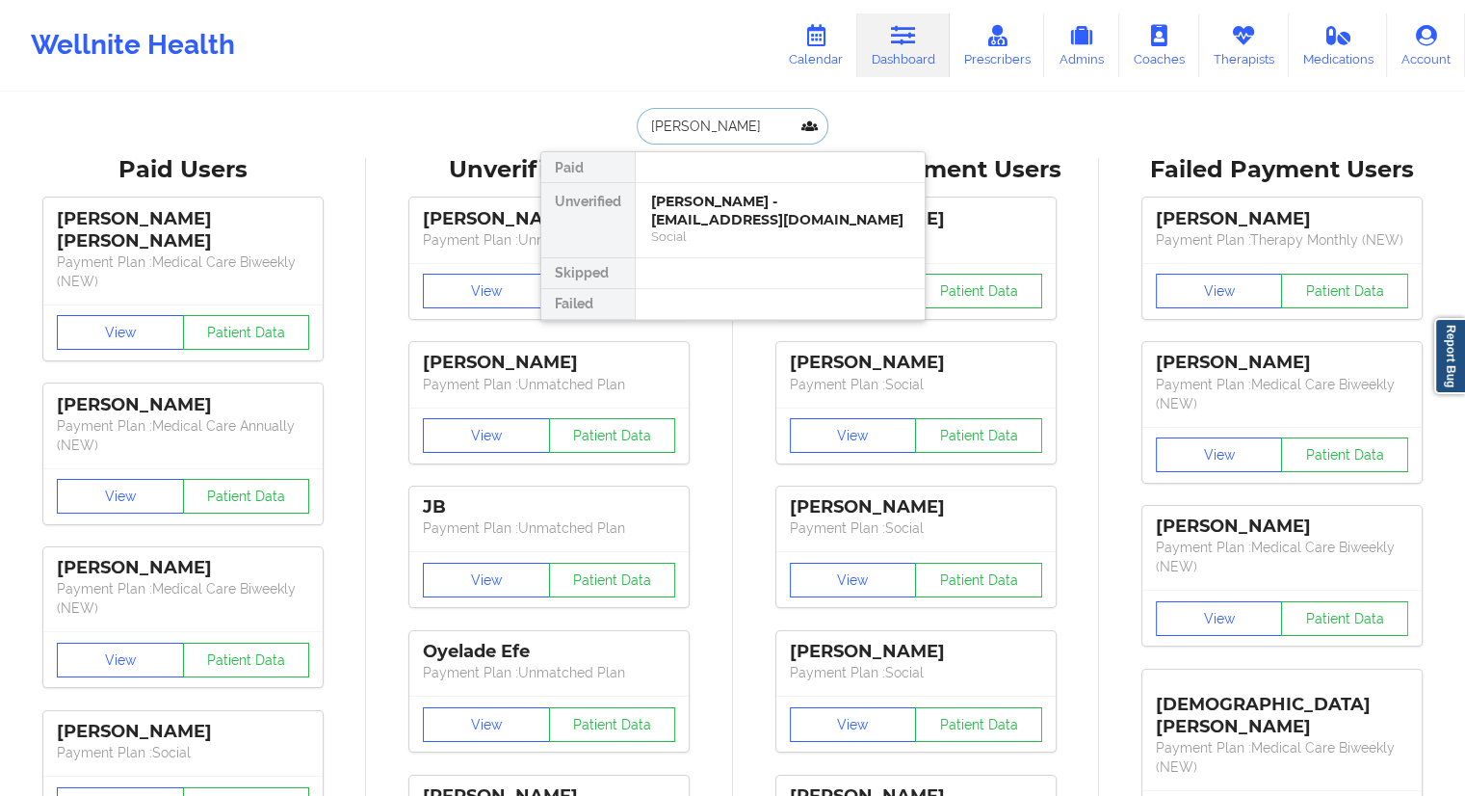
click at [687, 125] on input "[PERSON_NAME]" at bounding box center [732, 126] width 191 height 37
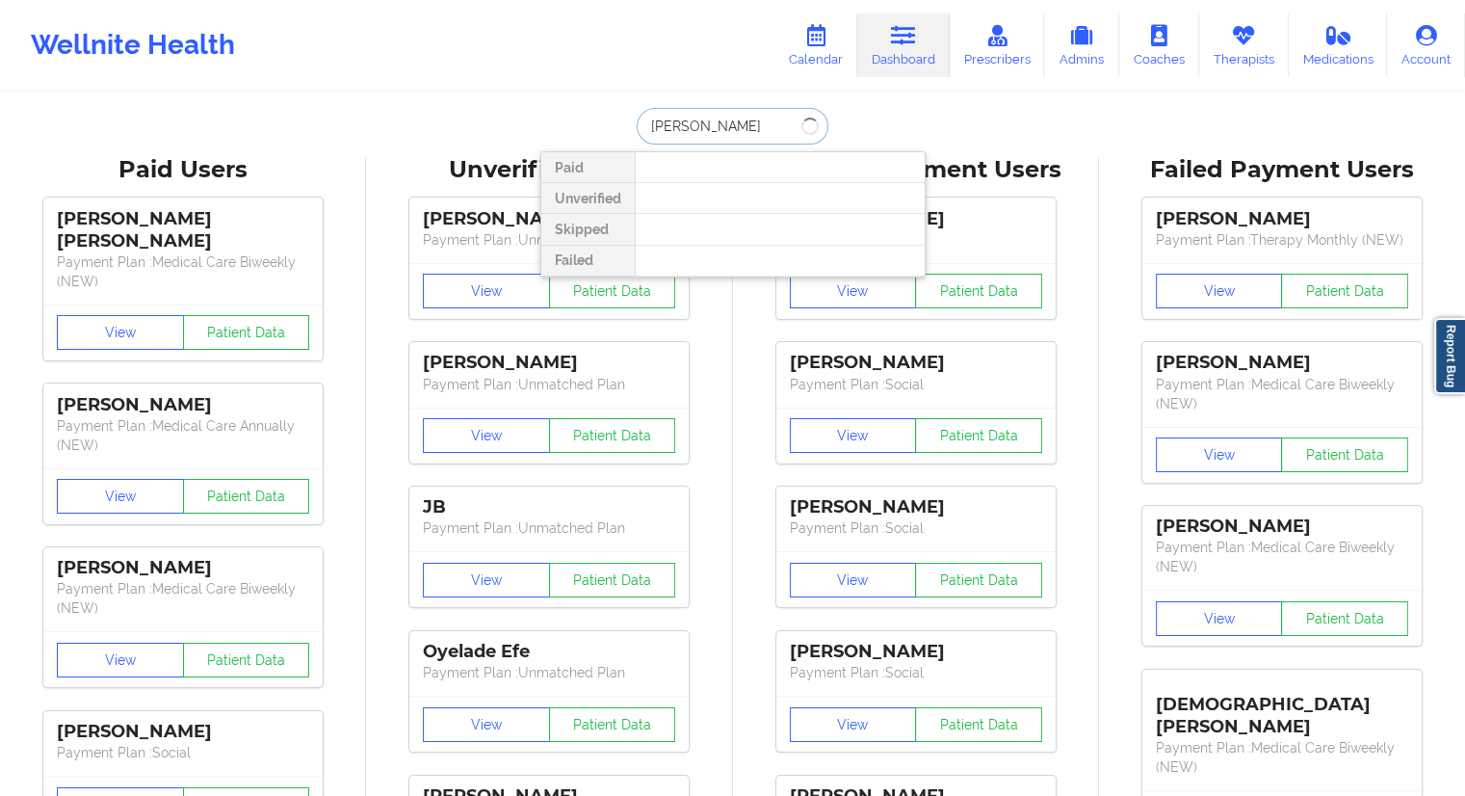
click at [711, 131] on input "[PERSON_NAME]" at bounding box center [732, 126] width 191 height 37
click at [651, 132] on input "[PERSON_NAME]" at bounding box center [732, 126] width 191 height 37
paste input "[PHONE_NUMBER]"
type input "[PHONE_NUMBER]"
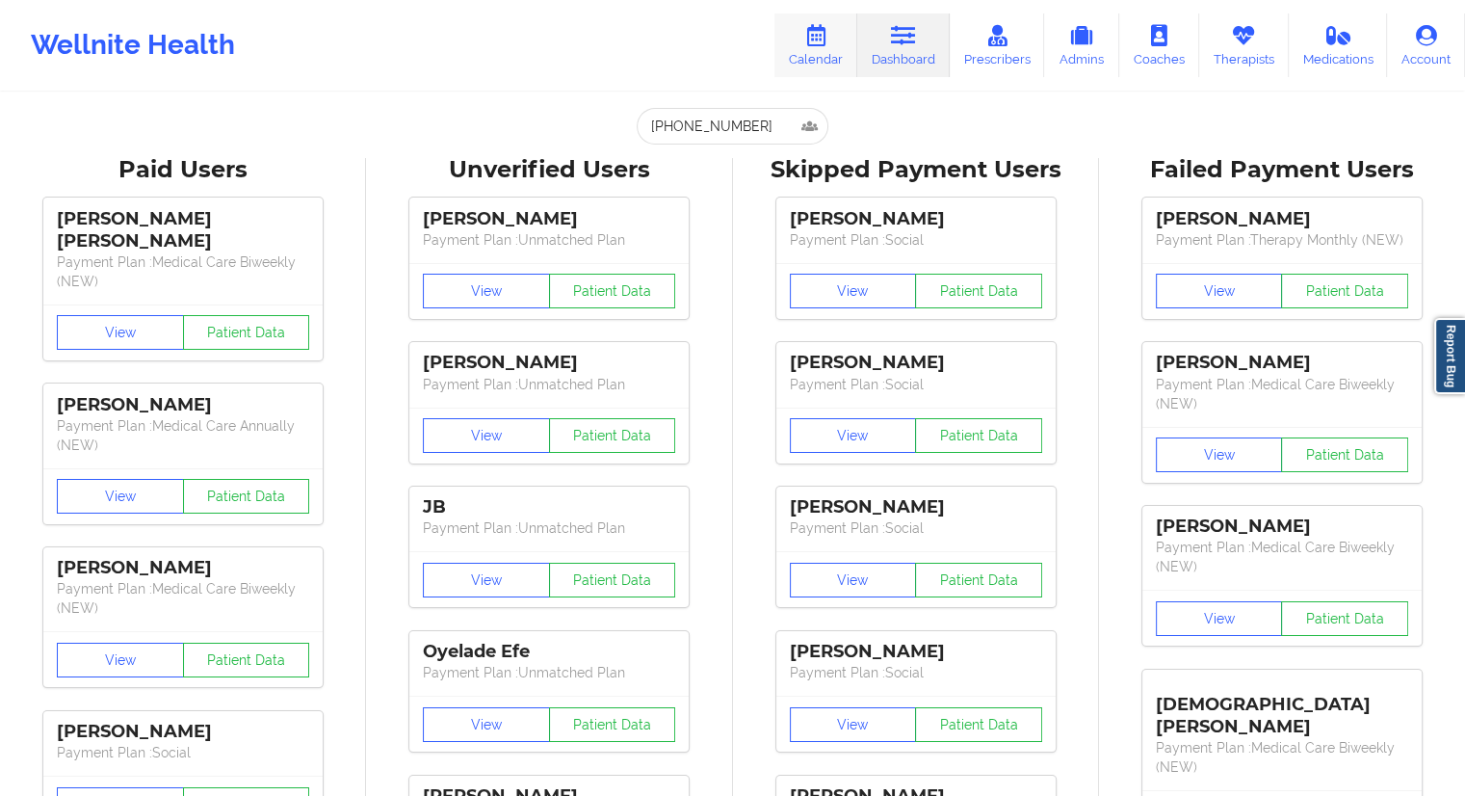
click at [840, 59] on link "Calendar" at bounding box center [816, 45] width 83 height 64
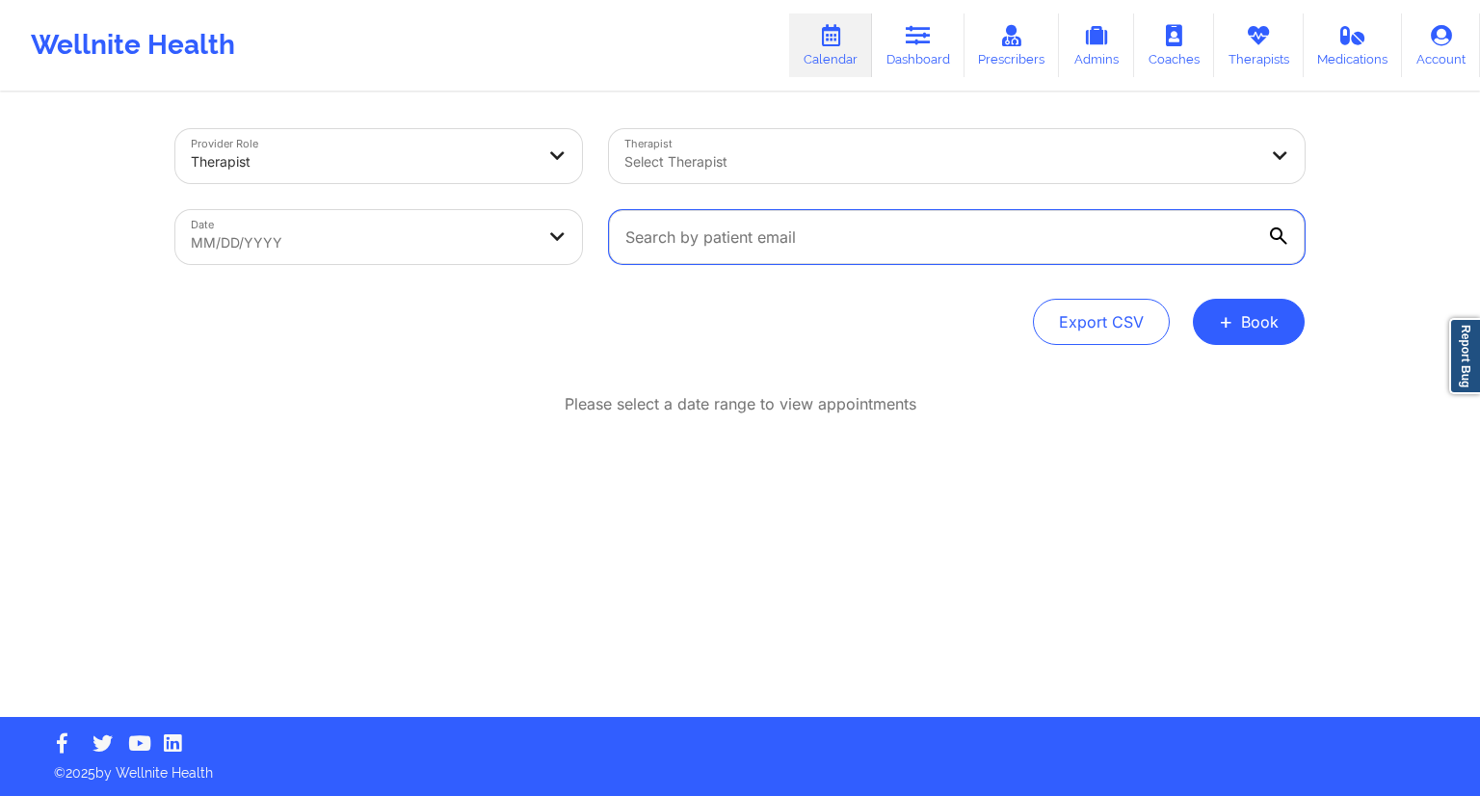
click at [745, 244] on input "text" at bounding box center [957, 237] width 696 height 54
click at [447, 270] on div "Date MM/DD/YYYY" at bounding box center [378, 237] width 433 height 81
click at [444, 246] on body "Wellnite Health Calendar Dashboard Prescribers Admins Coaches Therapists Medica…" at bounding box center [740, 398] width 1480 height 796
select select "2025-8"
select select "2025-9"
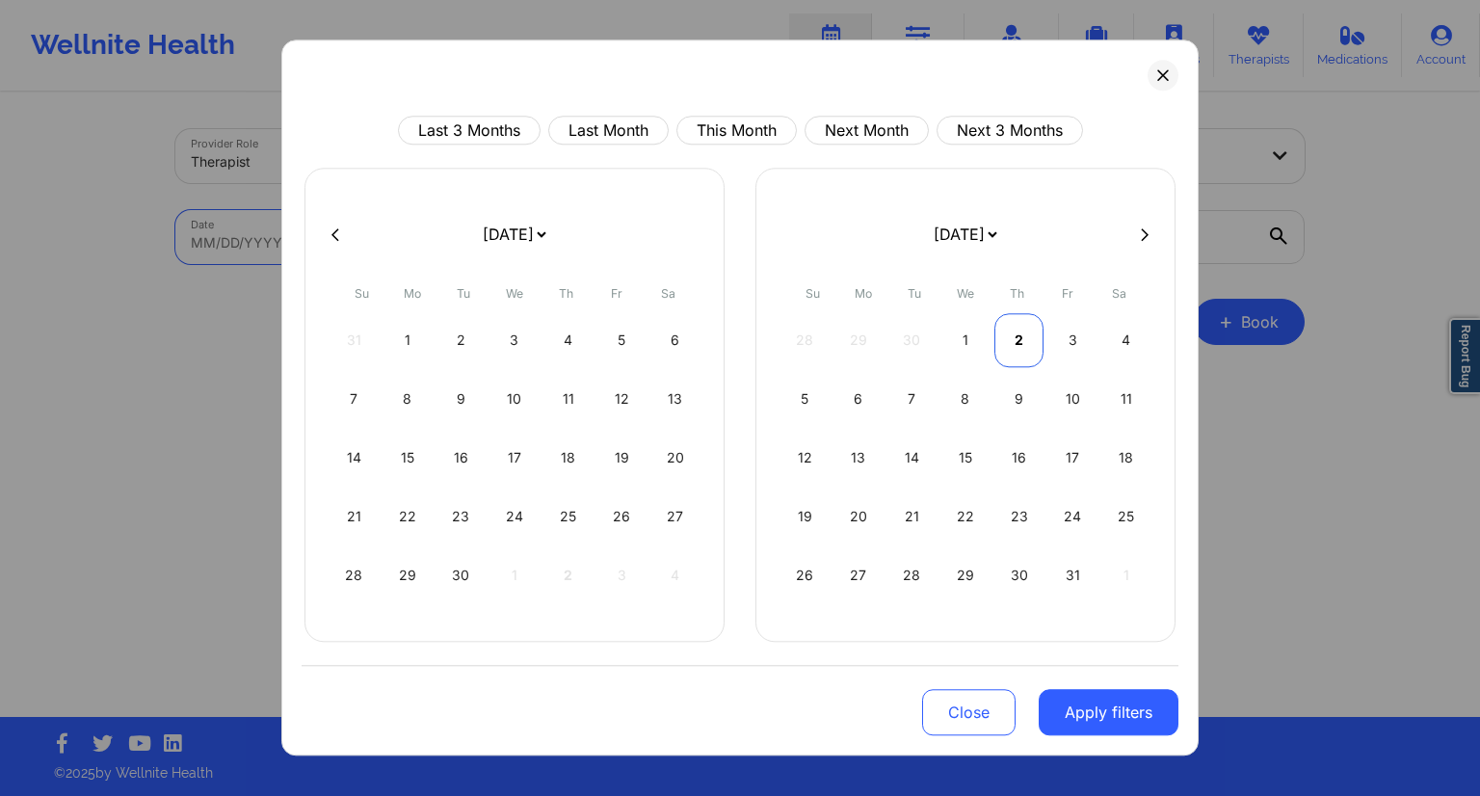
click at [1027, 350] on div "2" at bounding box center [1018, 340] width 49 height 54
select select "2025-9"
select select "2025-10"
select select "2025-9"
select select "2025-10"
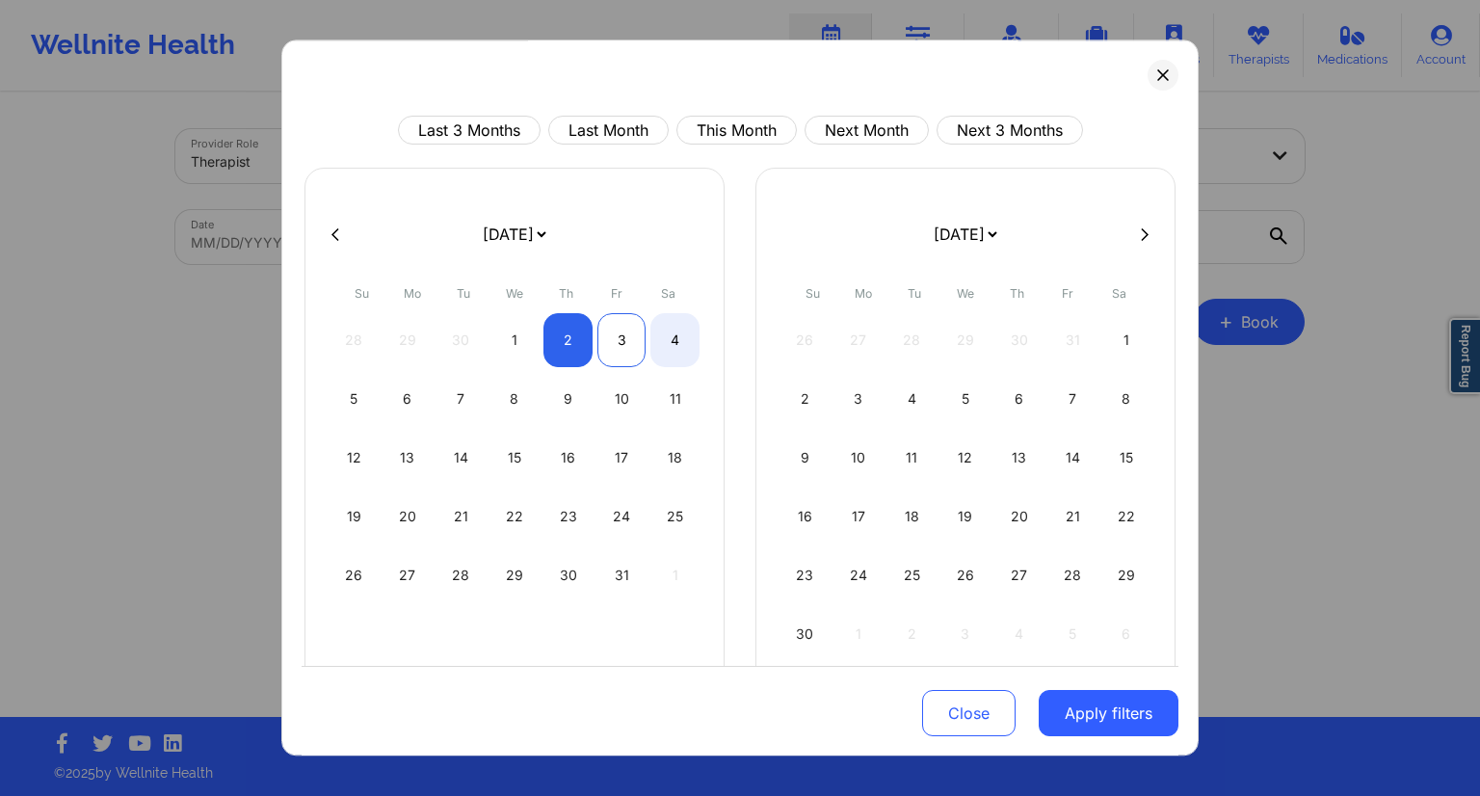
select select "2025-9"
select select "2025-10"
click at [624, 342] on div "3" at bounding box center [621, 340] width 49 height 54
select select "2025-9"
select select "2025-10"
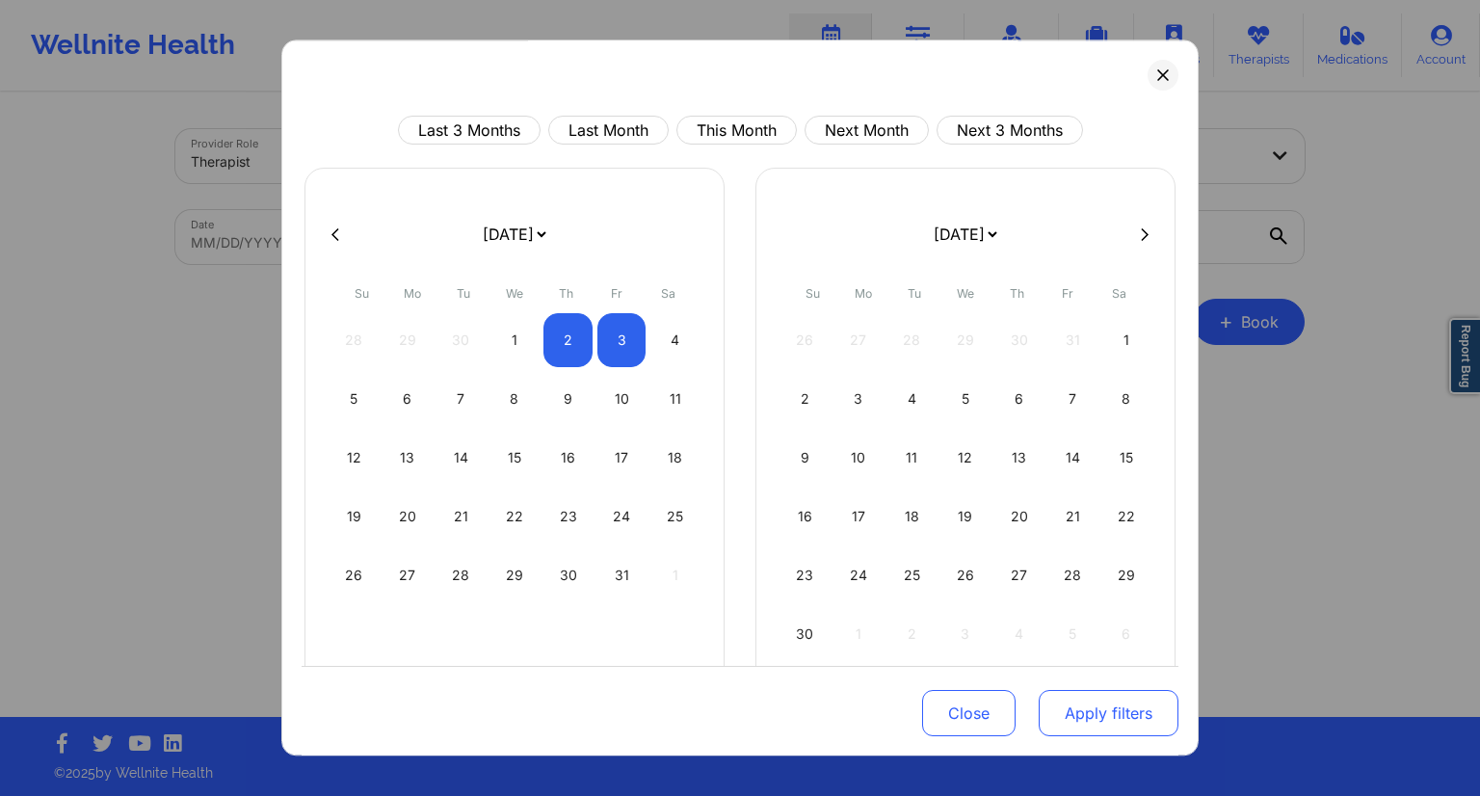
click at [1083, 715] on button "Apply filters" at bounding box center [1108, 713] width 140 height 46
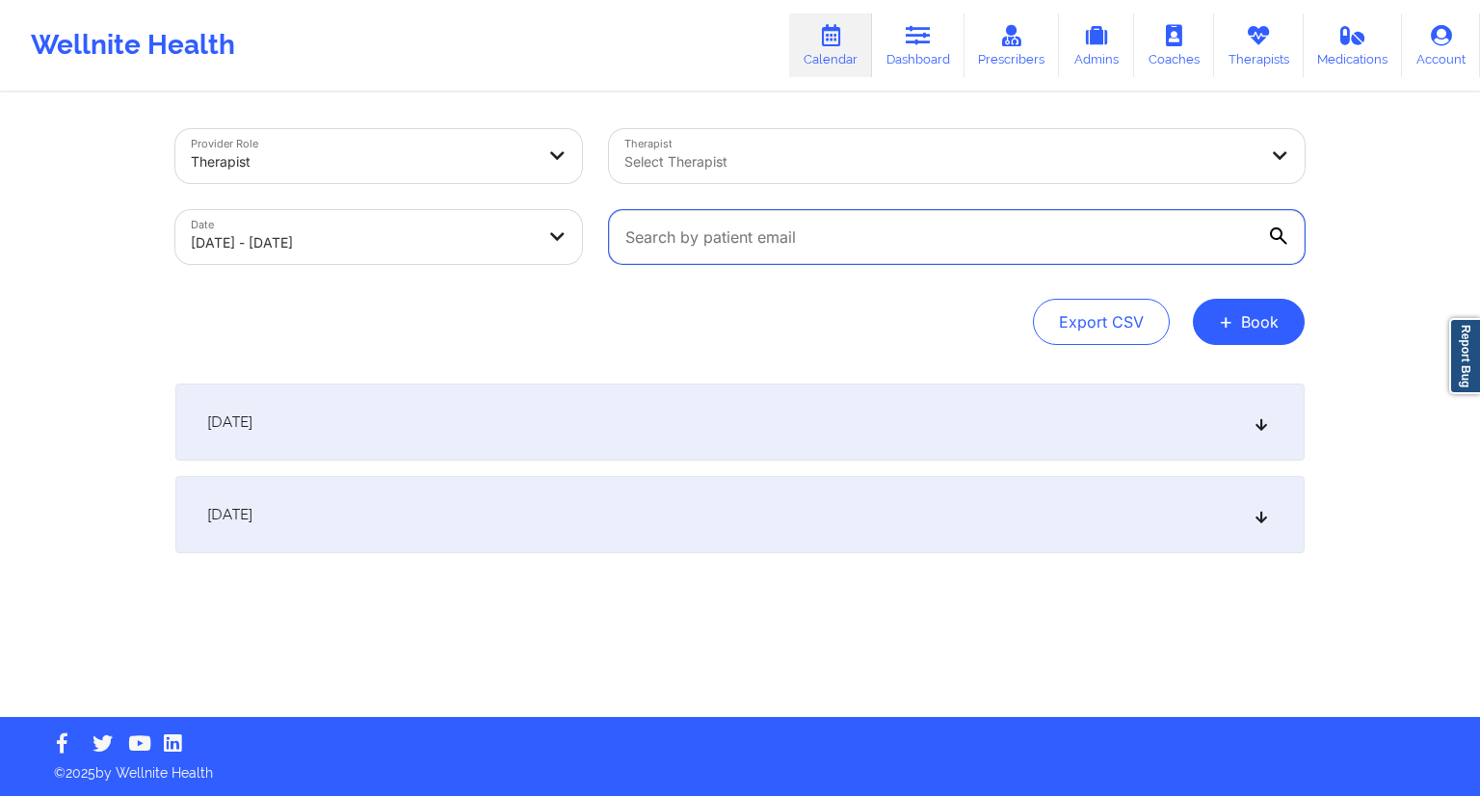
click at [886, 244] on input "text" at bounding box center [957, 237] width 696 height 54
paste input "[EMAIL_ADDRESS][DOMAIN_NAME]"
type input "[EMAIL_ADDRESS][DOMAIN_NAME]"
click at [951, 277] on div "Provider Role Therapist Therapist Select Therapist Date [DATE] - [DATE] [EMAIL_…" at bounding box center [739, 237] width 1129 height 216
click at [548, 538] on div "[DATE]" at bounding box center [739, 514] width 1129 height 77
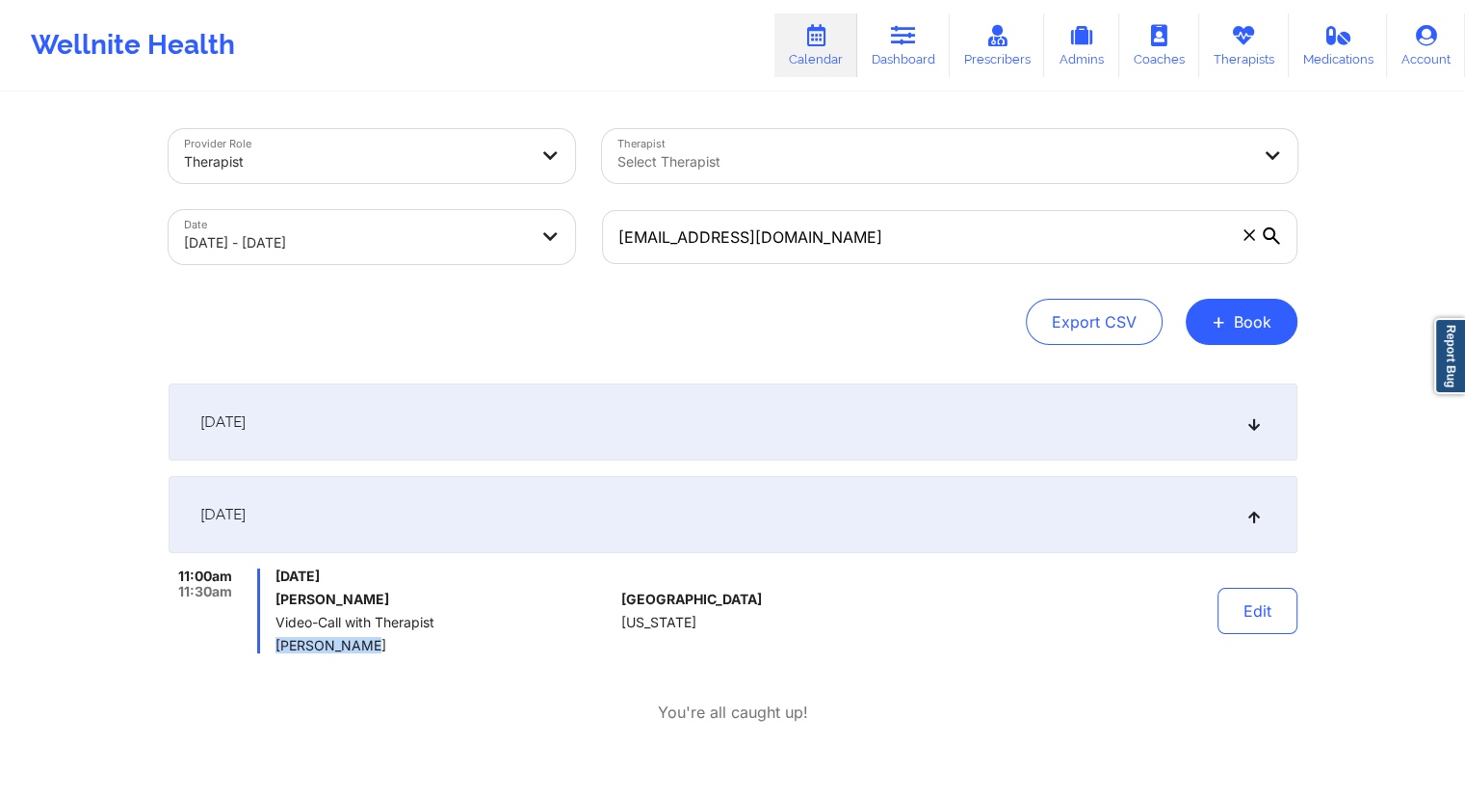
drag, startPoint x: 358, startPoint y: 646, endPoint x: 274, endPoint y: 649, distance: 84.8
click at [274, 649] on div "11:00am 11:30am [DATE] [PERSON_NAME] Video-Call with Therapist [PERSON_NAME]" at bounding box center [392, 610] width 446 height 85
click at [1241, 57] on link "Therapists" at bounding box center [1244, 45] width 90 height 64
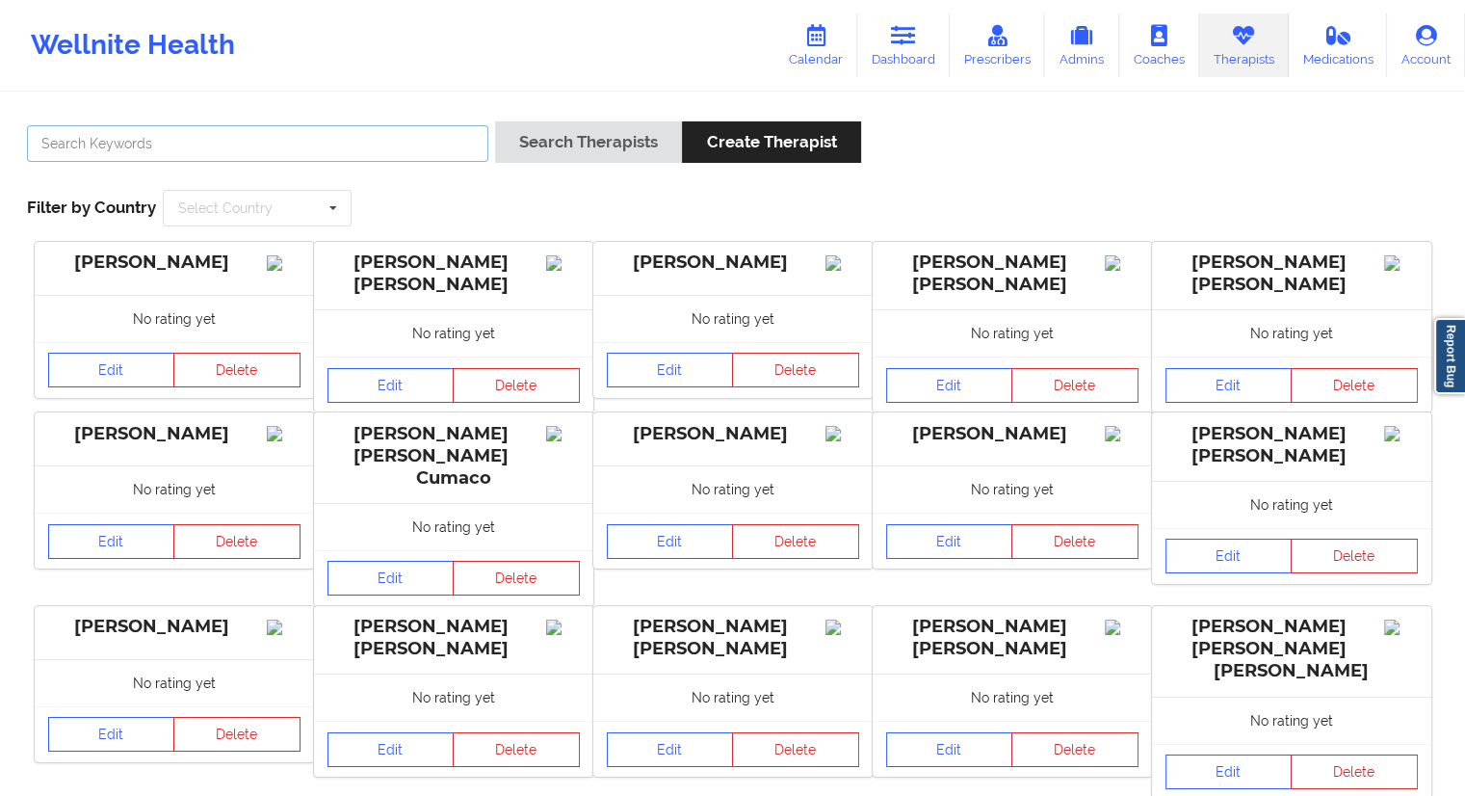
click at [205, 137] on input "text" at bounding box center [257, 143] width 461 height 37
paste input "[PERSON_NAME]"
type input "[PERSON_NAME]"
click at [591, 117] on div "[PERSON_NAME] Search Therapists Create Therapist Filter by Country Select Count…" at bounding box center [732, 174] width 1438 height 132
click at [585, 133] on button "Search Therapists" at bounding box center [588, 141] width 187 height 41
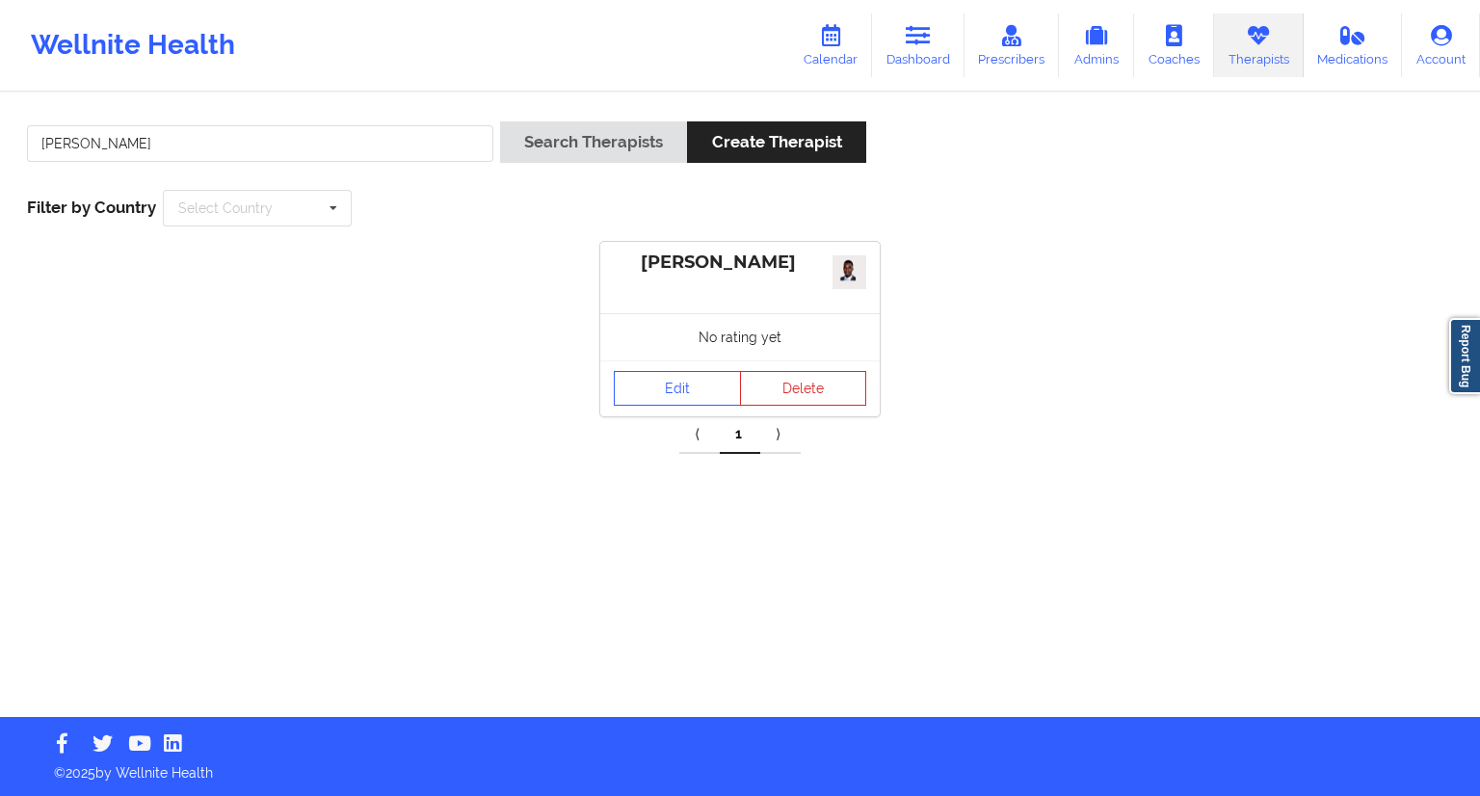
click at [670, 360] on div "Edit Delete" at bounding box center [739, 388] width 279 height 56
click at [668, 381] on link "Edit" at bounding box center [677, 388] width 127 height 35
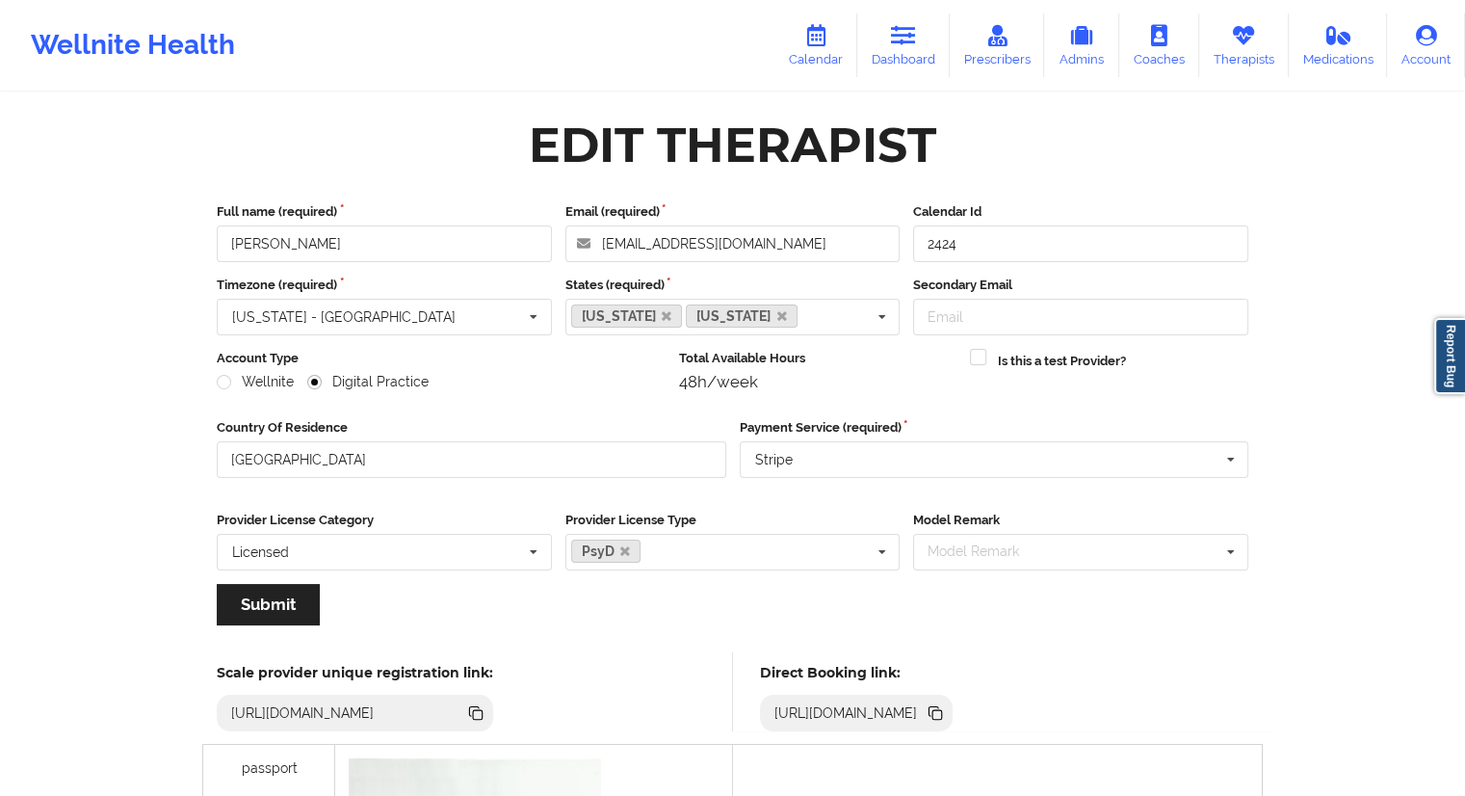
click at [942, 710] on icon at bounding box center [938, 715] width 10 height 10
click at [908, 52] on link "Dashboard" at bounding box center [903, 45] width 92 height 64
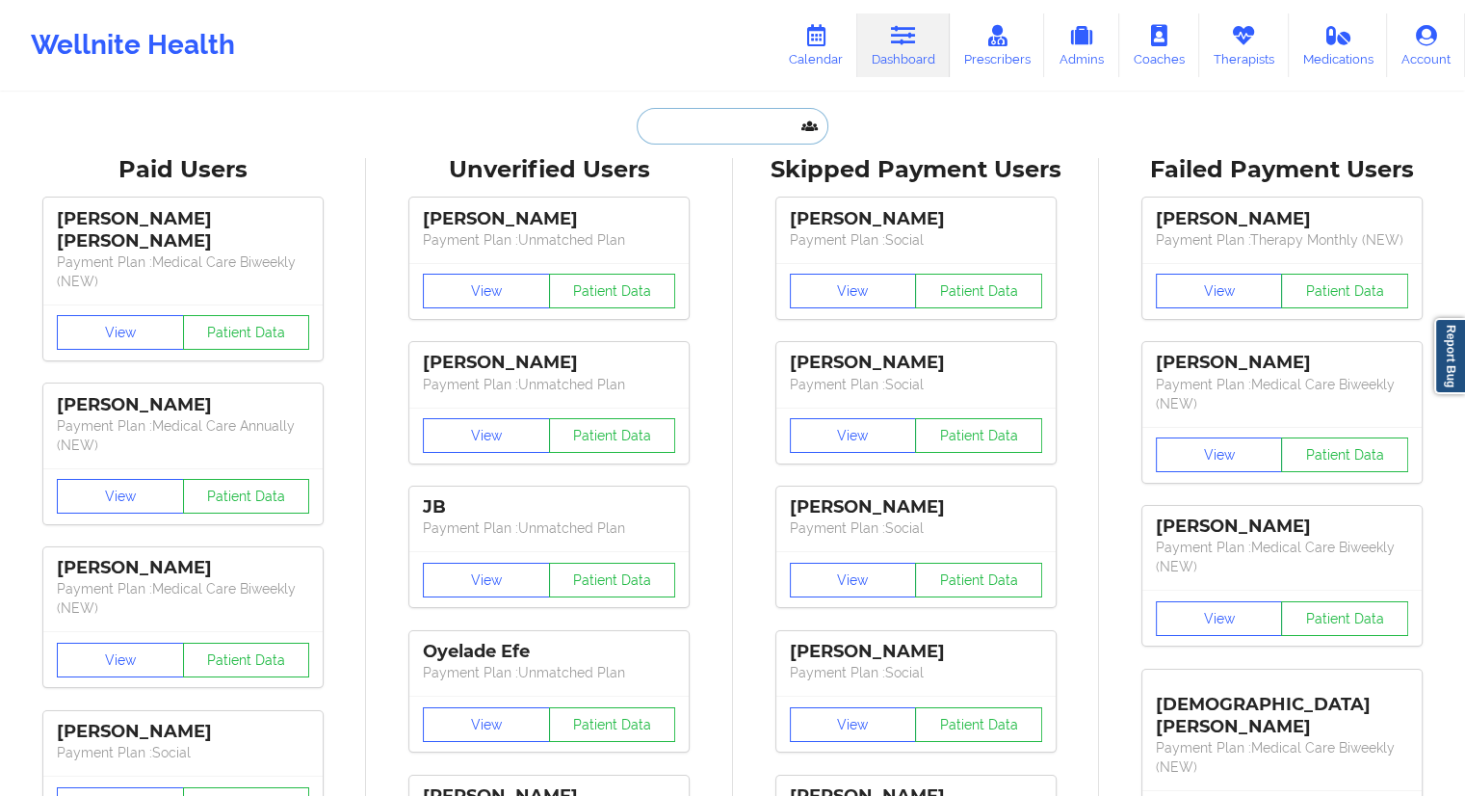
click at [694, 136] on input "text" at bounding box center [732, 126] width 191 height 37
paste input "[EMAIL_ADDRESS][DOMAIN_NAME]"
type input "[EMAIL_ADDRESS][DOMAIN_NAME]"
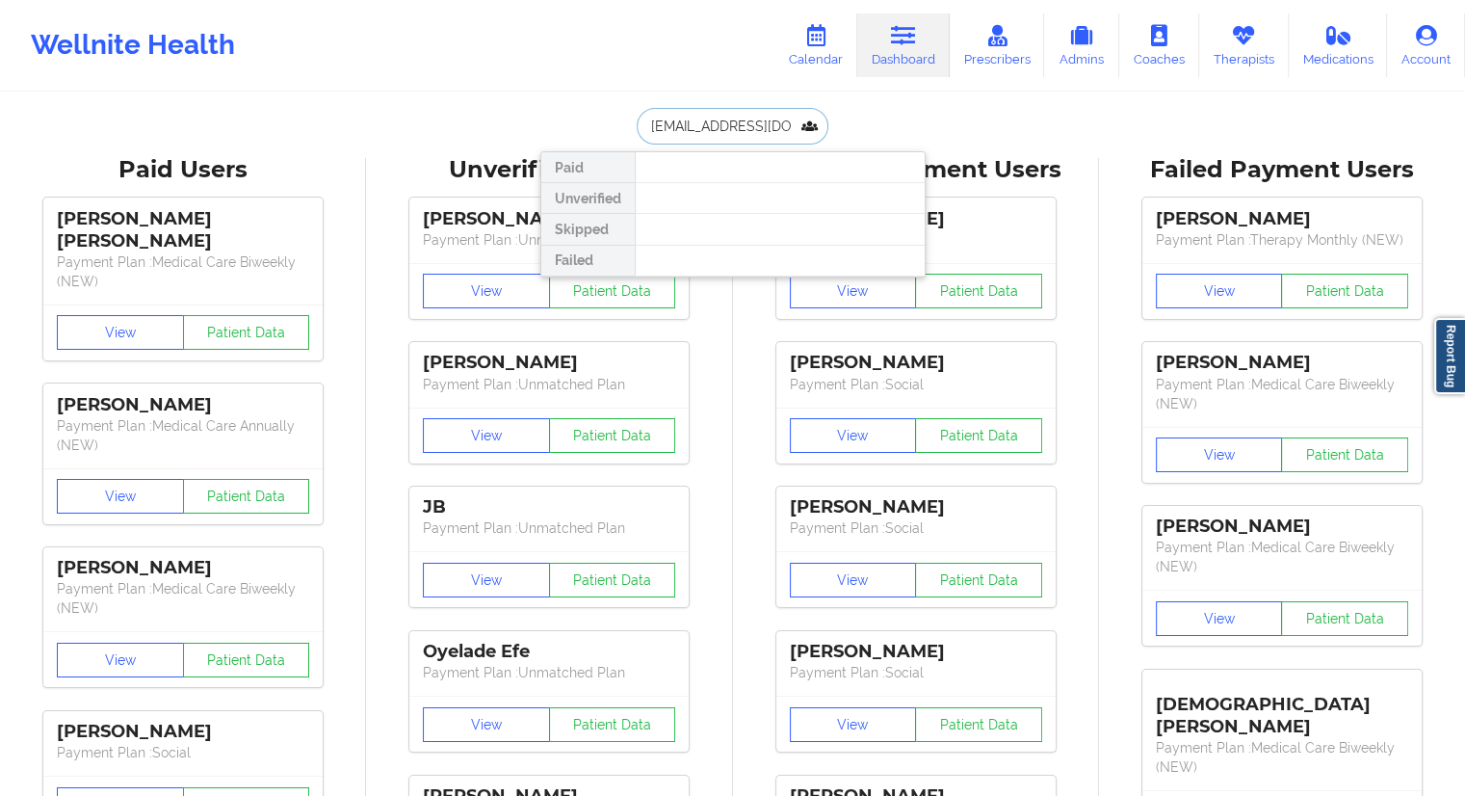
scroll to position [0, 23]
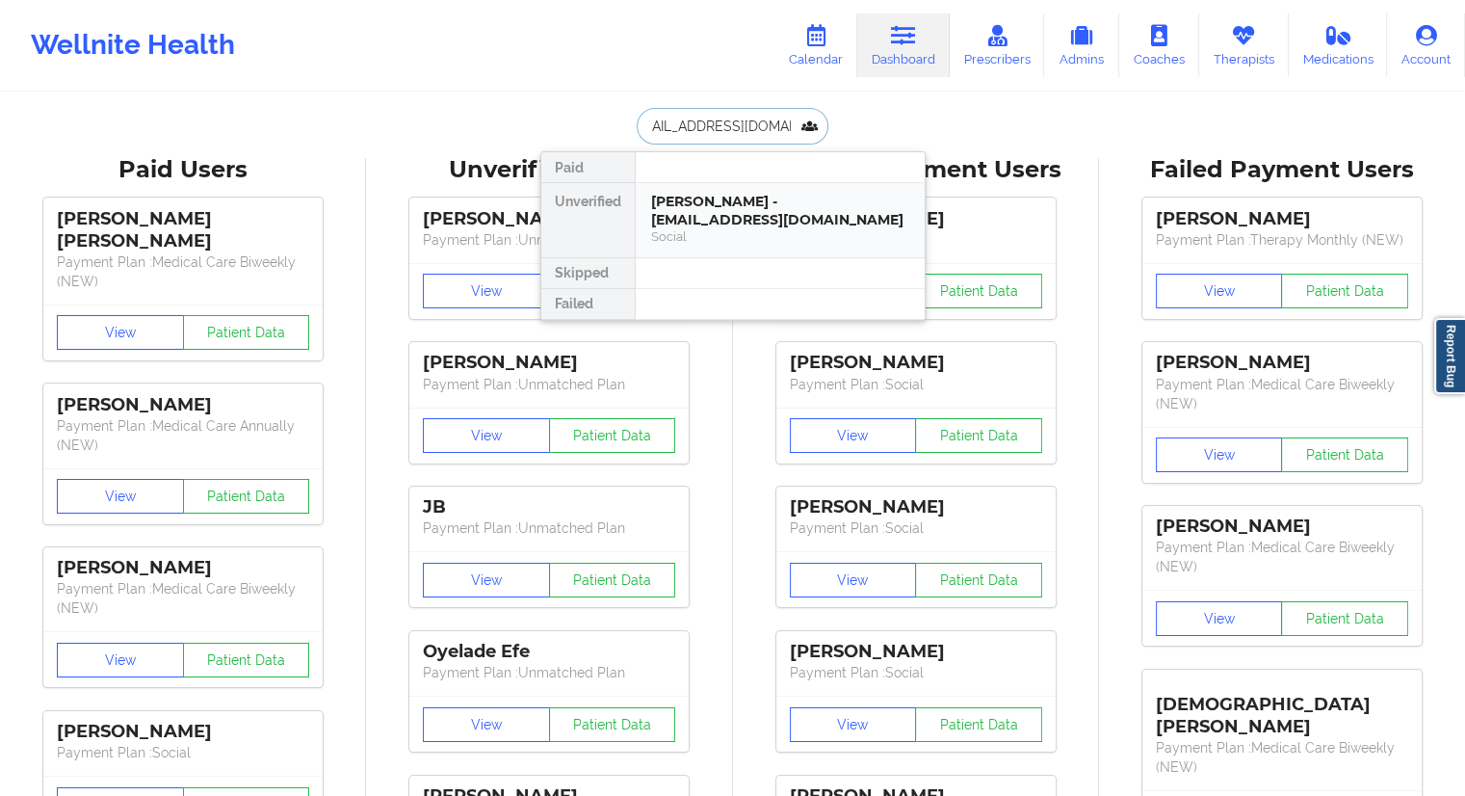
click at [696, 216] on div "[PERSON_NAME] - [EMAIL_ADDRESS][DOMAIN_NAME]" at bounding box center [780, 211] width 258 height 36
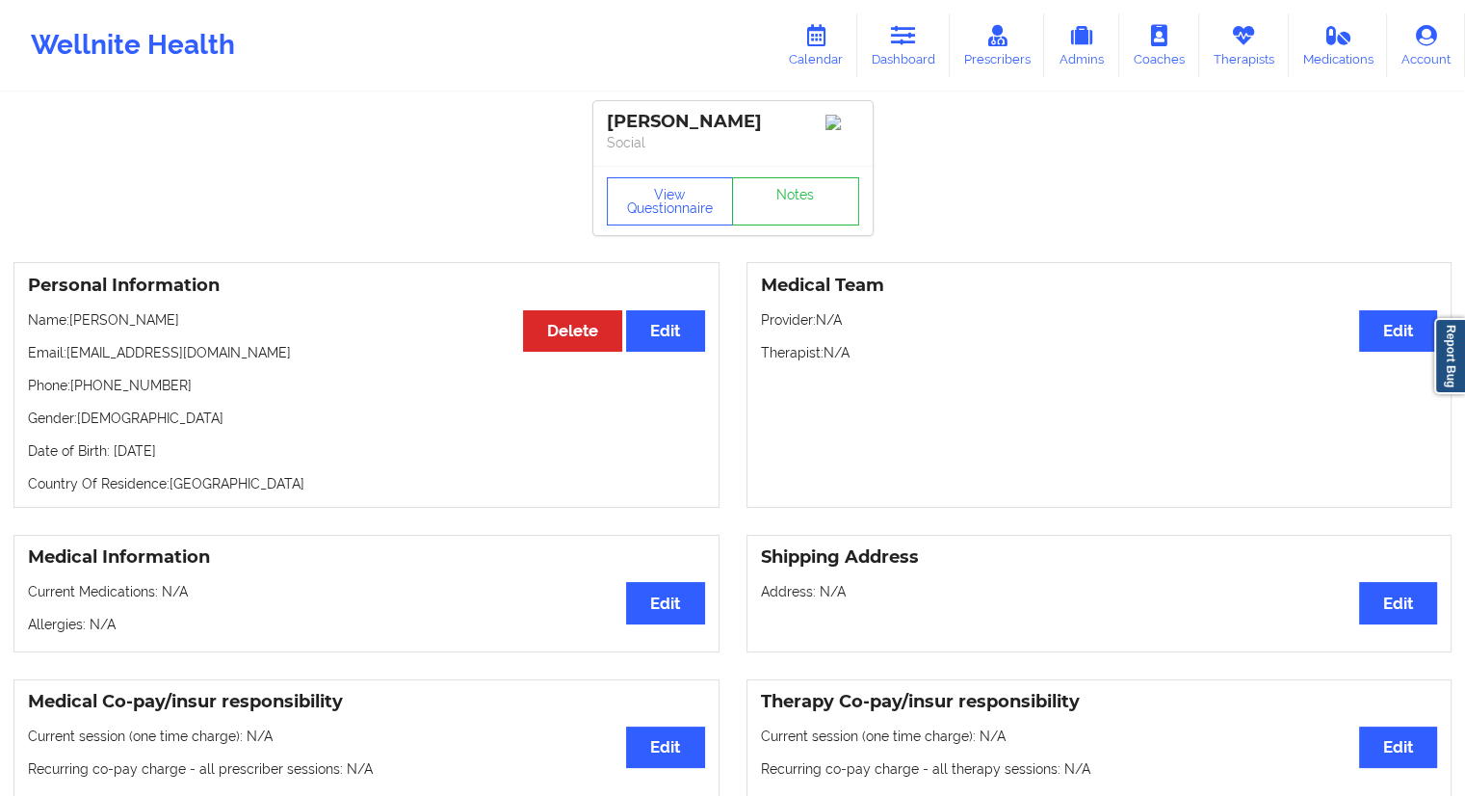
drag, startPoint x: 189, startPoint y: 336, endPoint x: 180, endPoint y: 325, distance: 14.4
click at [183, 329] on div "Personal Information Edit Delete Name: [PERSON_NAME] Email: [EMAIL_ADDRESS][DOM…" at bounding box center [366, 385] width 706 height 246
click at [126, 329] on p "Name: [PERSON_NAME]" at bounding box center [366, 319] width 677 height 19
drag, startPoint x: 155, startPoint y: 328, endPoint x: 72, endPoint y: 328, distance: 82.8
click at [72, 328] on p "Name: [PERSON_NAME]" at bounding box center [366, 319] width 677 height 19
